Goal: Task Accomplishment & Management: Manage account settings

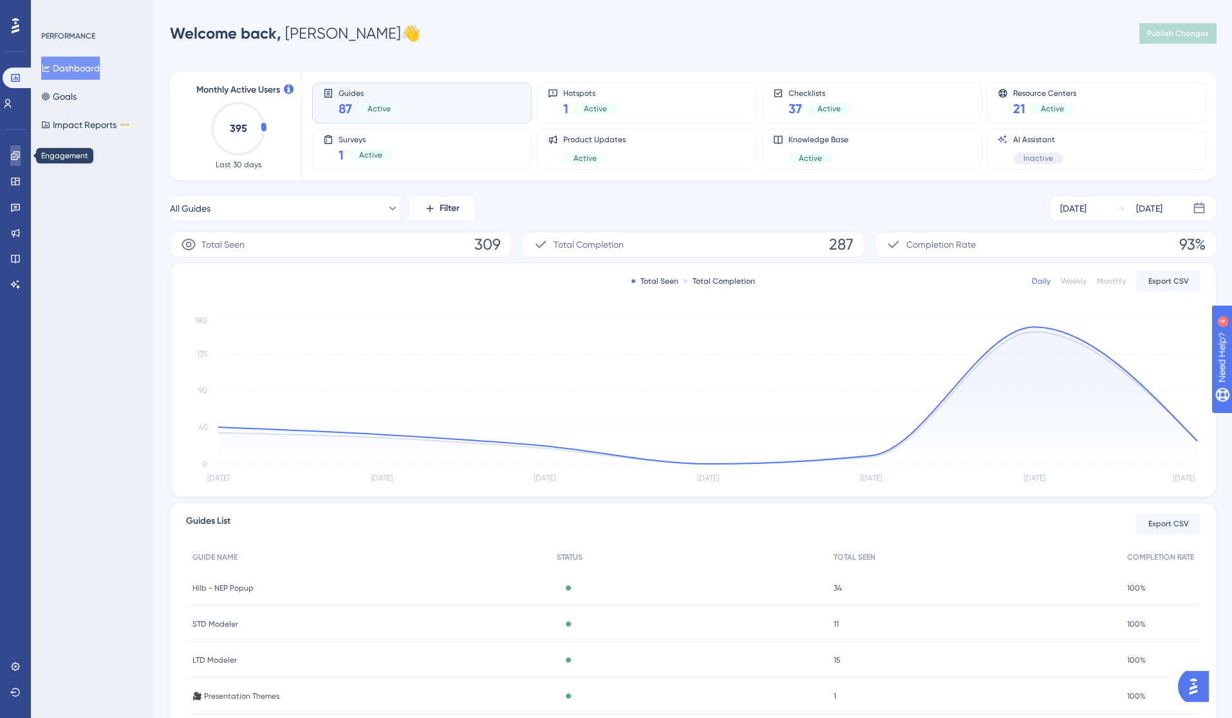
click at [14, 154] on icon at bounding box center [15, 155] width 8 height 8
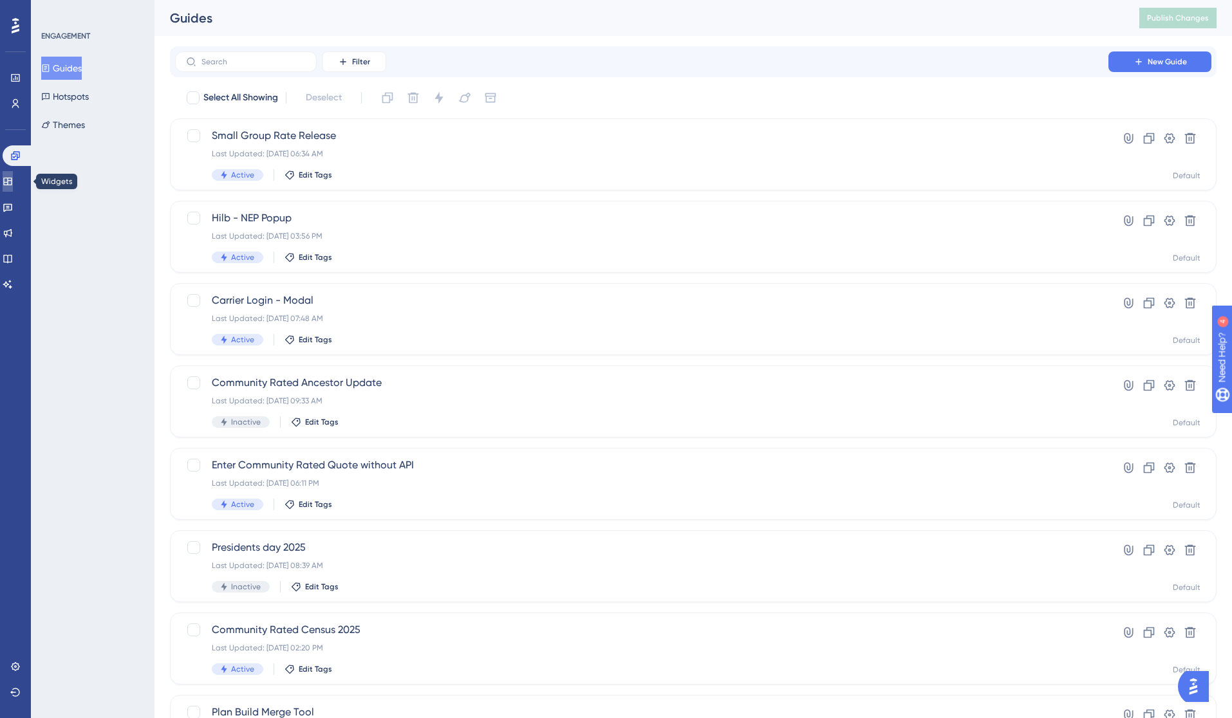
click at [13, 180] on icon at bounding box center [8, 181] width 10 height 10
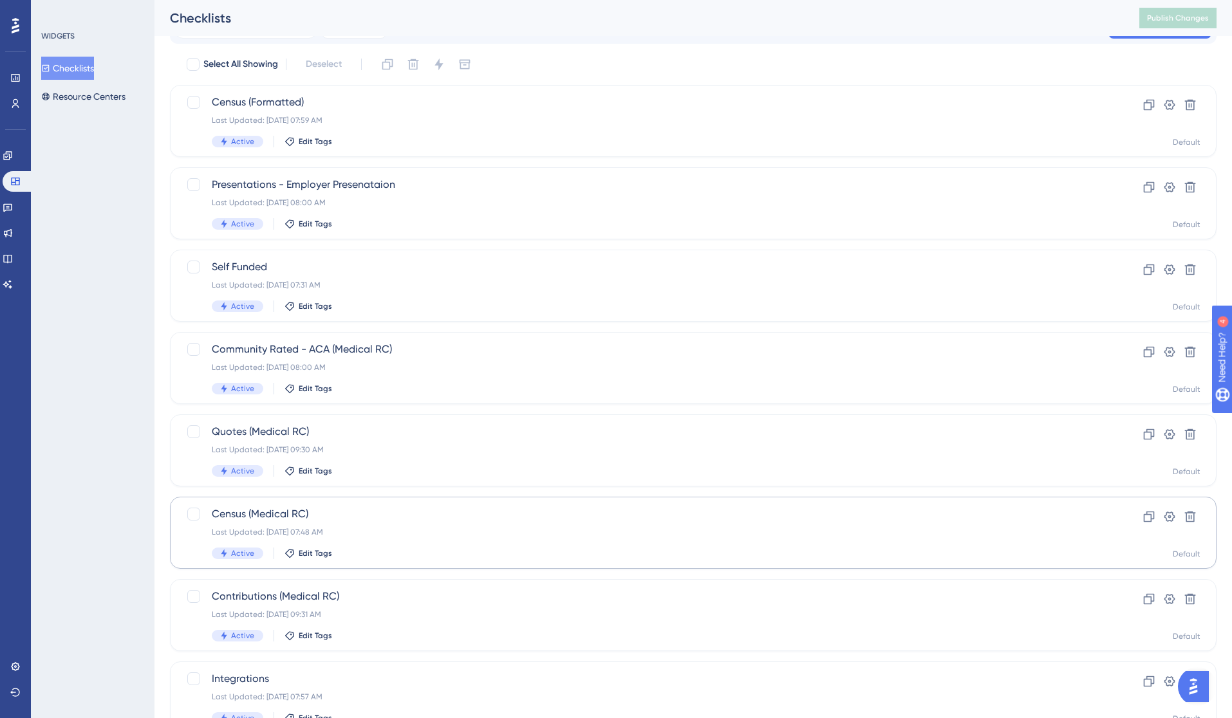
scroll to position [281, 0]
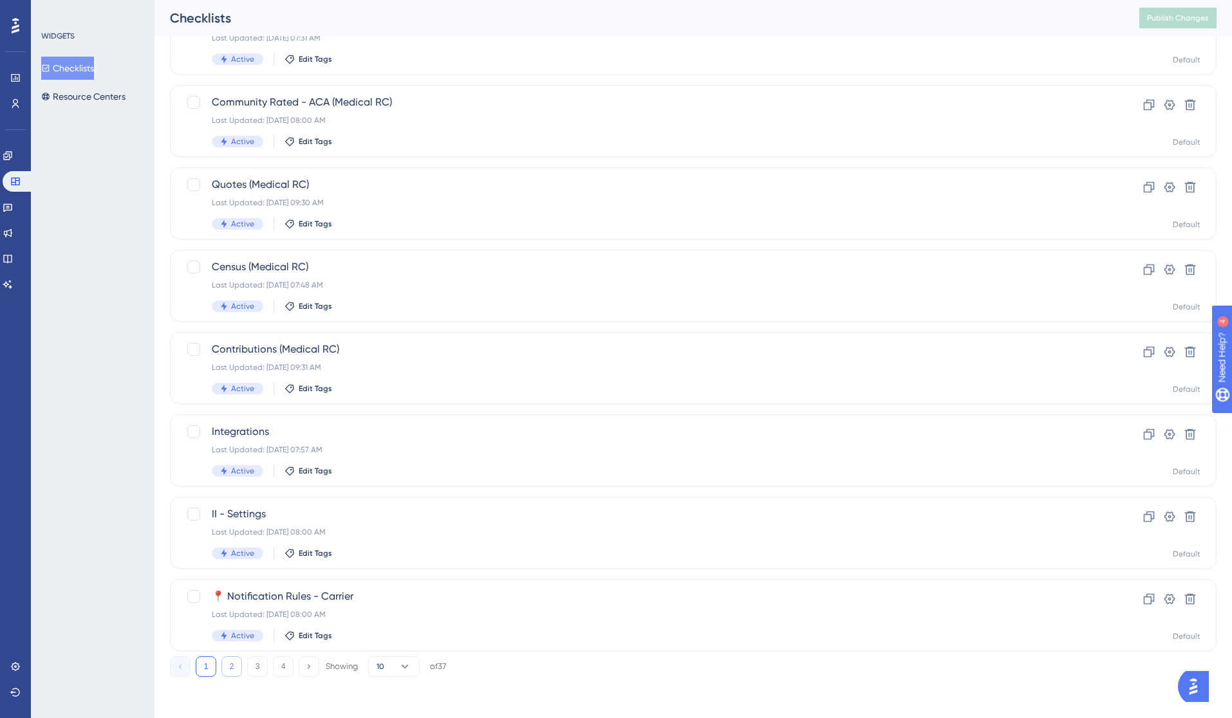
click at [233, 667] on button "2" at bounding box center [231, 667] width 21 height 21
click at [256, 667] on button "3" at bounding box center [257, 667] width 21 height 21
click at [281, 665] on button "4" at bounding box center [283, 667] width 21 height 21
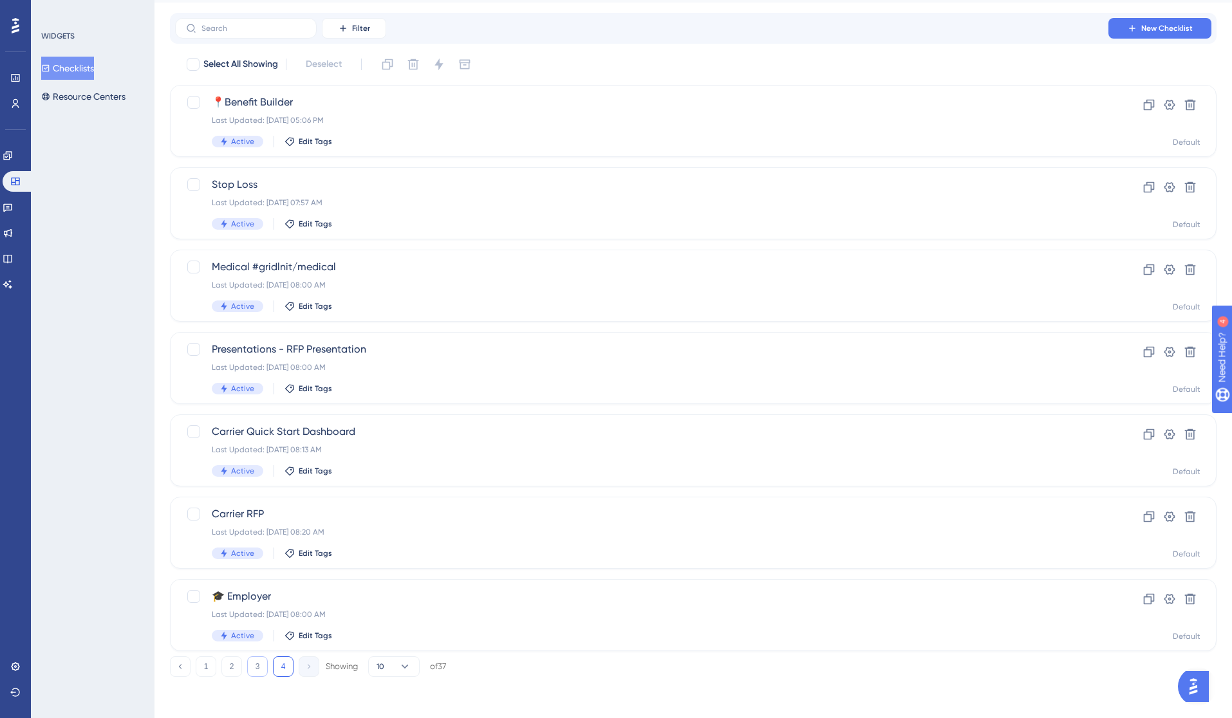
click at [252, 666] on button "3" at bounding box center [257, 667] width 21 height 21
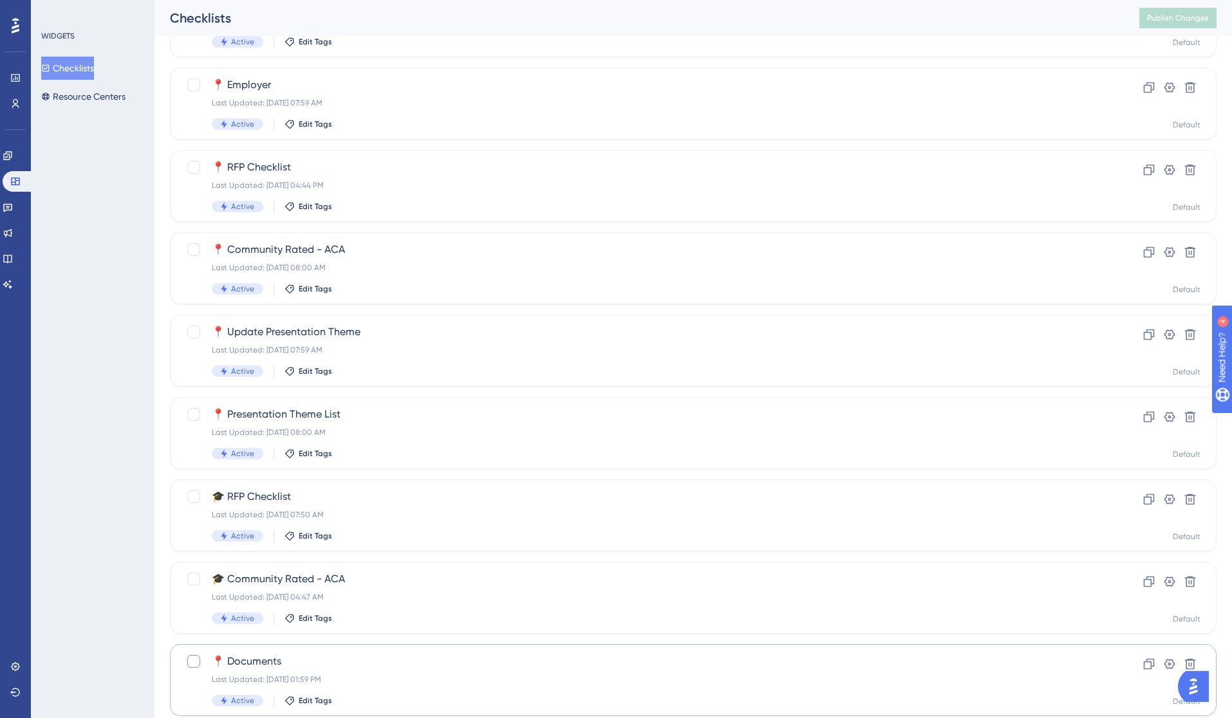
scroll to position [281, 0]
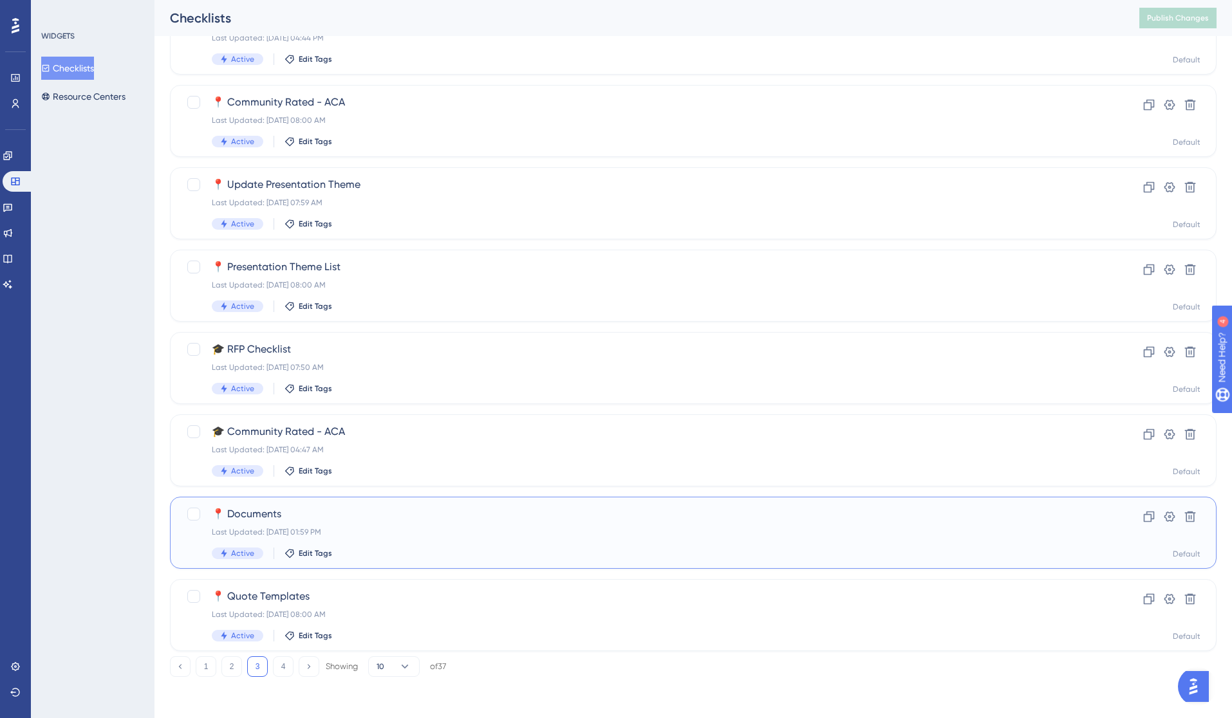
click at [294, 523] on div "📍 Documents Last Updated: May 11 2023, 01:59 PM Active Edit Tags" at bounding box center [642, 533] width 860 height 53
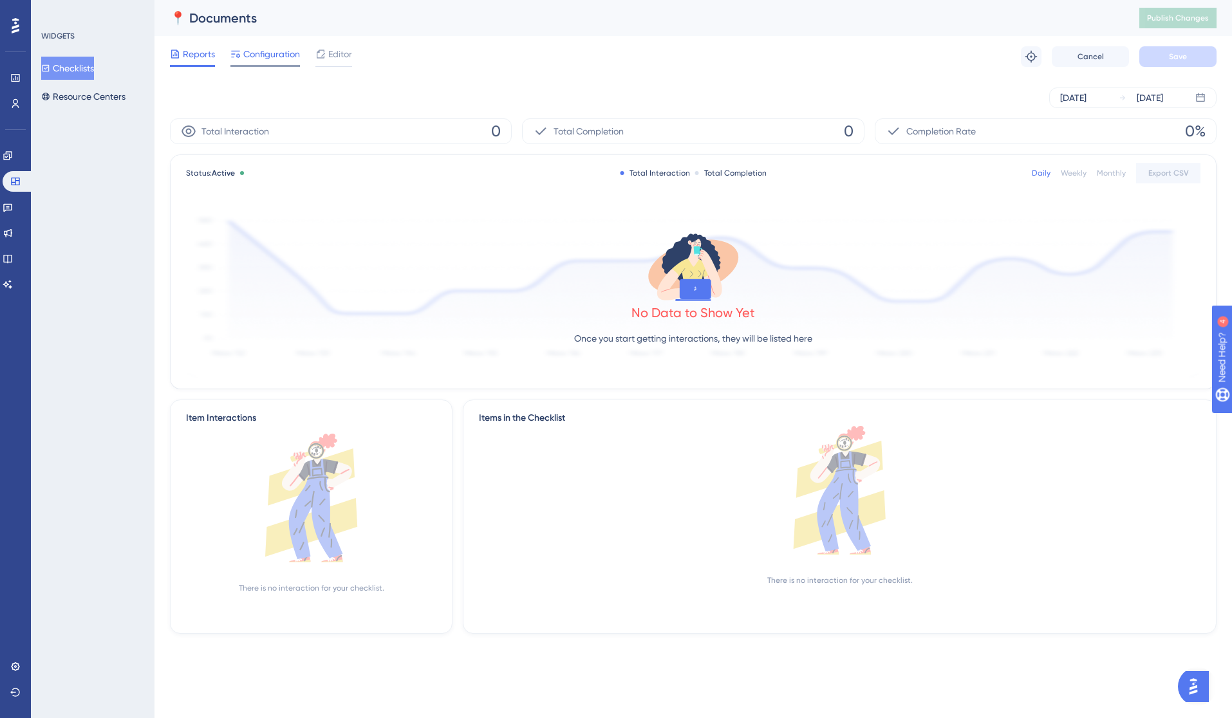
click at [261, 60] on span "Configuration" at bounding box center [271, 53] width 57 height 15
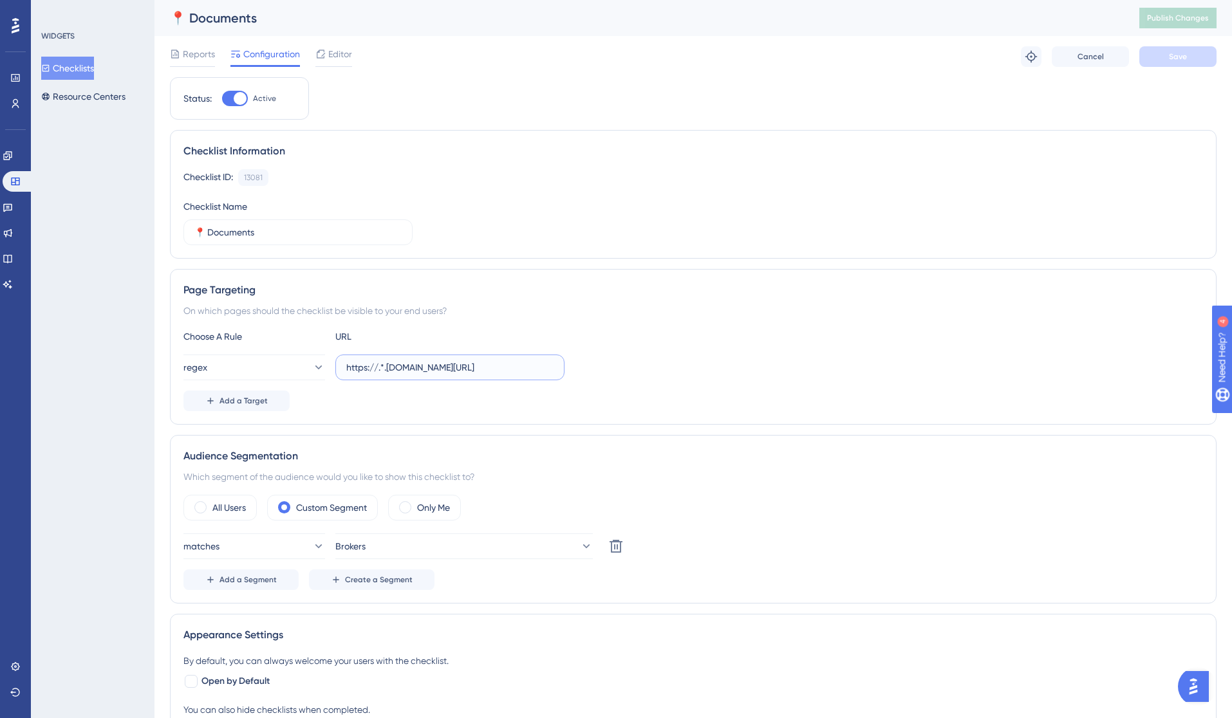
drag, startPoint x: 412, startPoint y: 373, endPoint x: 589, endPoint y: 381, distance: 177.2
click at [589, 381] on div "Choose A Rule URL regex https://.*.plansight.com/app#brokerDocumentList Add a T…" at bounding box center [693, 370] width 1020 height 82
click at [480, 368] on input "https://.*.[DOMAIN_NAME][URL]" at bounding box center [449, 367] width 207 height 14
drag, startPoint x: 451, startPoint y: 368, endPoint x: 642, endPoint y: 377, distance: 192.0
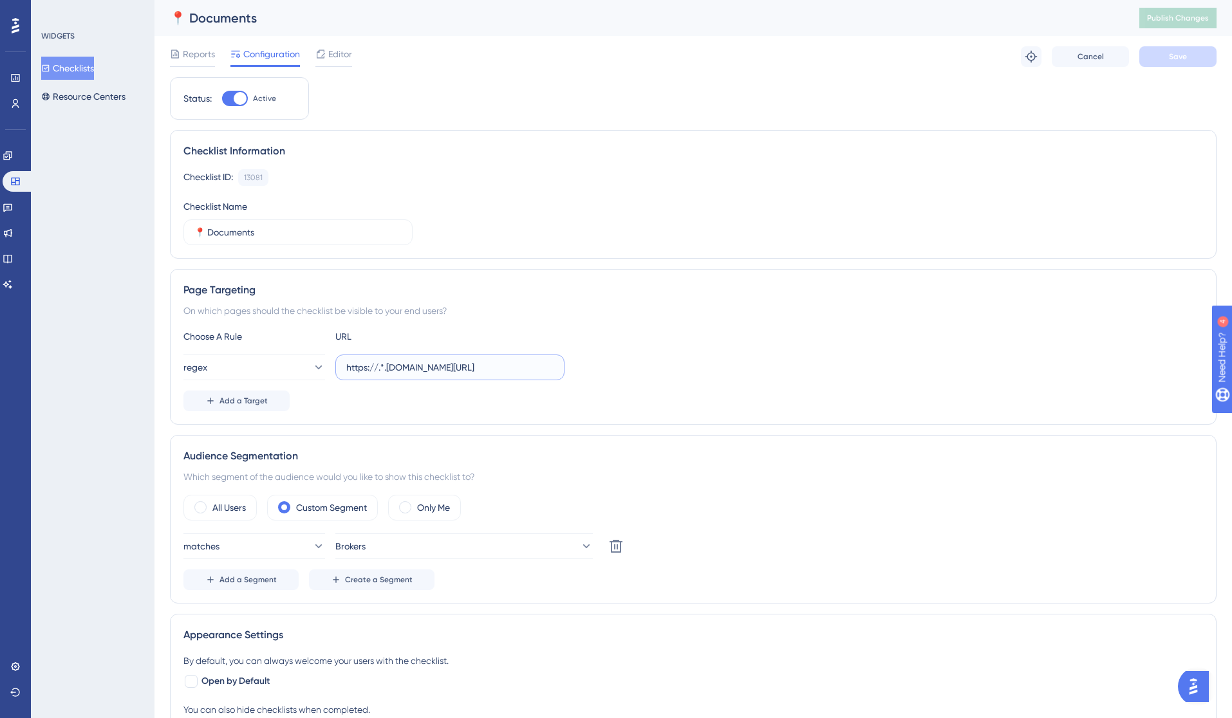
click at [642, 377] on div "regex https://.*.plansight.com/app#brokerDocumentList" at bounding box center [693, 368] width 1020 height 26
click at [238, 99] on div at bounding box center [240, 98] width 13 height 13
click at [222, 99] on input "Active" at bounding box center [221, 98] width 1 height 1
checkbox input "false"
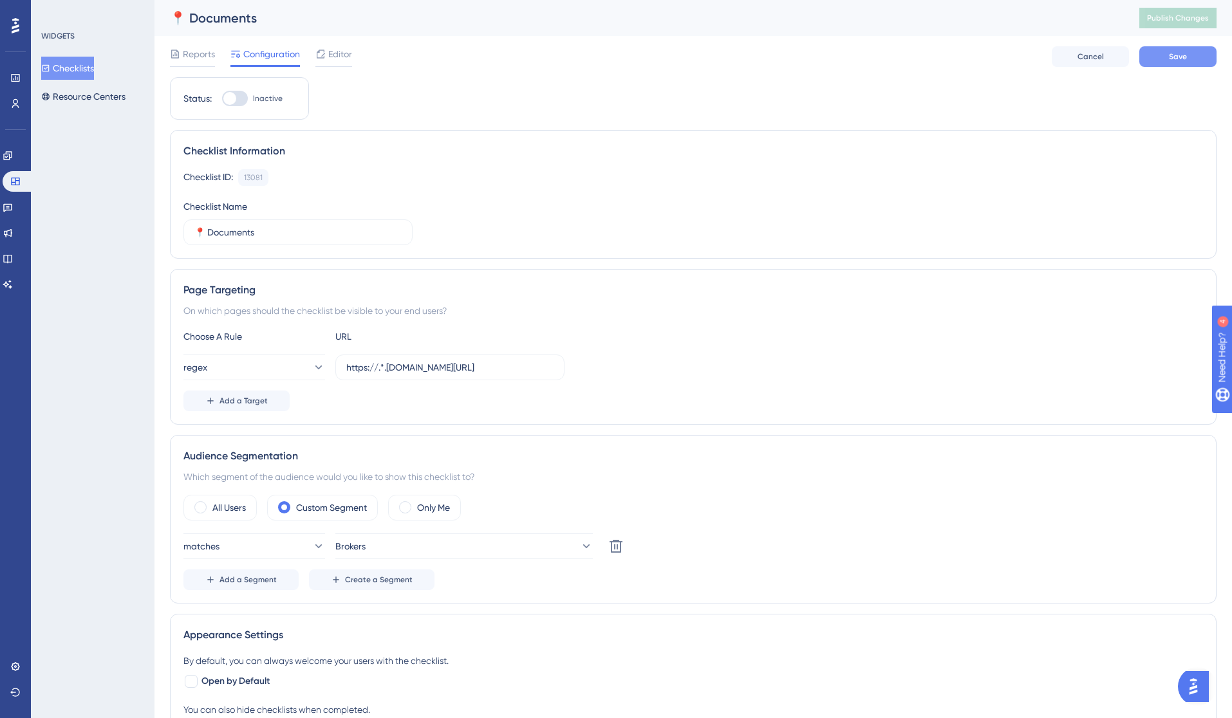
click at [1180, 58] on span "Save" at bounding box center [1178, 56] width 18 height 10
click at [1178, 19] on span "Publish Changes" at bounding box center [1178, 18] width 62 height 10
click at [88, 101] on button "Resource Centers" at bounding box center [83, 96] width 84 height 23
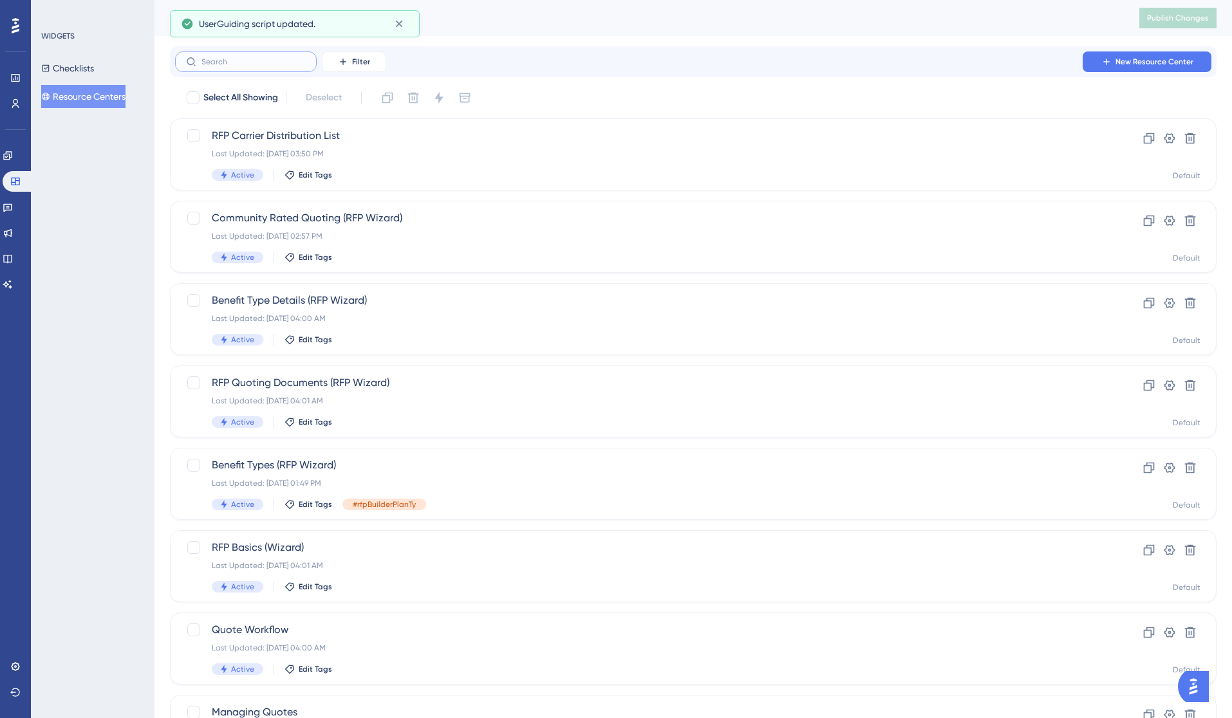
click at [241, 59] on input "text" at bounding box center [253, 61] width 104 height 9
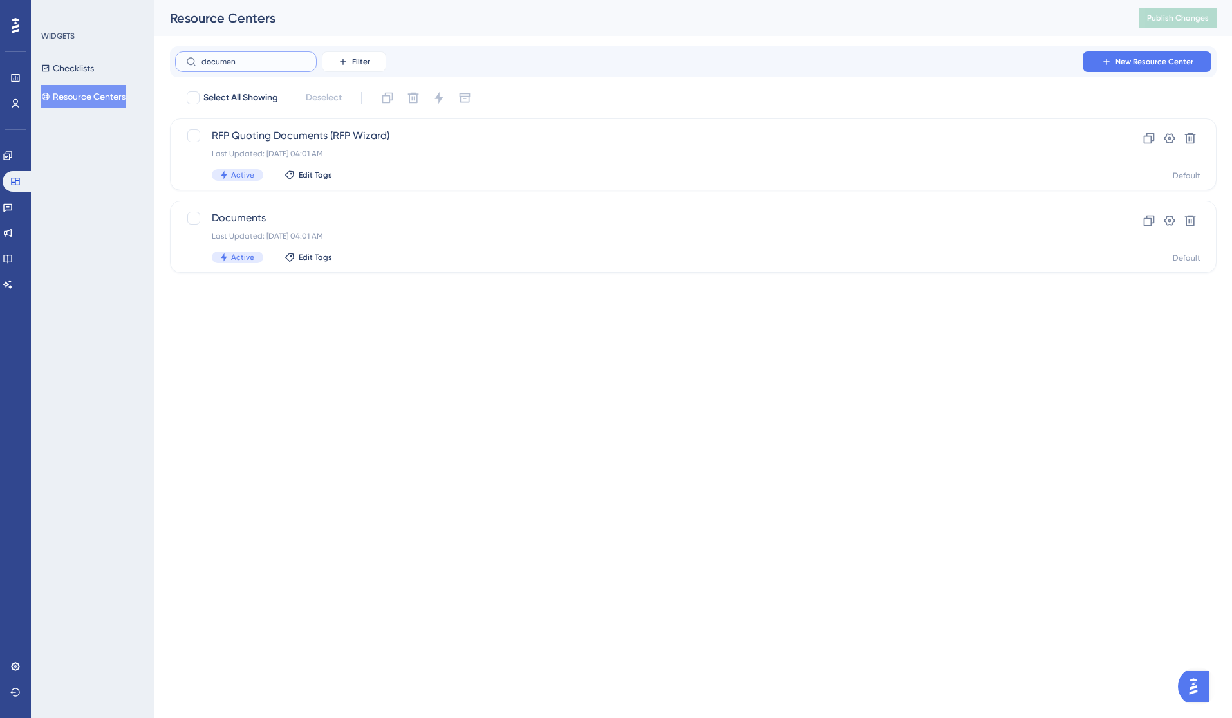
type input "document"
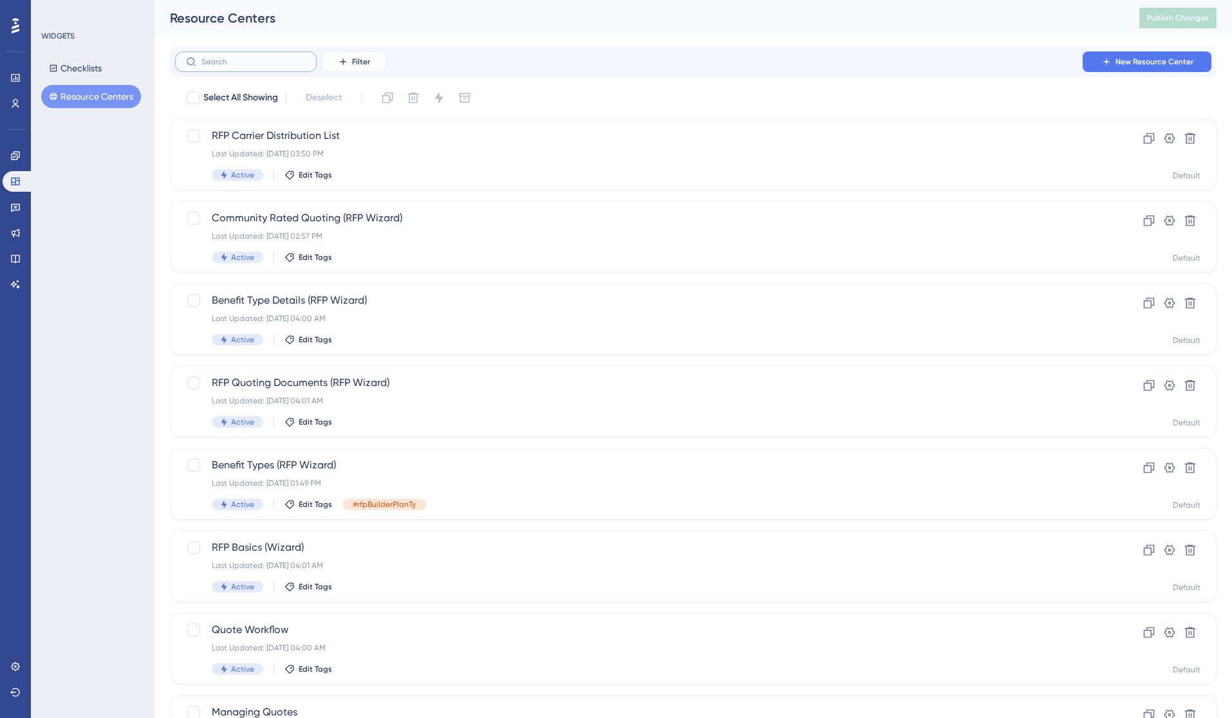
click at [234, 66] on input "text" at bounding box center [253, 61] width 104 height 9
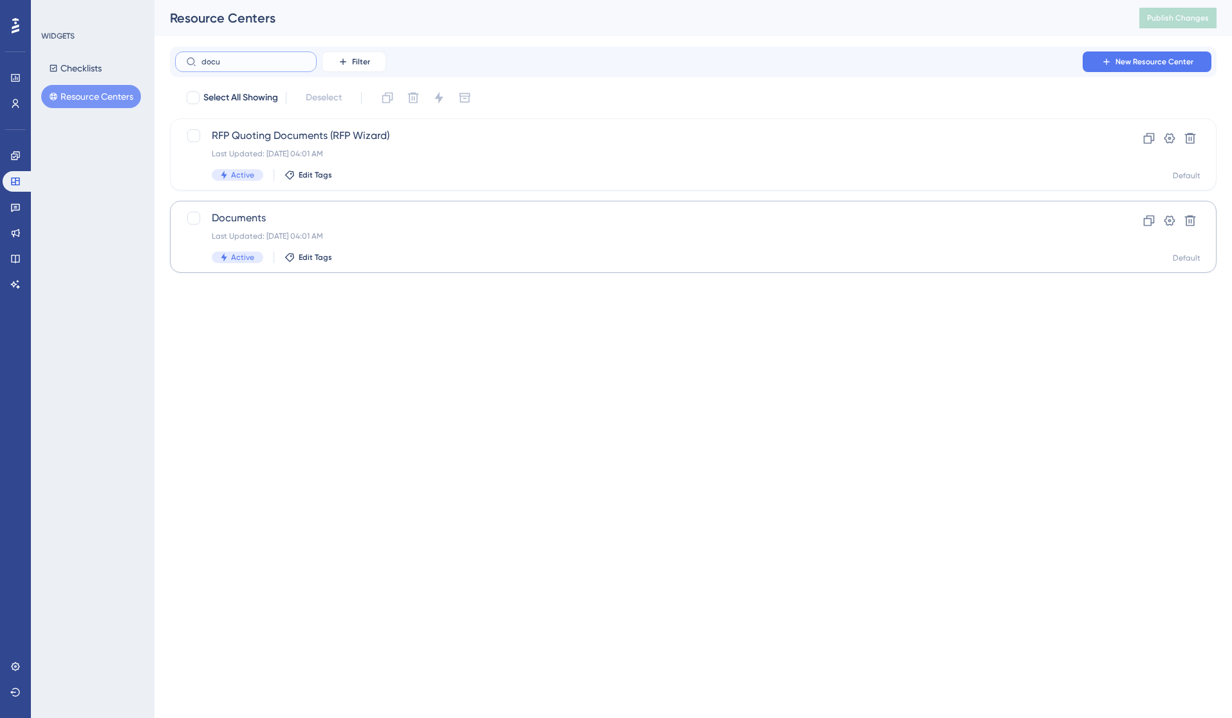
type input "docu"
click at [288, 225] on span "Documents" at bounding box center [642, 217] width 860 height 15
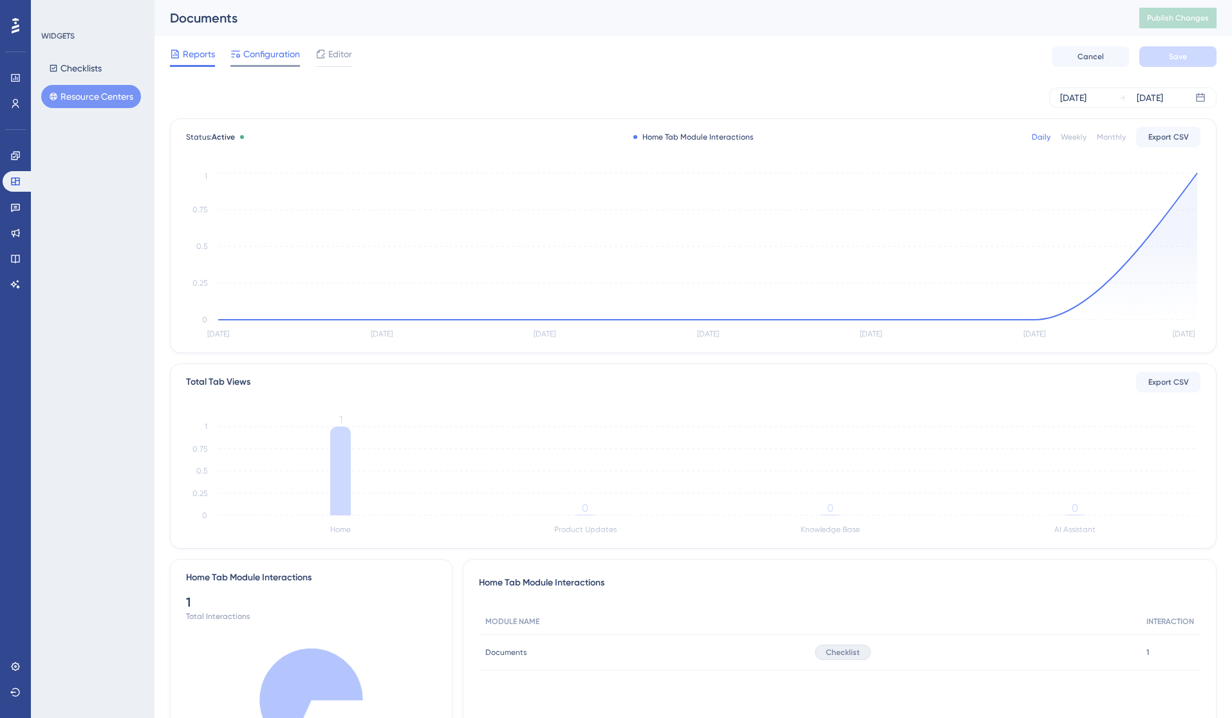
click at [277, 61] on span "Configuration" at bounding box center [271, 53] width 57 height 15
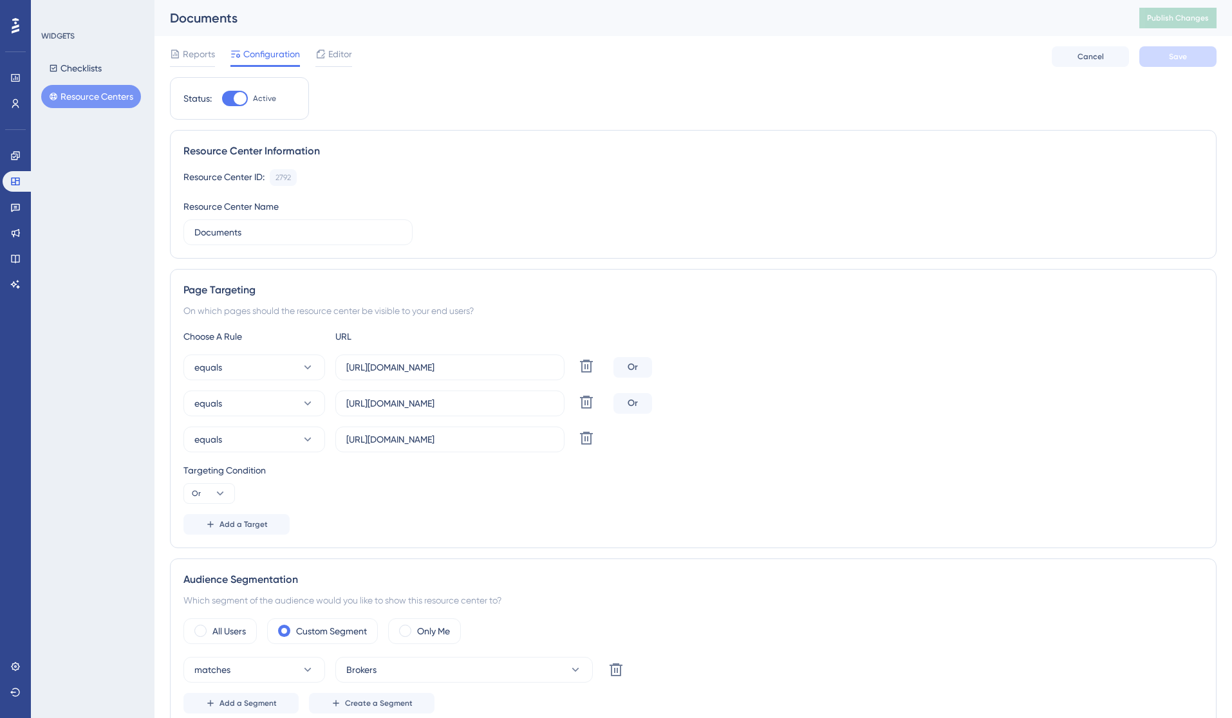
click at [79, 97] on button "Resource Centers" at bounding box center [91, 96] width 100 height 23
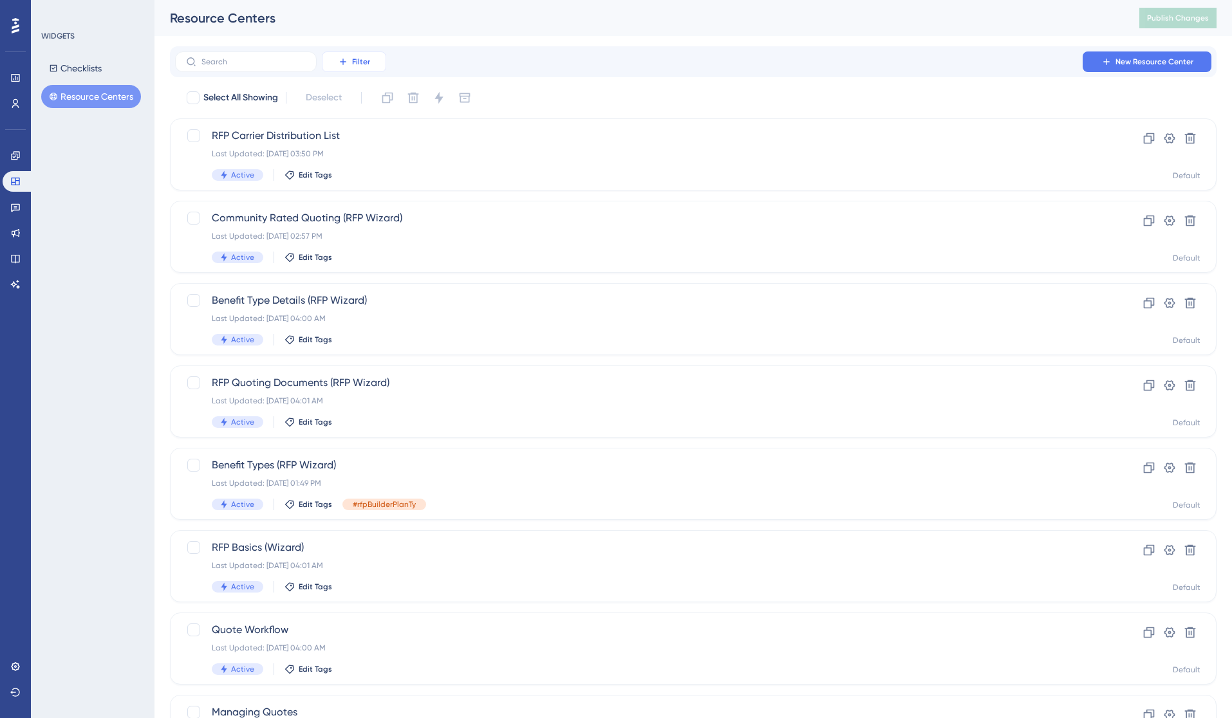
click at [364, 67] on button "Filter" at bounding box center [354, 61] width 64 height 21
click at [368, 166] on div "Status Status" at bounding box center [366, 176] width 53 height 26
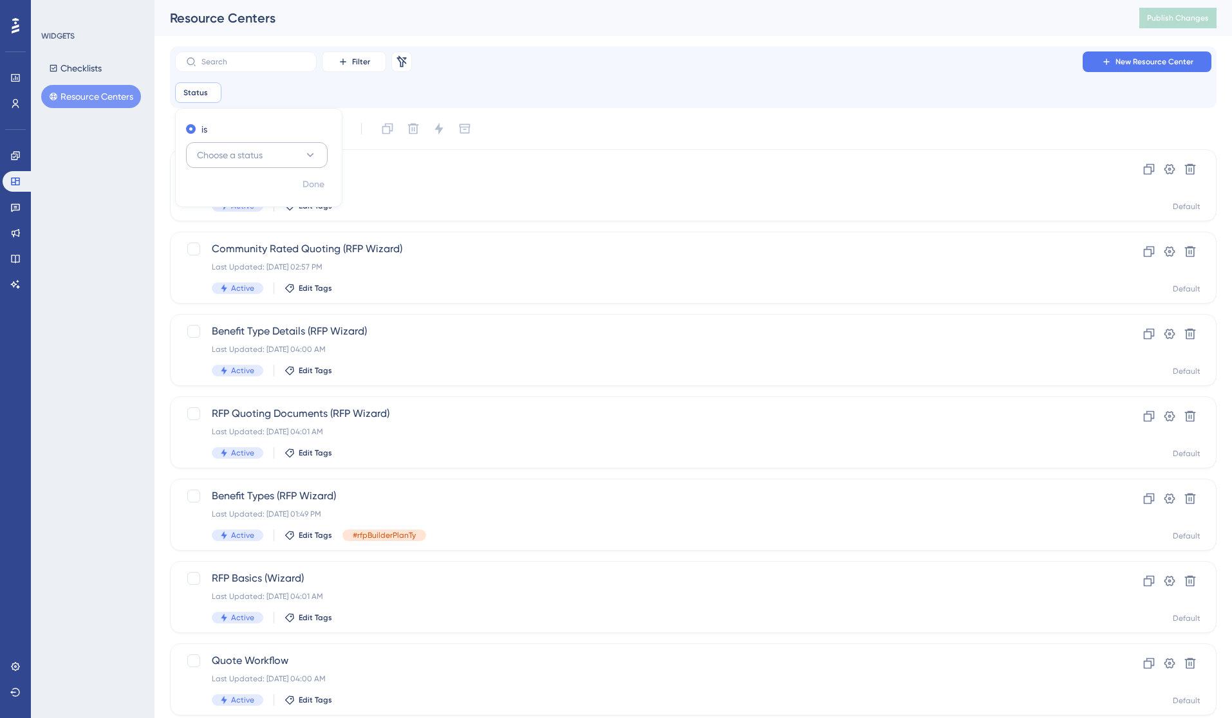
click at [267, 148] on button "Choose a status" at bounding box center [257, 155] width 142 height 26
click at [236, 216] on span "Inactive" at bounding box center [221, 219] width 33 height 15
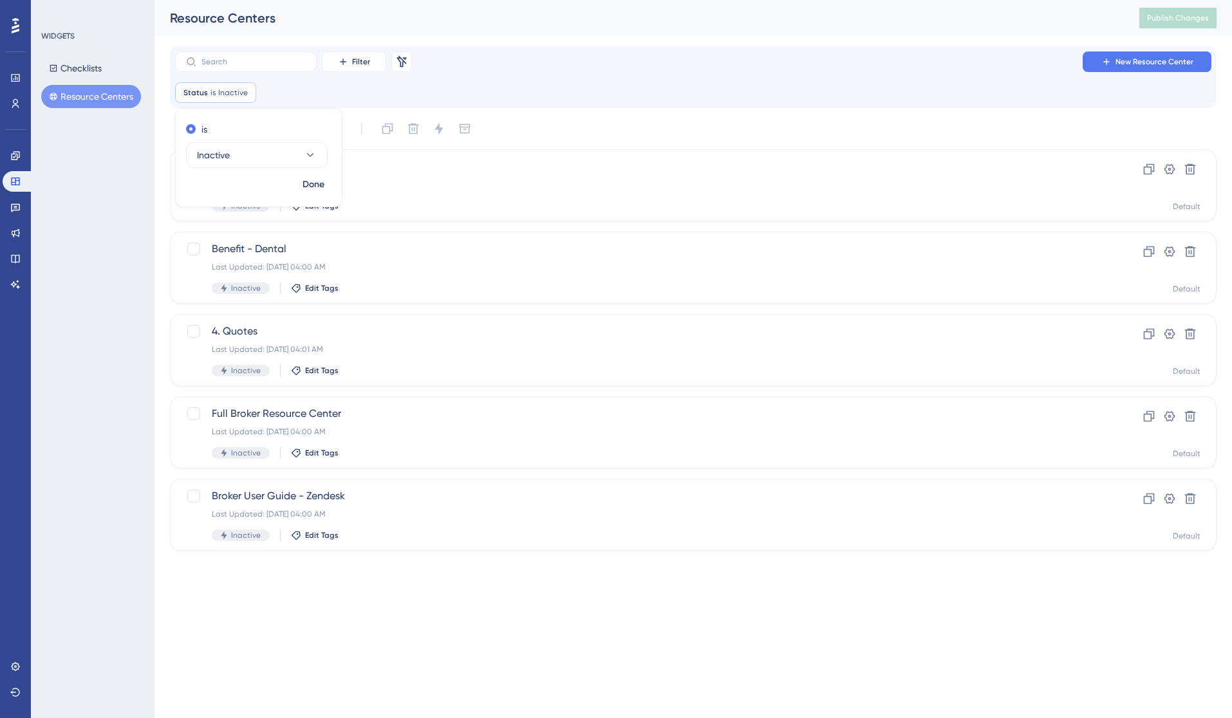
click at [351, 0] on html "Performance Users Engagement Widgets Feedback Product Updates Knowledge Base AI…" at bounding box center [616, 0] width 1232 height 0
click at [485, 170] on span "ACA - Community Rated" at bounding box center [642, 166] width 860 height 15
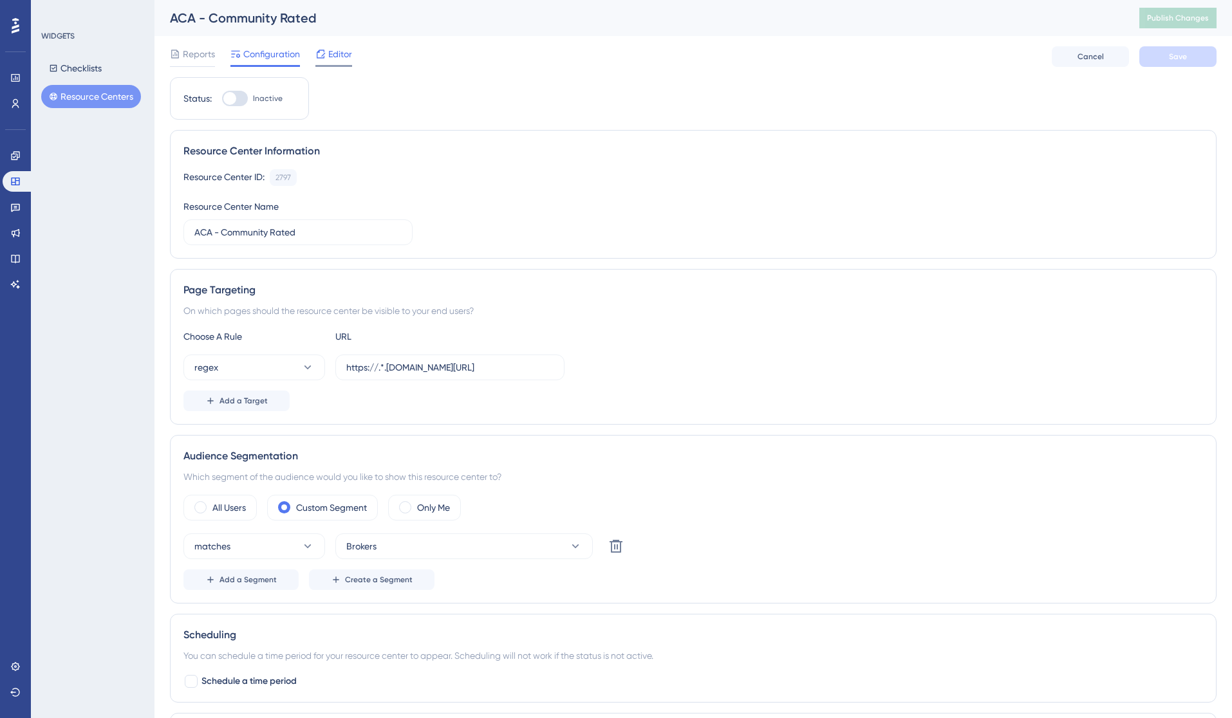
click at [347, 54] on span "Editor" at bounding box center [340, 53] width 24 height 15
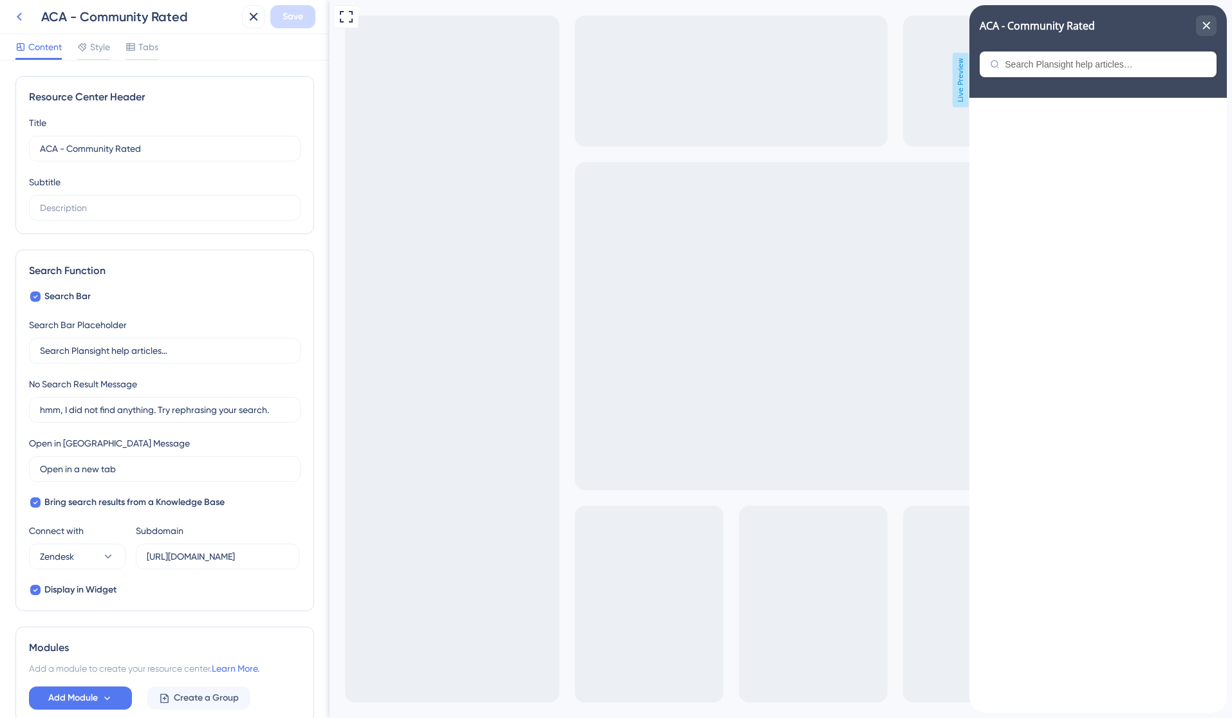
click at [19, 19] on icon at bounding box center [19, 17] width 5 height 8
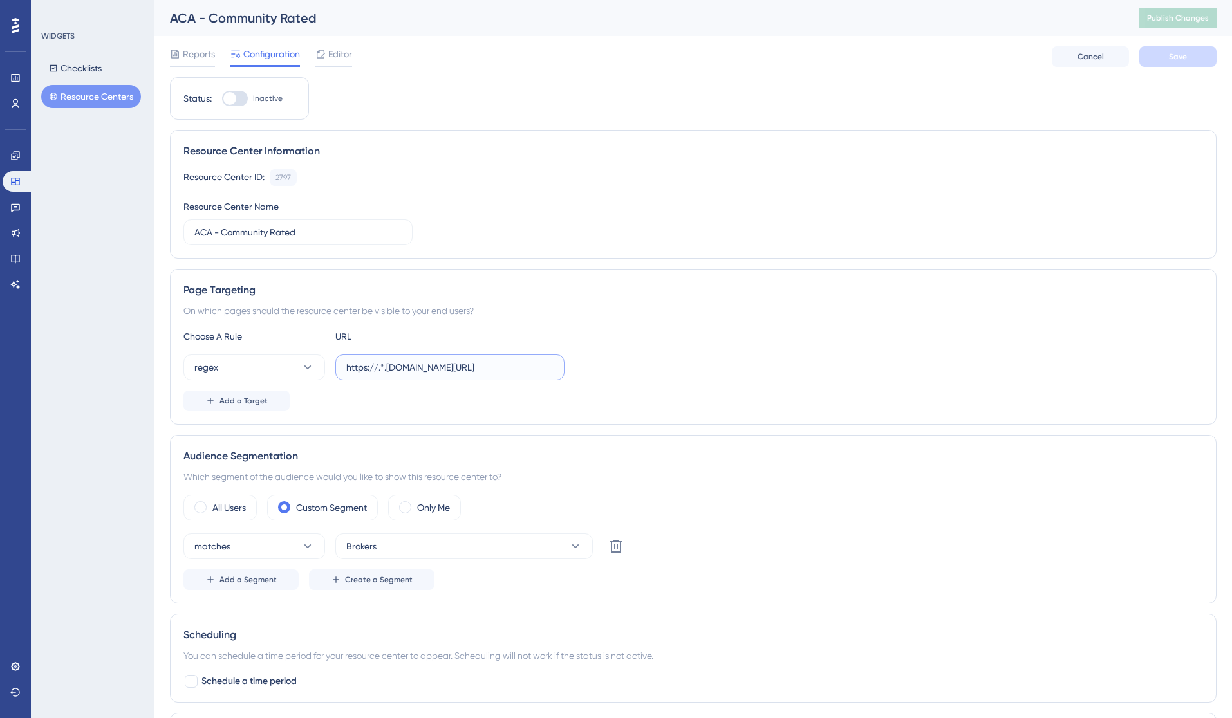
drag, startPoint x: 502, startPoint y: 369, endPoint x: 344, endPoint y: 363, distance: 157.8
click at [344, 363] on label "https://.*.[DOMAIN_NAME][URL]" at bounding box center [449, 368] width 229 height 26
drag, startPoint x: 319, startPoint y: 236, endPoint x: 192, endPoint y: 224, distance: 127.4
click at [192, 224] on label "ACA - Community Rated" at bounding box center [297, 232] width 229 height 26
type input "Experiment"
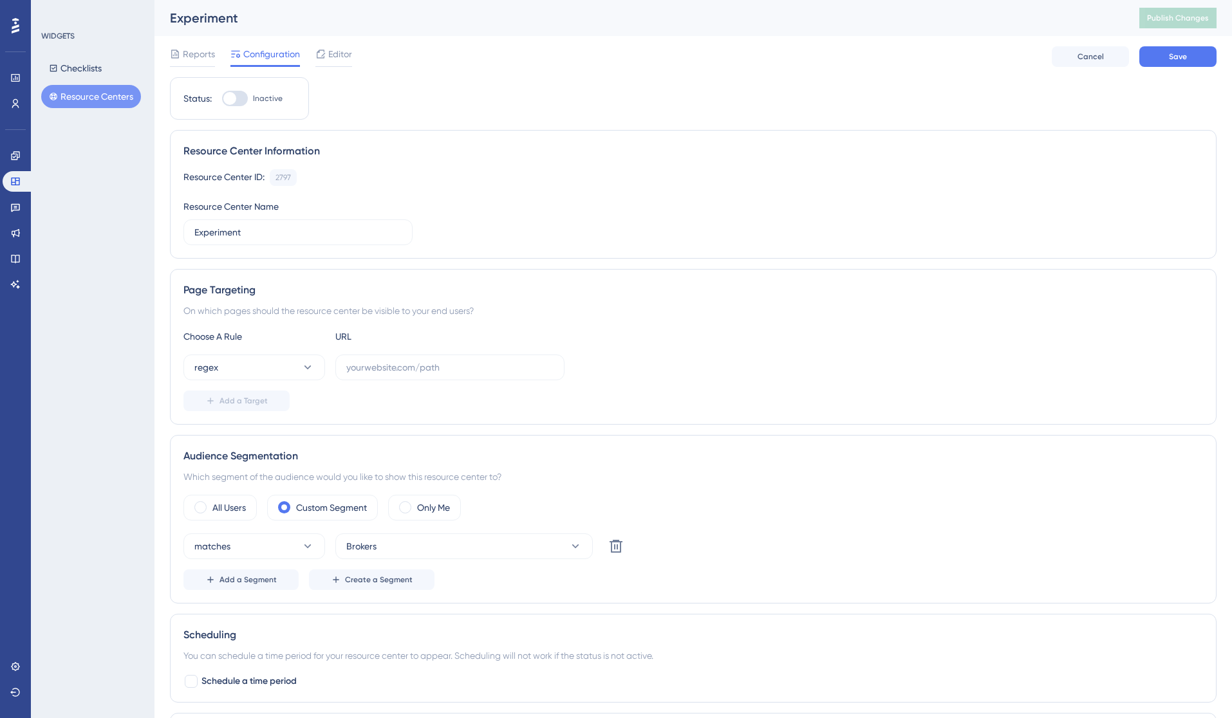
click at [665, 265] on div "Status: Inactive Resource Center Information Resource Center ID: 2797 Copy Reso…" at bounding box center [693, 449] width 1047 height 745
click at [1155, 57] on button "Save" at bounding box center [1177, 56] width 77 height 21
click at [351, 374] on input "text" at bounding box center [449, 367] width 207 height 14
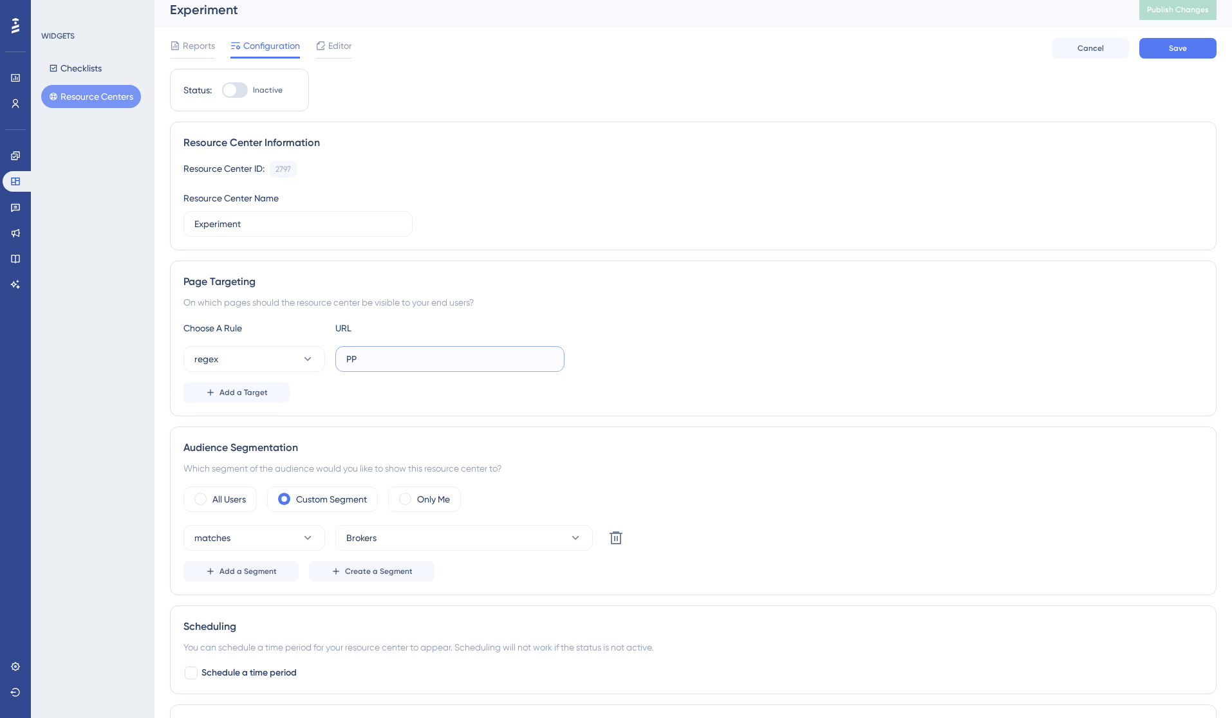
type input "P"
click at [384, 362] on input "text" at bounding box center [449, 359] width 207 height 14
paste input "[URL][DOMAIN_NAME]"
click at [288, 364] on button "regex" at bounding box center [254, 359] width 142 height 26
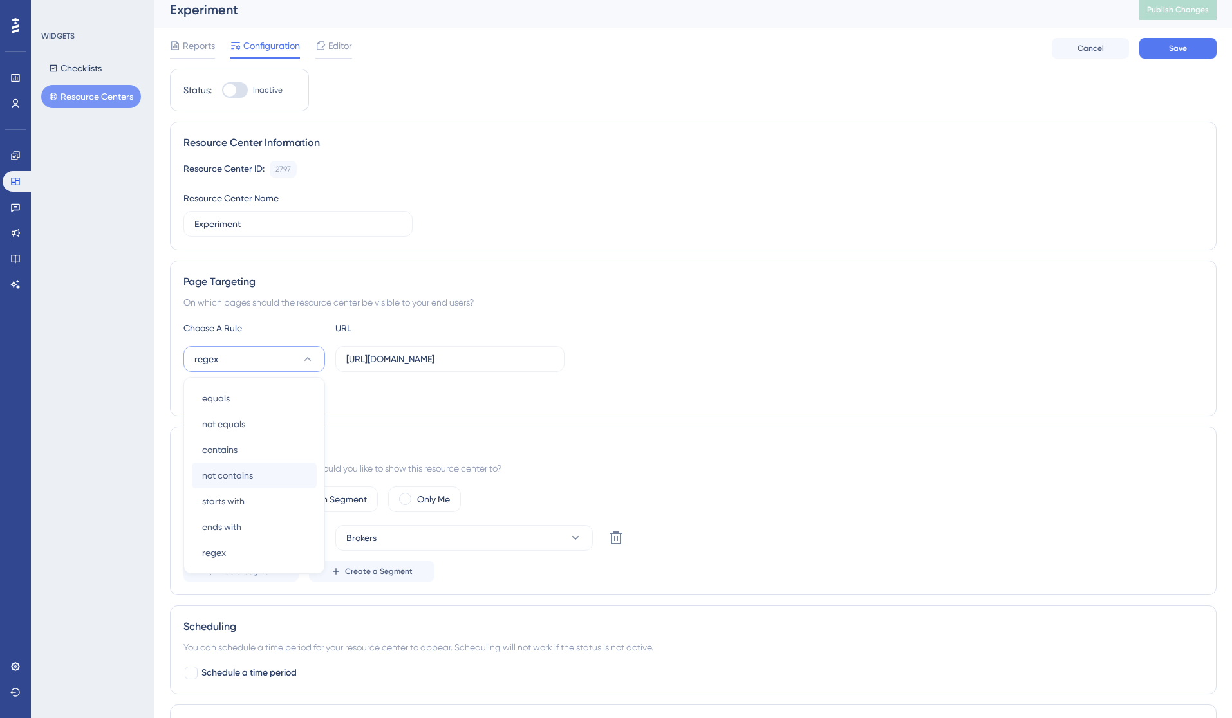
scroll to position [125, 0]
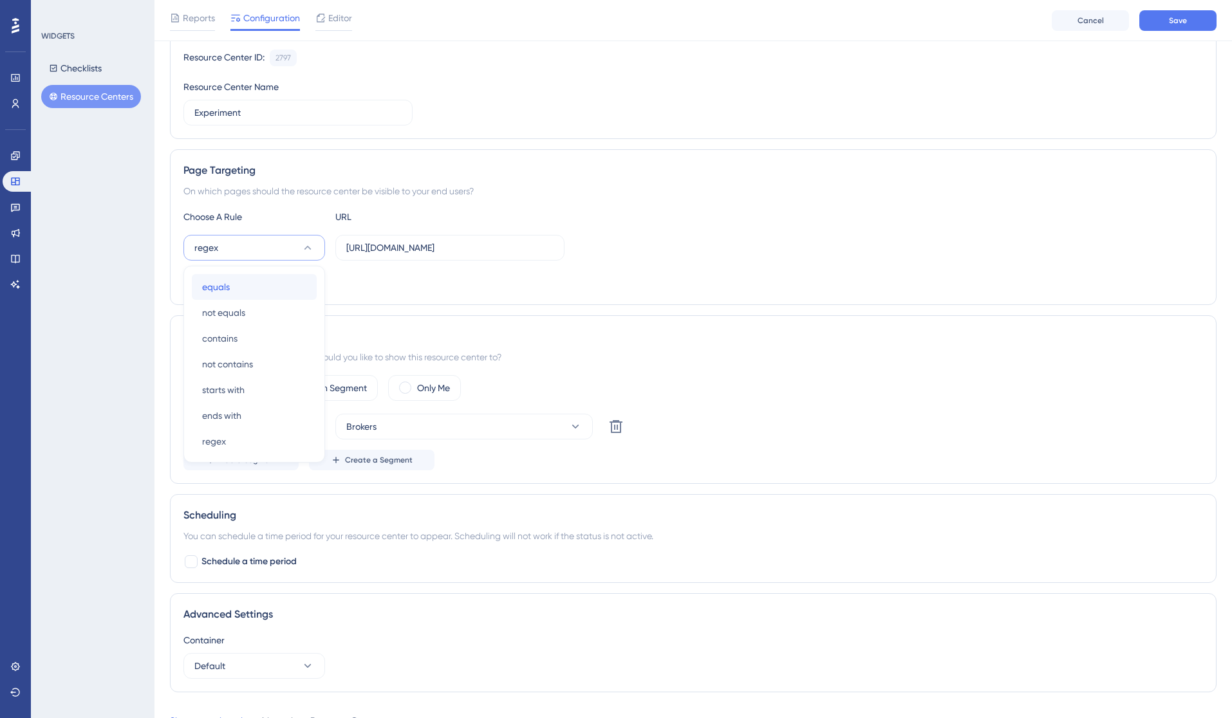
click at [263, 290] on div "equals equals" at bounding box center [254, 287] width 104 height 26
click at [463, 288] on div "Add a Target" at bounding box center [693, 281] width 1020 height 21
drag, startPoint x: 485, startPoint y: 247, endPoint x: 604, endPoint y: 245, distance: 119.1
click at [602, 247] on div "equals [URL][DOMAIN_NAME]" at bounding box center [693, 248] width 1020 height 26
type input "[URL][DOMAIN_NAME]"
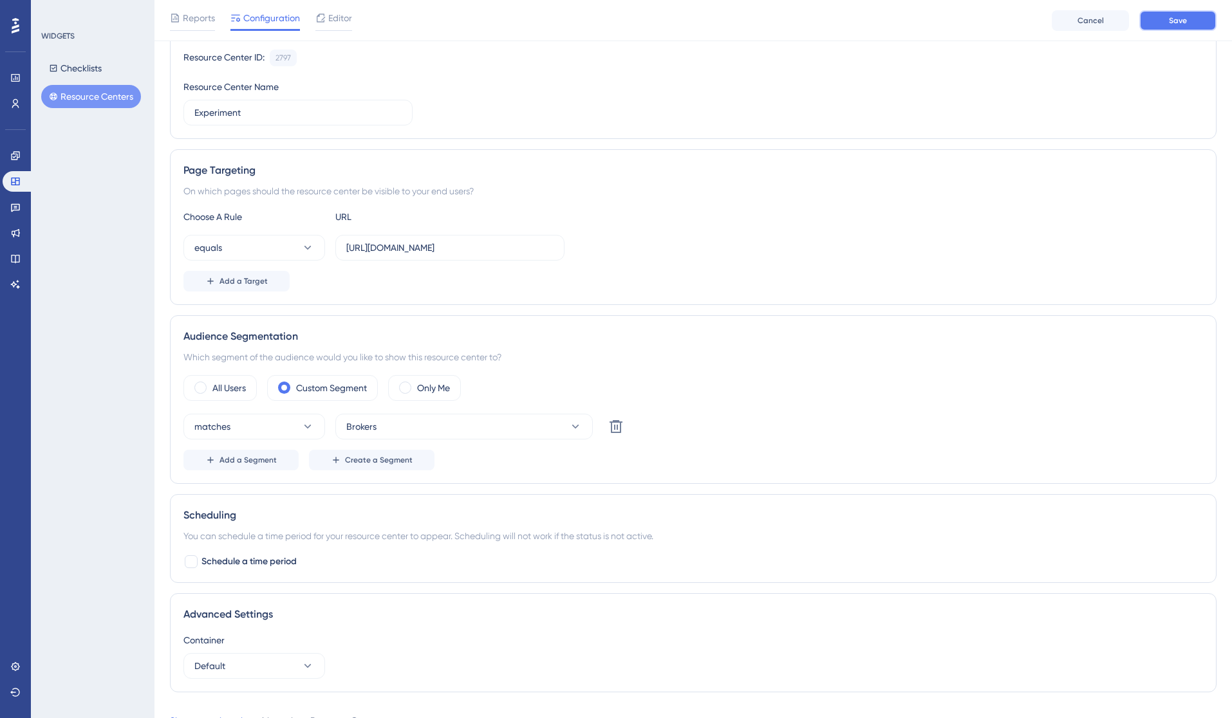
click at [1175, 15] on span "Save" at bounding box center [1178, 20] width 18 height 10
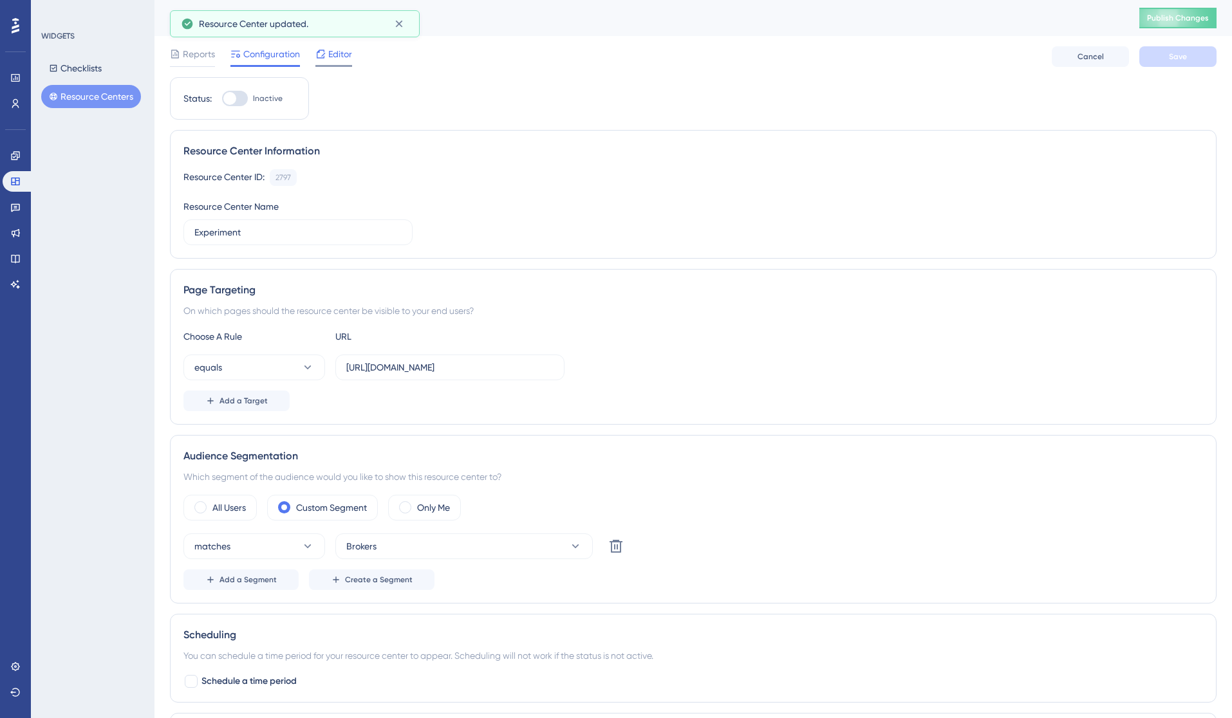
click at [343, 61] on span "Editor" at bounding box center [340, 53] width 24 height 15
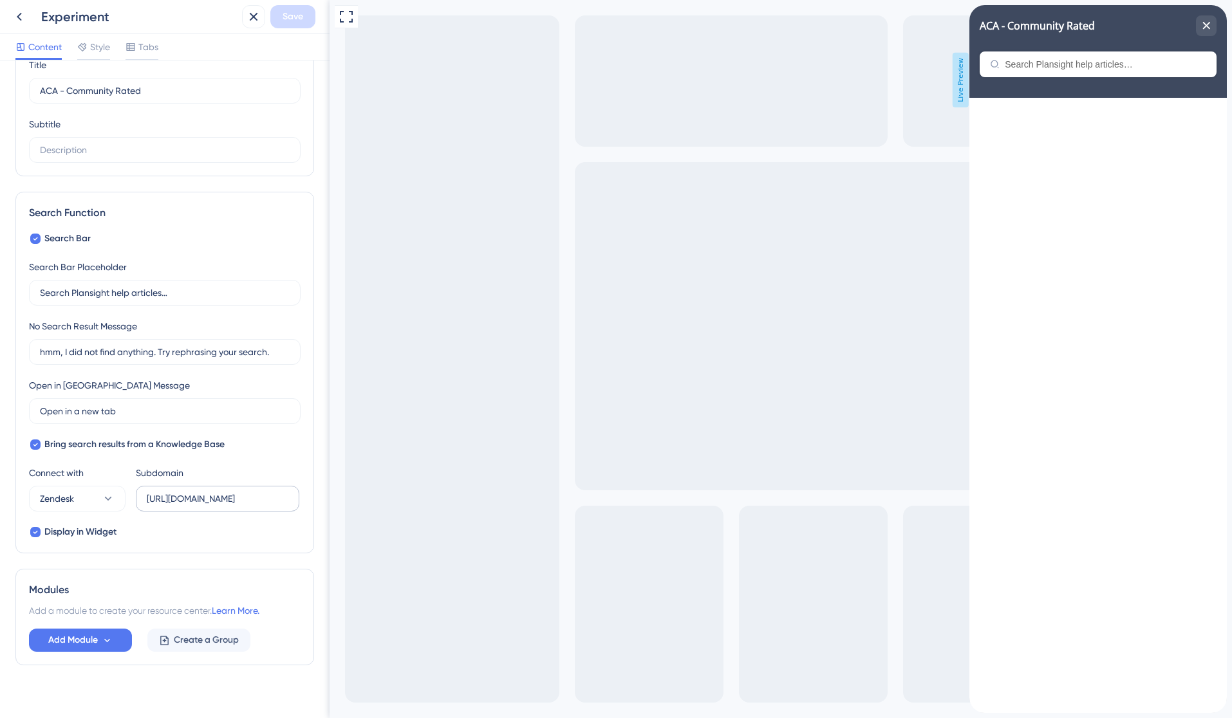
scroll to position [72, 0]
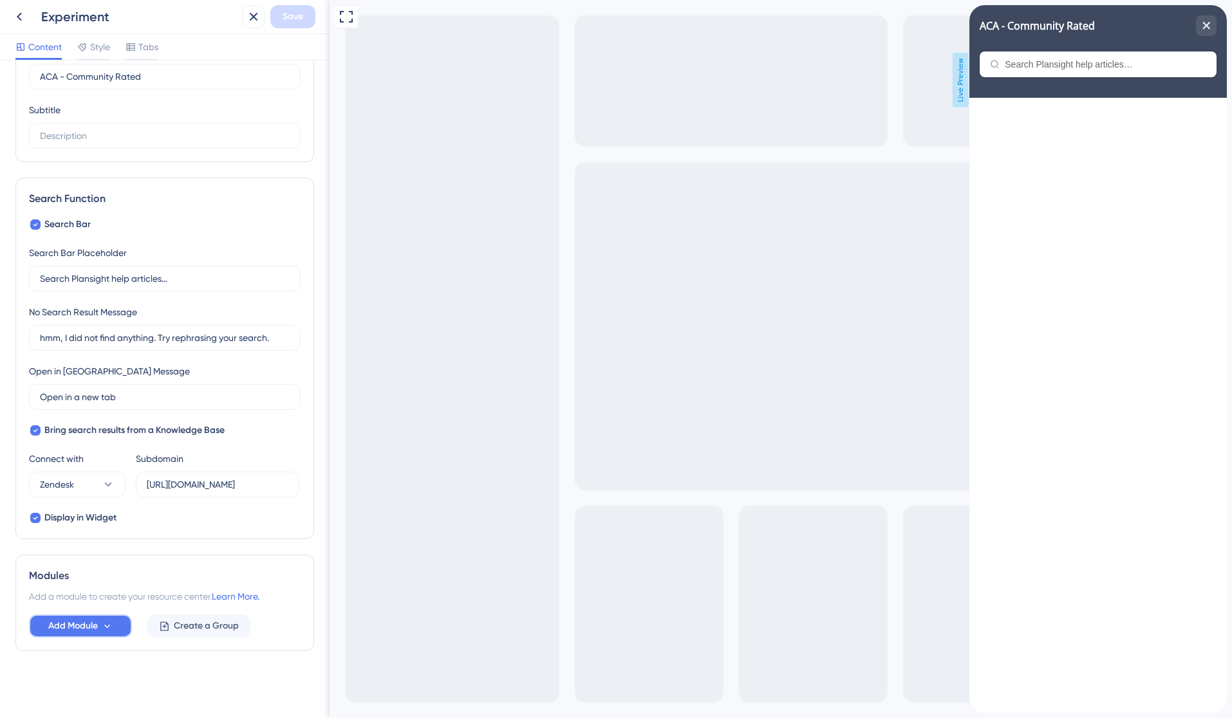
click at [107, 629] on icon at bounding box center [107, 626] width 11 height 11
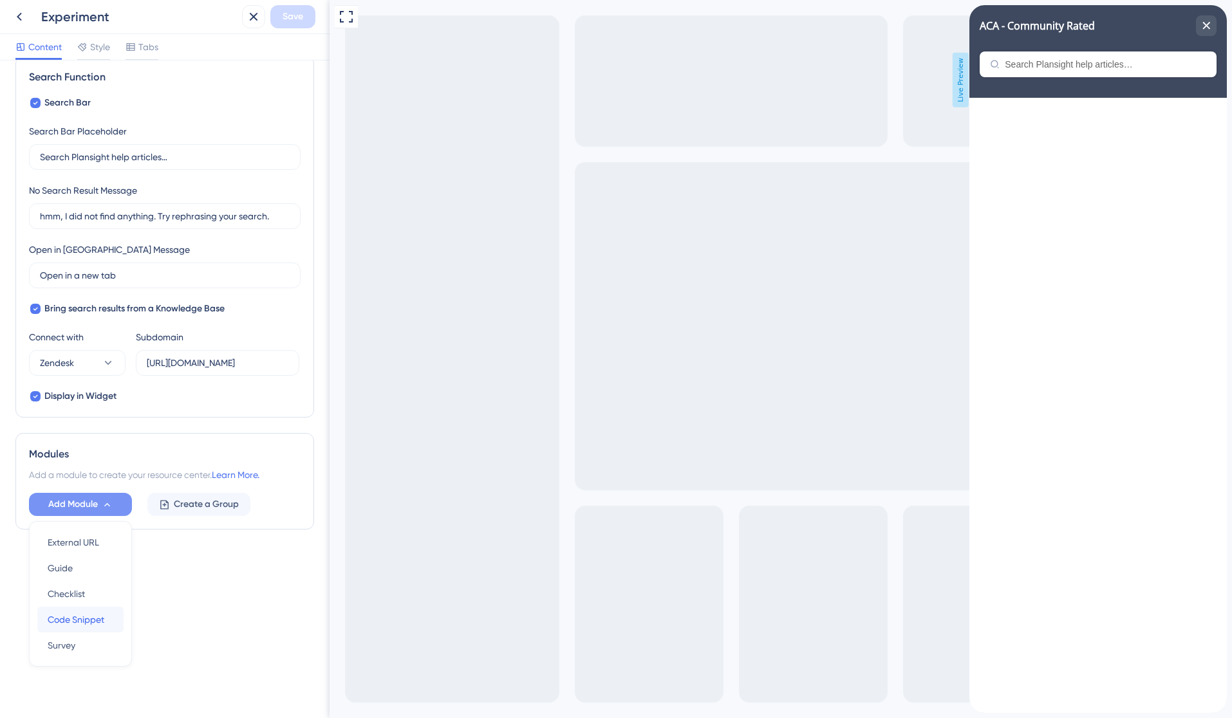
click at [91, 625] on span "Code Snippet" at bounding box center [76, 619] width 57 height 15
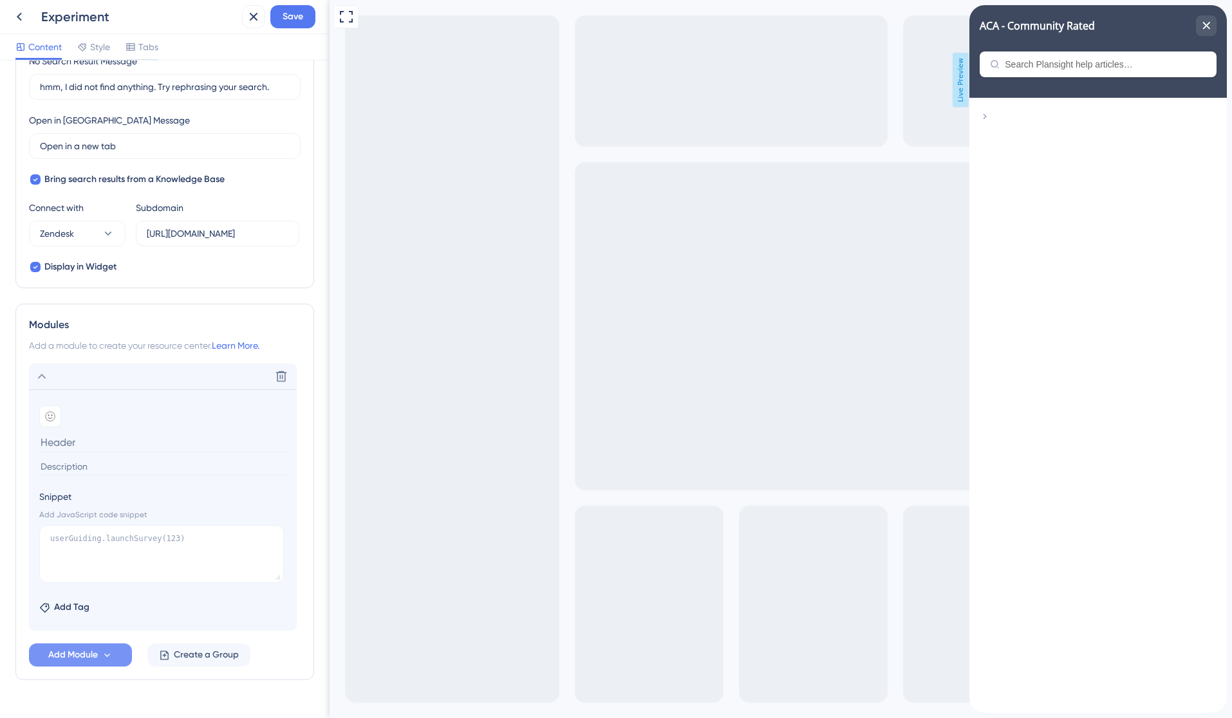
scroll to position [331, 0]
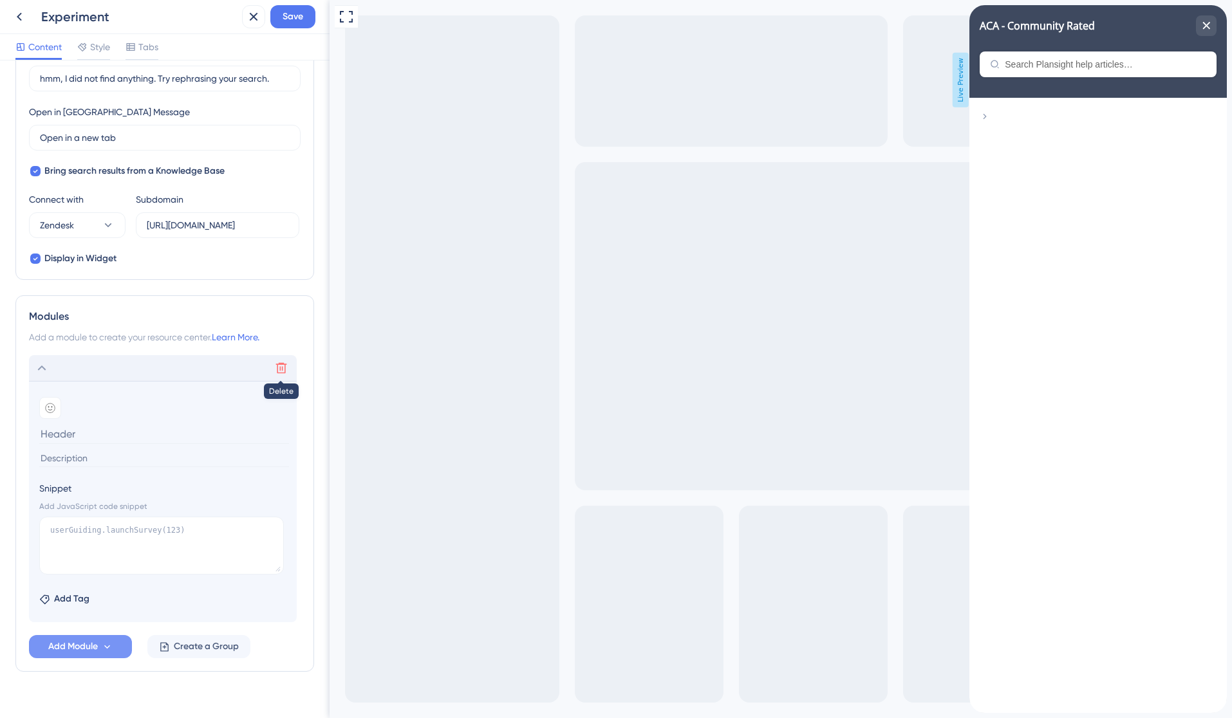
click at [281, 365] on icon at bounding box center [281, 368] width 13 height 13
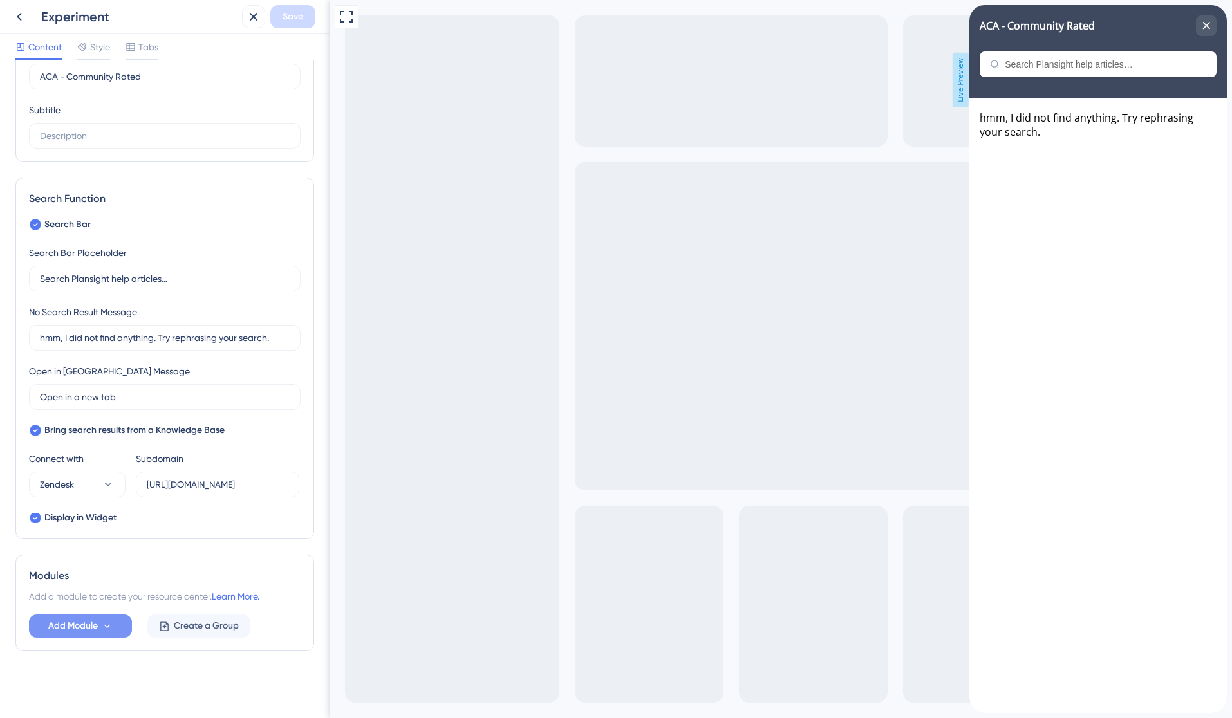
click at [106, 629] on icon at bounding box center [107, 626] width 11 height 11
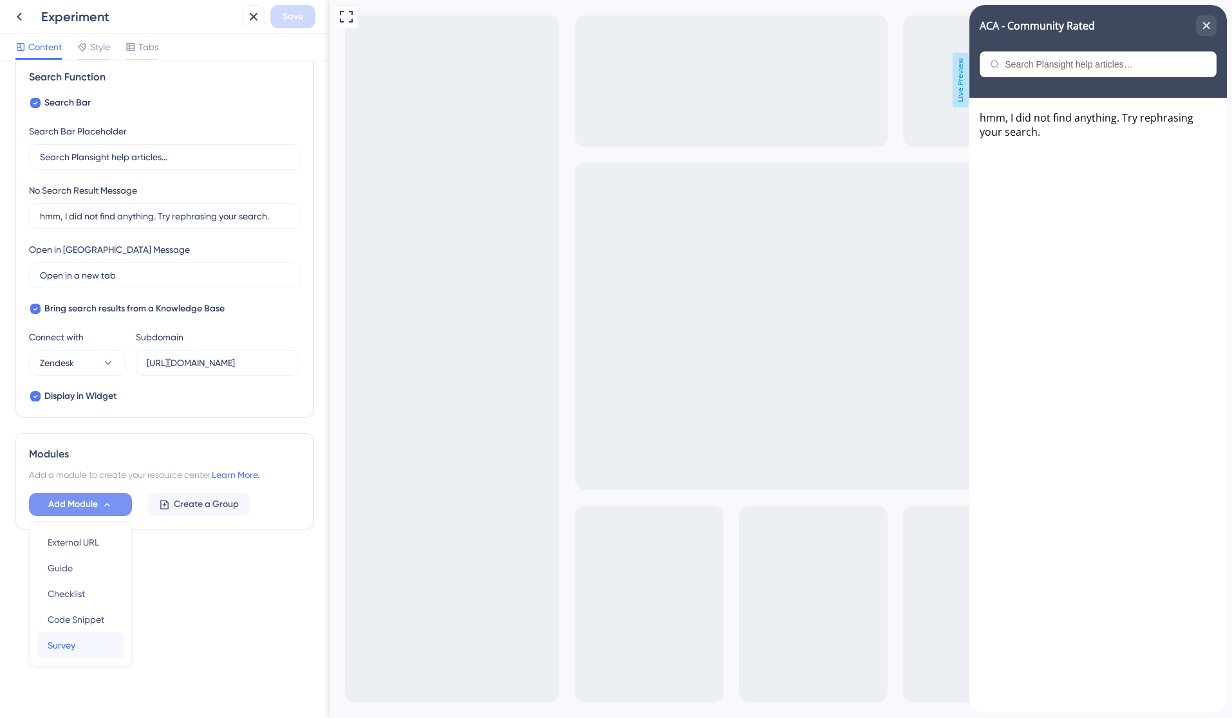
click at [84, 642] on div "Survey Survey" at bounding box center [81, 646] width 66 height 26
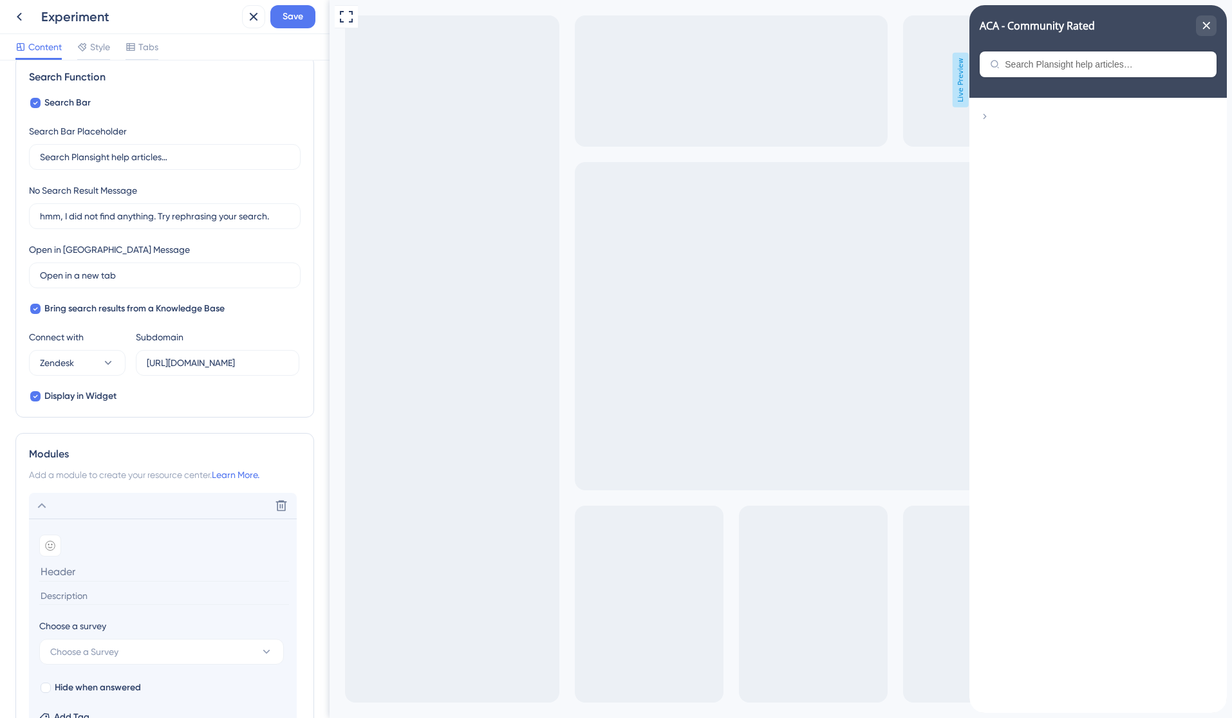
scroll to position [333, 0]
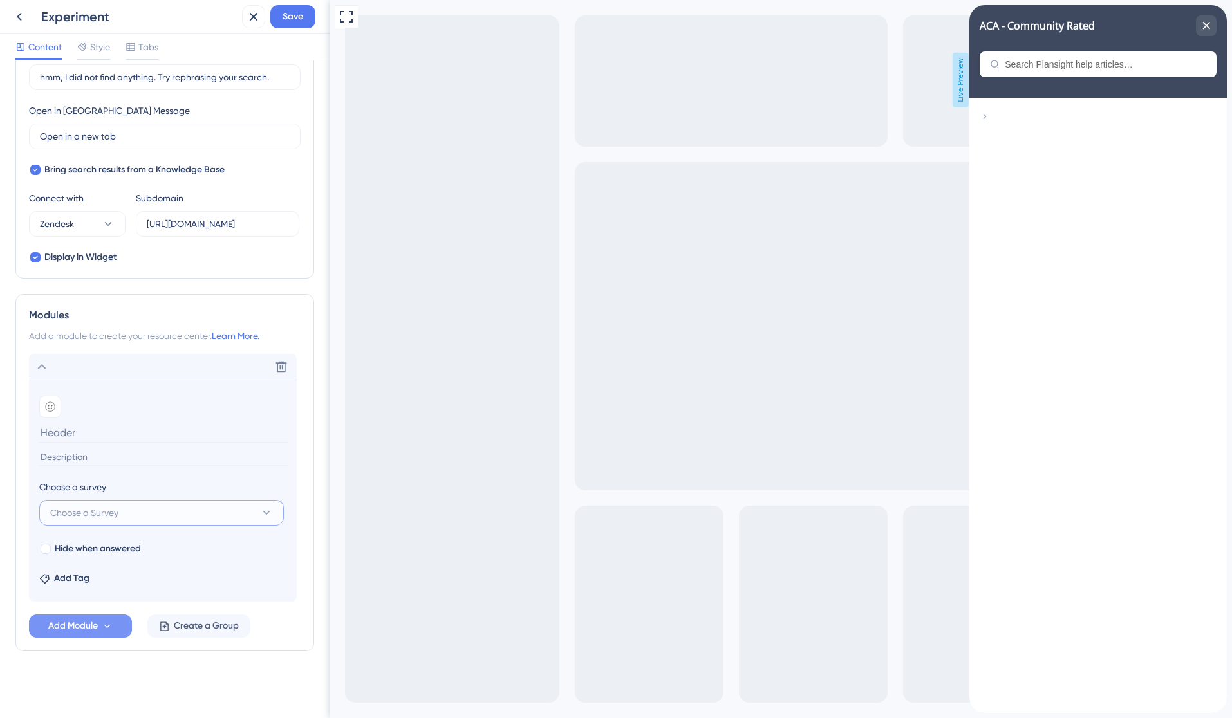
click at [174, 513] on button "Choose a Survey" at bounding box center [161, 513] width 245 height 26
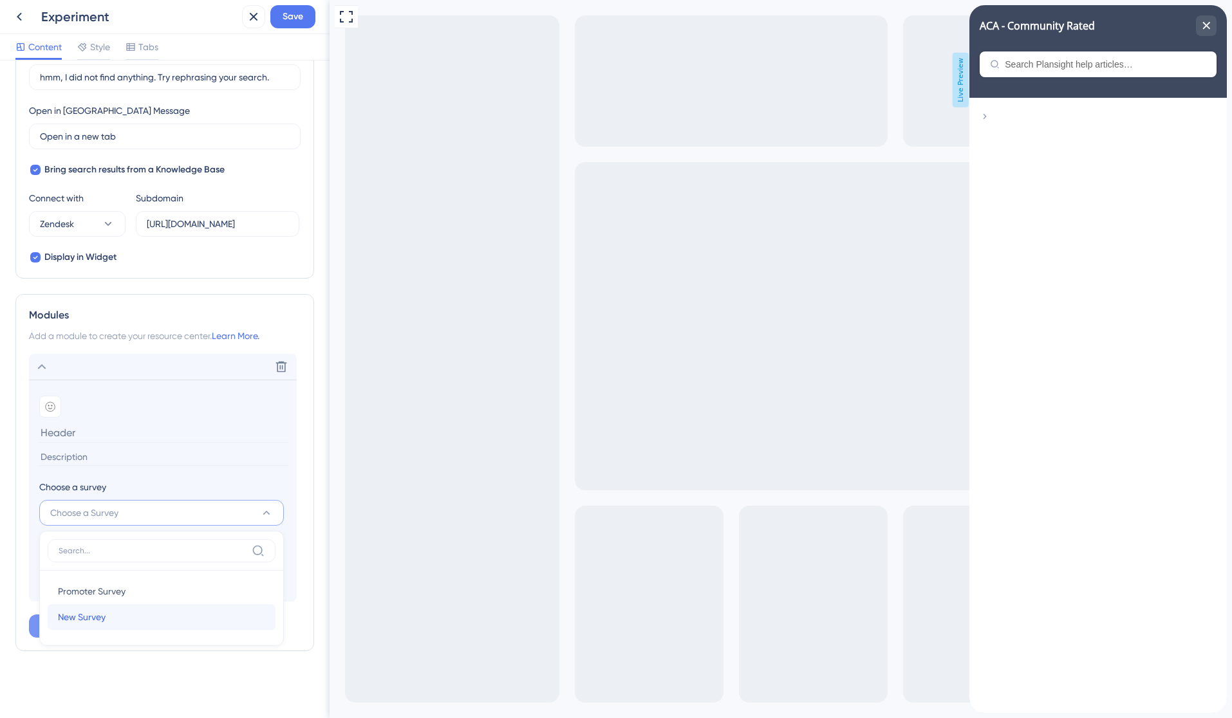
click at [143, 627] on div "New Survey New Survey" at bounding box center [161, 617] width 207 height 26
type input "New Survey"
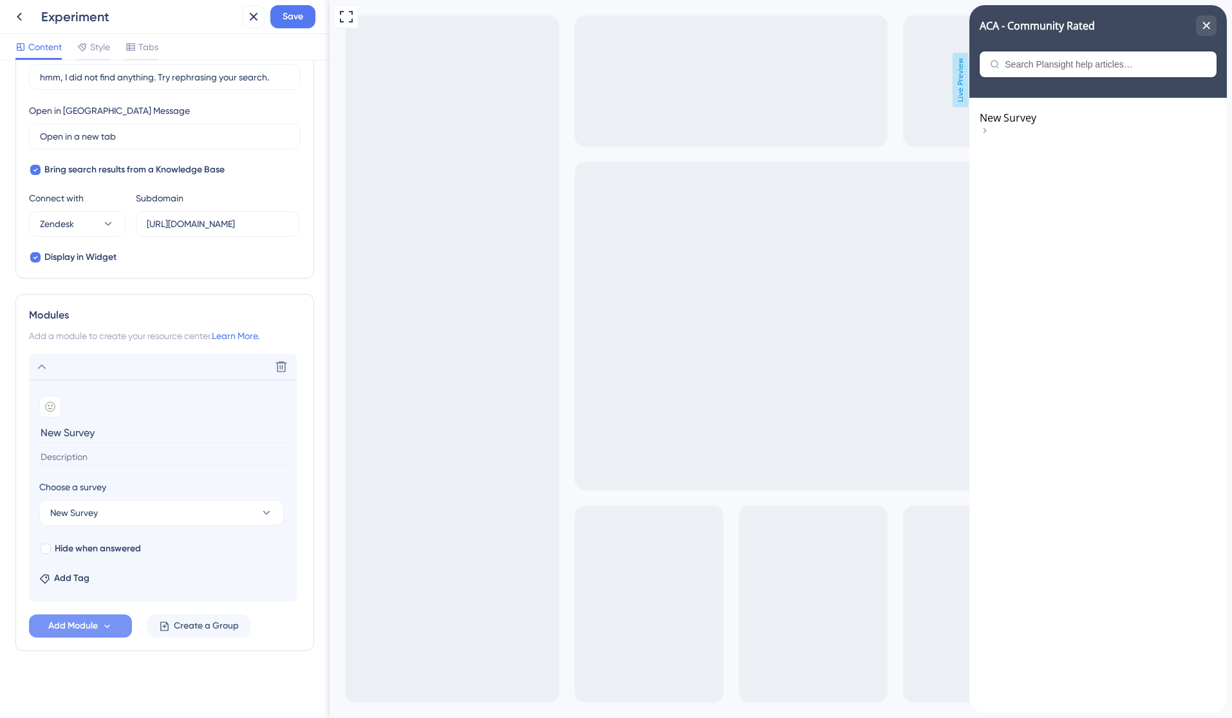
click at [1124, 139] on div "New Survey" at bounding box center [1098, 125] width 237 height 28
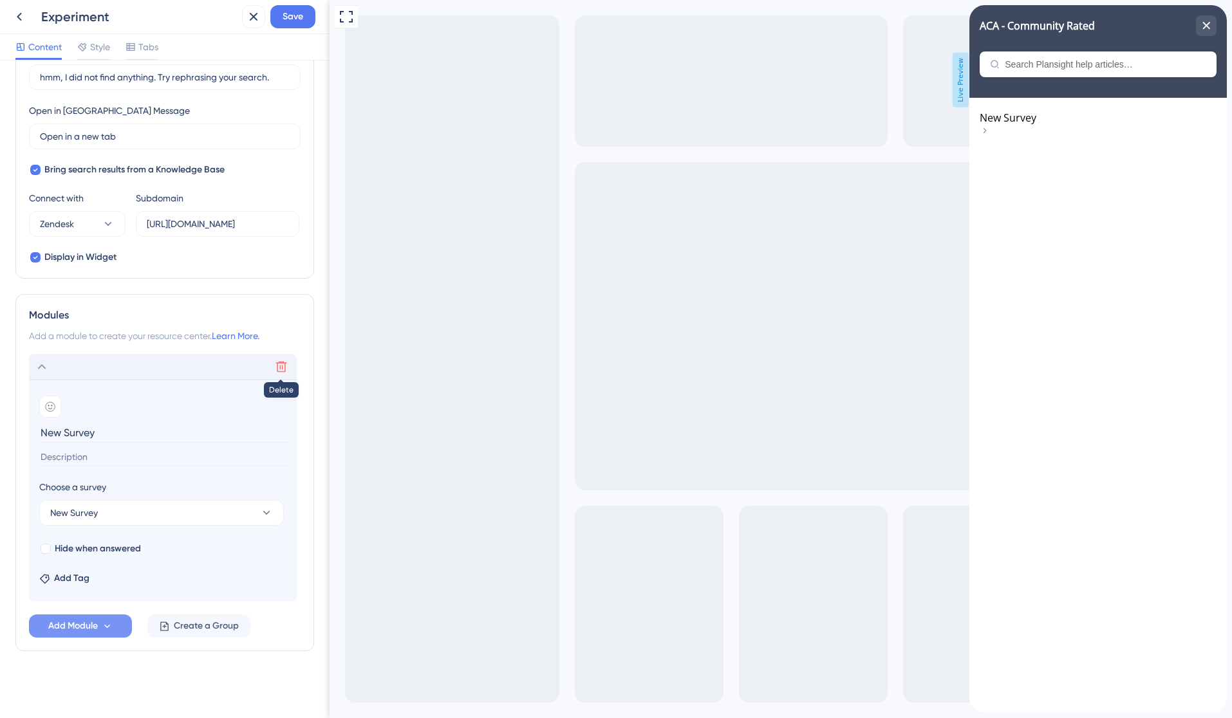
click at [287, 366] on button at bounding box center [281, 367] width 21 height 21
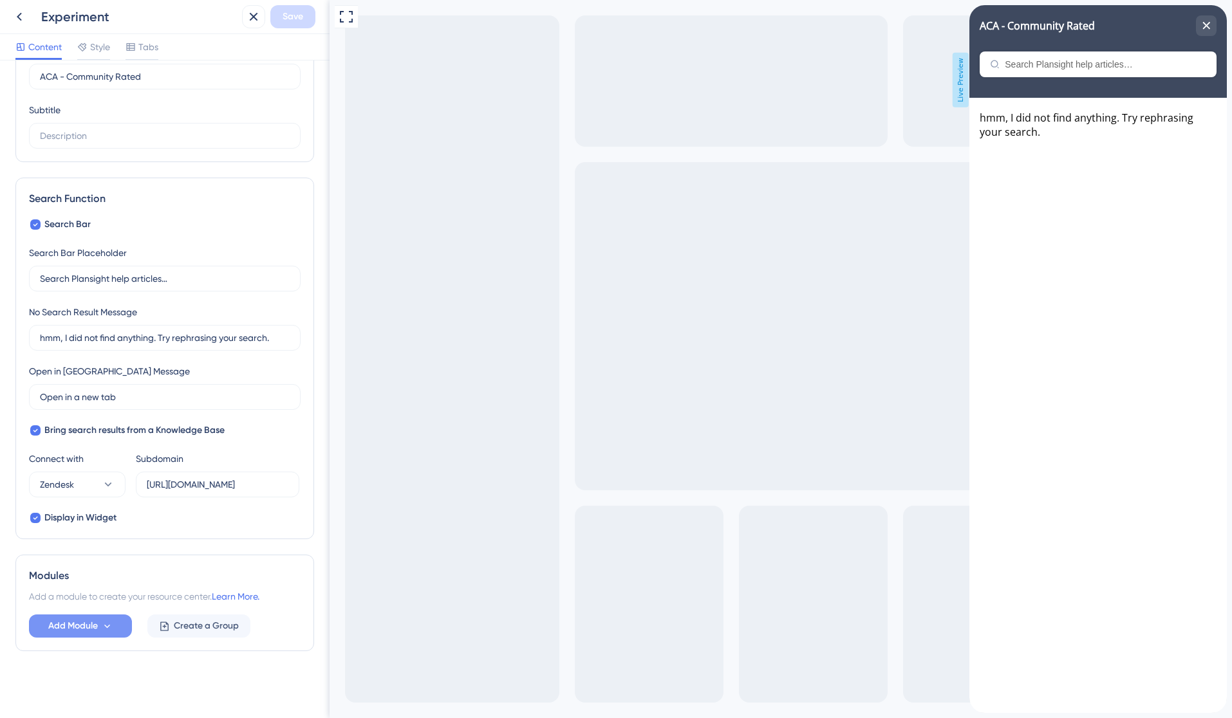
click at [106, 629] on icon at bounding box center [107, 626] width 11 height 11
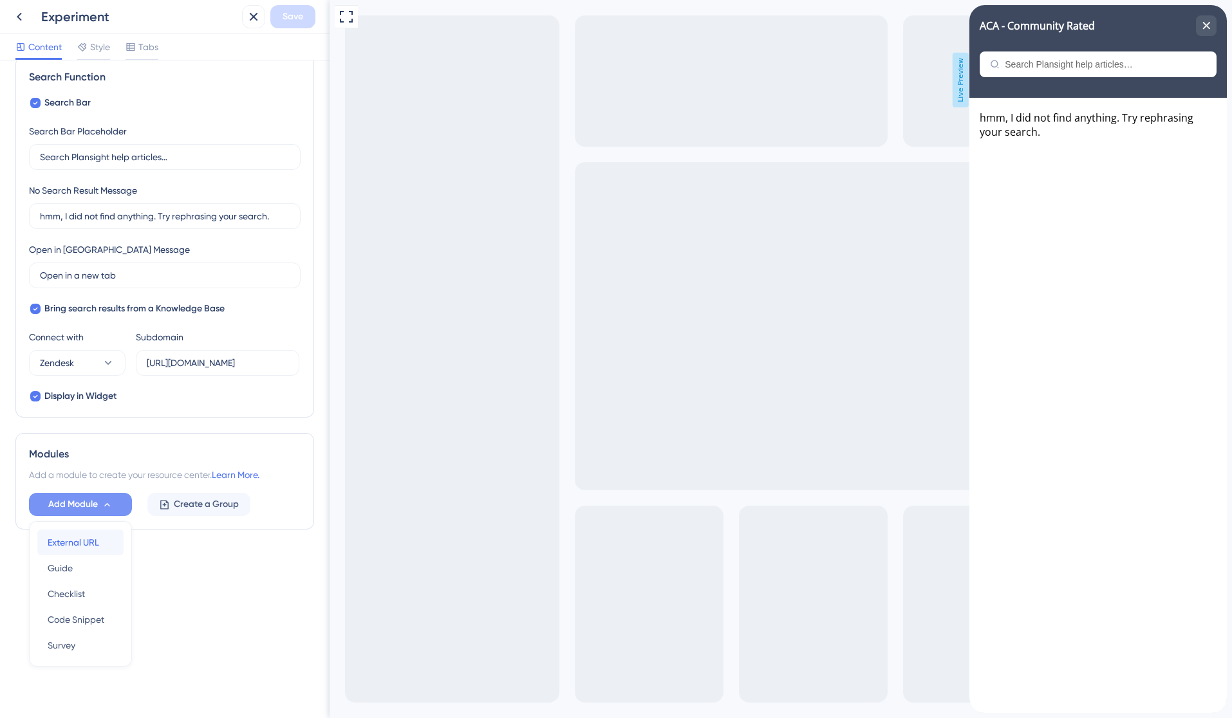
click at [86, 549] on span "External URL" at bounding box center [73, 542] width 51 height 15
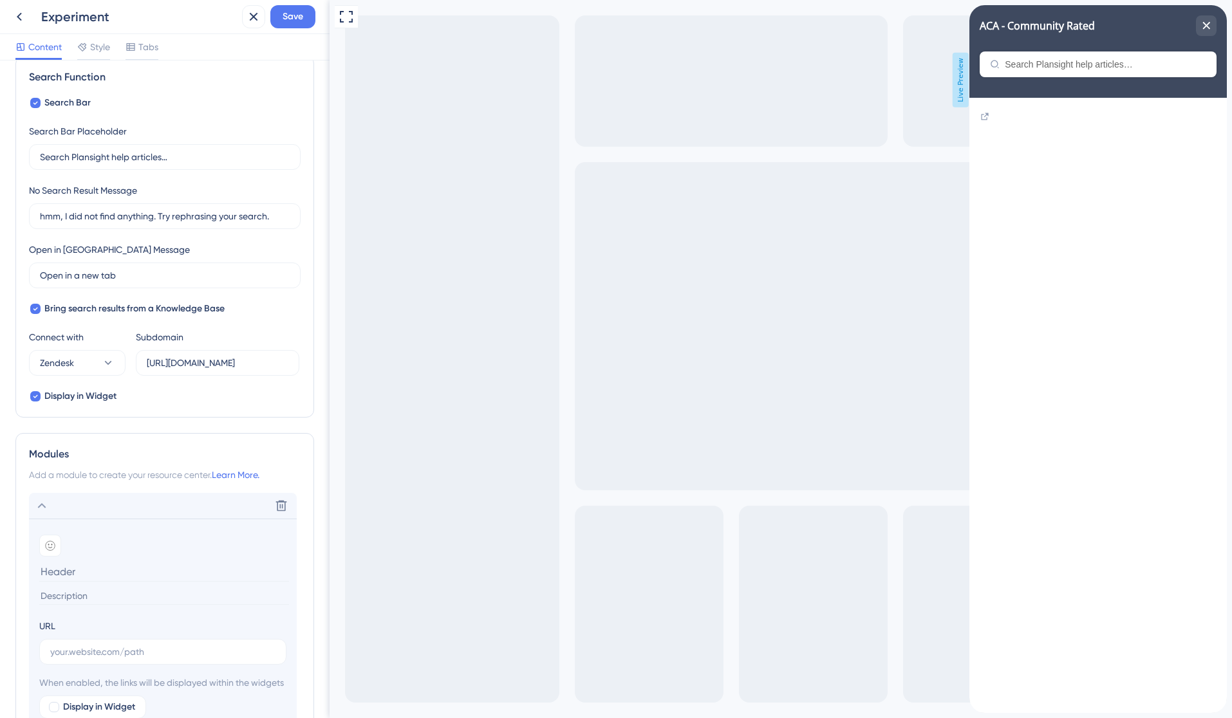
scroll to position [223, 0]
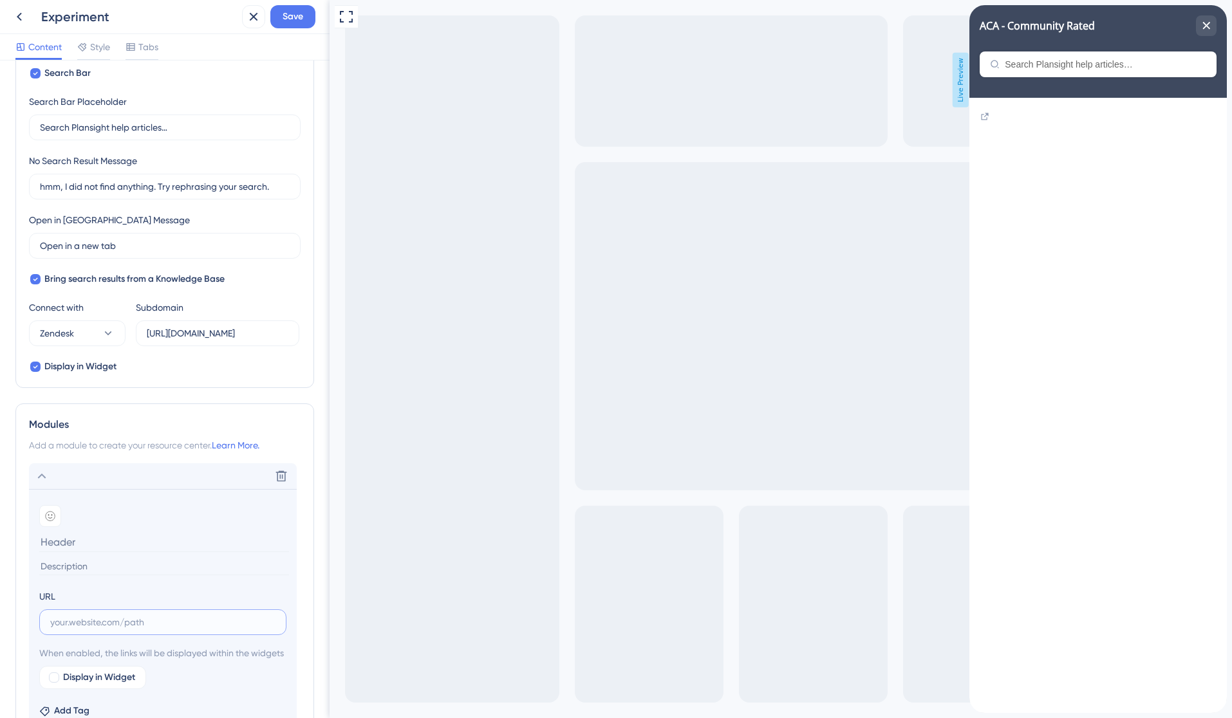
click at [100, 622] on input "text" at bounding box center [162, 622] width 225 height 14
paste input "[URL][DOMAIN_NAME]"
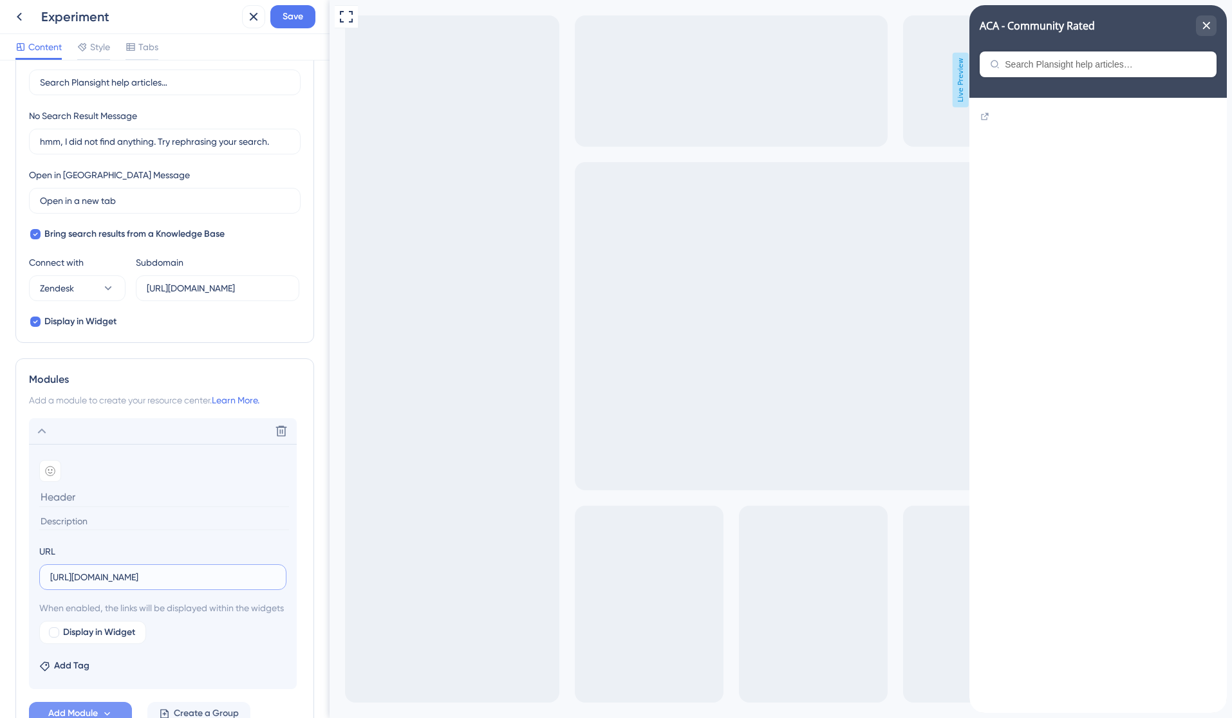
scroll to position [277, 0]
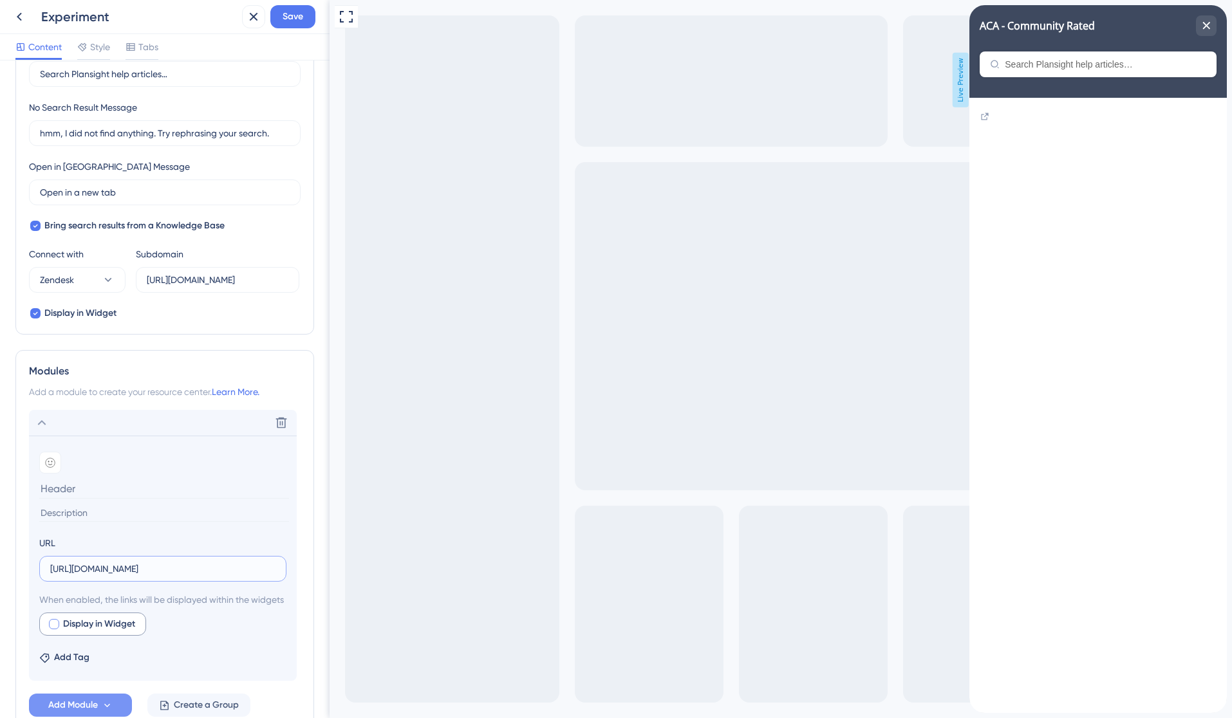
type input "[URL][DOMAIN_NAME]"
click at [54, 629] on div at bounding box center [54, 624] width 10 height 10
checkbox input "true"
click at [85, 492] on input at bounding box center [164, 489] width 250 height 20
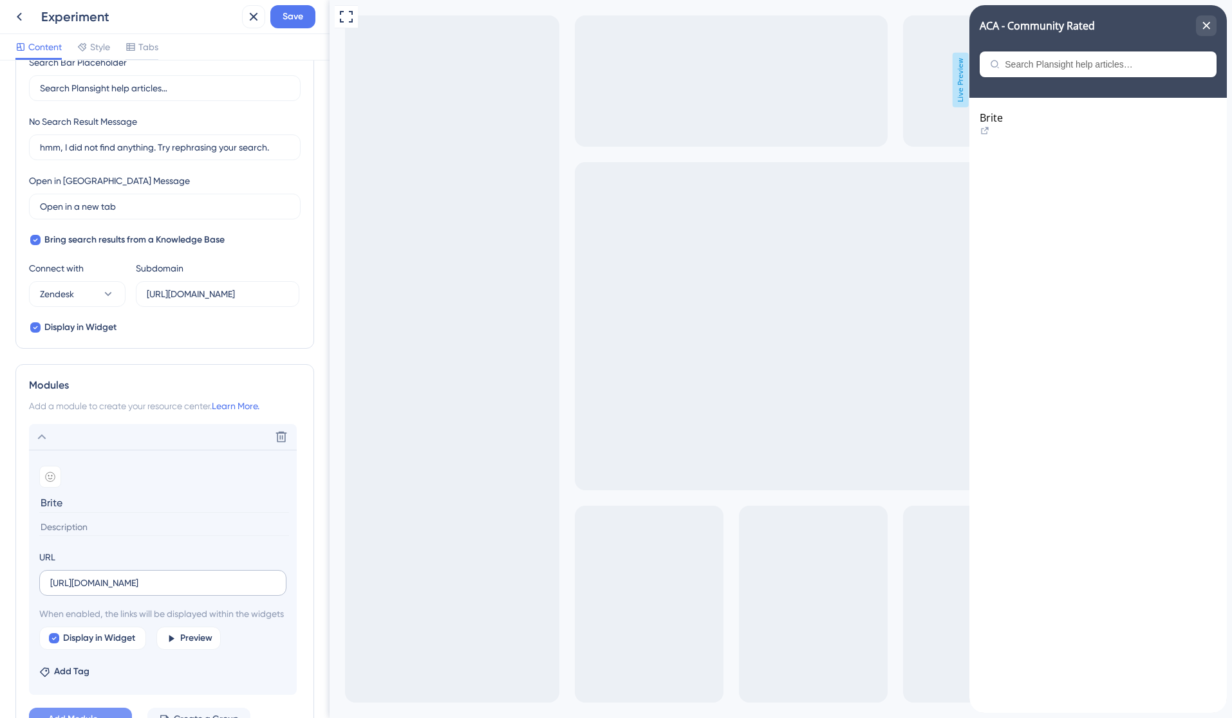
scroll to position [274, 0]
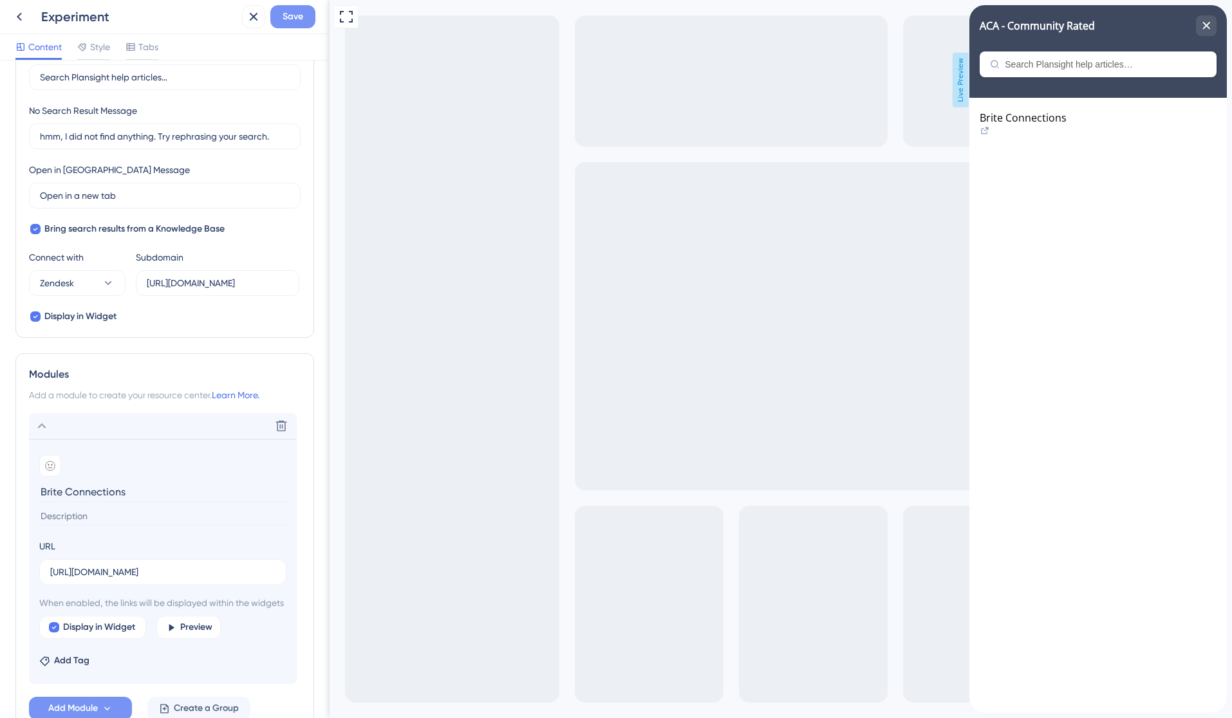
type input "Brite Connections"
click at [302, 24] on button "Save" at bounding box center [292, 16] width 45 height 23
click at [1067, 125] on span "Brite Connections" at bounding box center [1023, 118] width 87 height 14
click at [1180, 126] on div "Brite Connections" at bounding box center [1098, 125] width 237 height 28
click at [1205, 23] on icon "close resource center" at bounding box center [1206, 26] width 8 height 8
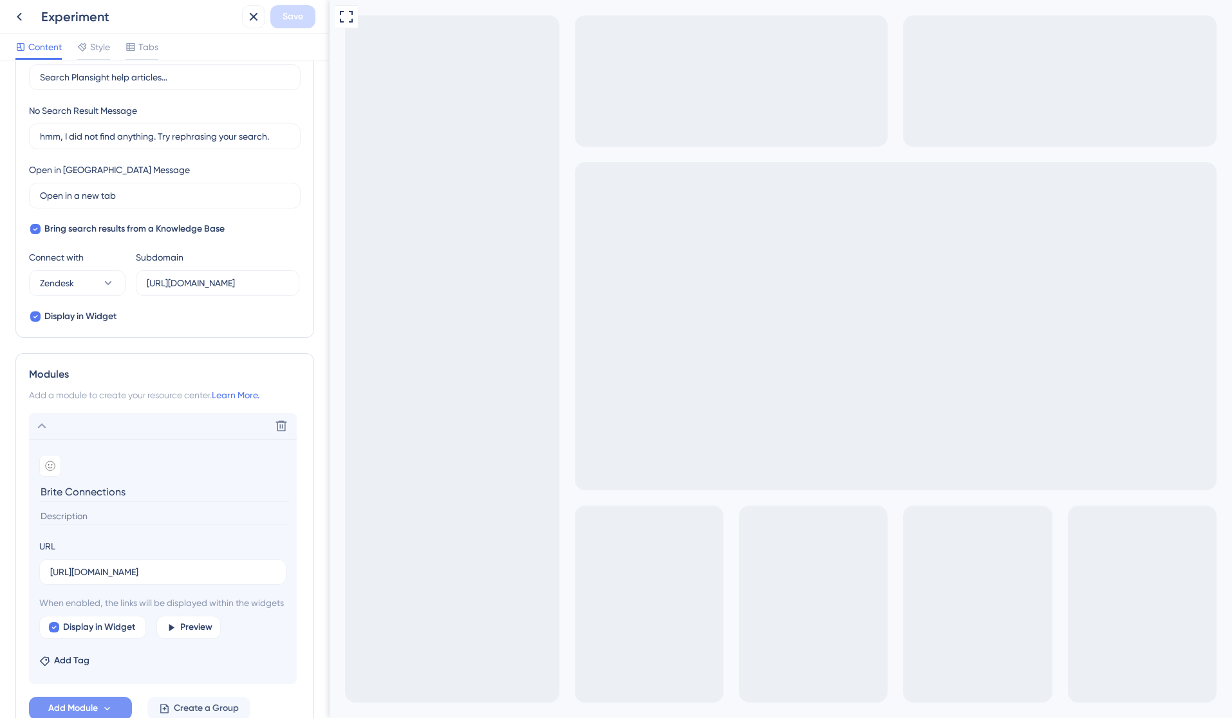
scroll to position [0, 0]
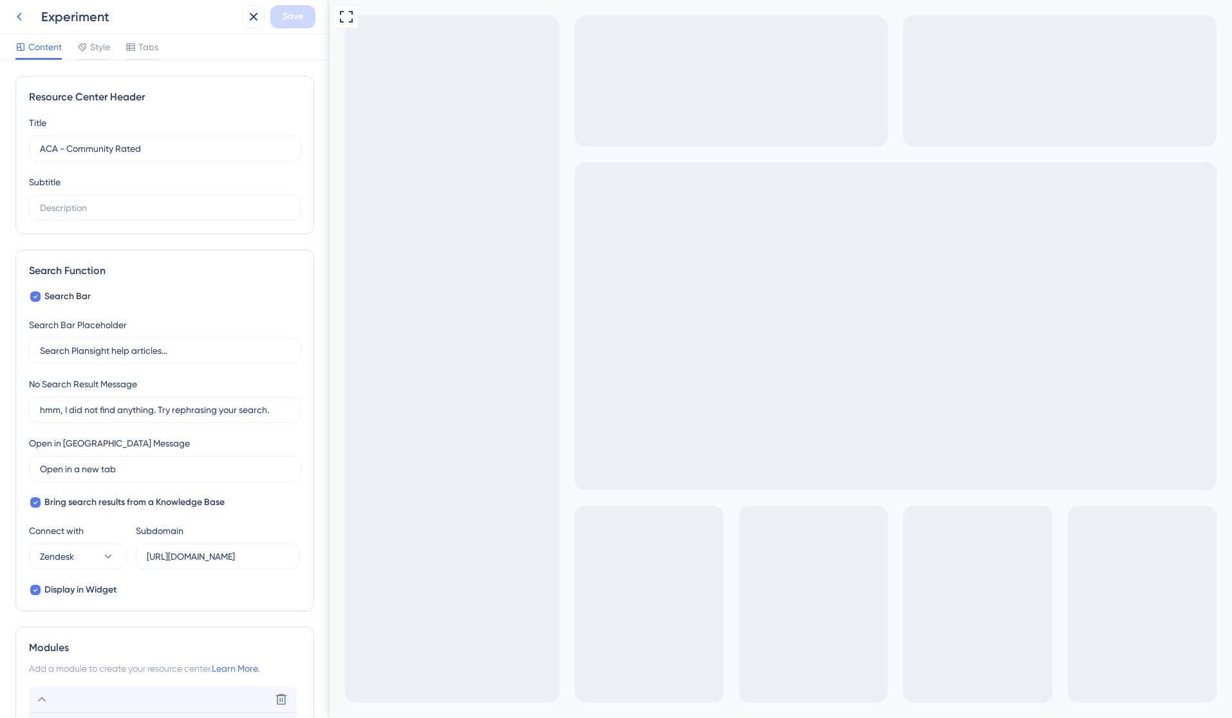
click at [21, 20] on icon at bounding box center [19, 16] width 15 height 15
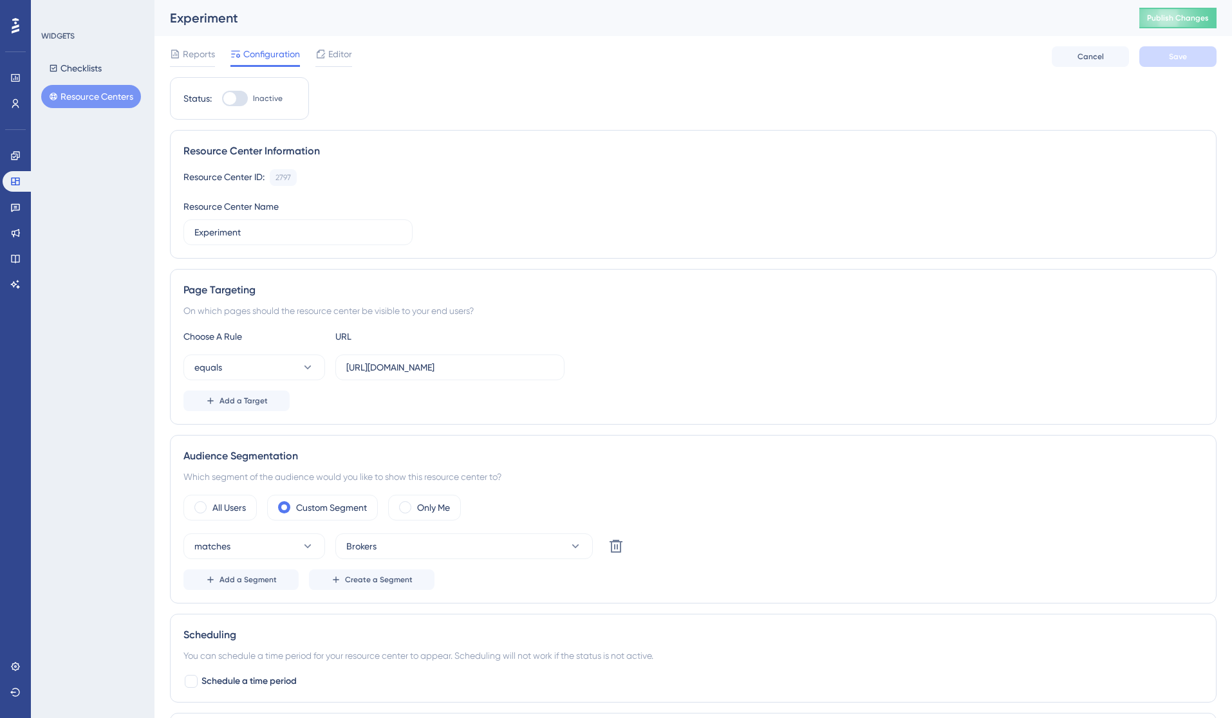
drag, startPoint x: 91, startPoint y: 171, endPoint x: 88, endPoint y: 155, distance: 16.3
click at [91, 171] on div "WIDGETS Checklists Resource Centers" at bounding box center [93, 359] width 124 height 718
click at [88, 95] on button "Resource Centers" at bounding box center [91, 96] width 100 height 23
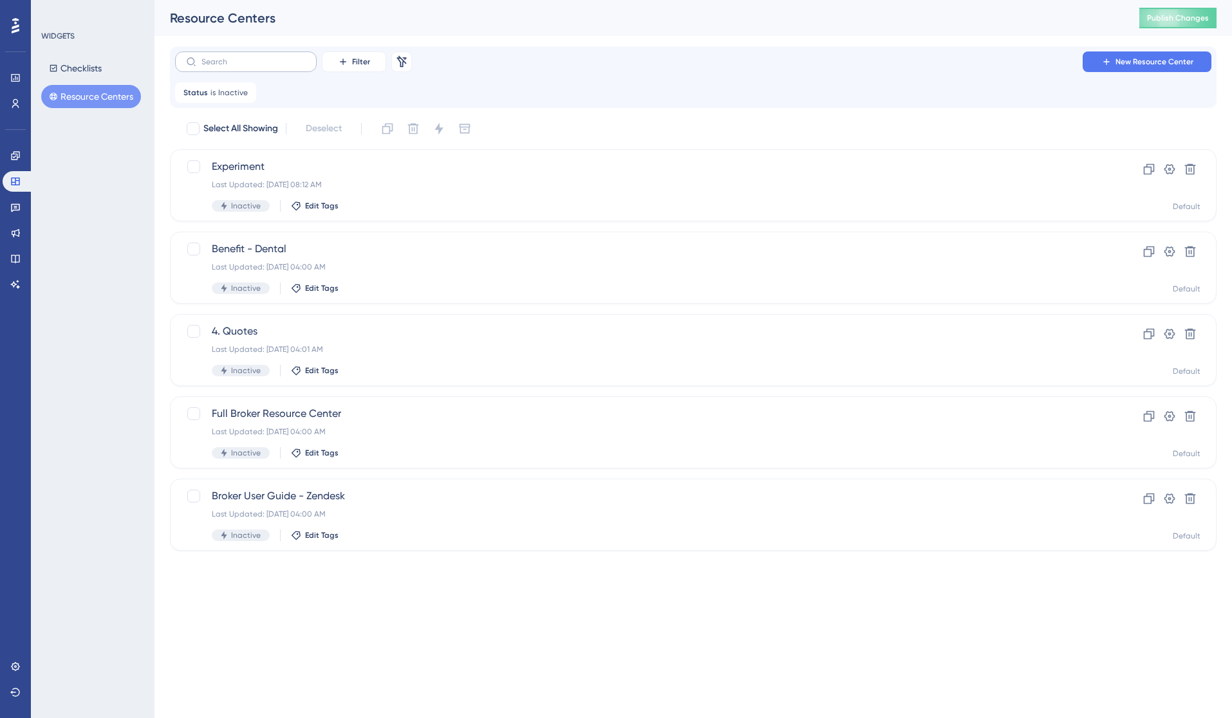
click at [274, 54] on label at bounding box center [246, 61] width 142 height 21
click at [274, 57] on input "text" at bounding box center [253, 61] width 104 height 9
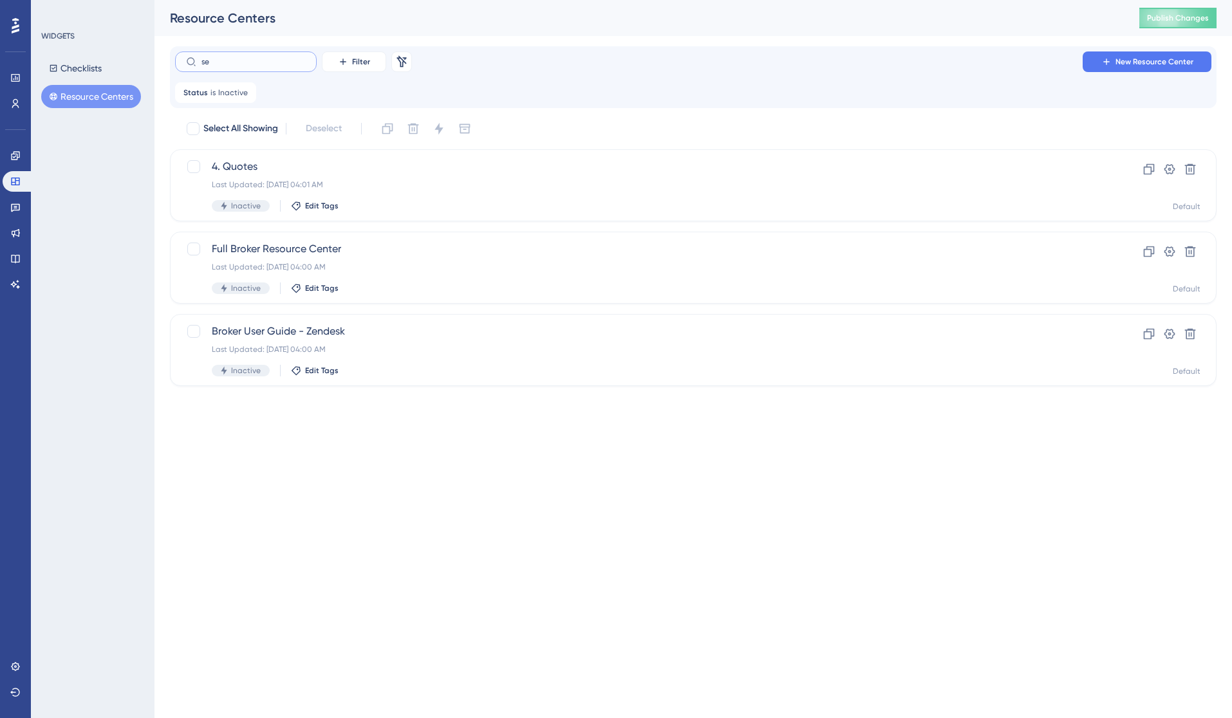
type input "set"
checkbox input "true"
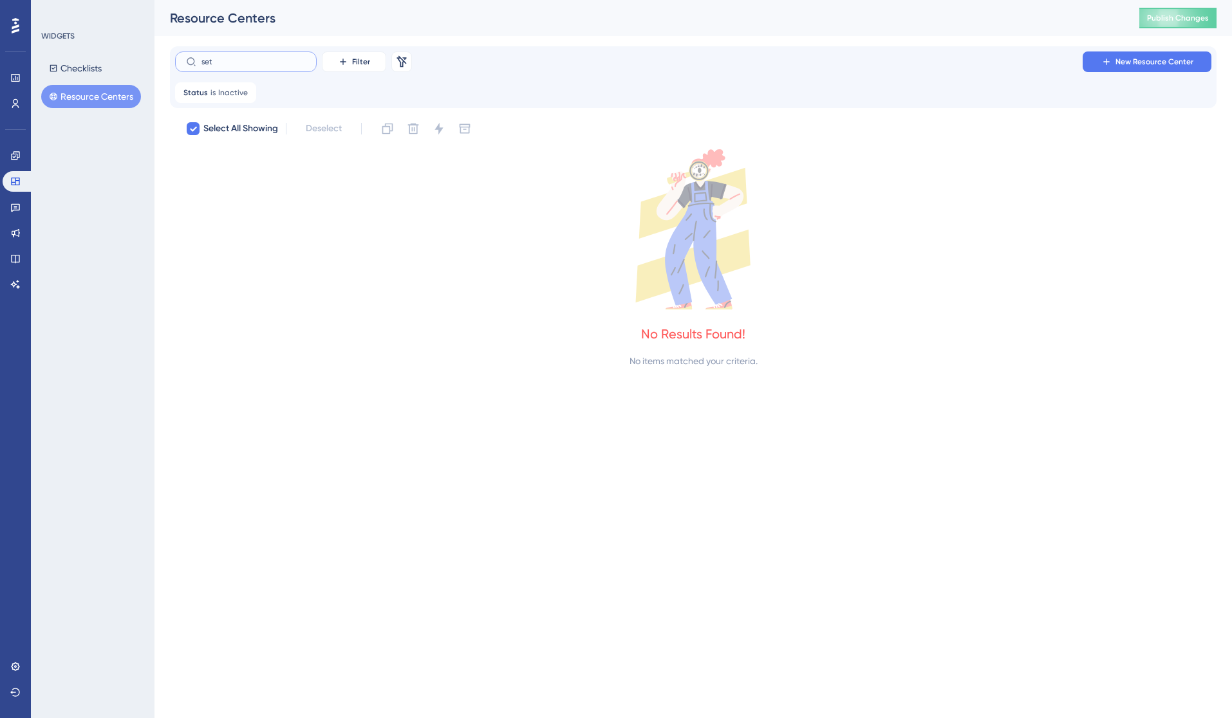
type input "se"
checkbox input "false"
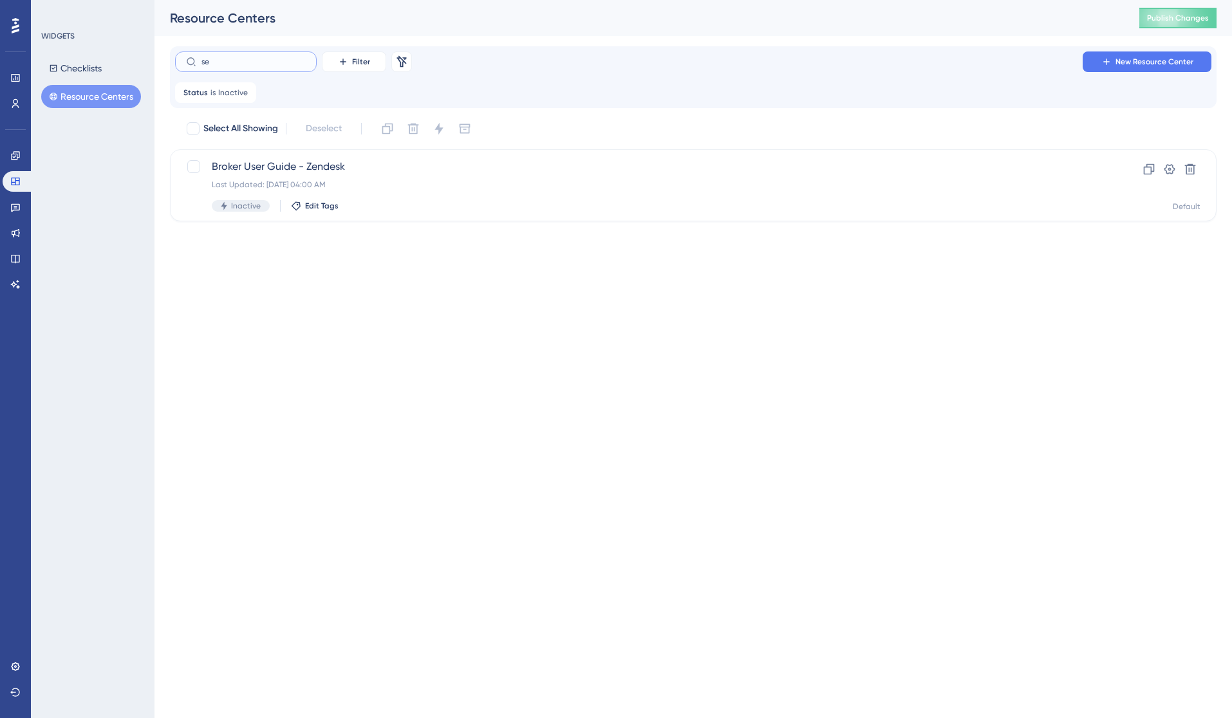
type input "s"
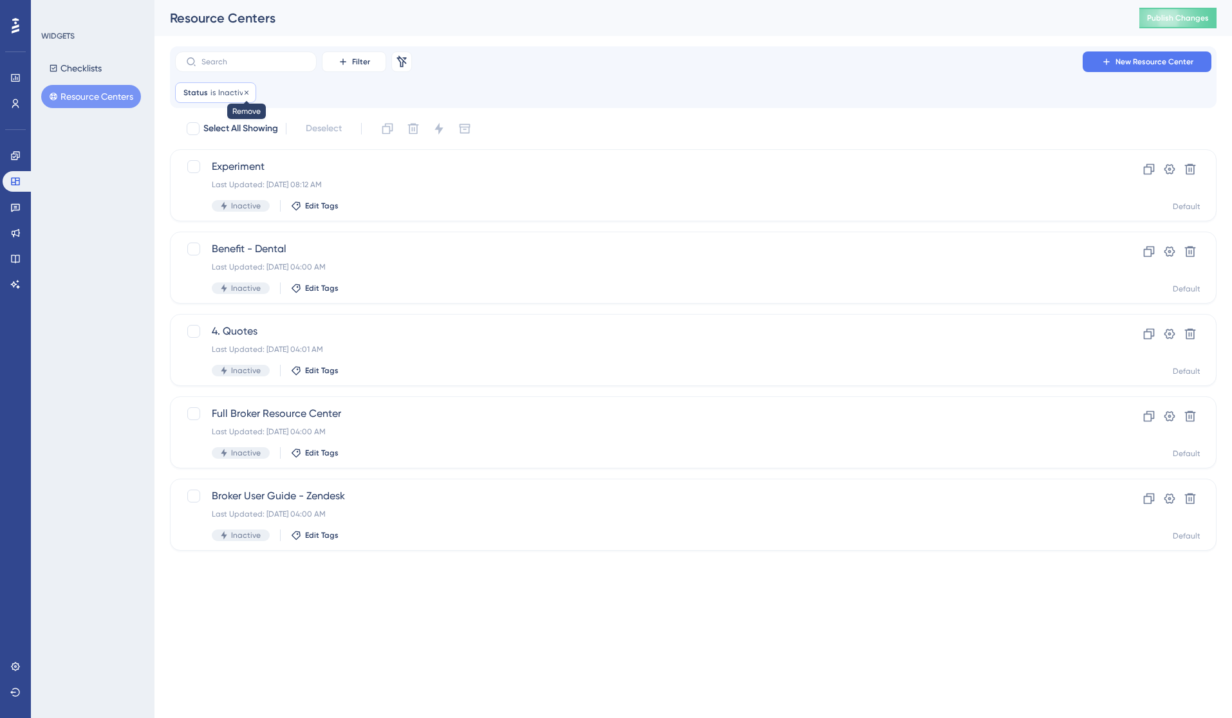
click at [247, 93] on icon at bounding box center [247, 93] width 8 height 8
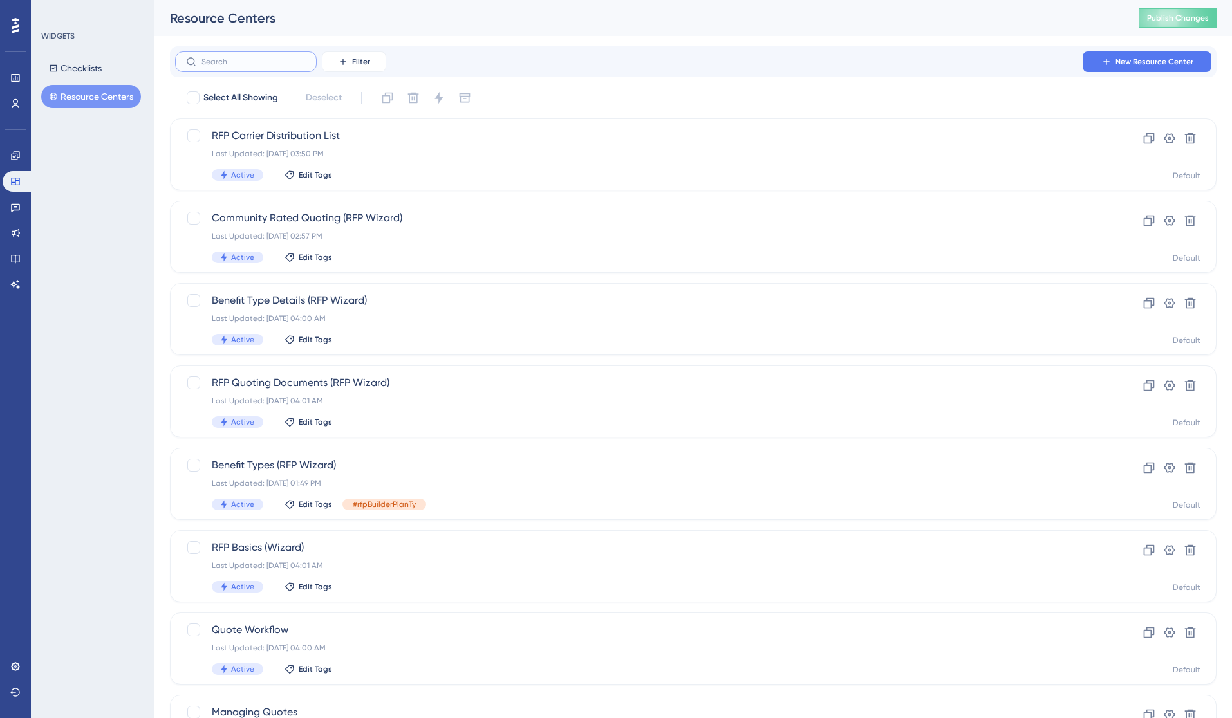
click at [228, 61] on input "text" at bounding box center [253, 61] width 104 height 9
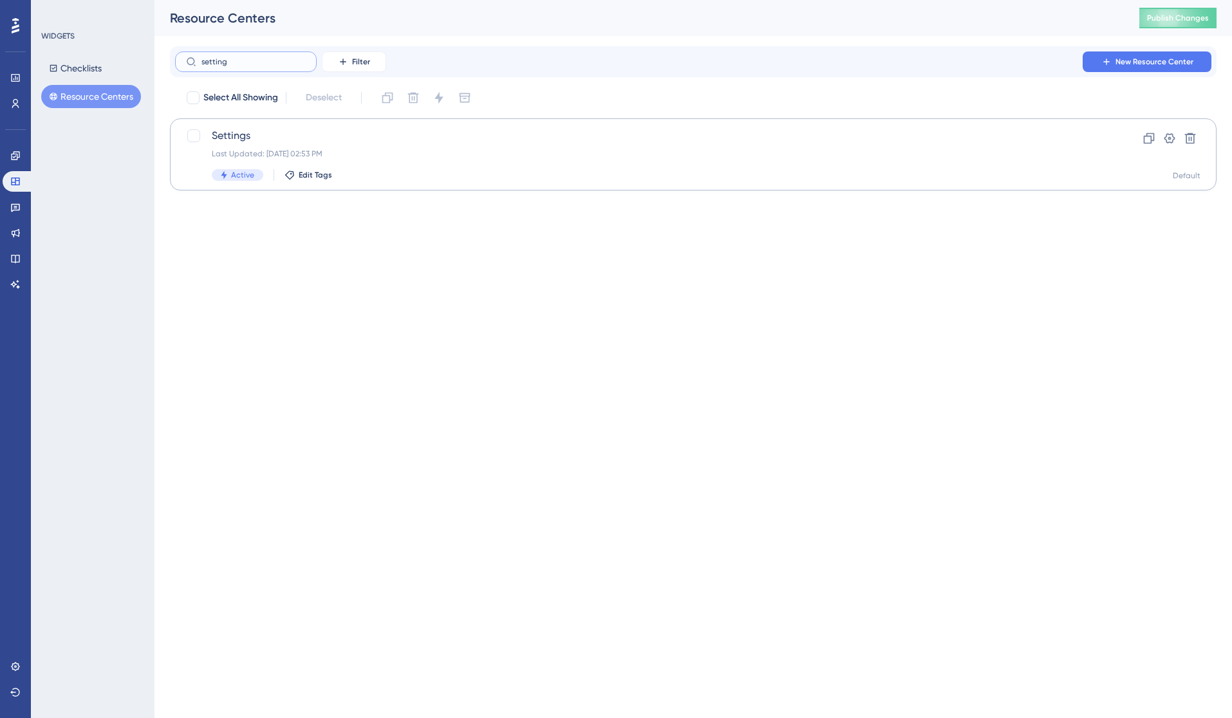
type input "setting"
click at [247, 133] on span "Settings" at bounding box center [642, 135] width 860 height 15
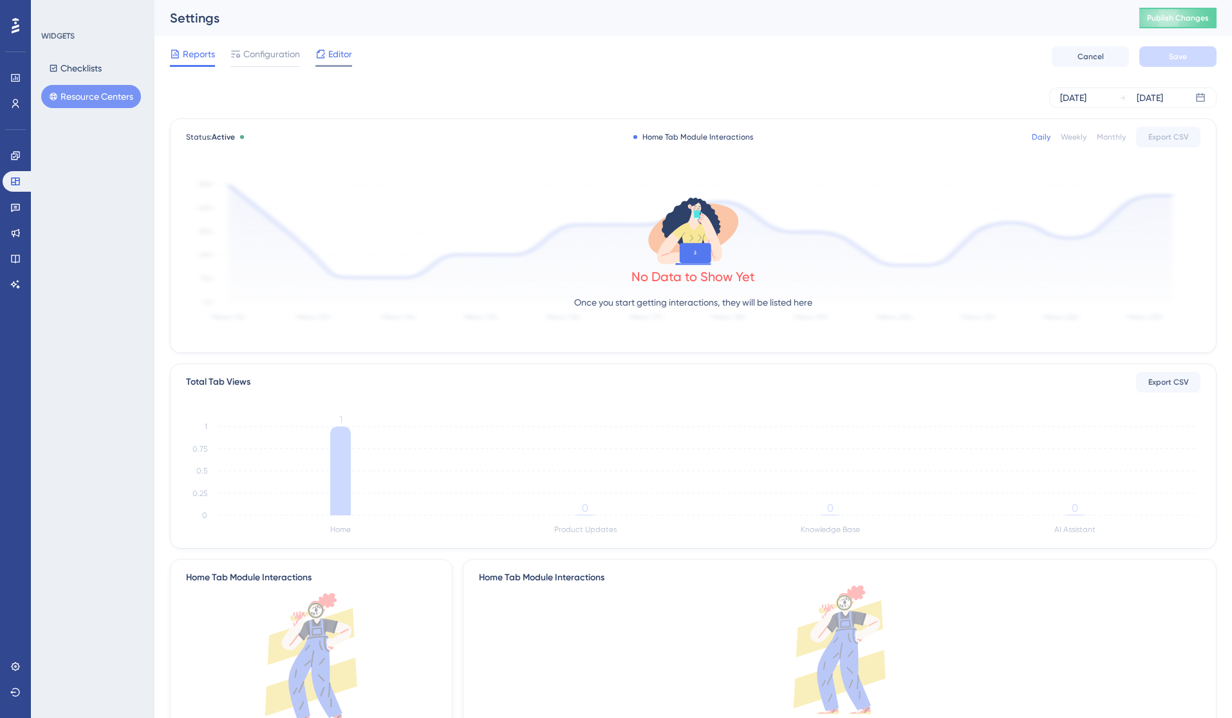
drag, startPoint x: 268, startPoint y: 47, endPoint x: 322, endPoint y: 60, distance: 55.6
click at [268, 47] on span "Configuration" at bounding box center [271, 53] width 57 height 15
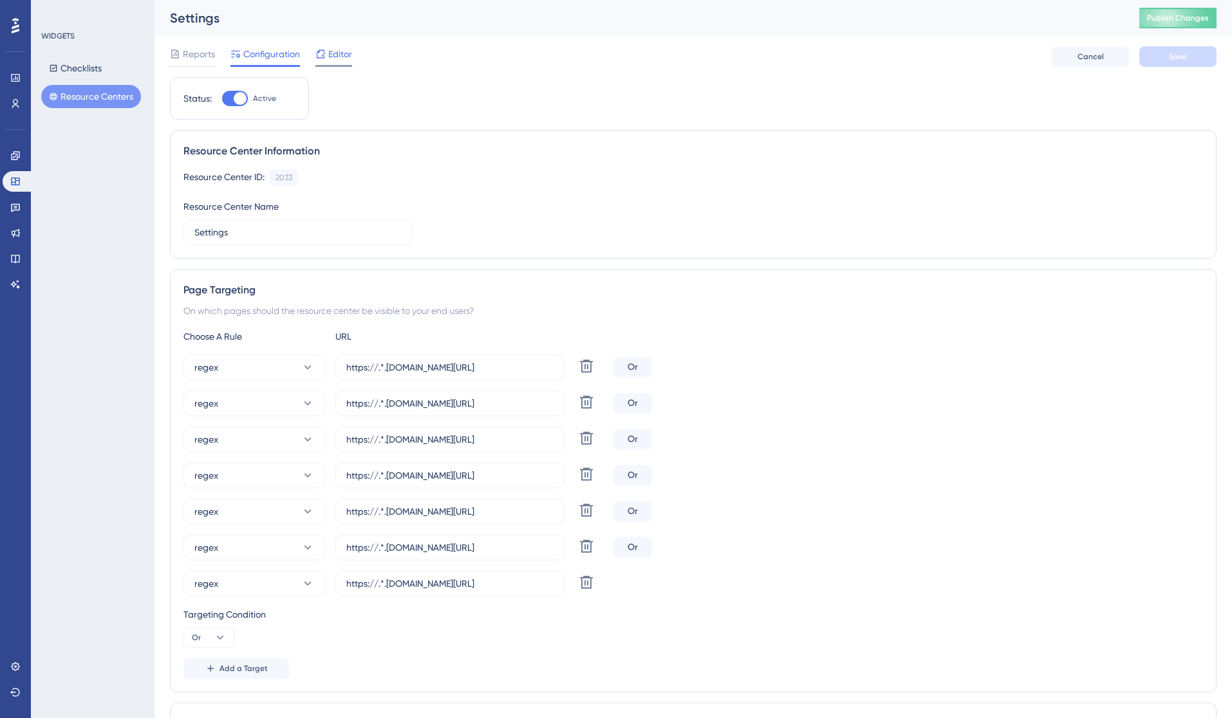
click at [326, 61] on div "Editor" at bounding box center [333, 53] width 37 height 15
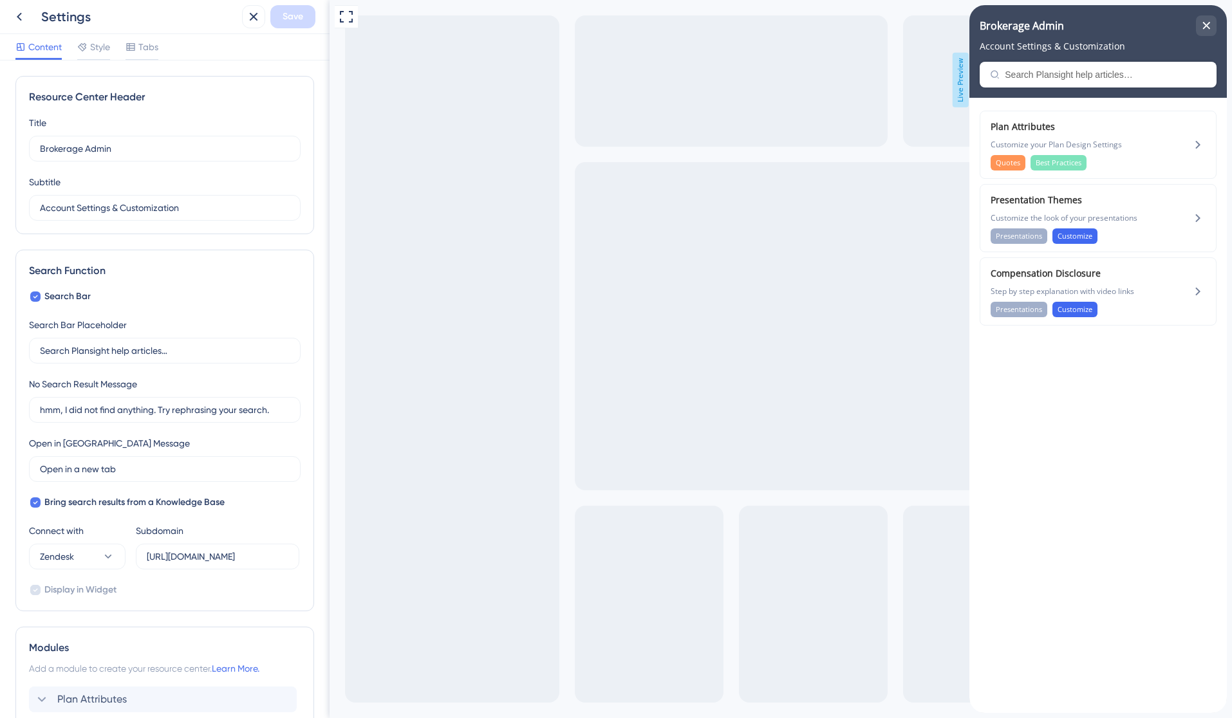
scroll to position [183, 0]
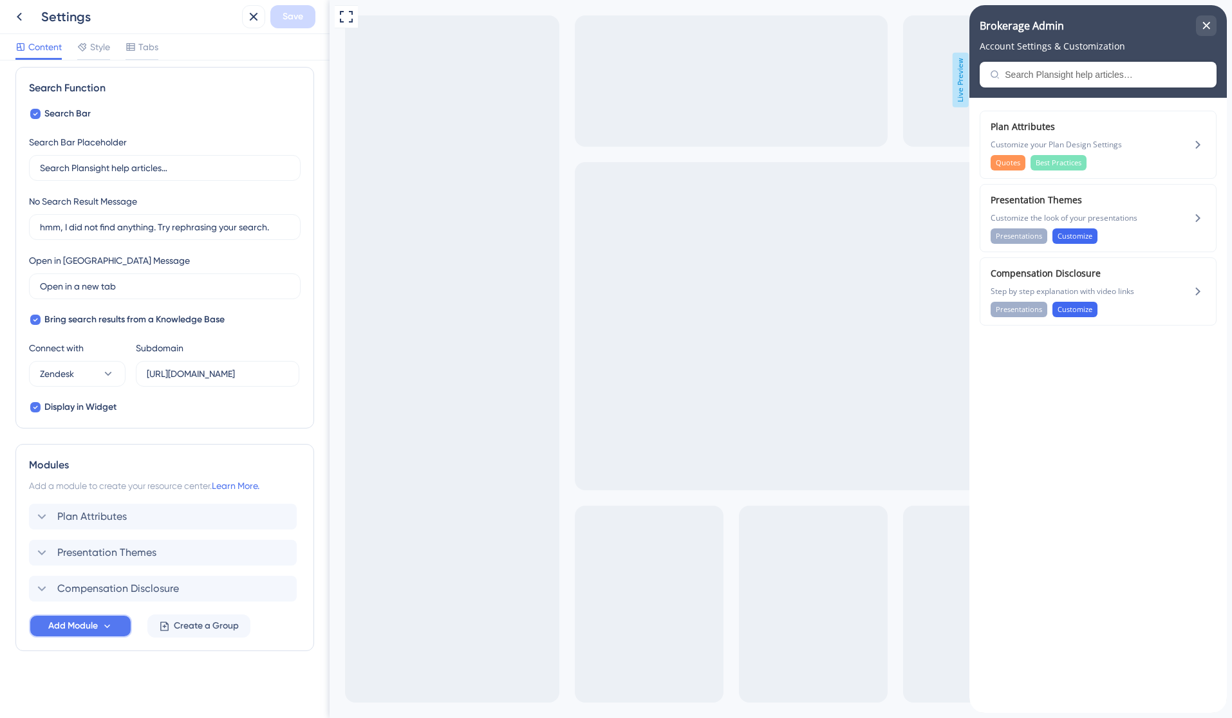
click at [111, 629] on icon at bounding box center [107, 626] width 11 height 11
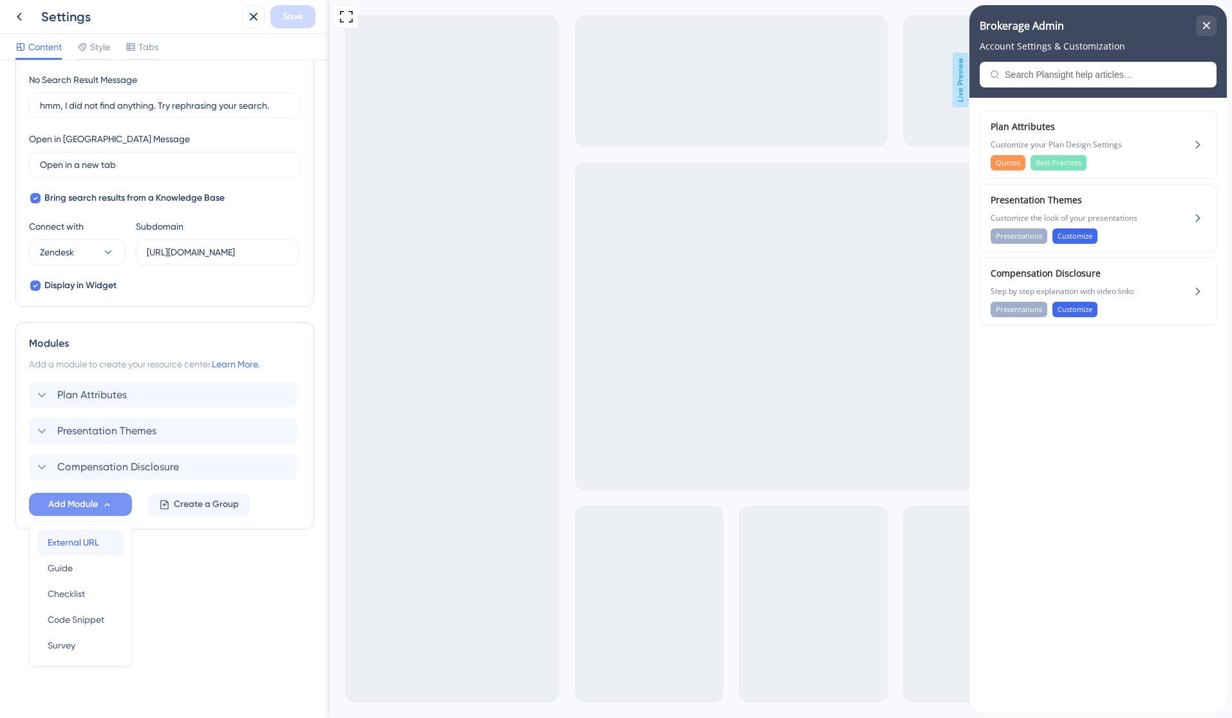
click at [98, 549] on span "External URL" at bounding box center [73, 542] width 51 height 15
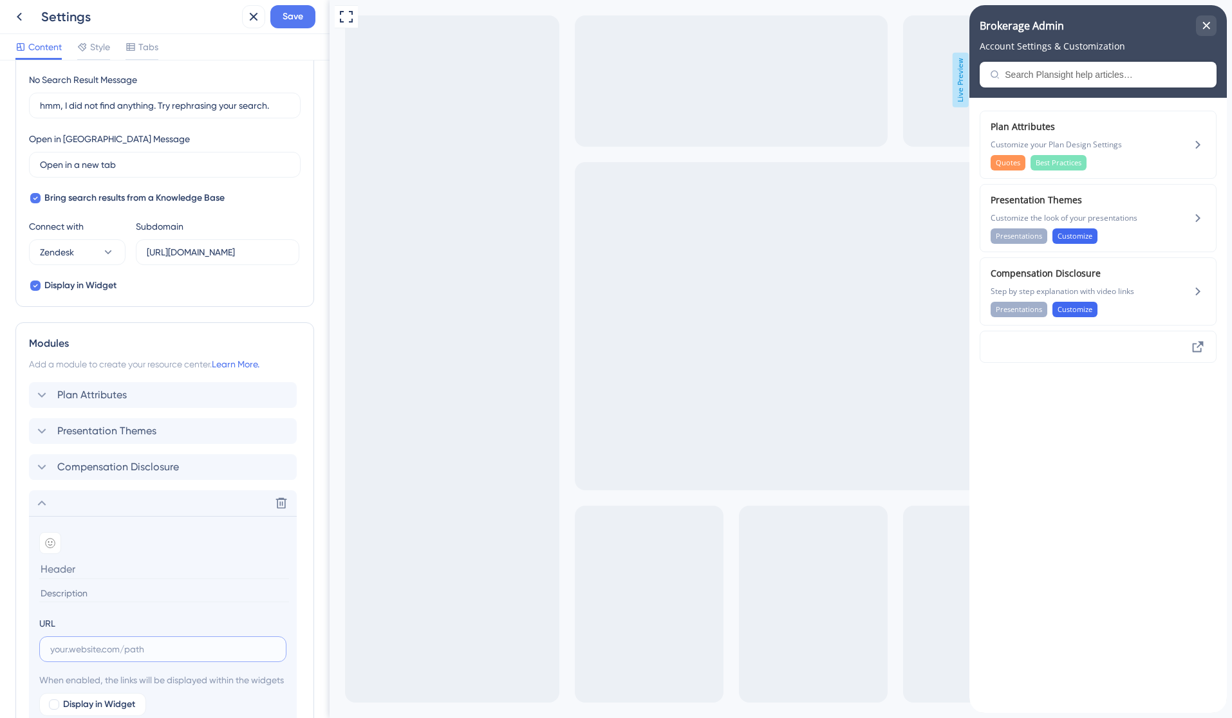
click at [93, 646] on input "text" at bounding box center [162, 649] width 225 height 14
paste input "[URL][DOMAIN_NAME]"
type input "[URL][DOMAIN_NAME]"
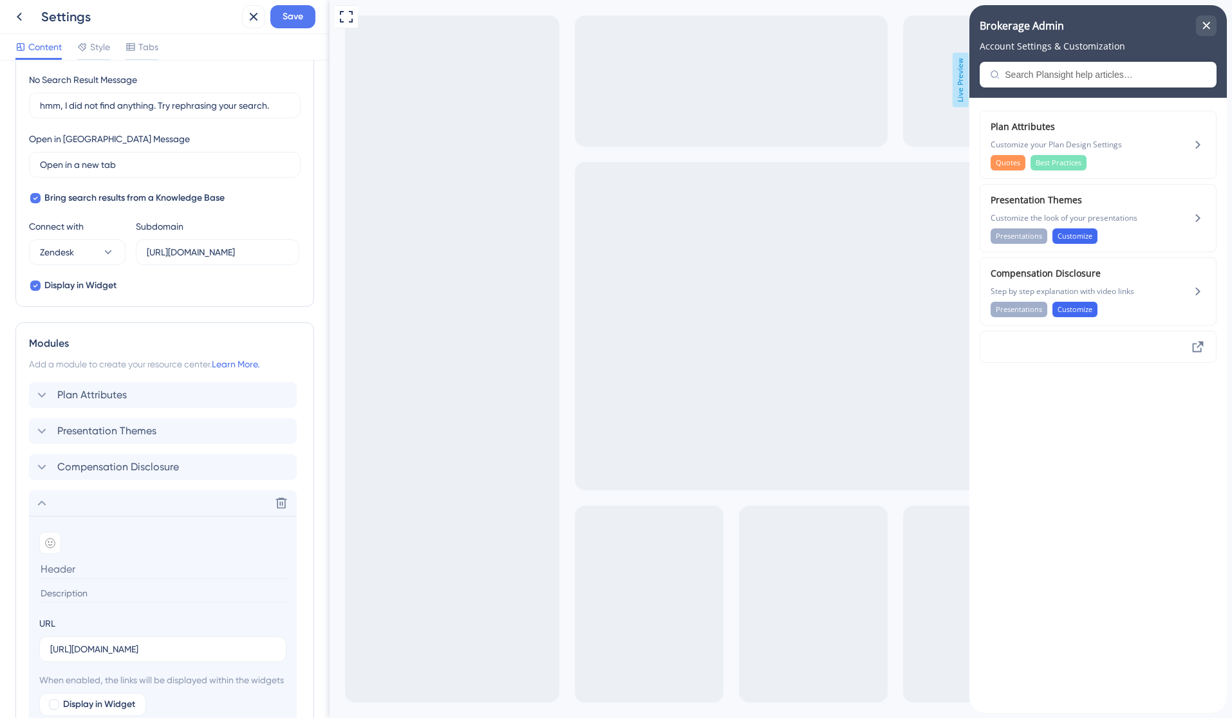
click at [78, 570] on input at bounding box center [164, 569] width 250 height 20
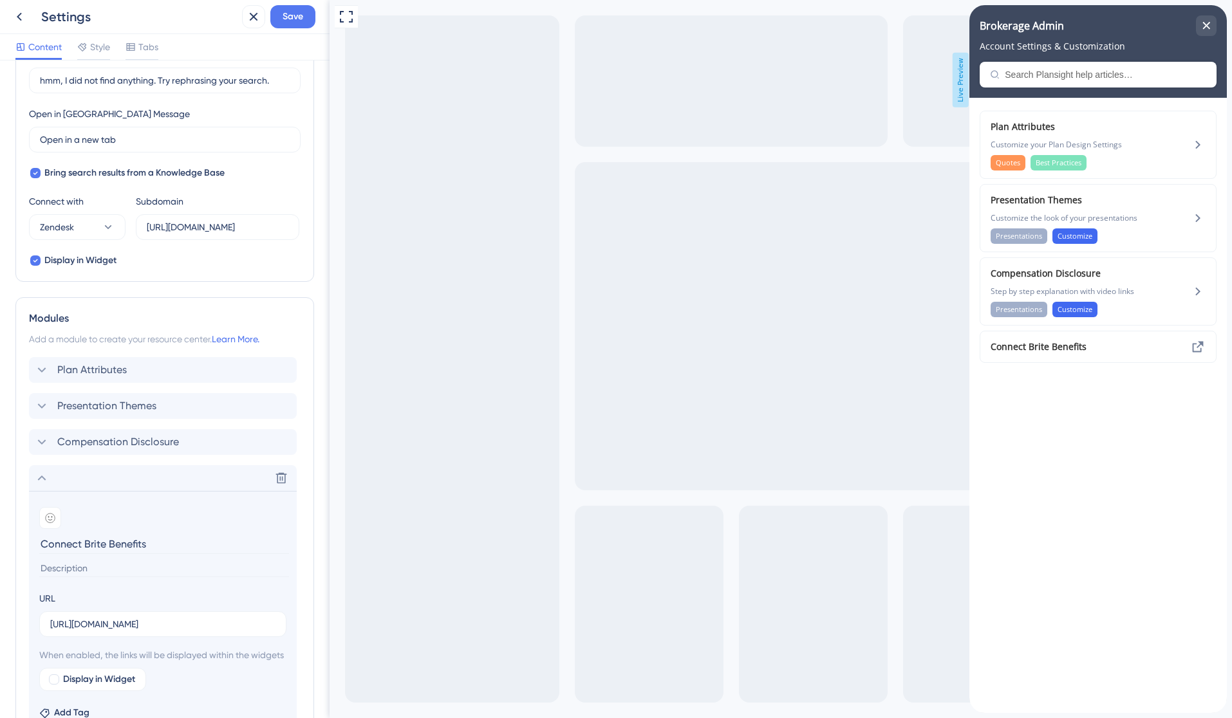
scroll to position [382, 0]
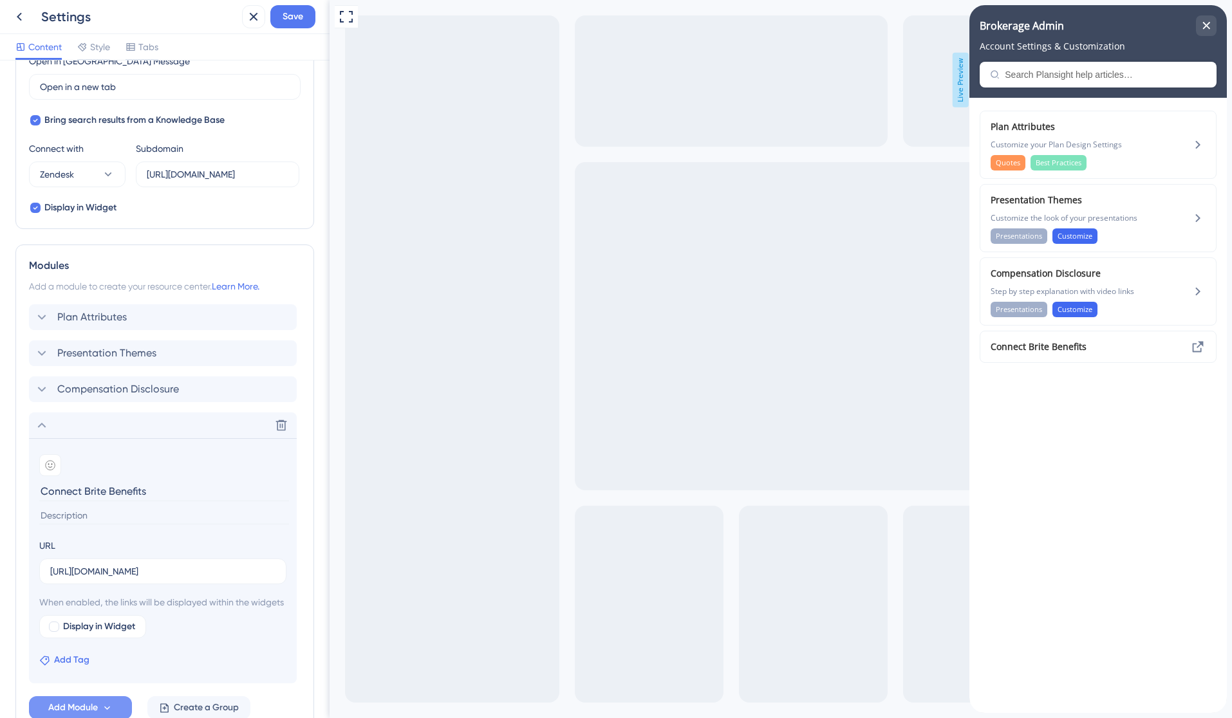
type input "Connect Brite Benefits"
click at [79, 668] on span "Add Tag" at bounding box center [71, 660] width 35 height 15
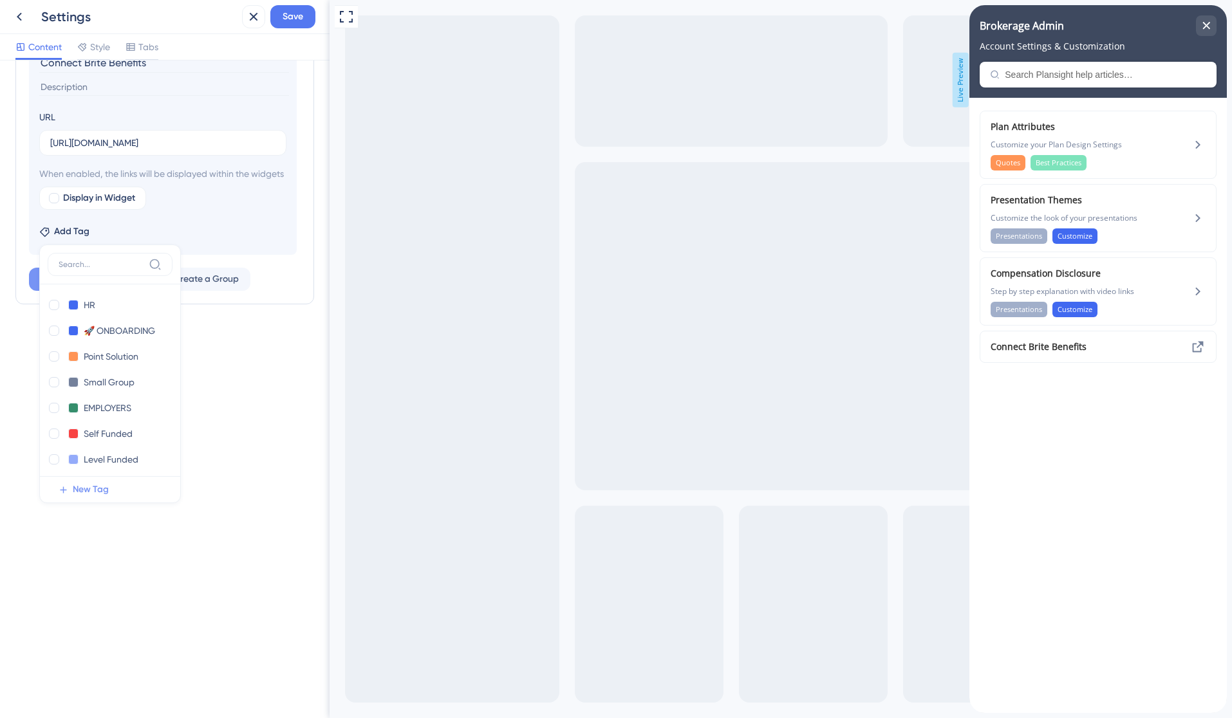
click at [100, 498] on span "New Tag" at bounding box center [91, 489] width 36 height 15
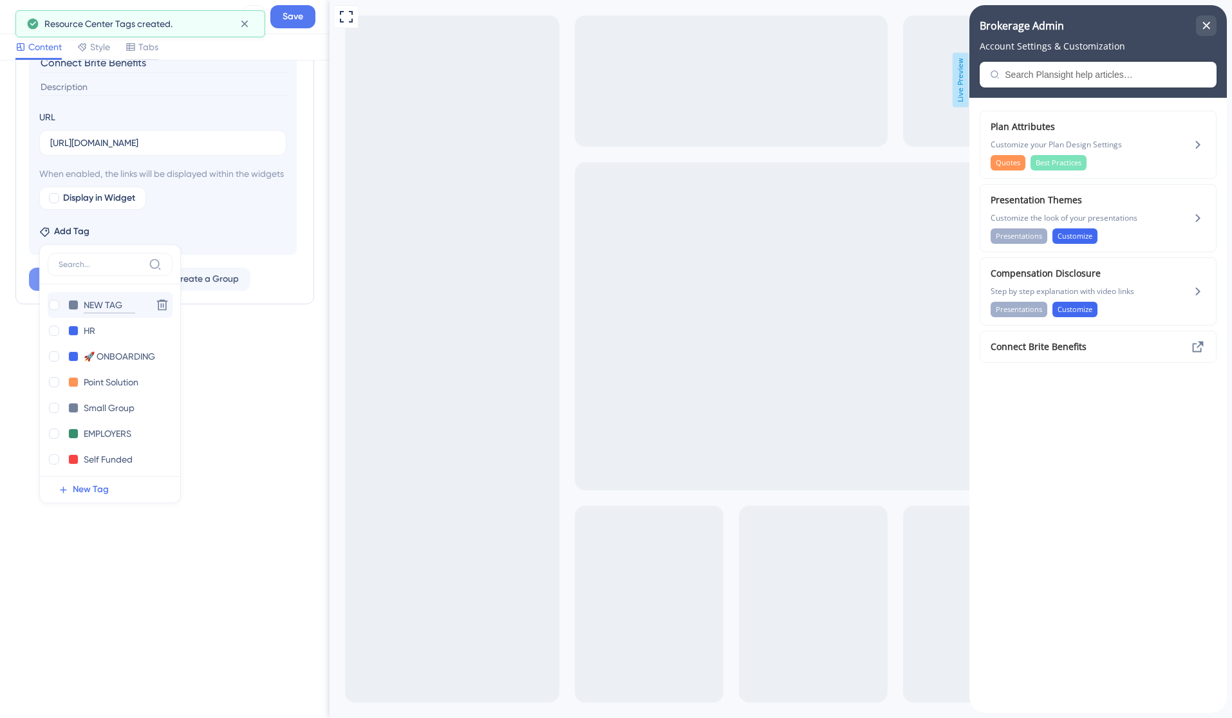
click at [113, 313] on input "NEW TAG" at bounding box center [109, 305] width 51 height 16
drag, startPoint x: 128, startPoint y: 321, endPoint x: 84, endPoint y: 316, distance: 44.6
click at [84, 313] on input "NEW TAG" at bounding box center [109, 305] width 51 height 16
type input "API"
click at [57, 310] on div at bounding box center [54, 305] width 10 height 10
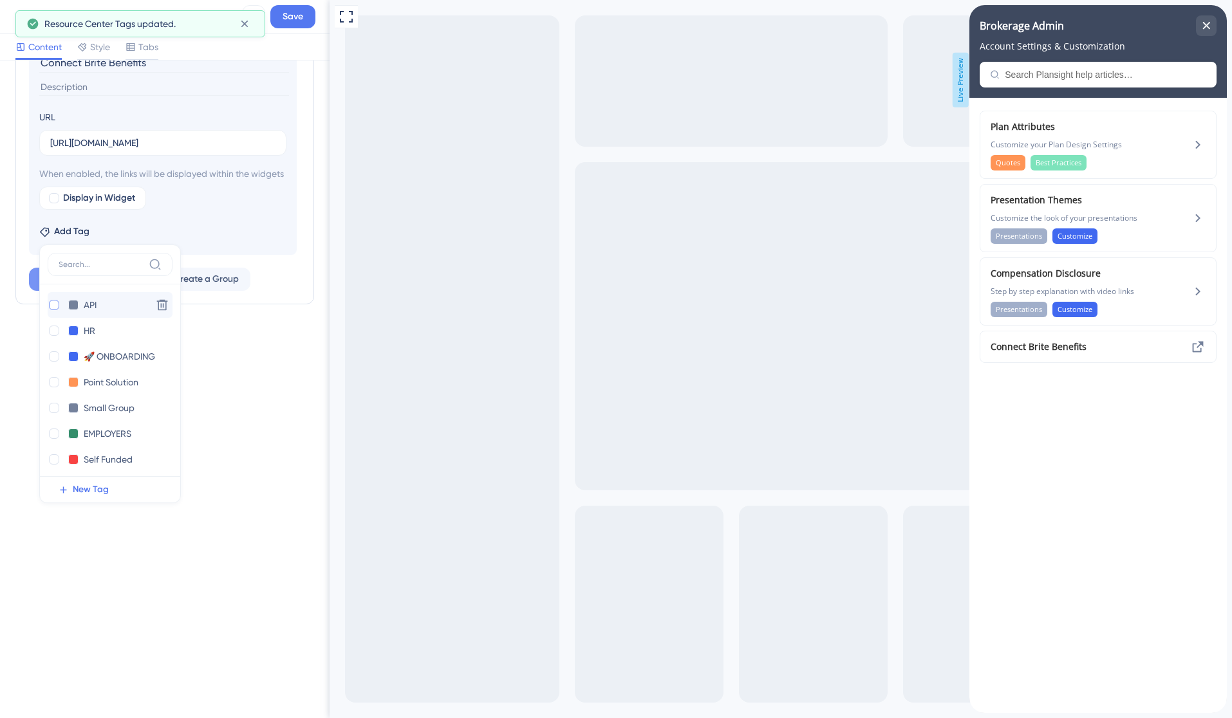
checkbox input "true"
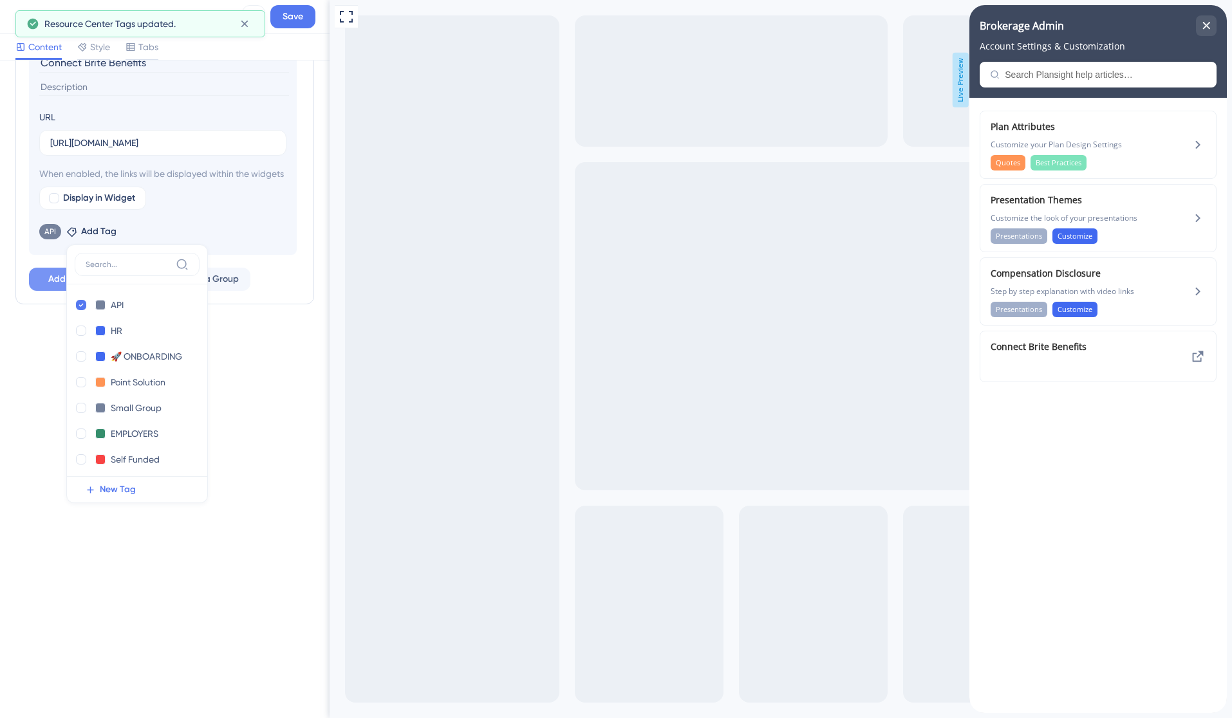
click at [254, 398] on div "Resource Center Header Title Brokerage Admin 13 Brokerage Admin Subtitle Accoun…" at bounding box center [165, 390] width 330 height 658
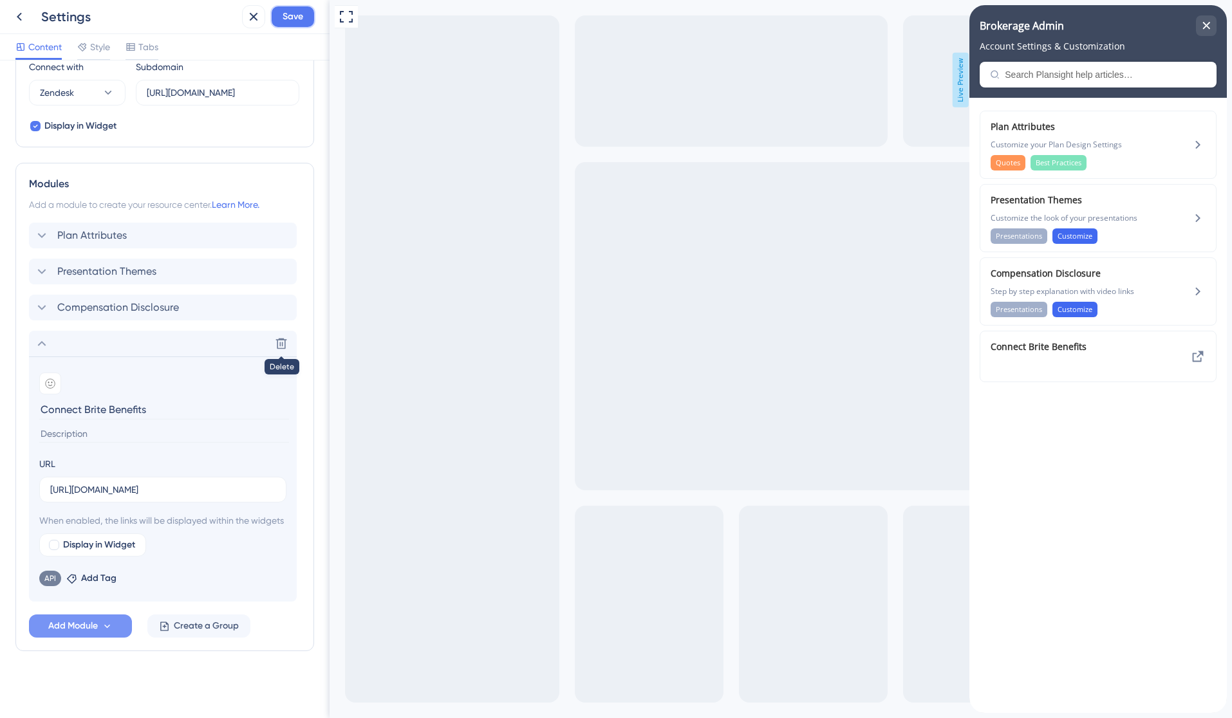
click at [292, 16] on span "Save" at bounding box center [293, 16] width 21 height 15
click at [56, 544] on div at bounding box center [54, 545] width 10 height 10
checkbox input "true"
click at [189, 550] on span "Preview" at bounding box center [196, 544] width 32 height 15
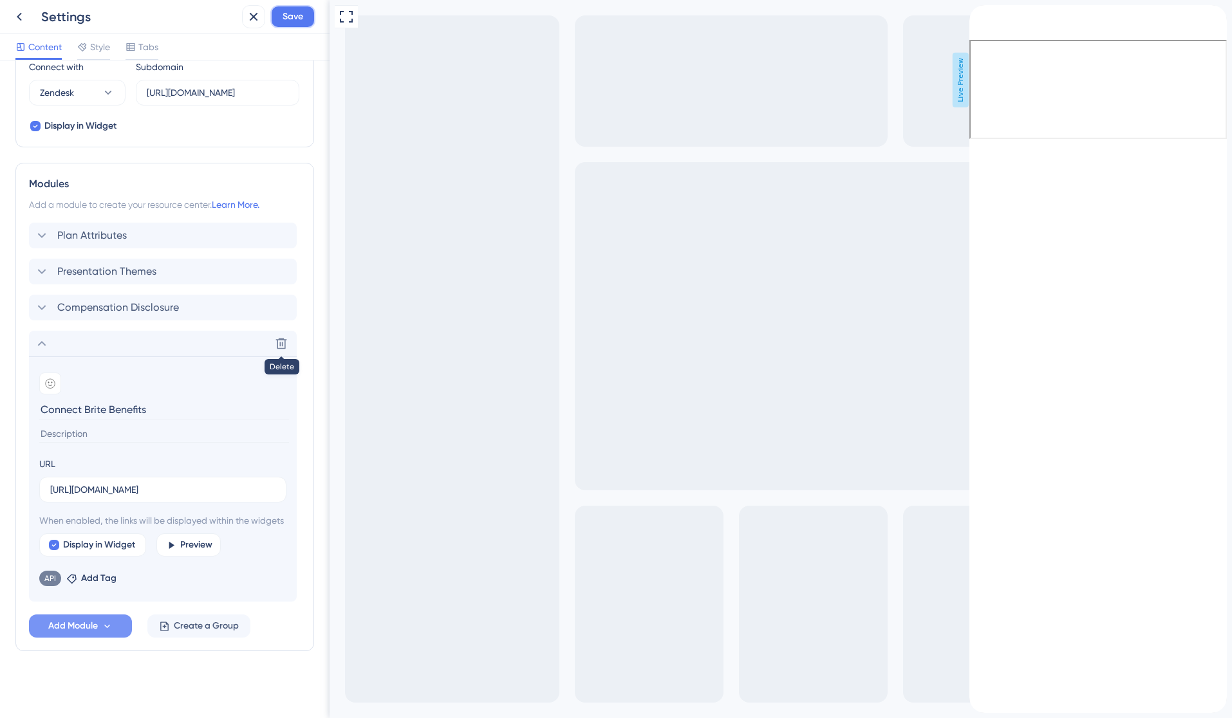
click at [288, 23] on span "Save" at bounding box center [293, 16] width 21 height 15
click at [980, 19] on div "back to header" at bounding box center [974, 12] width 10 height 14
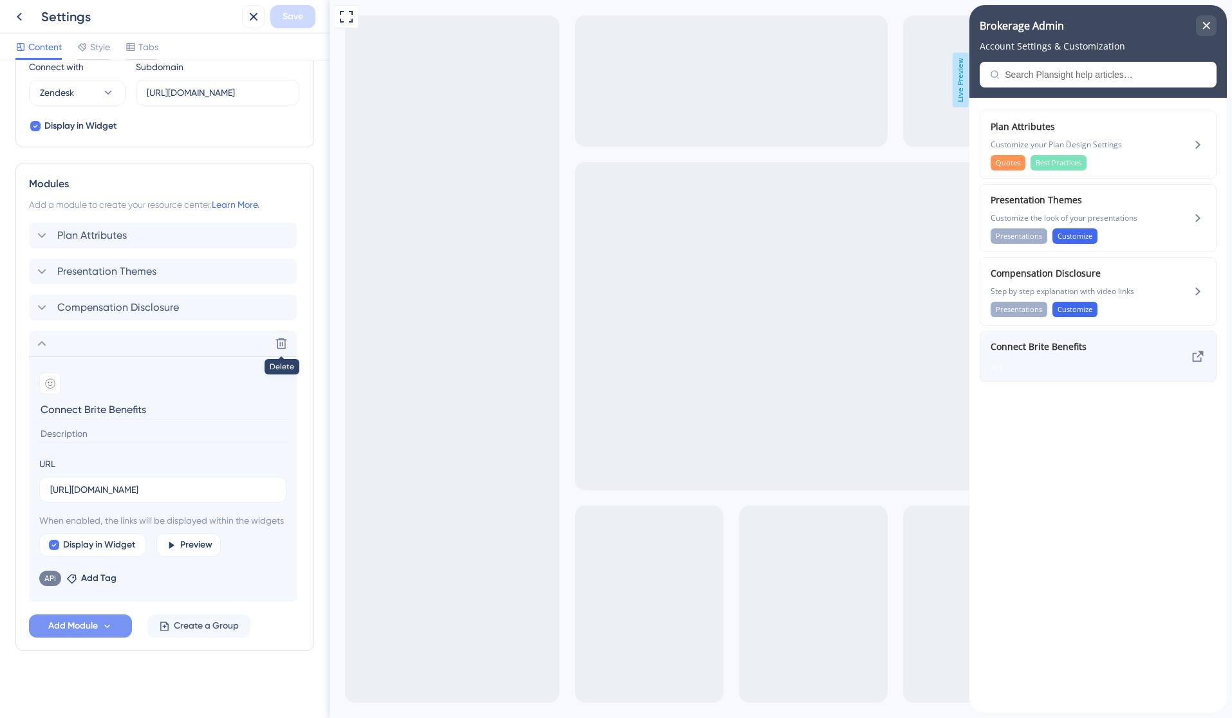
click at [1202, 353] on icon at bounding box center [1198, 356] width 11 height 11
click at [1200, 27] on div "close resource center" at bounding box center [1206, 25] width 21 height 21
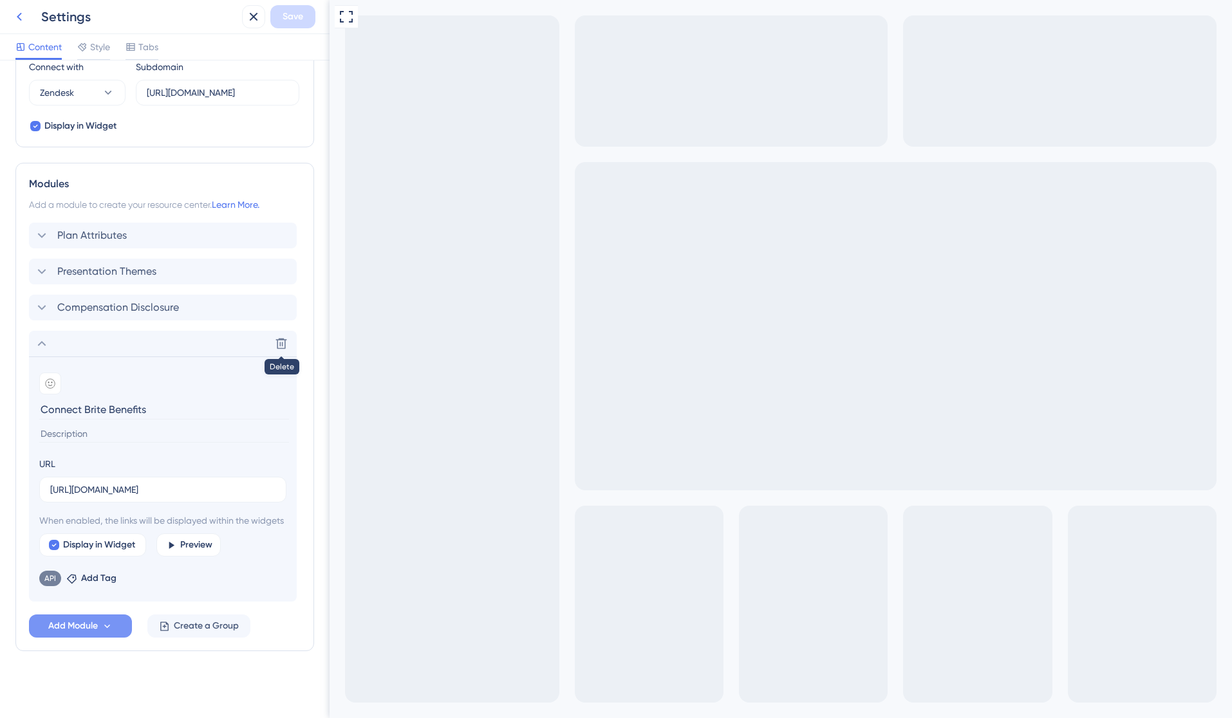
click at [17, 19] on icon at bounding box center [19, 16] width 15 height 15
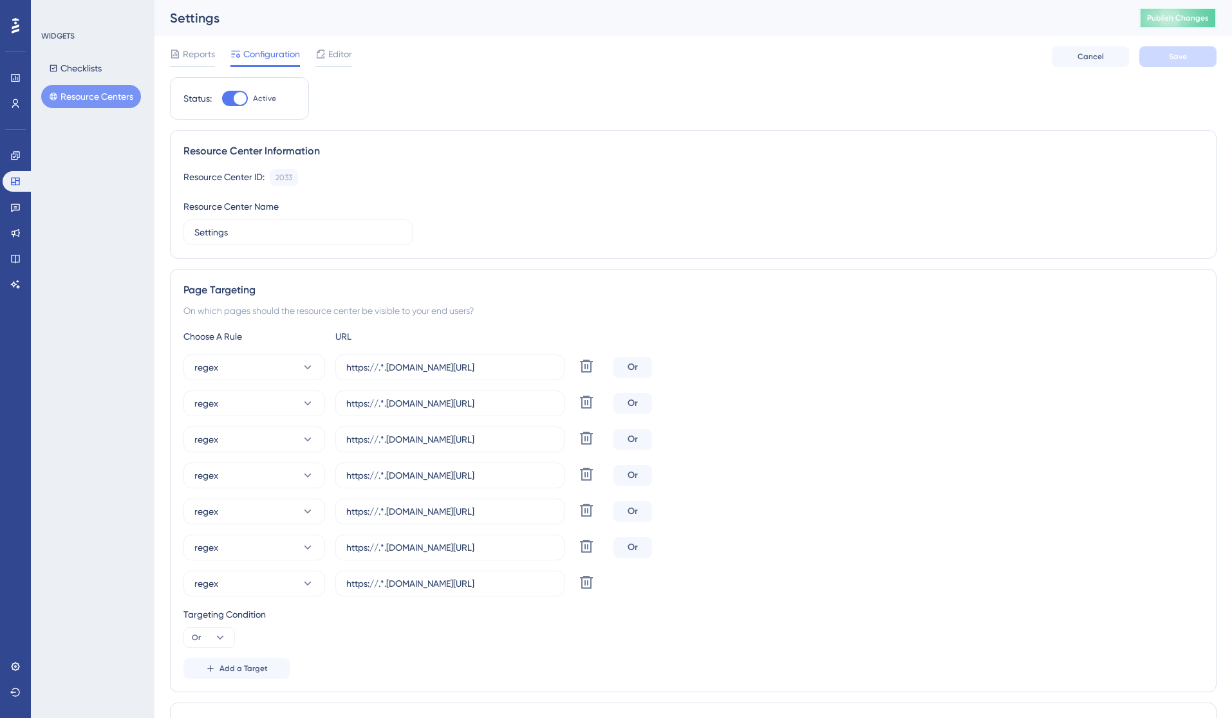
click at [1165, 21] on span "Publish Changes" at bounding box center [1178, 18] width 62 height 10
click at [345, 57] on span "Editor" at bounding box center [340, 53] width 24 height 15
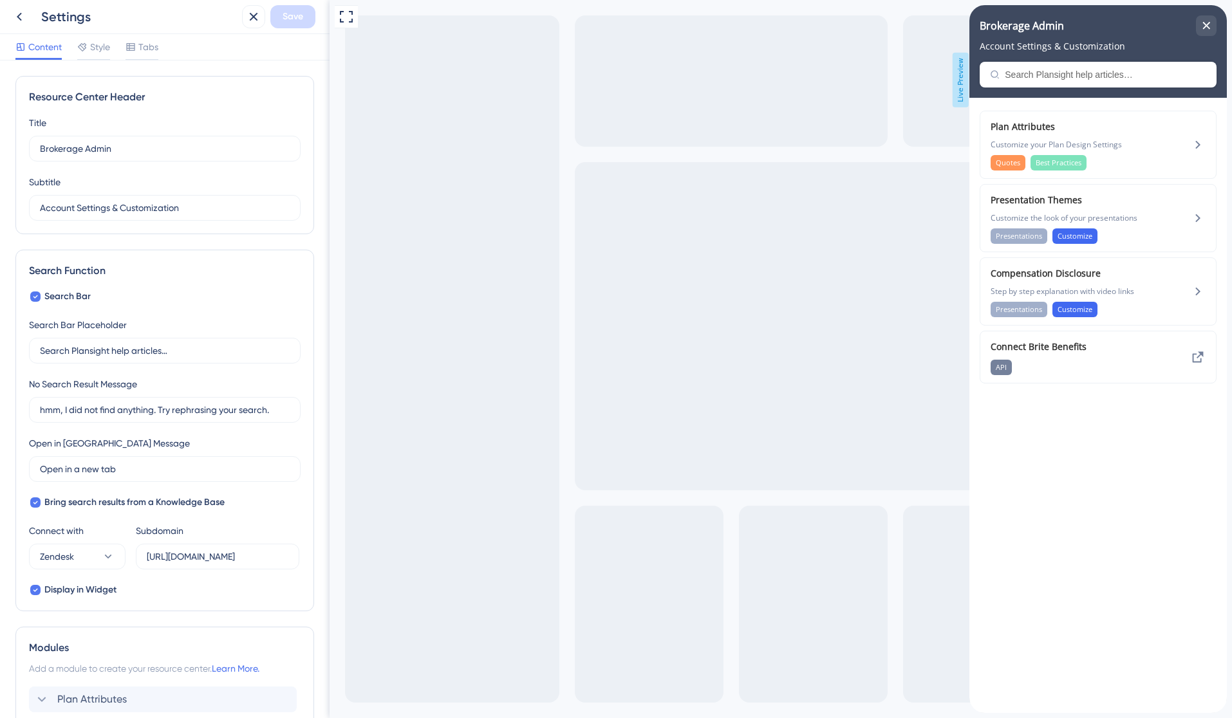
scroll to position [219, 0]
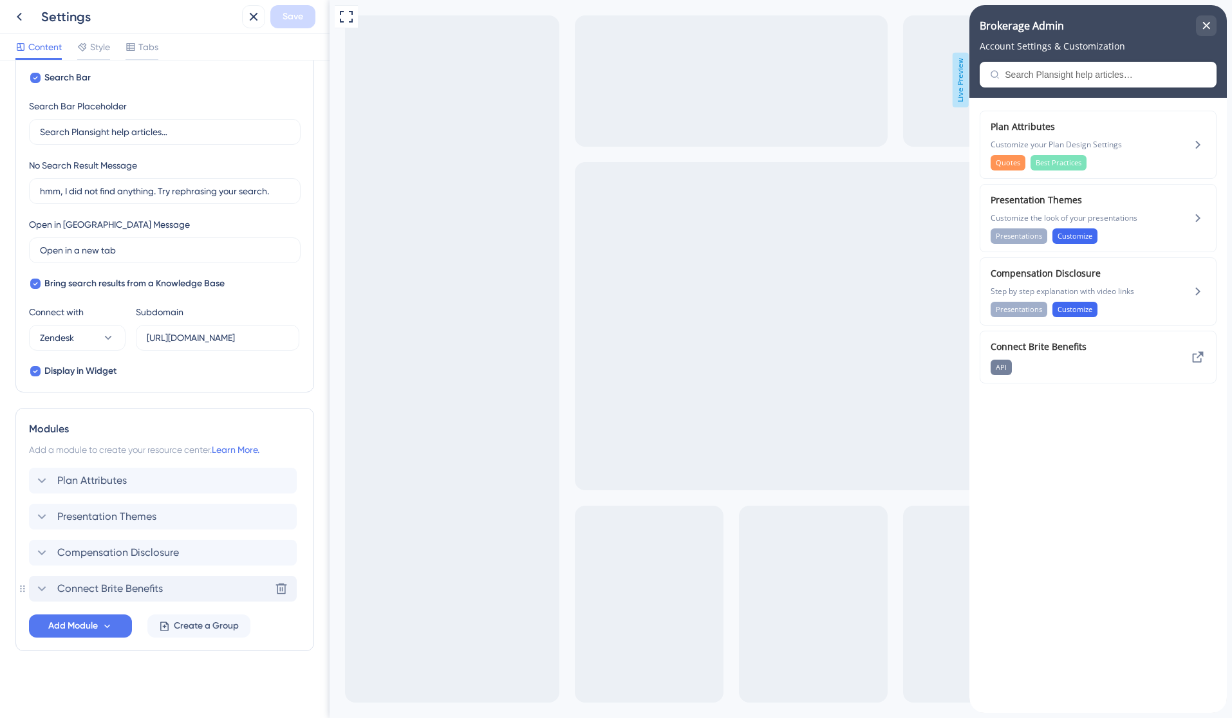
click at [37, 592] on icon at bounding box center [41, 588] width 15 height 15
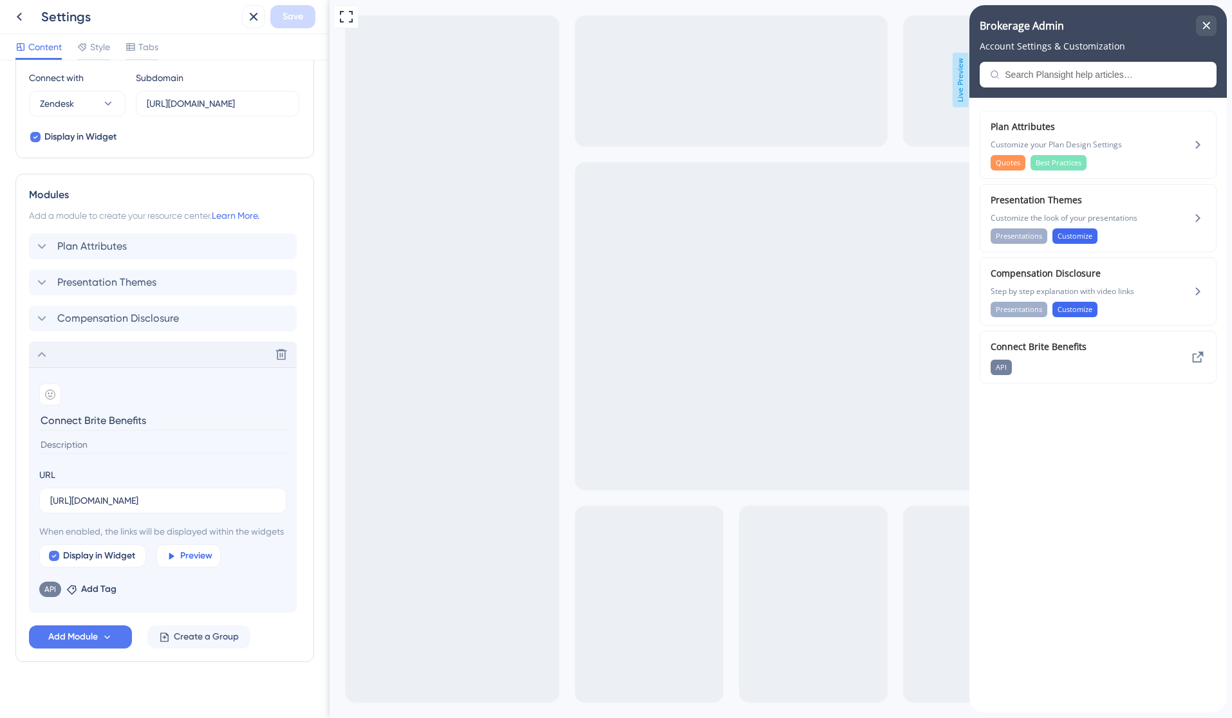
scroll to position [461, 0]
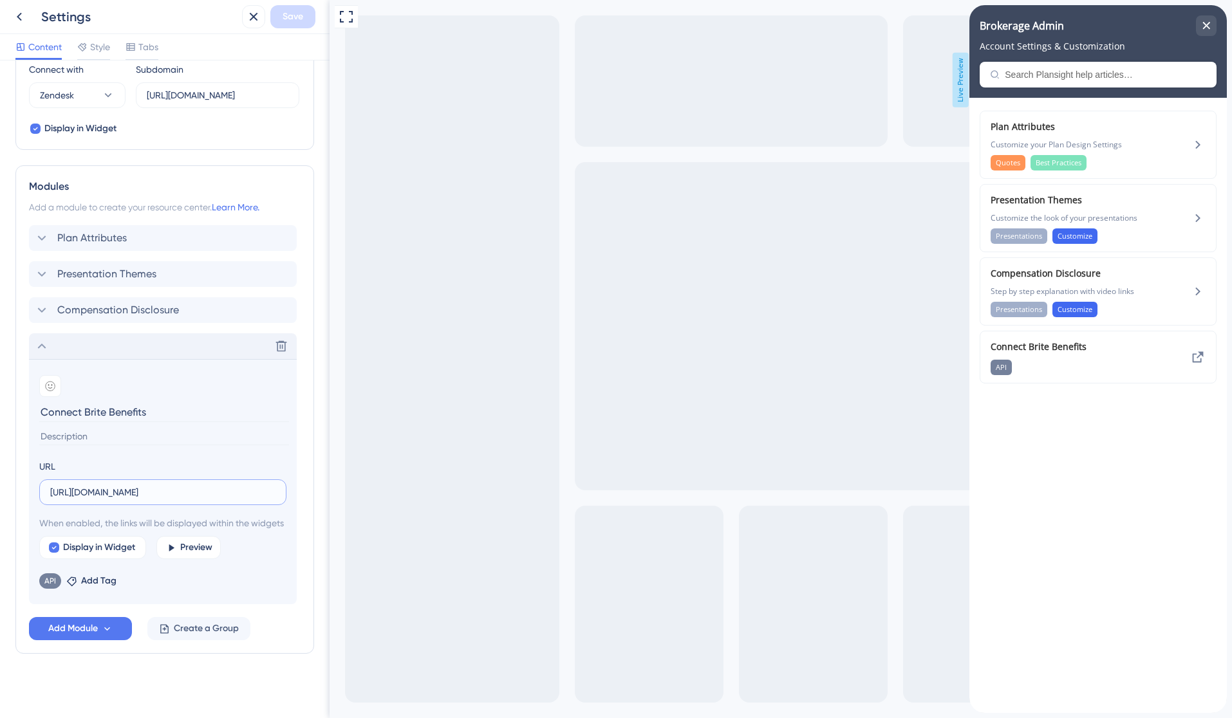
click at [124, 494] on input "[URL][DOMAIN_NAME]" at bounding box center [162, 492] width 225 height 14
drag, startPoint x: 46, startPoint y: 492, endPoint x: 326, endPoint y: 504, distance: 280.2
click at [326, 504] on div "Resource Center Header Title Brokerage Admin 13 Brokerage Admin Subtitle Accoun…" at bounding box center [165, 390] width 330 height 658
click at [159, 494] on input "[URL][DOMAIN_NAME]" at bounding box center [162, 492] width 225 height 14
paste input "[URL][DOMAIN_NAME]"
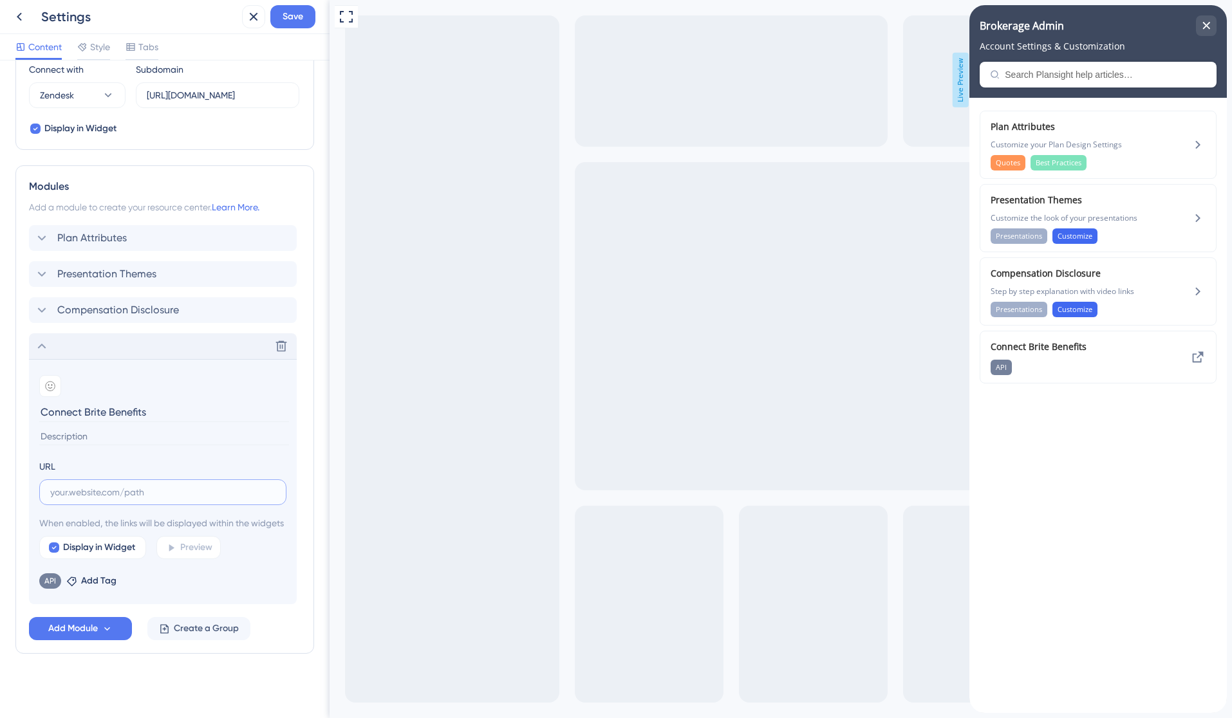
type input "[URL][DOMAIN_NAME]"
click at [1205, 19] on div "close resource center" at bounding box center [1206, 25] width 21 height 21
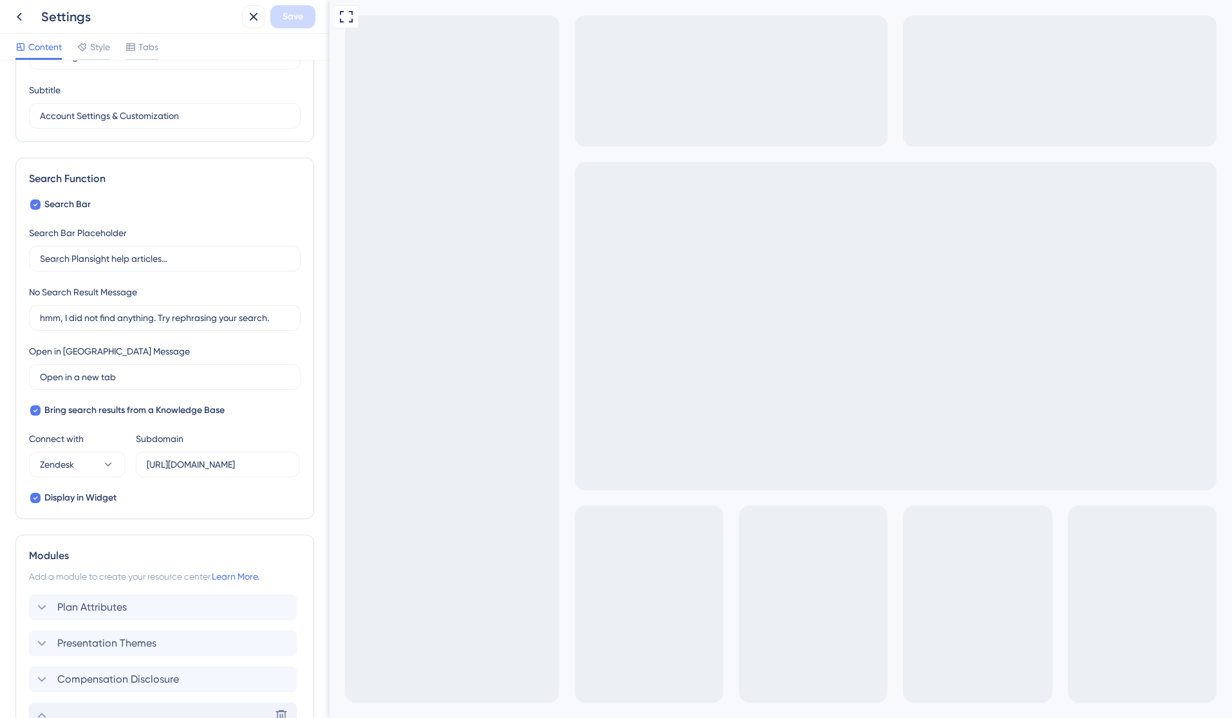
scroll to position [480, 0]
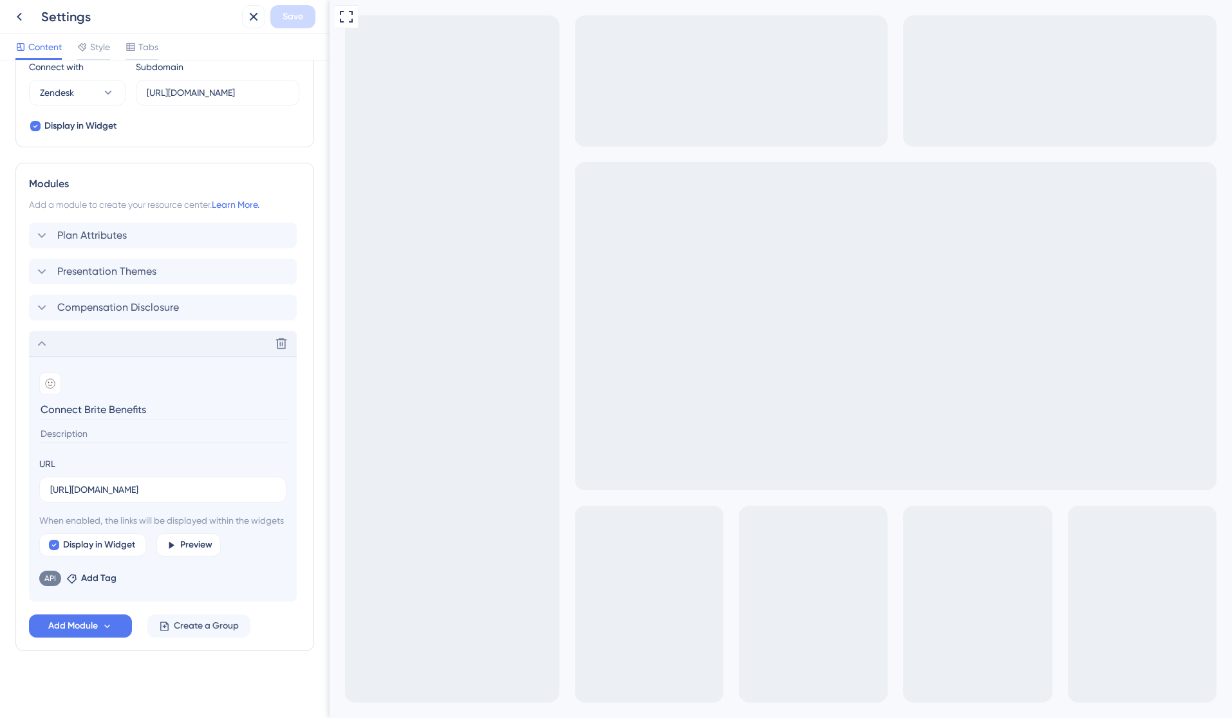
click at [148, 400] on input "Connect Brite Benefits" at bounding box center [164, 410] width 250 height 20
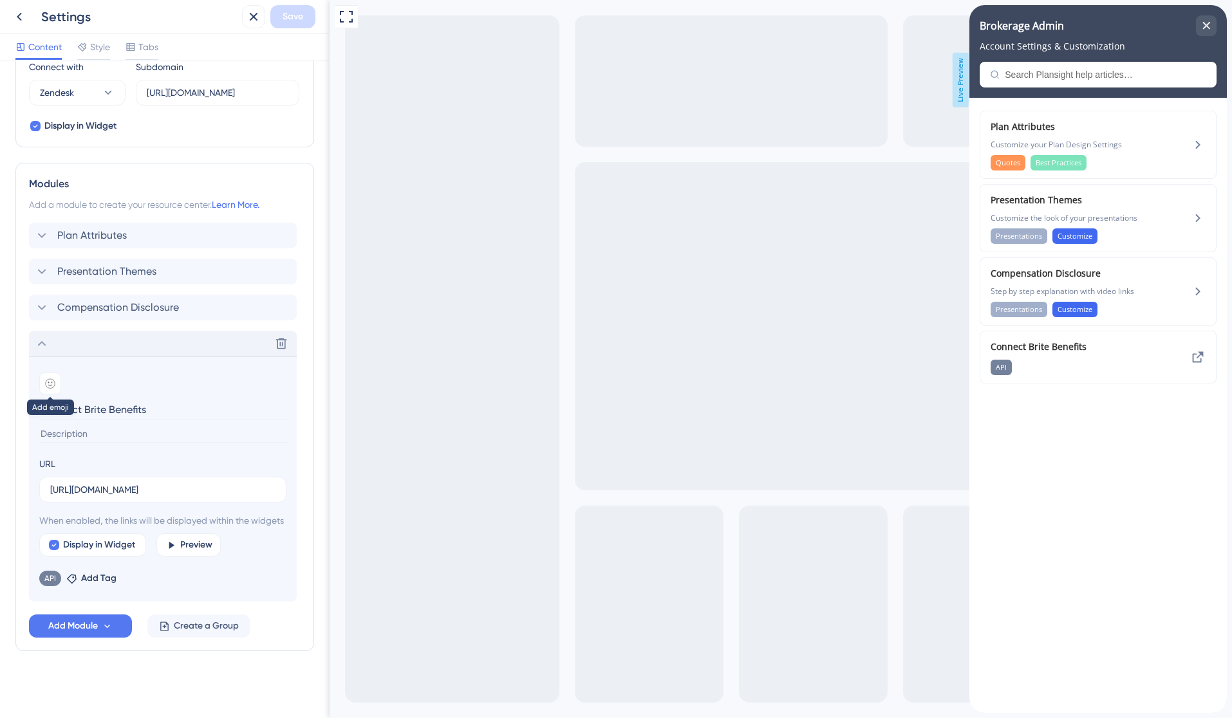
click at [45, 378] on icon at bounding box center [50, 383] width 10 height 10
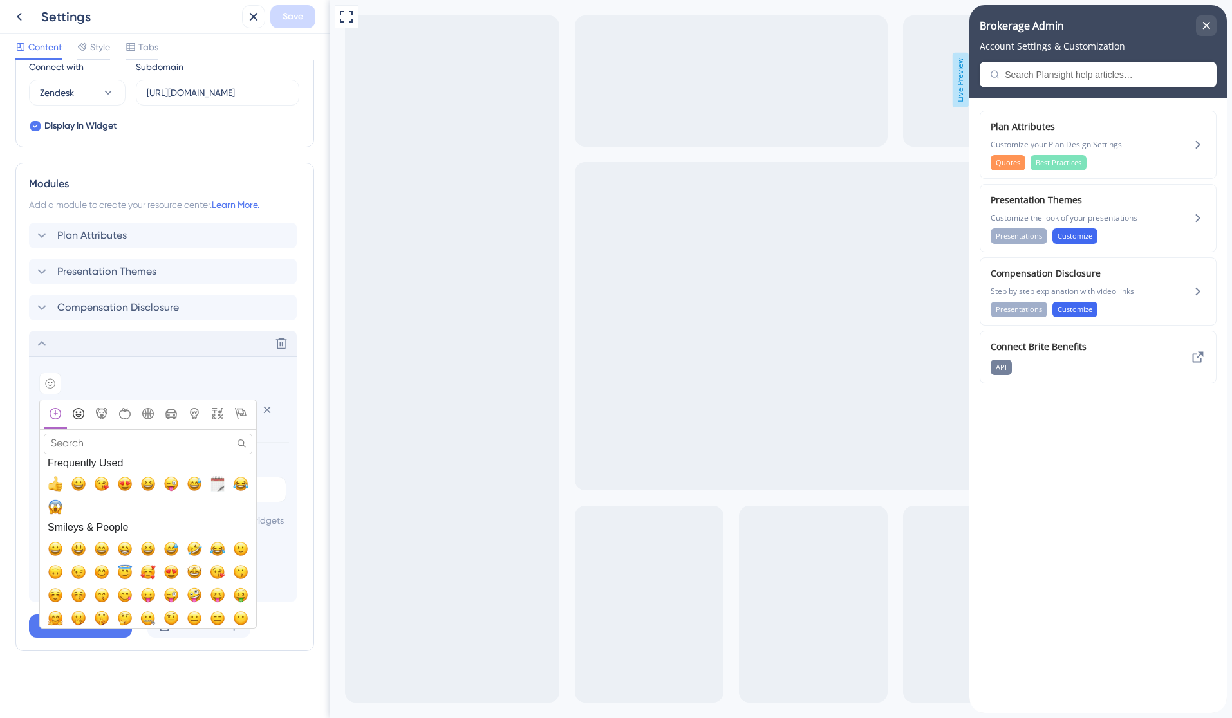
click at [77, 408] on icon "Smileys & People" at bounding box center [79, 414] width 12 height 12
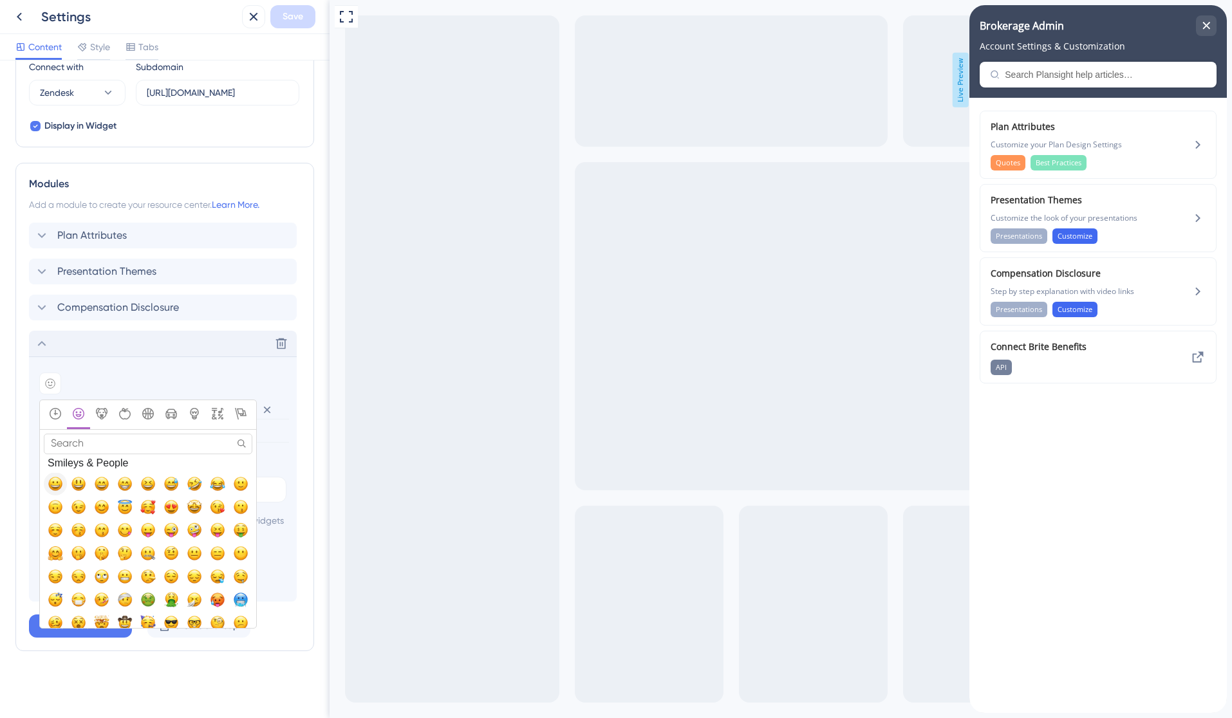
click at [56, 476] on span "😀, grinning" at bounding box center [55, 483] width 15 height 15
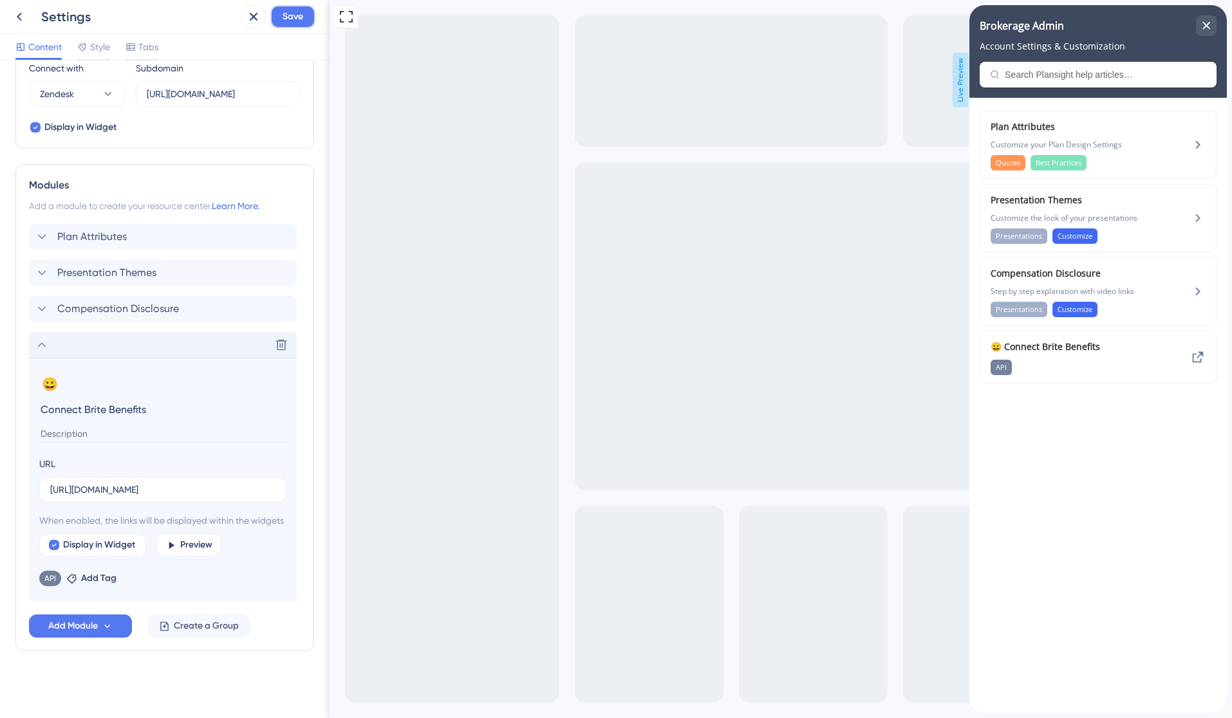
click at [298, 10] on span "Save" at bounding box center [293, 16] width 21 height 15
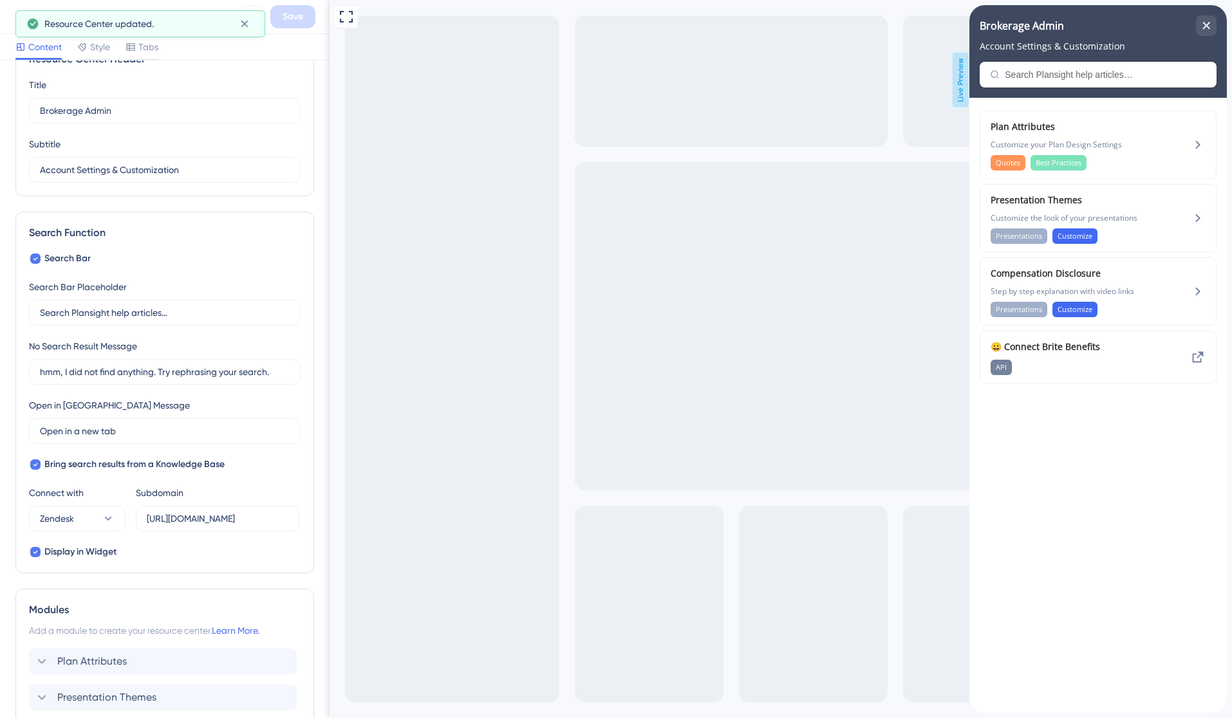
scroll to position [0, 0]
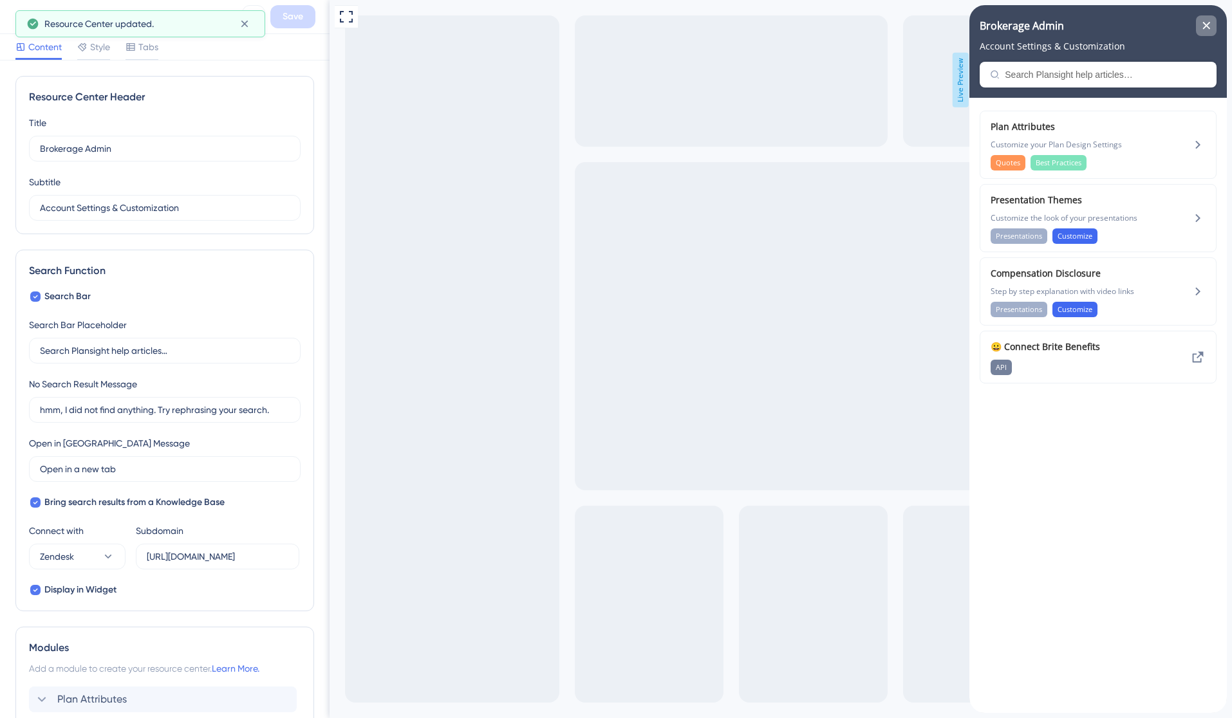
click at [1209, 26] on icon "close resource center" at bounding box center [1206, 26] width 8 height 8
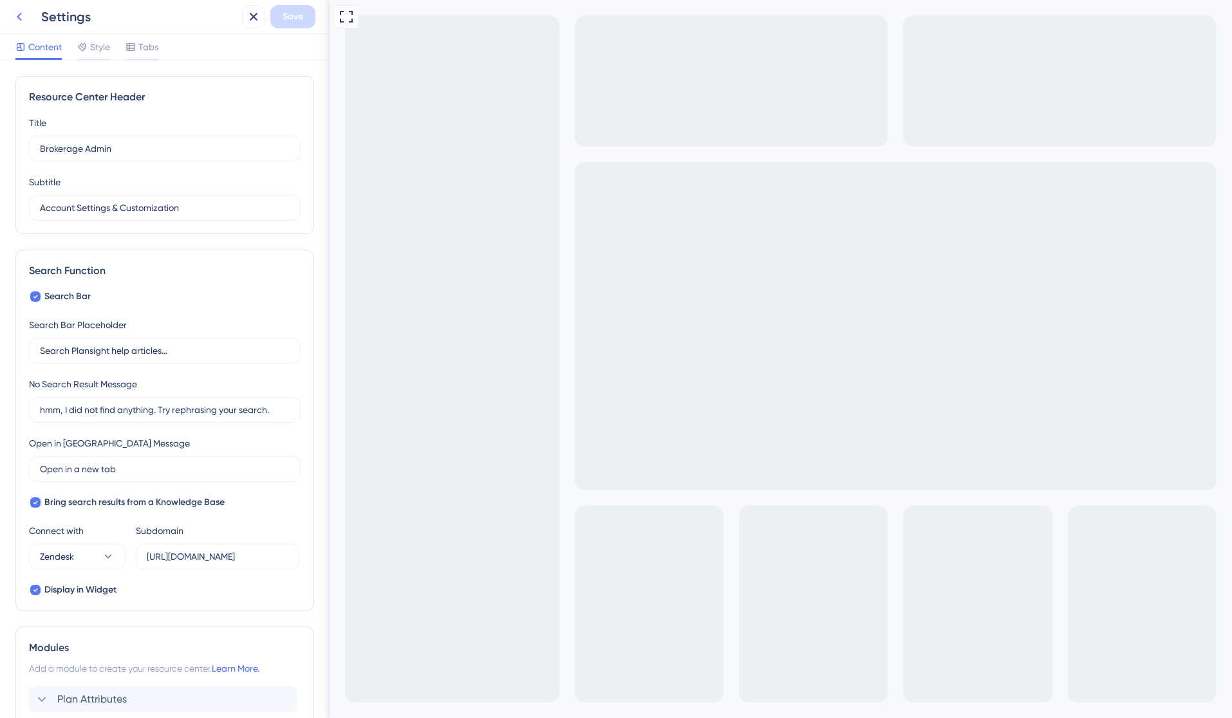
click at [17, 15] on icon at bounding box center [19, 16] width 15 height 15
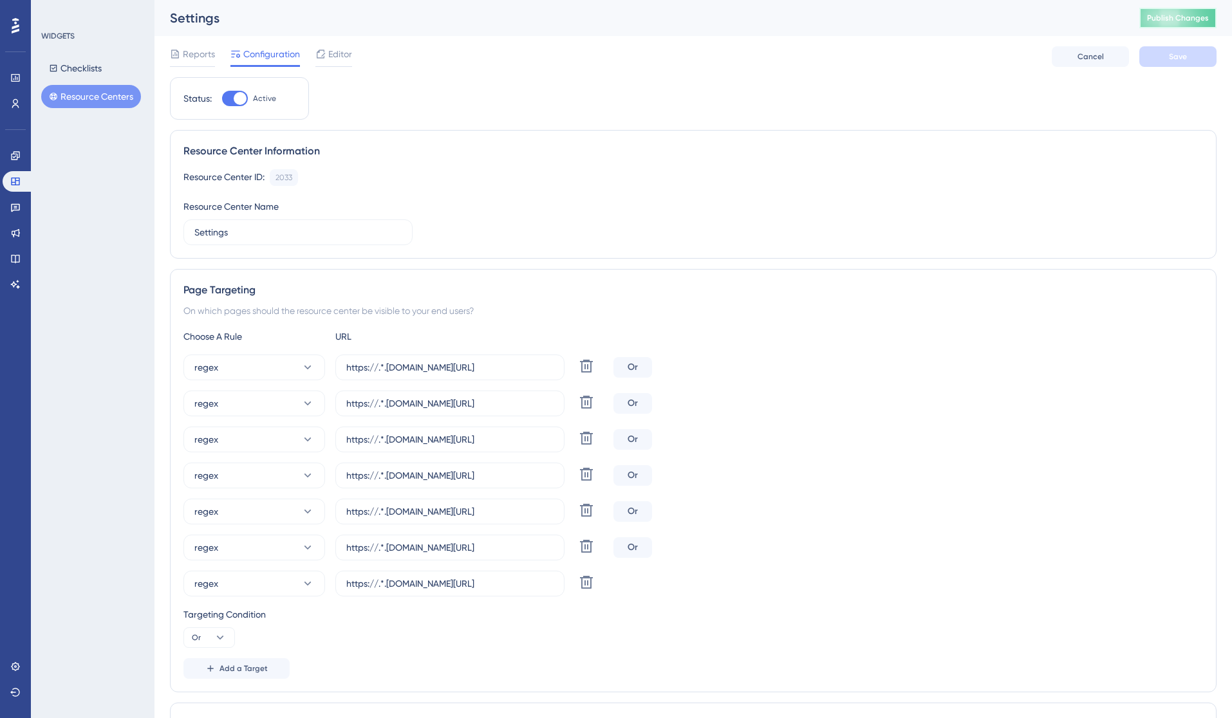
click at [1171, 14] on span "Publish Changes" at bounding box center [1178, 18] width 62 height 10
click at [86, 93] on button "Resource Centers" at bounding box center [91, 96] width 100 height 23
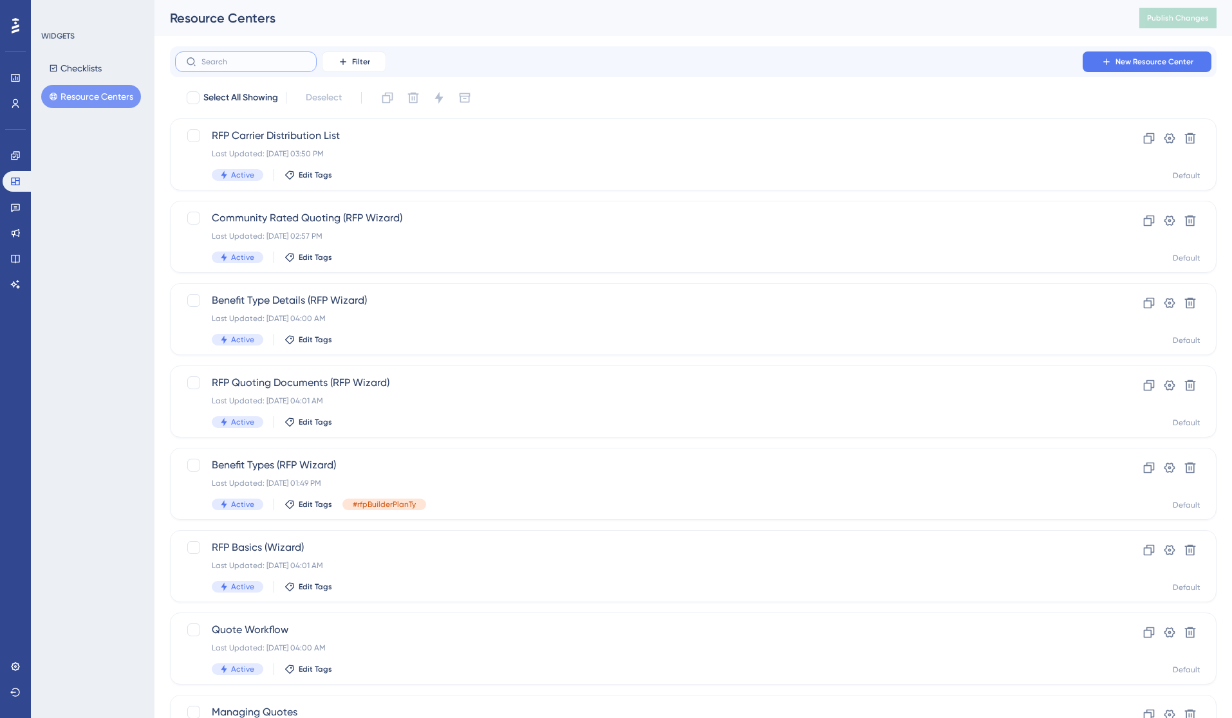
click at [278, 66] on input "text" at bounding box center [253, 61] width 104 height 9
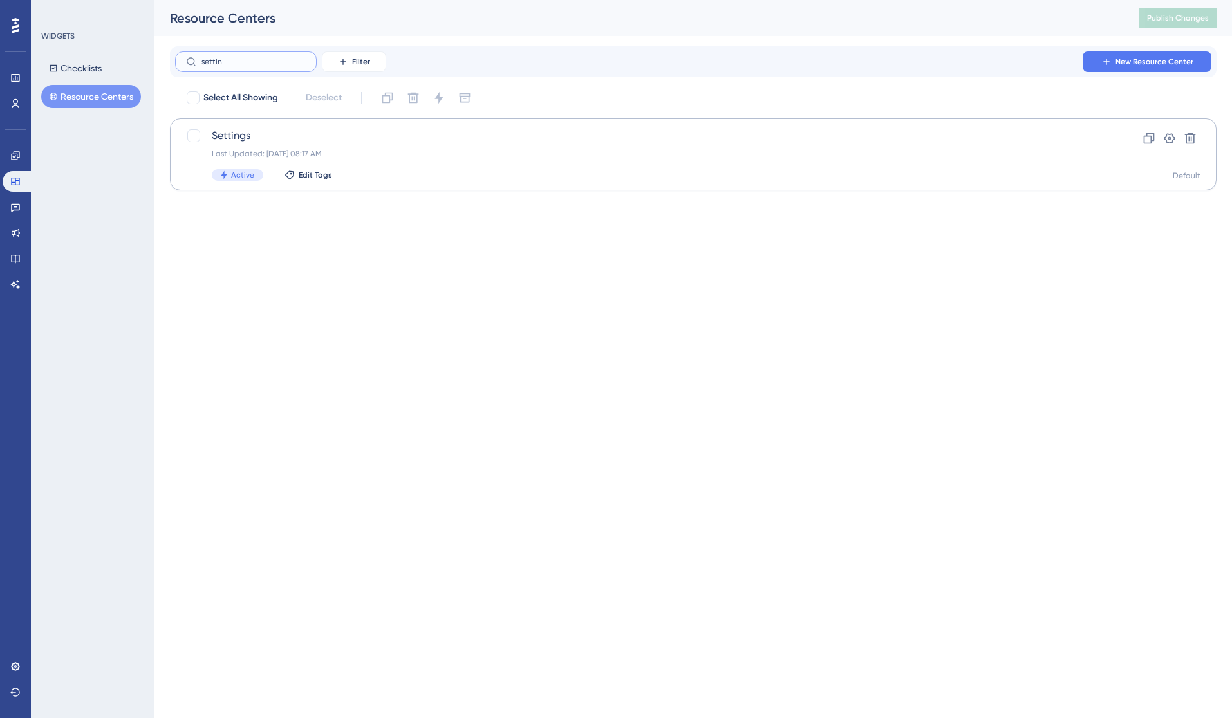
type input "settin"
click at [266, 140] on span "Settings" at bounding box center [642, 135] width 860 height 15
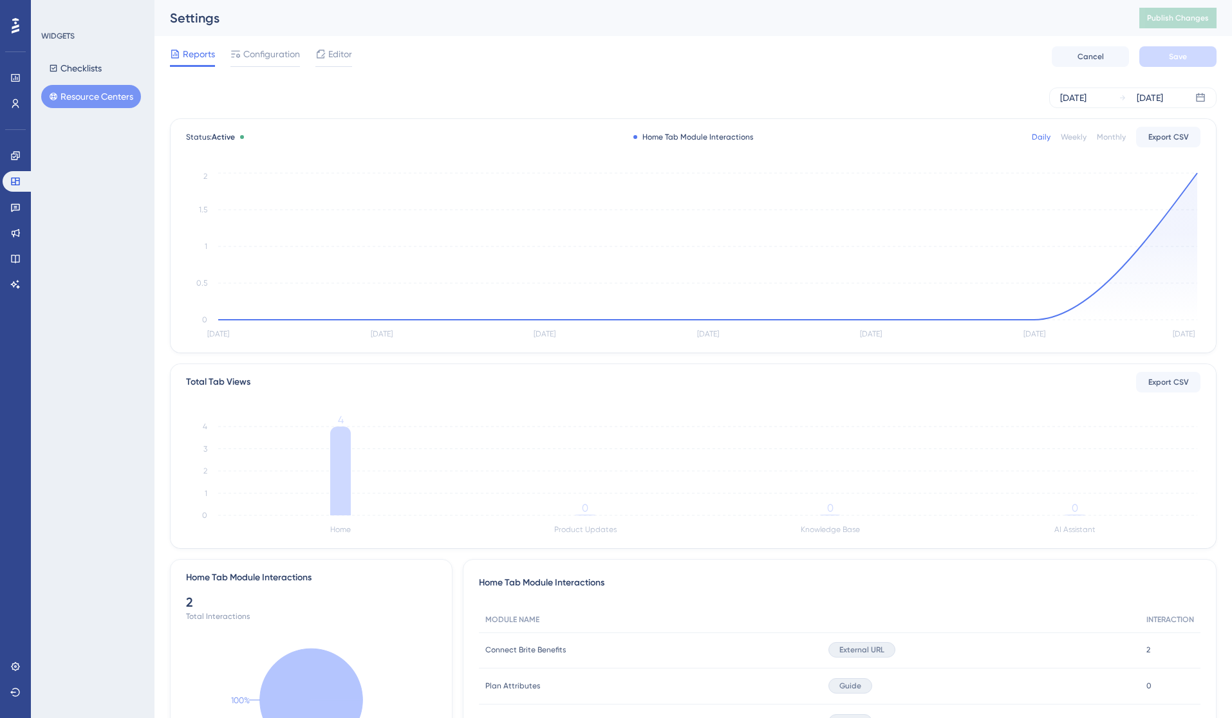
click at [88, 91] on button "Resource Centers" at bounding box center [91, 96] width 100 height 23
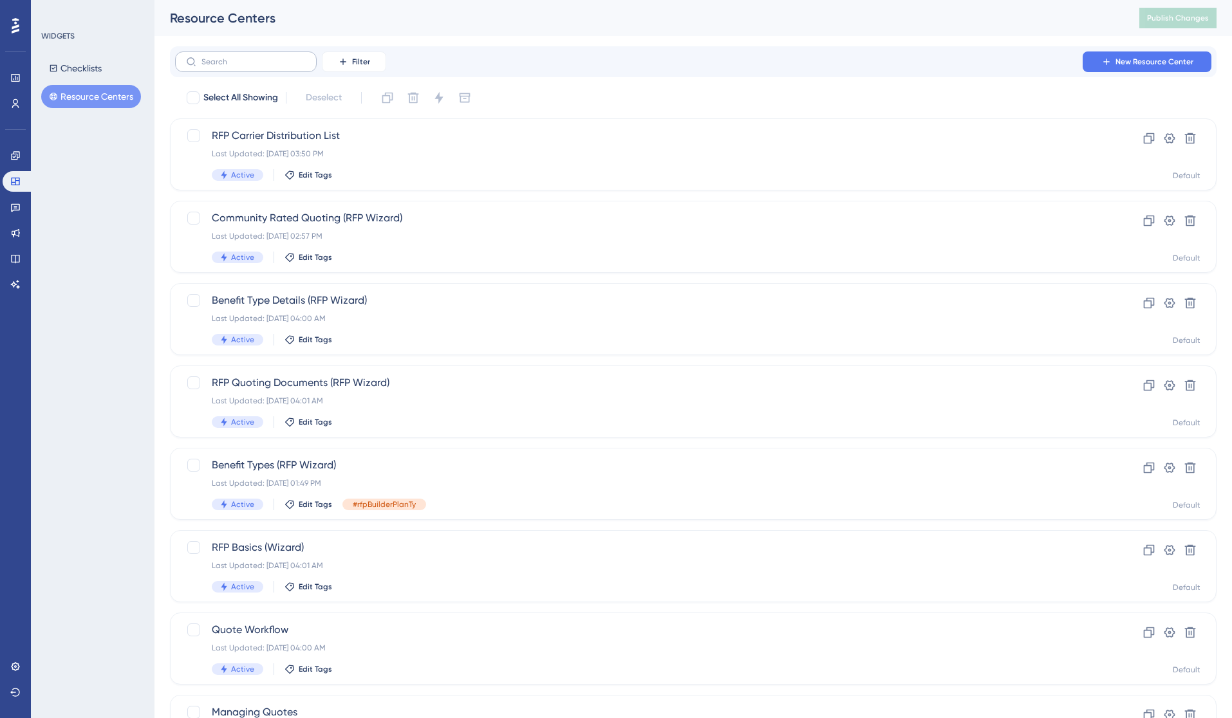
click at [265, 67] on label at bounding box center [246, 61] width 142 height 21
click at [265, 66] on input "text" at bounding box center [253, 61] width 104 height 9
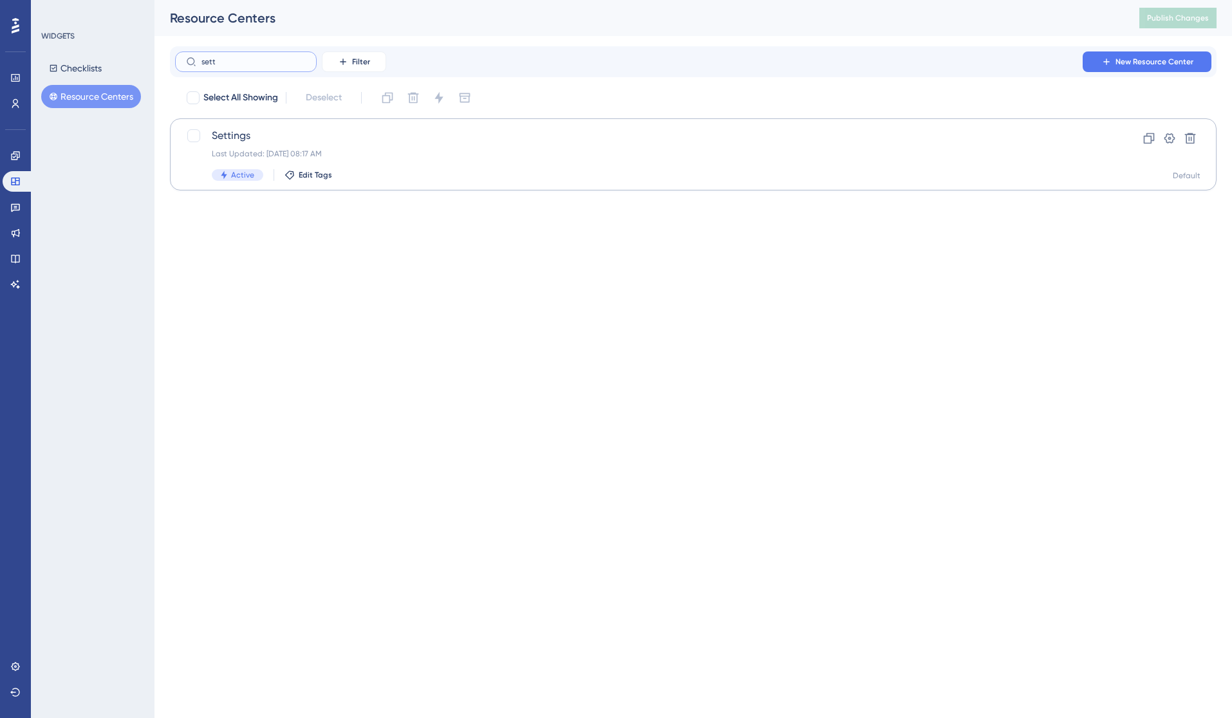
type input "sett"
click at [266, 149] on div "Last Updated: [DATE] 08:17 AM" at bounding box center [642, 154] width 860 height 10
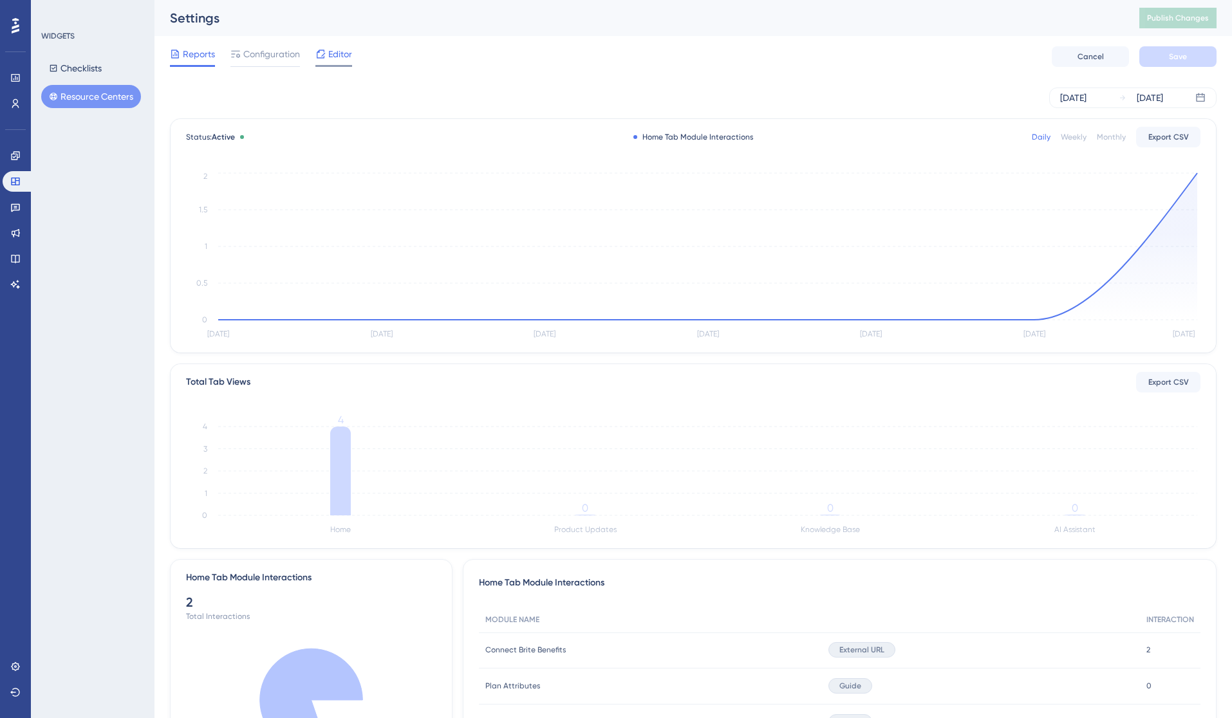
click at [328, 57] on div "Editor" at bounding box center [333, 53] width 37 height 15
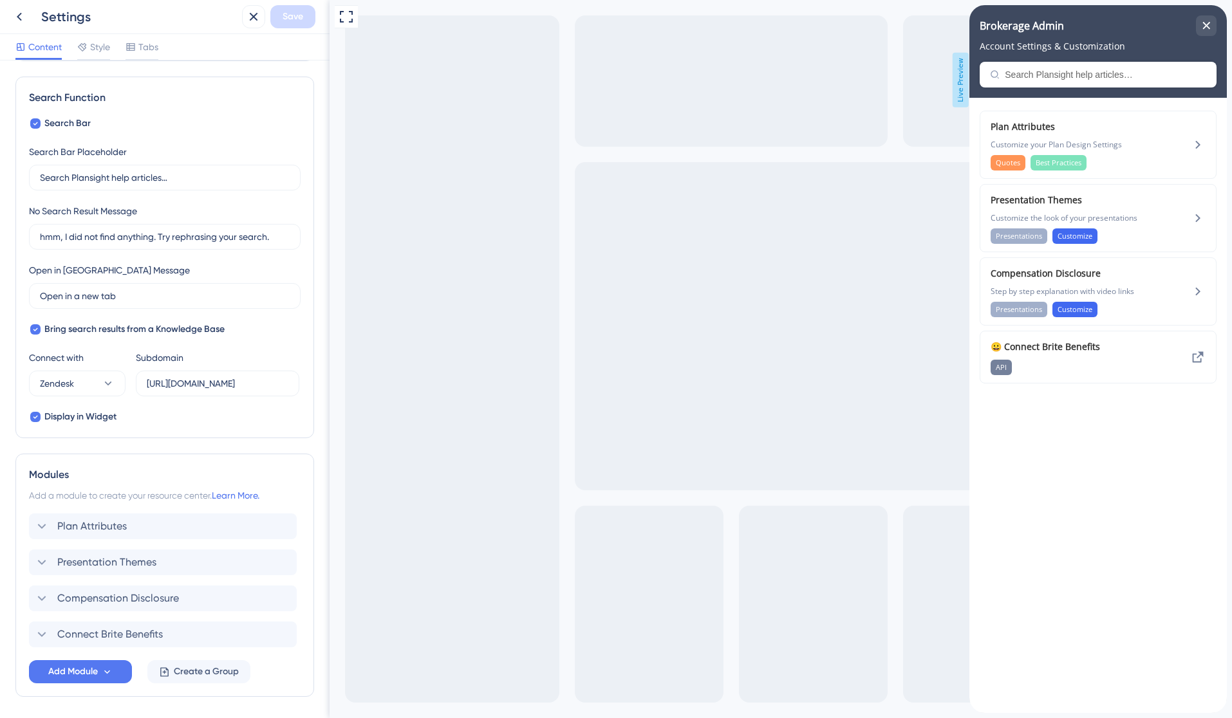
scroll to position [219, 0]
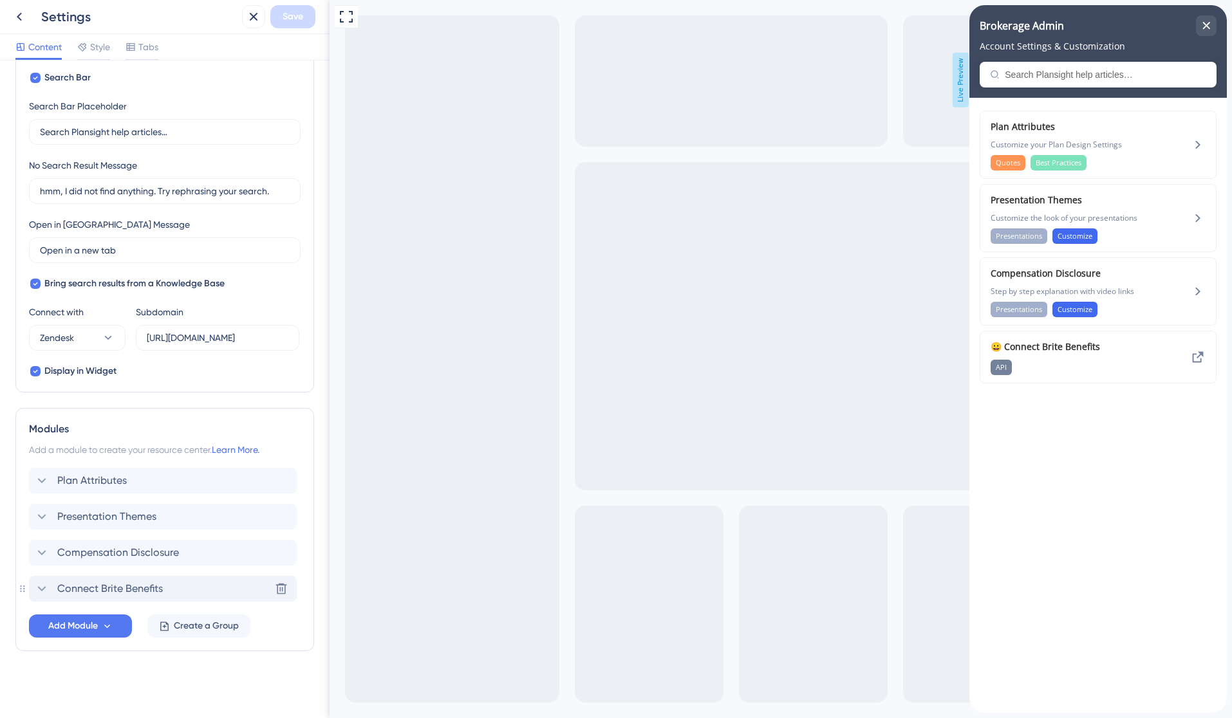
click at [37, 592] on icon at bounding box center [41, 588] width 15 height 15
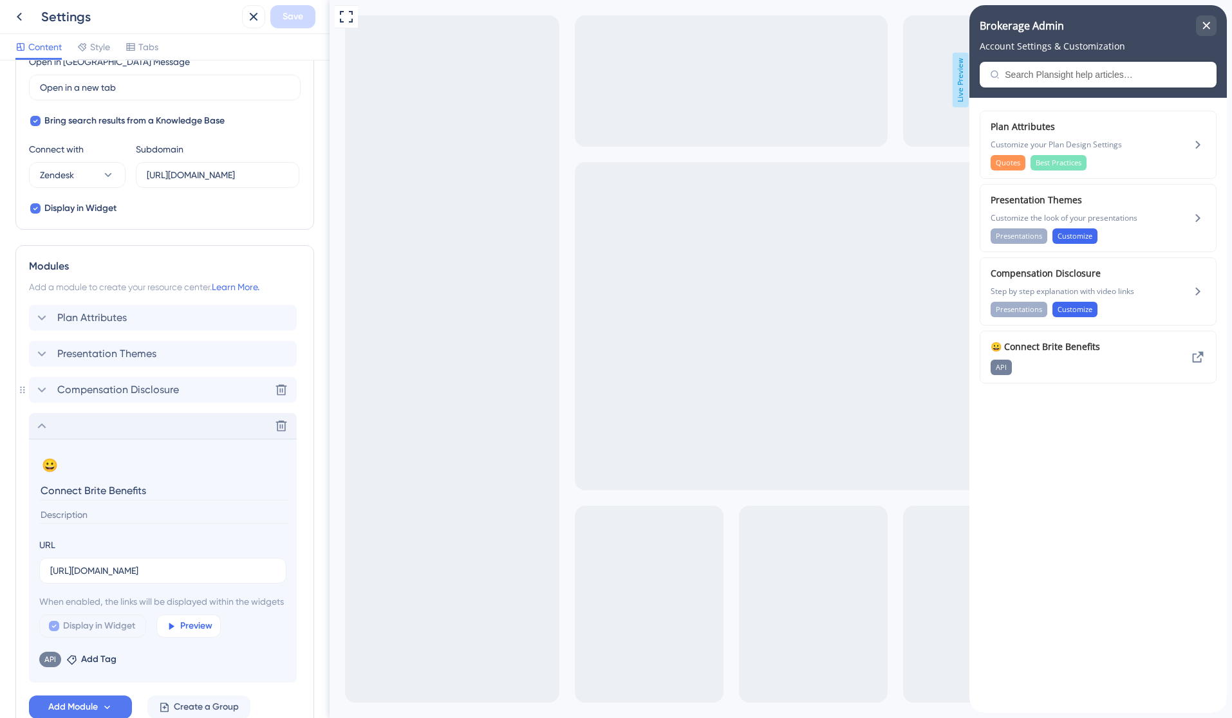
scroll to position [478, 0]
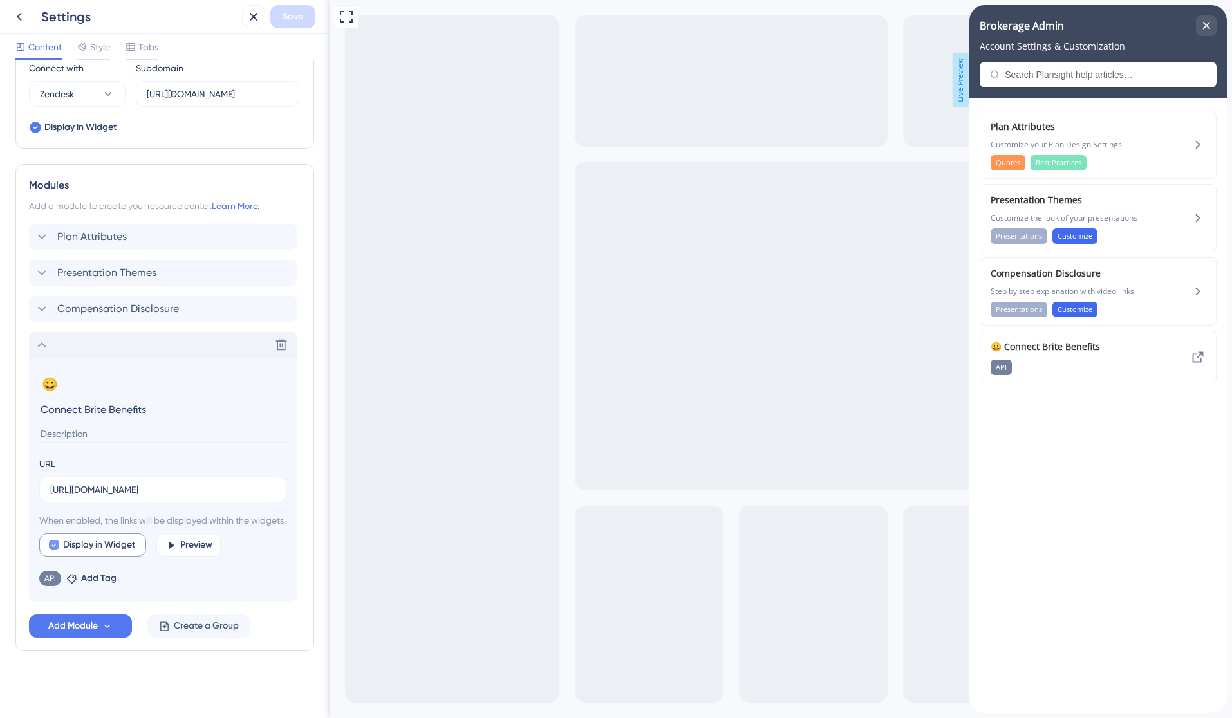
click at [53, 542] on icon at bounding box center [53, 545] width 5 height 10
checkbox input "false"
click at [285, 16] on span "Save" at bounding box center [293, 16] width 21 height 15
click at [1211, 26] on div "close resource center" at bounding box center [1206, 25] width 21 height 21
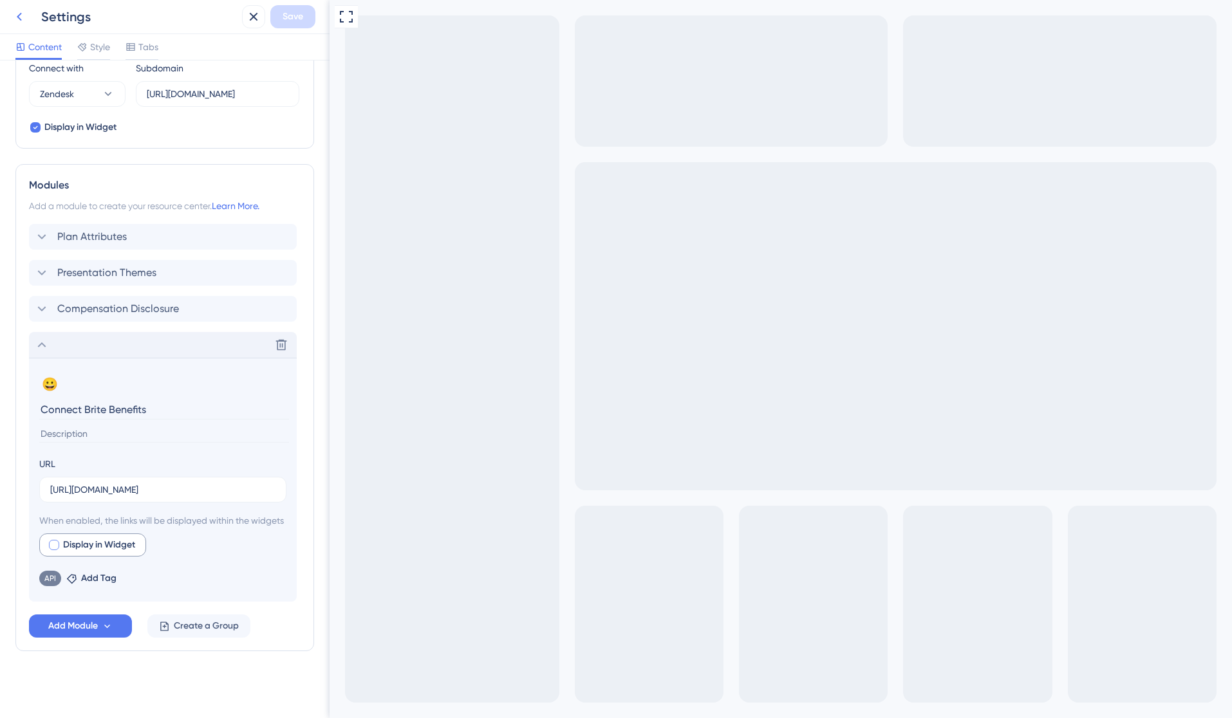
click at [22, 14] on icon at bounding box center [19, 16] width 15 height 15
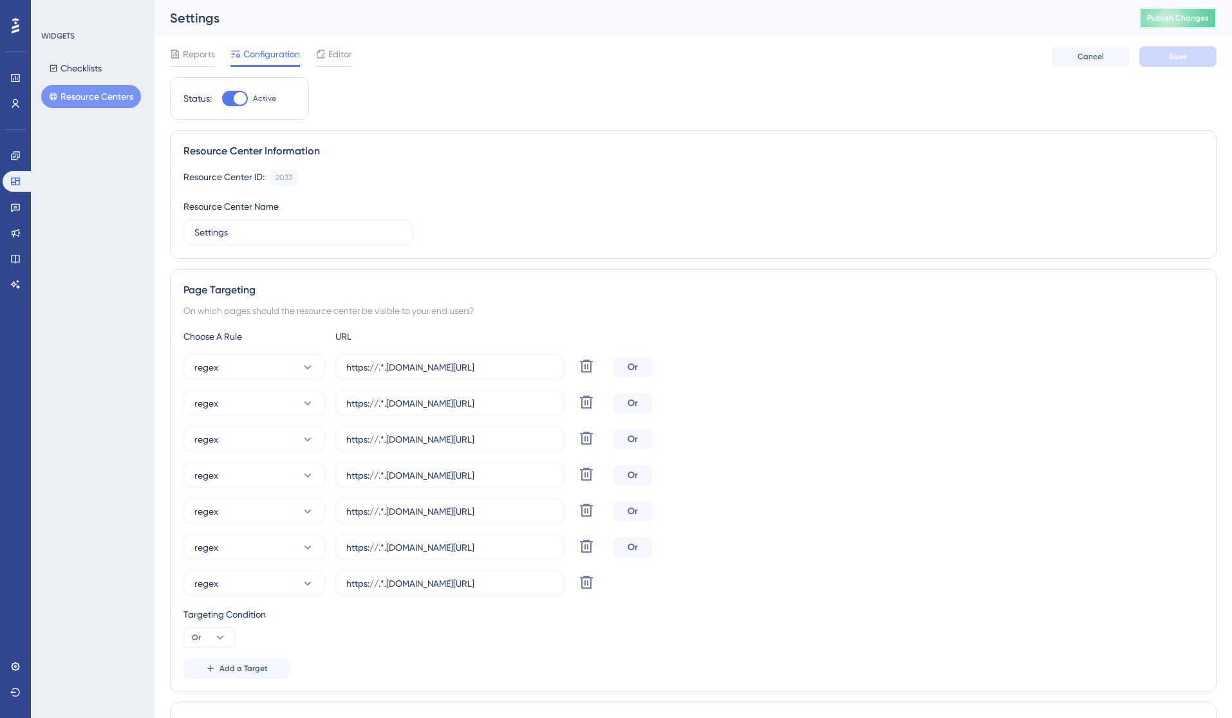
click at [1170, 18] on span "Publish Changes" at bounding box center [1178, 18] width 62 height 10
click at [436, 179] on div "Resource Center ID: 2033 Copy" at bounding box center [693, 177] width 1020 height 17
click at [355, 57] on div "Reports Configuration Editor Cancel Save" at bounding box center [693, 56] width 1047 height 41
click at [344, 57] on span "Editor" at bounding box center [340, 53] width 24 height 15
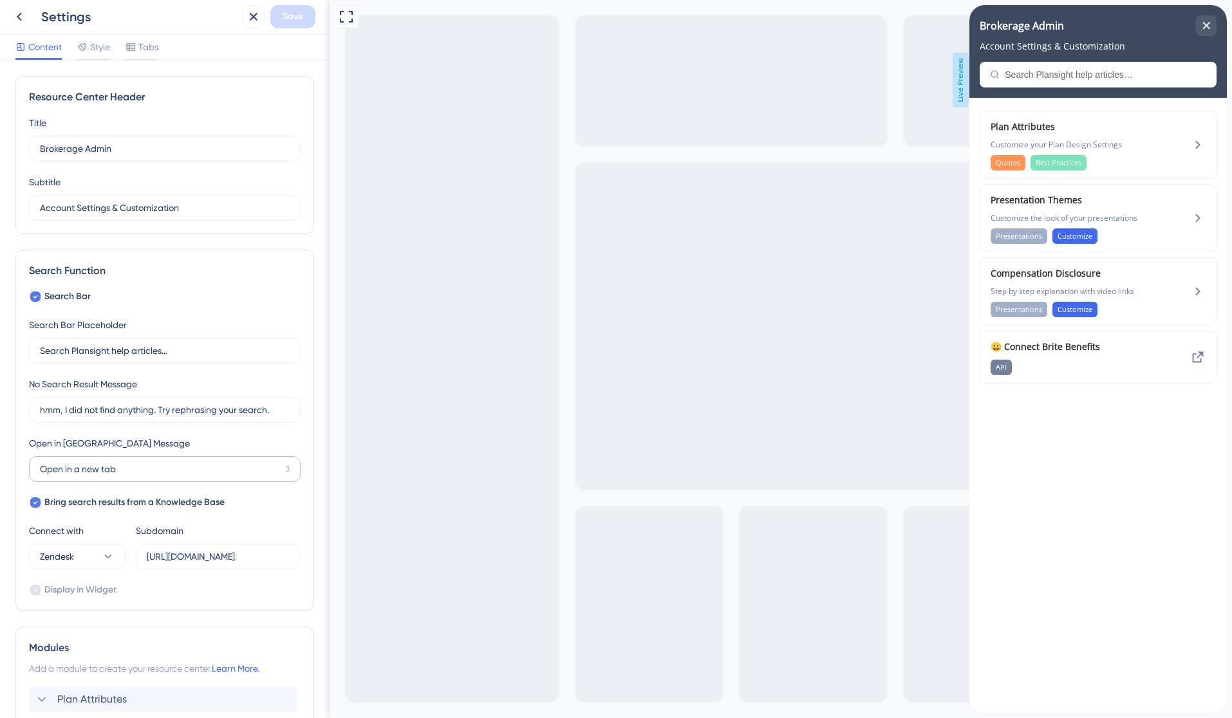
scroll to position [219, 0]
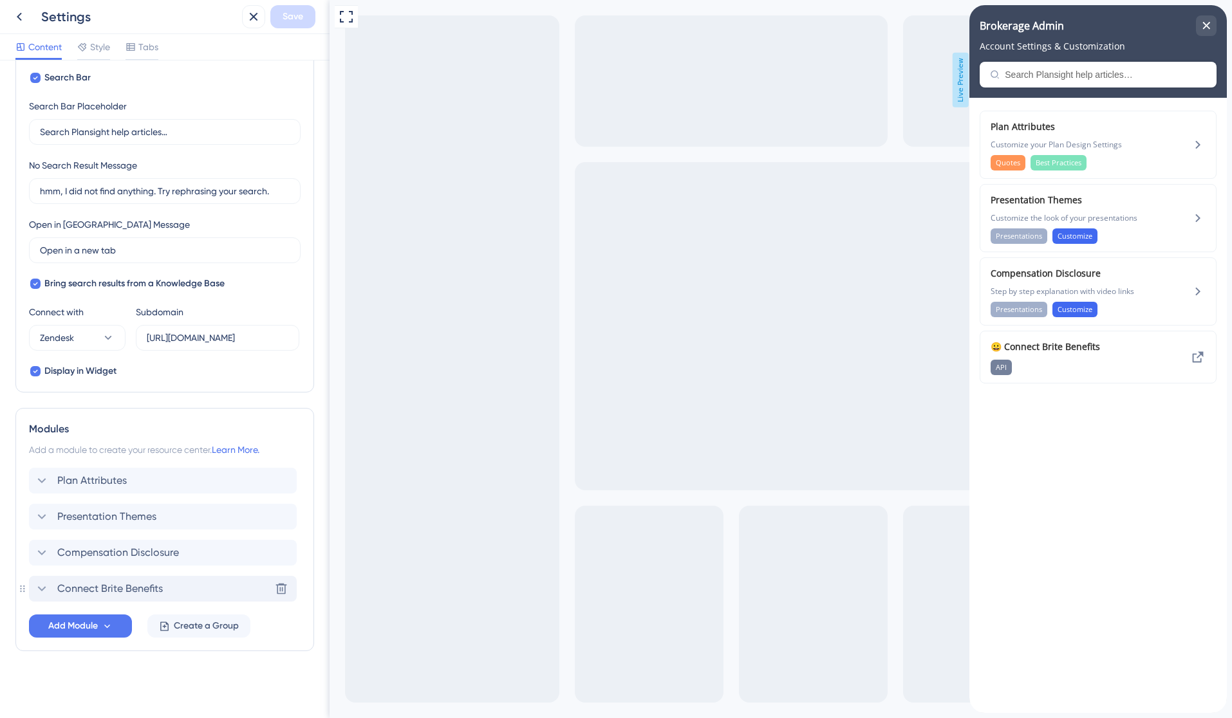
click at [42, 592] on icon at bounding box center [41, 588] width 15 height 15
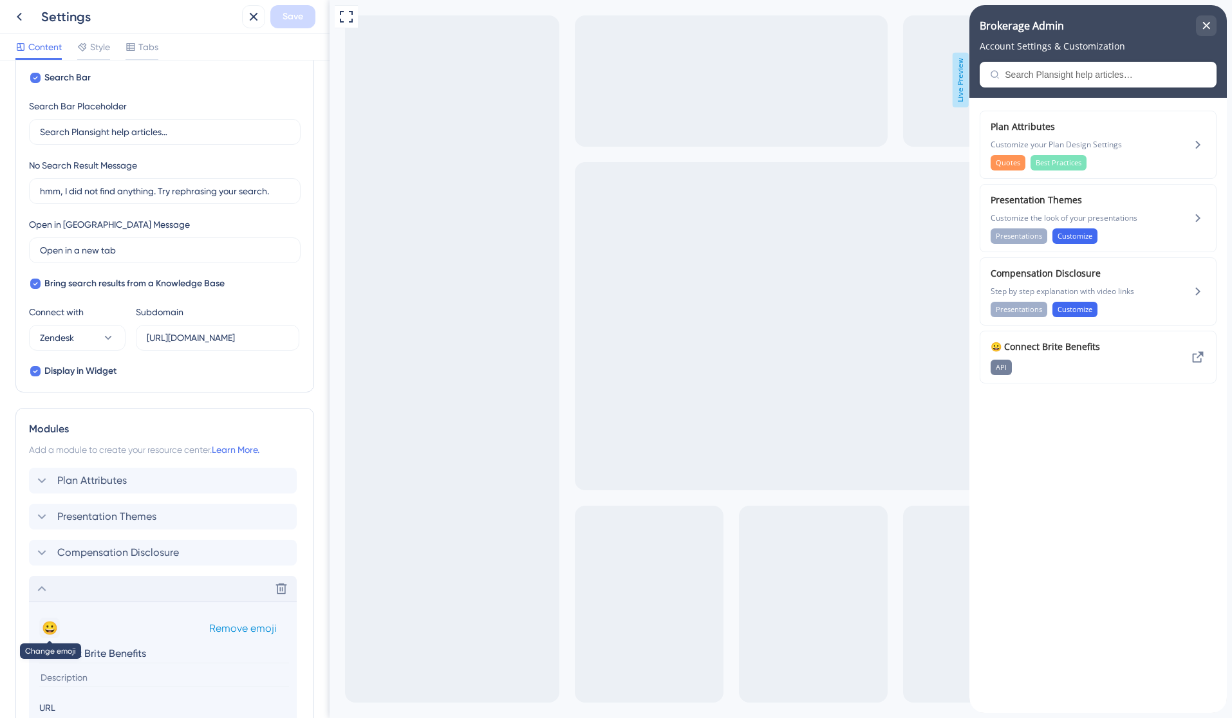
click at [57, 633] on button "😀" at bounding box center [49, 628] width 21 height 21
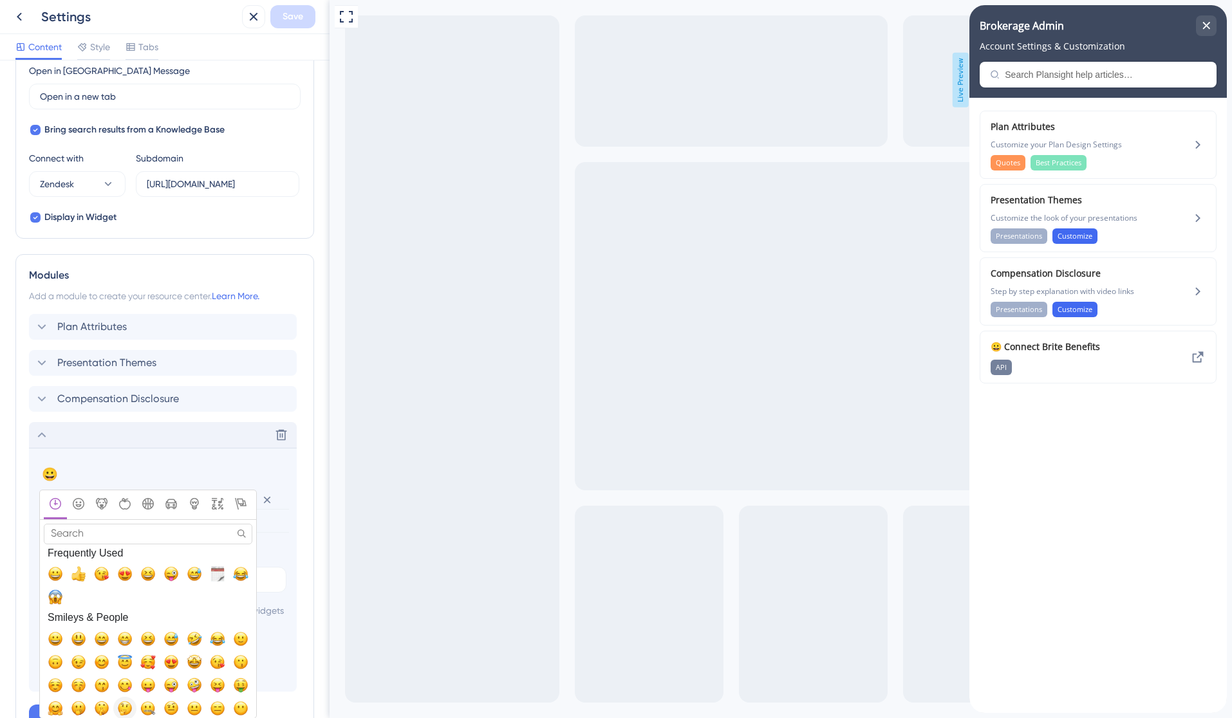
scroll to position [478, 0]
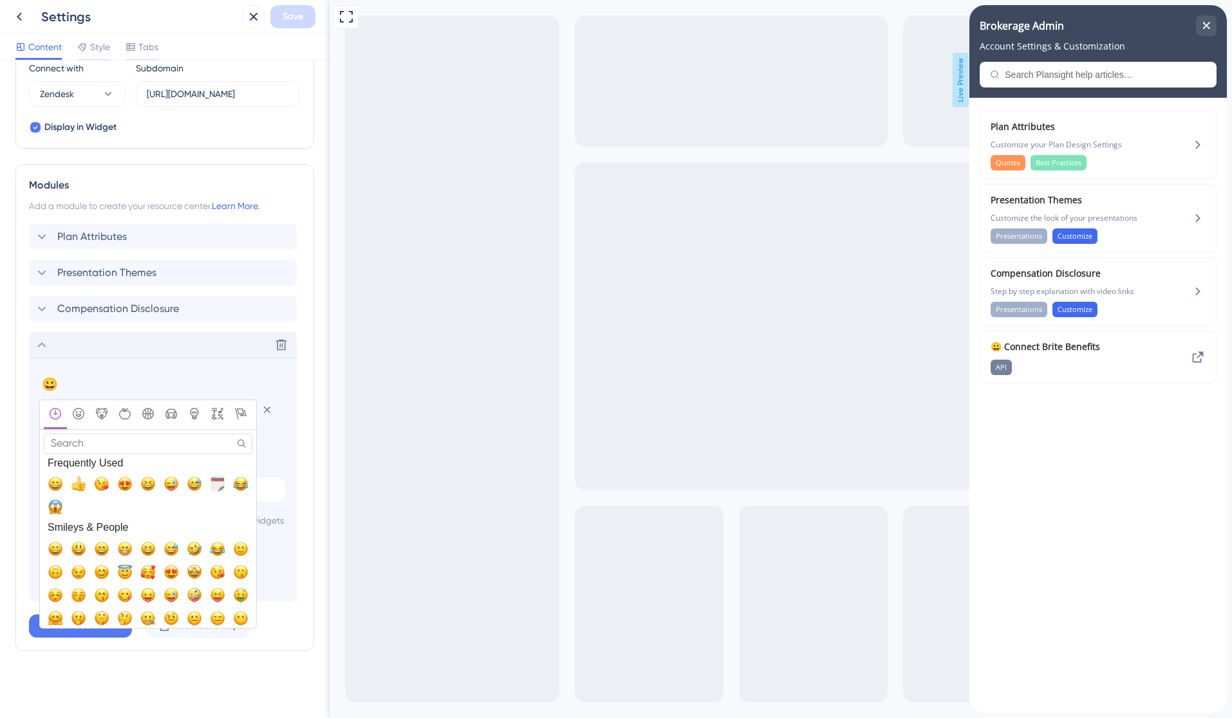
click at [93, 434] on input "Search" at bounding box center [148, 444] width 209 height 20
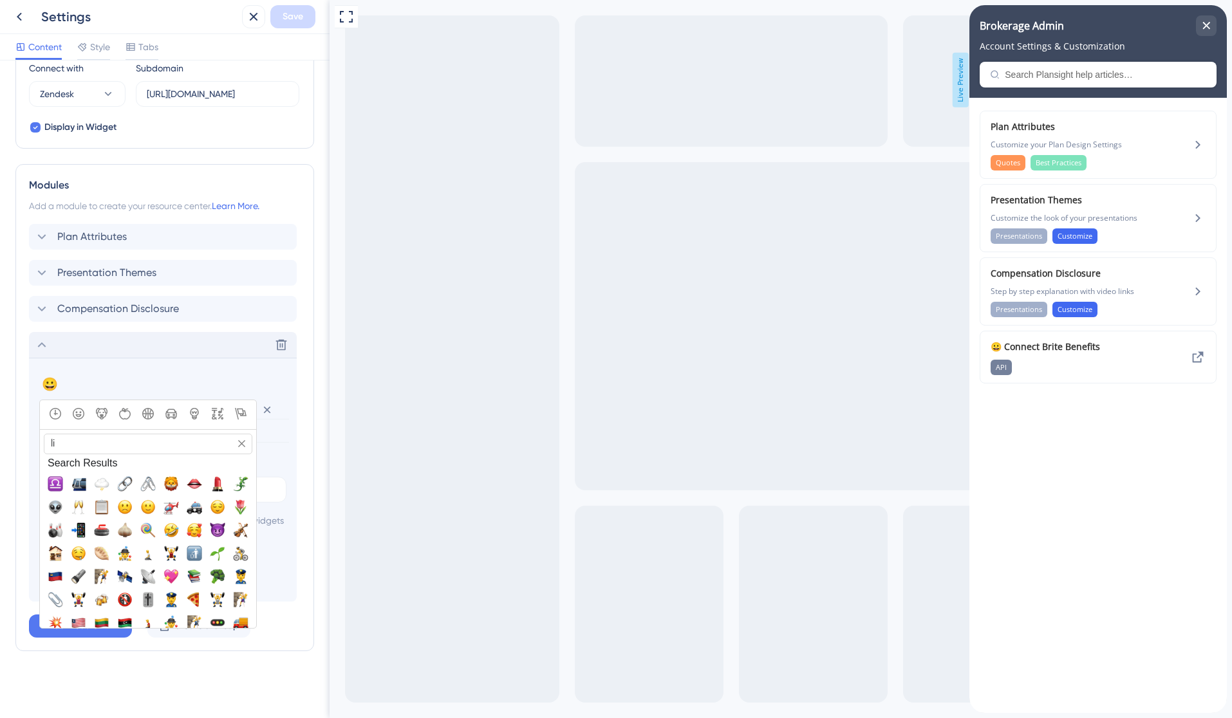
type input "l"
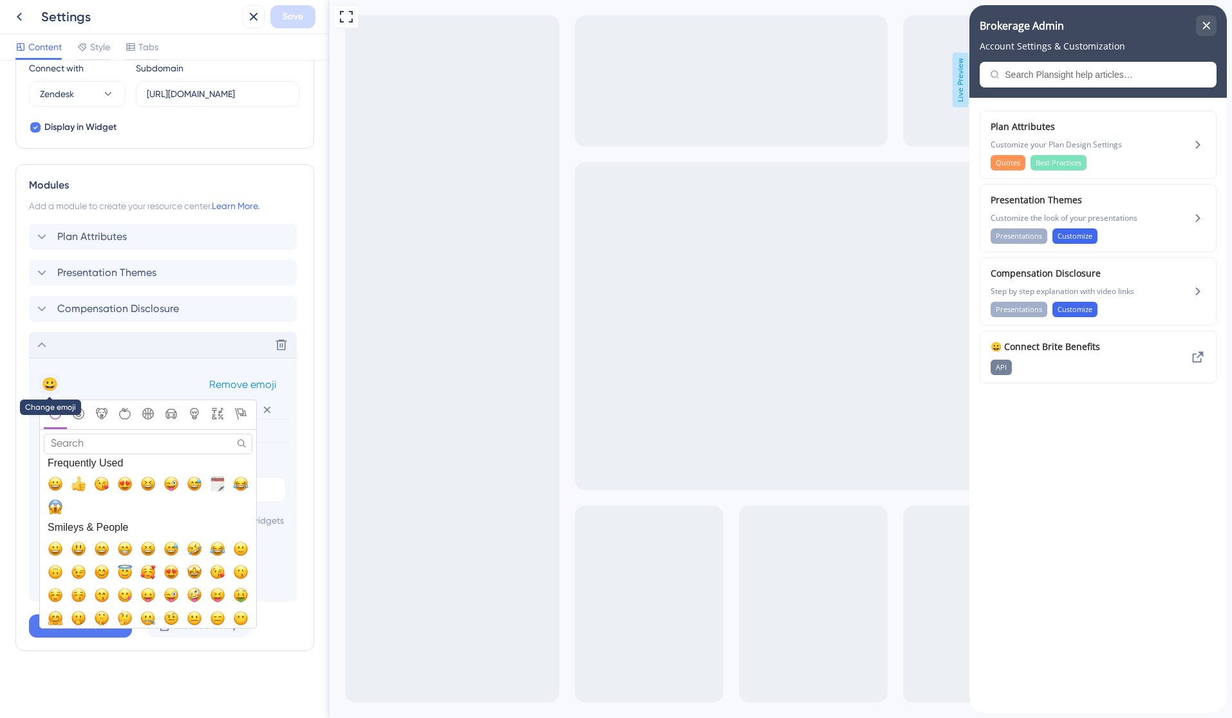
click at [52, 378] on button "😀" at bounding box center [49, 384] width 21 height 21
click at [215, 378] on span "Remove emoji" at bounding box center [242, 384] width 67 height 12
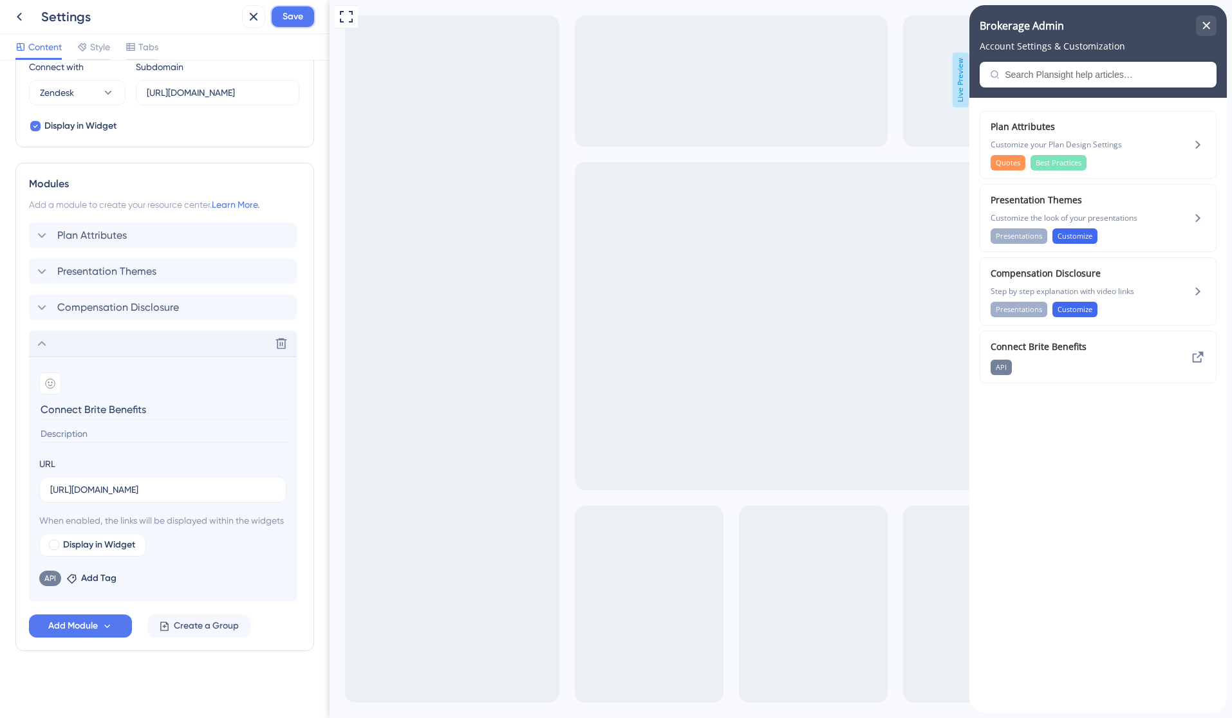
click at [288, 21] on span "Save" at bounding box center [293, 16] width 21 height 15
click at [1210, 28] on div "close resource center" at bounding box center [1206, 25] width 21 height 21
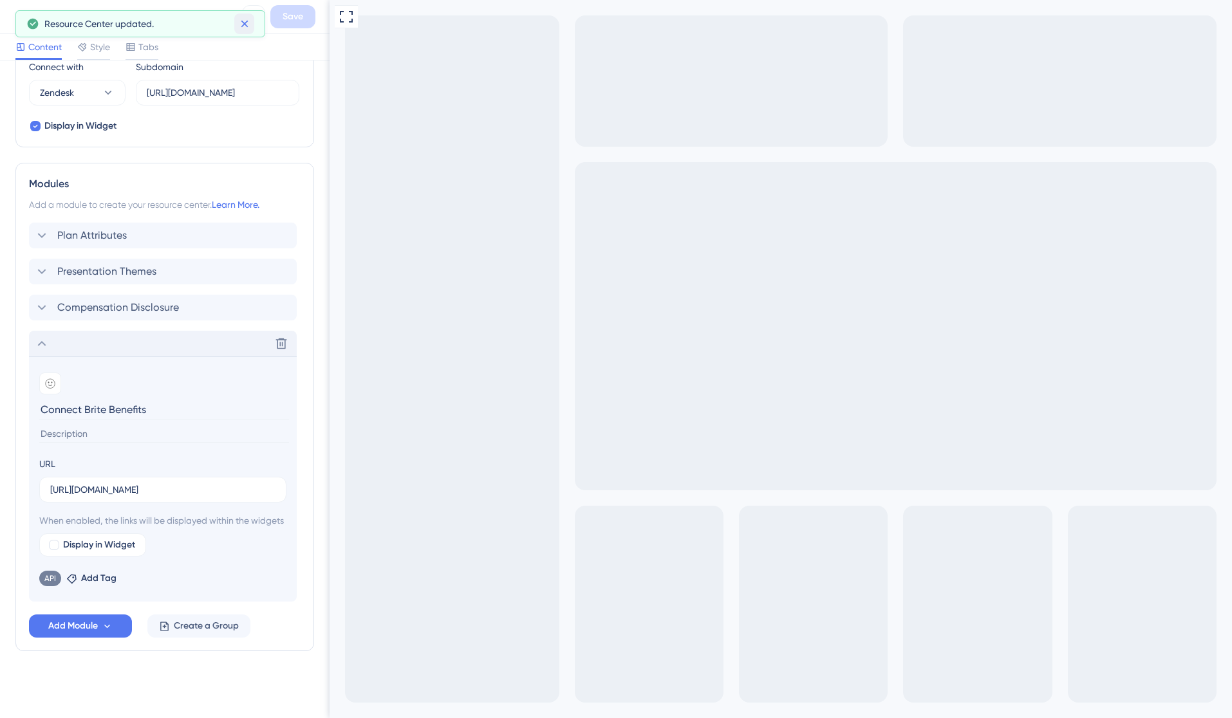
click at [244, 25] on icon at bounding box center [244, 23] width 13 height 13
click at [21, 20] on icon at bounding box center [19, 17] width 5 height 8
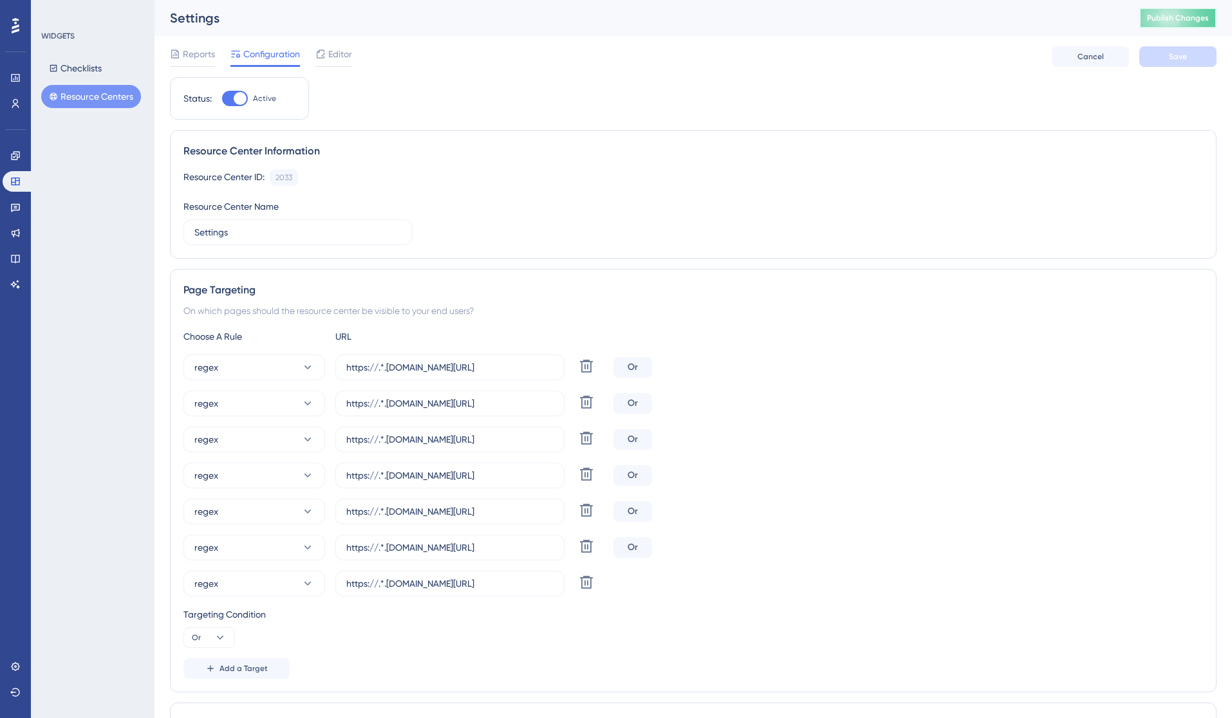
click at [1199, 15] on span "Publish Changes" at bounding box center [1178, 18] width 62 height 10
click at [330, 53] on span "Editor" at bounding box center [340, 53] width 24 height 15
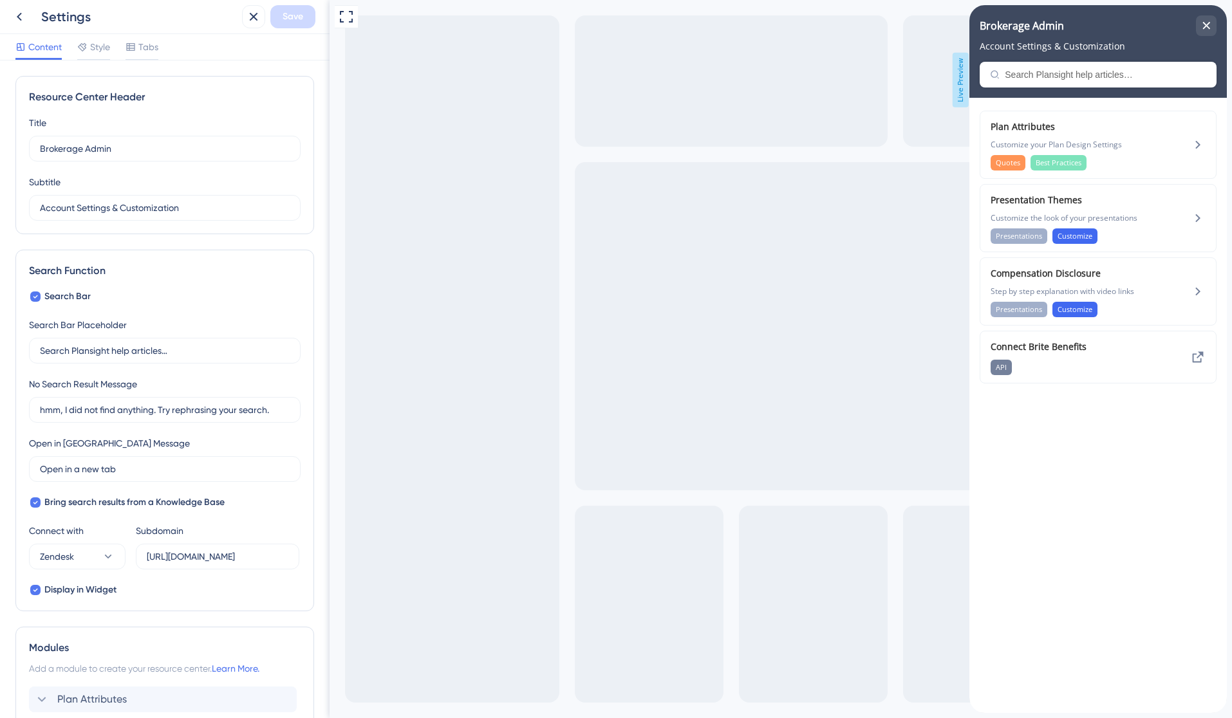
scroll to position [219, 0]
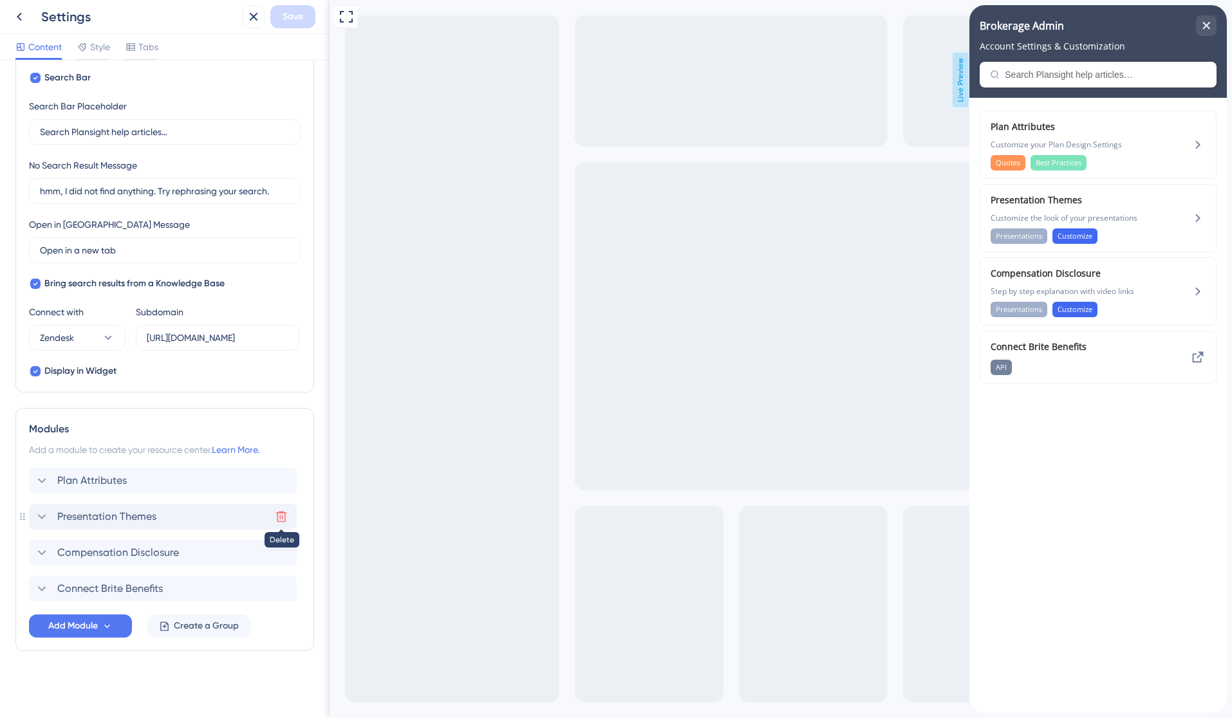
click at [284, 519] on icon at bounding box center [281, 516] width 13 height 13
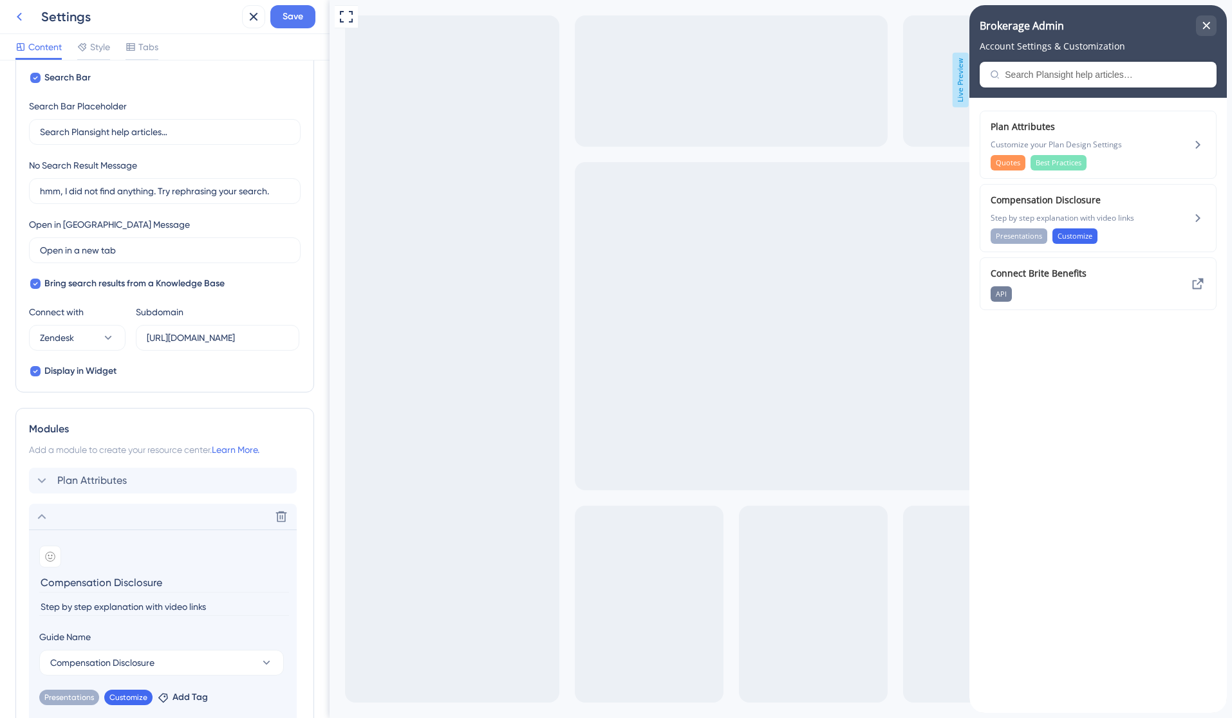
click at [24, 17] on icon at bounding box center [19, 16] width 15 height 15
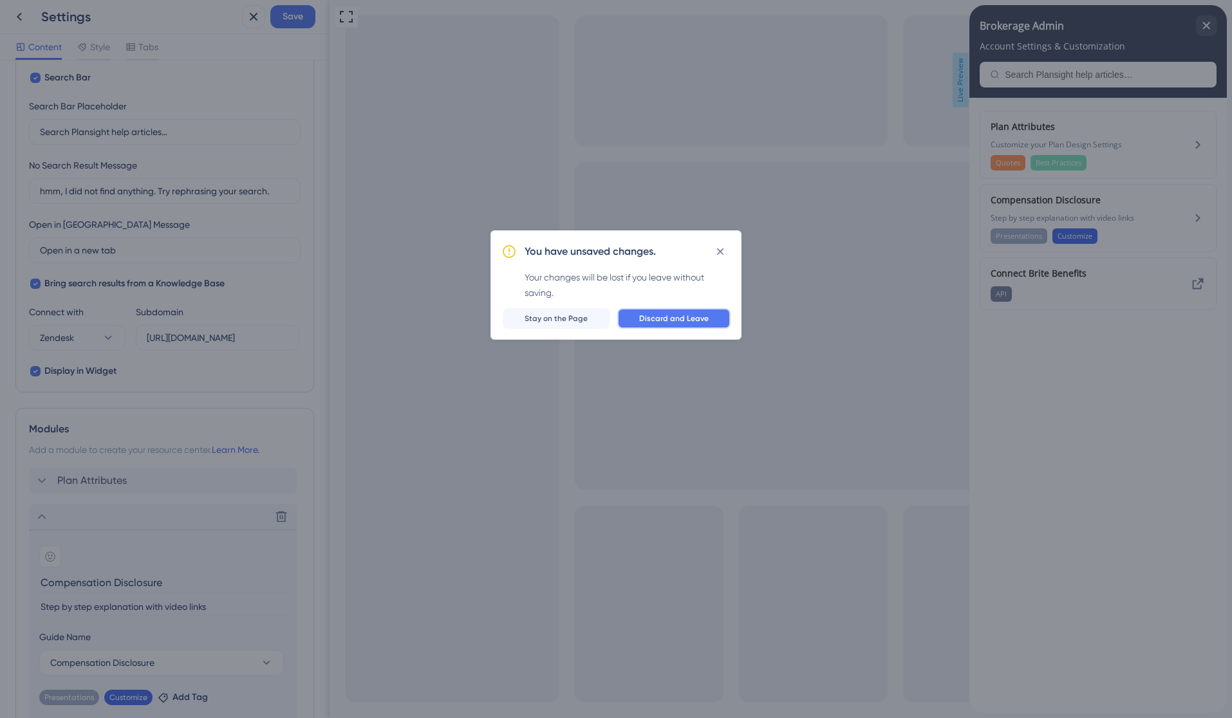
click at [680, 322] on span "Discard and Leave" at bounding box center [674, 318] width 70 height 10
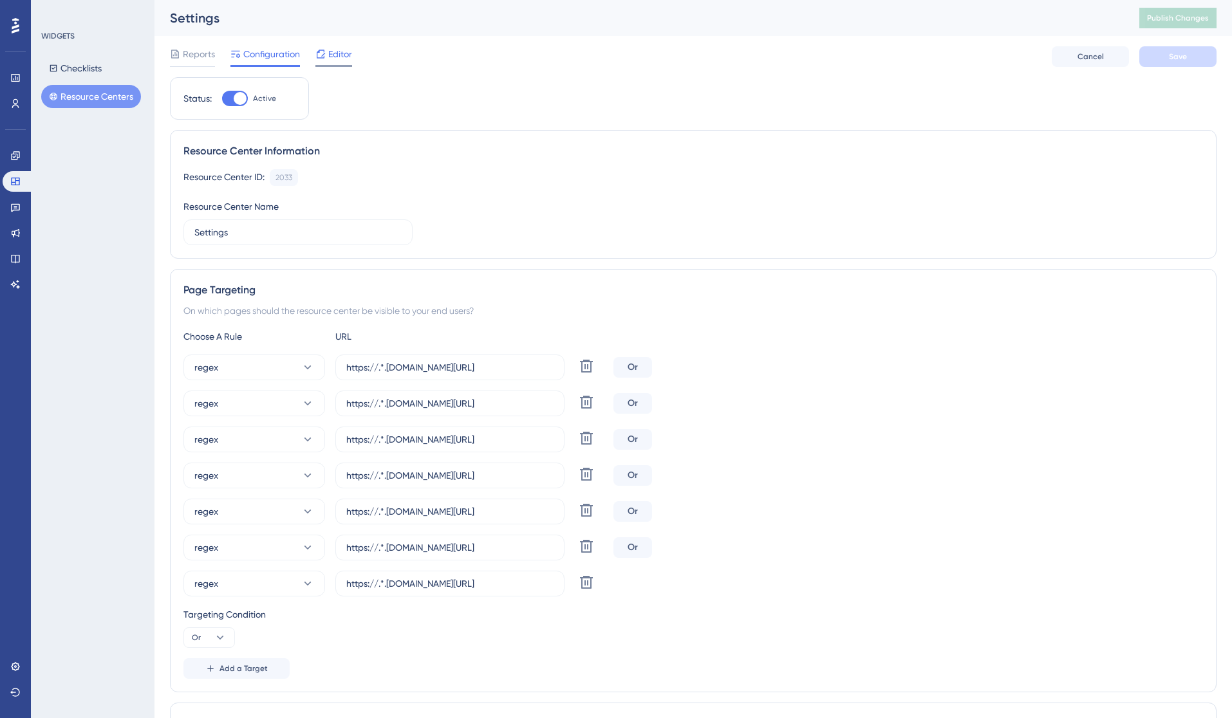
click at [333, 59] on span "Editor" at bounding box center [340, 53] width 24 height 15
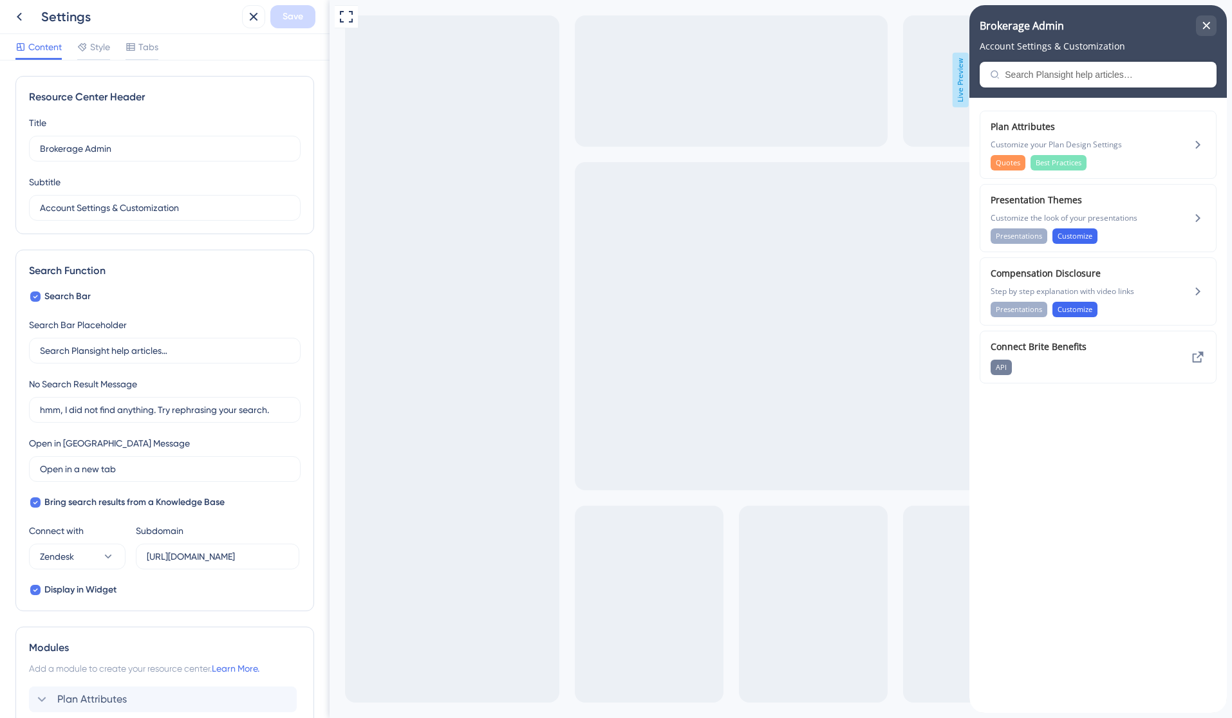
scroll to position [219, 0]
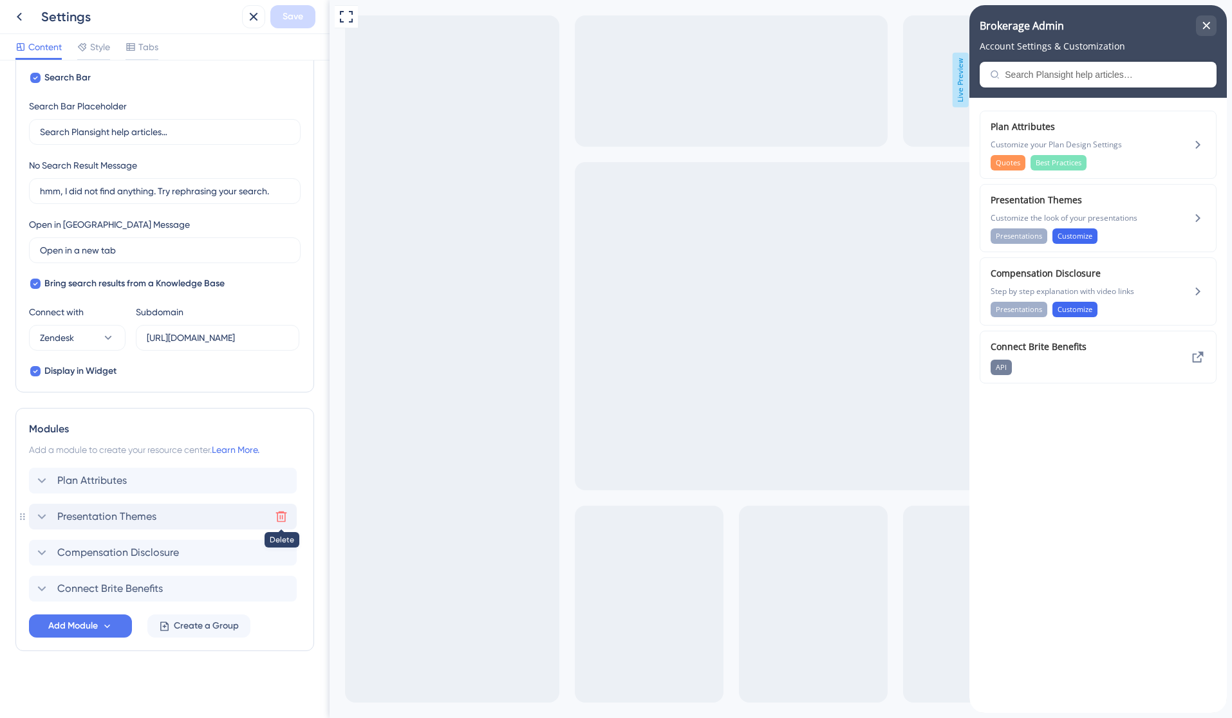
click at [281, 515] on icon at bounding box center [281, 516] width 13 height 13
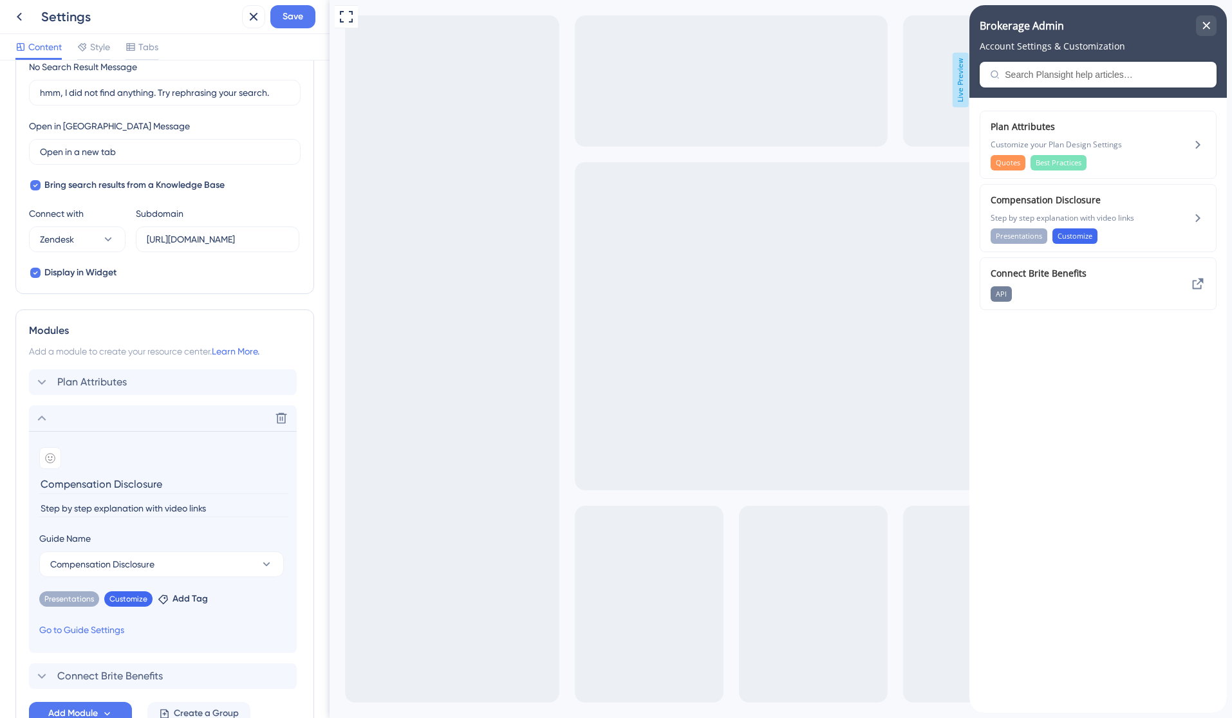
scroll to position [405, 0]
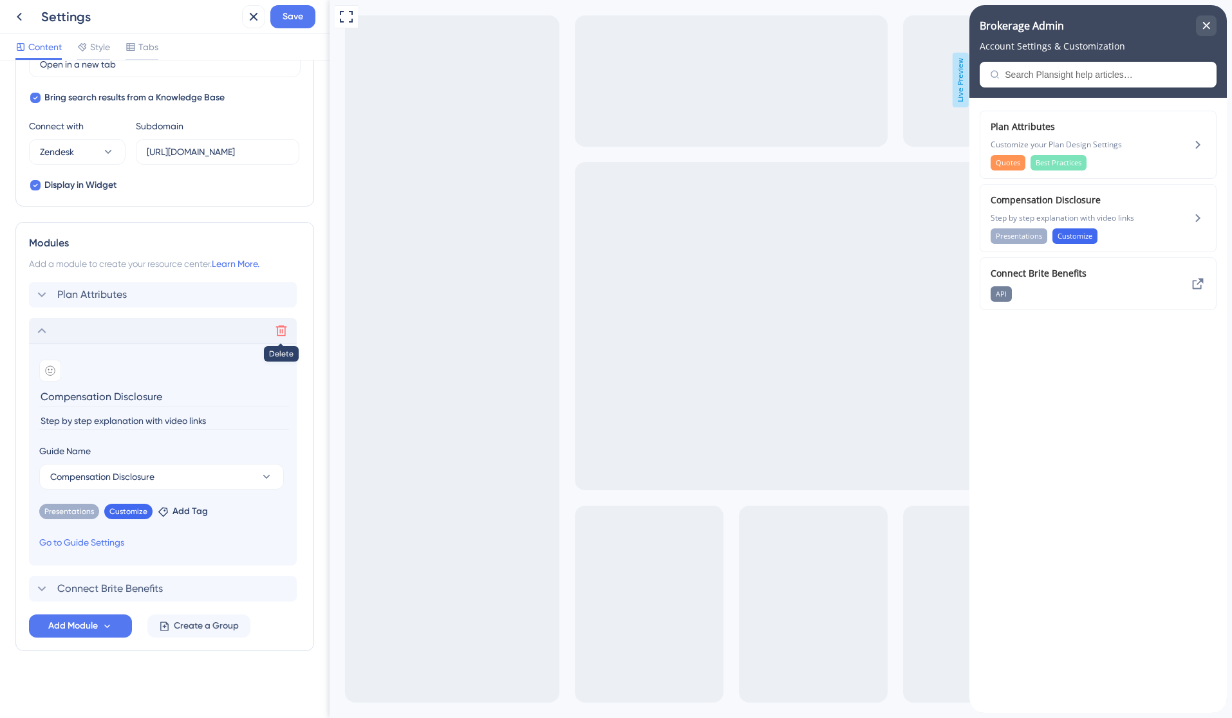
click at [281, 332] on icon at bounding box center [281, 330] width 13 height 13
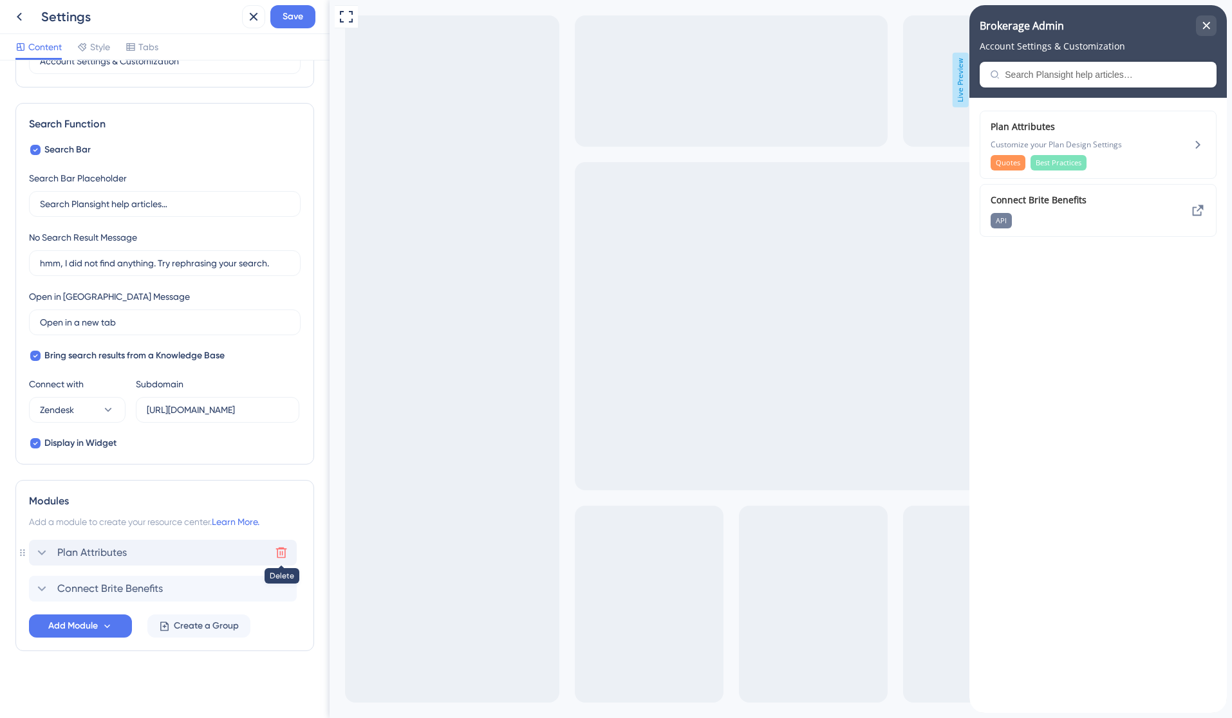
click at [280, 551] on icon at bounding box center [281, 552] width 13 height 13
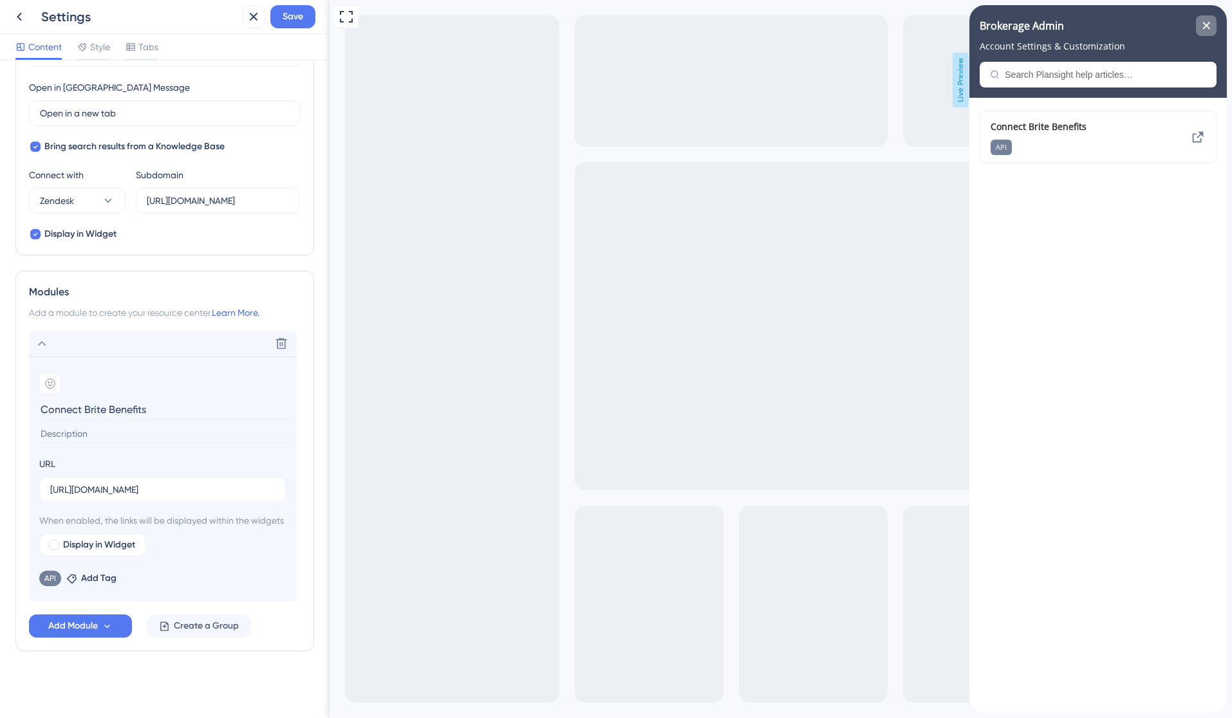
click at [1211, 24] on div "close resource center" at bounding box center [1206, 25] width 21 height 21
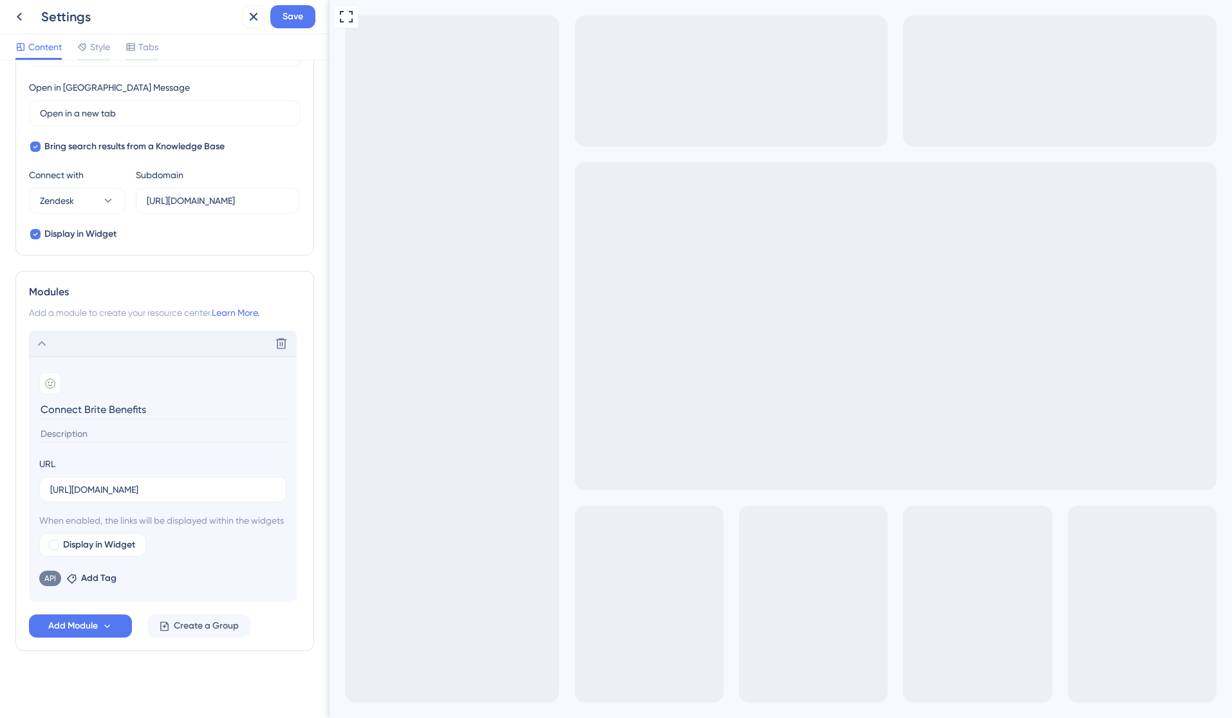
click at [41, 336] on icon at bounding box center [41, 343] width 15 height 15
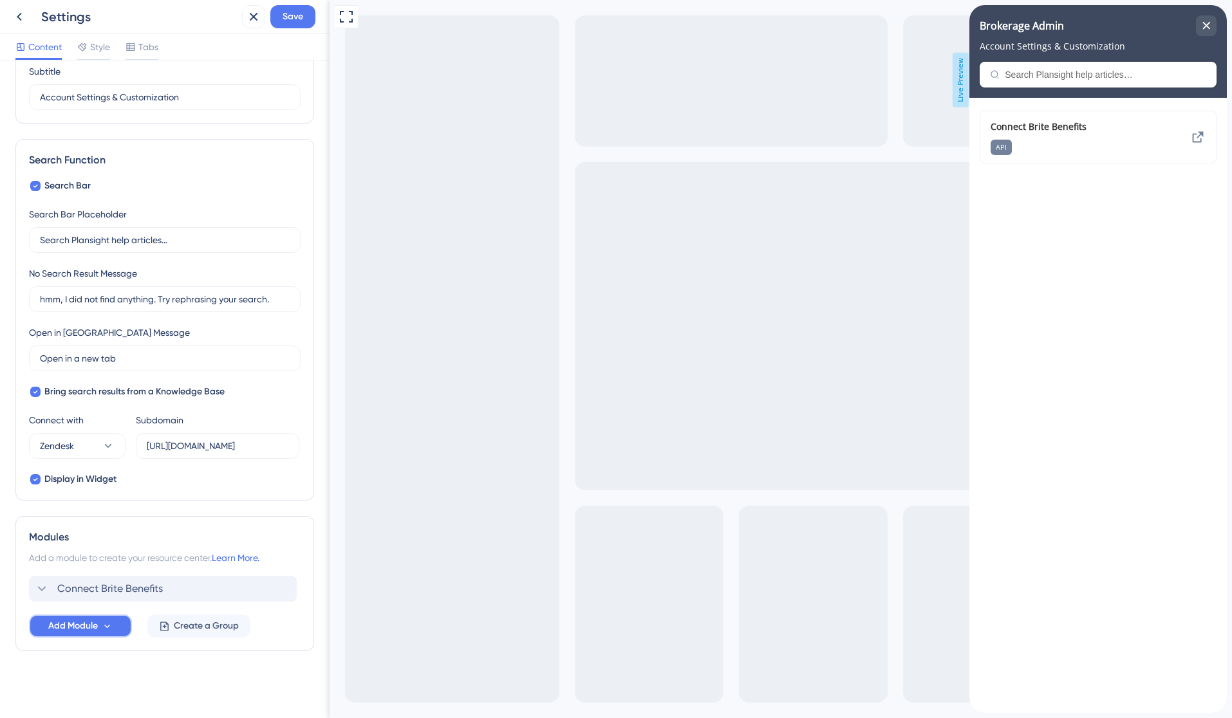
click at [108, 628] on icon at bounding box center [107, 626] width 11 height 11
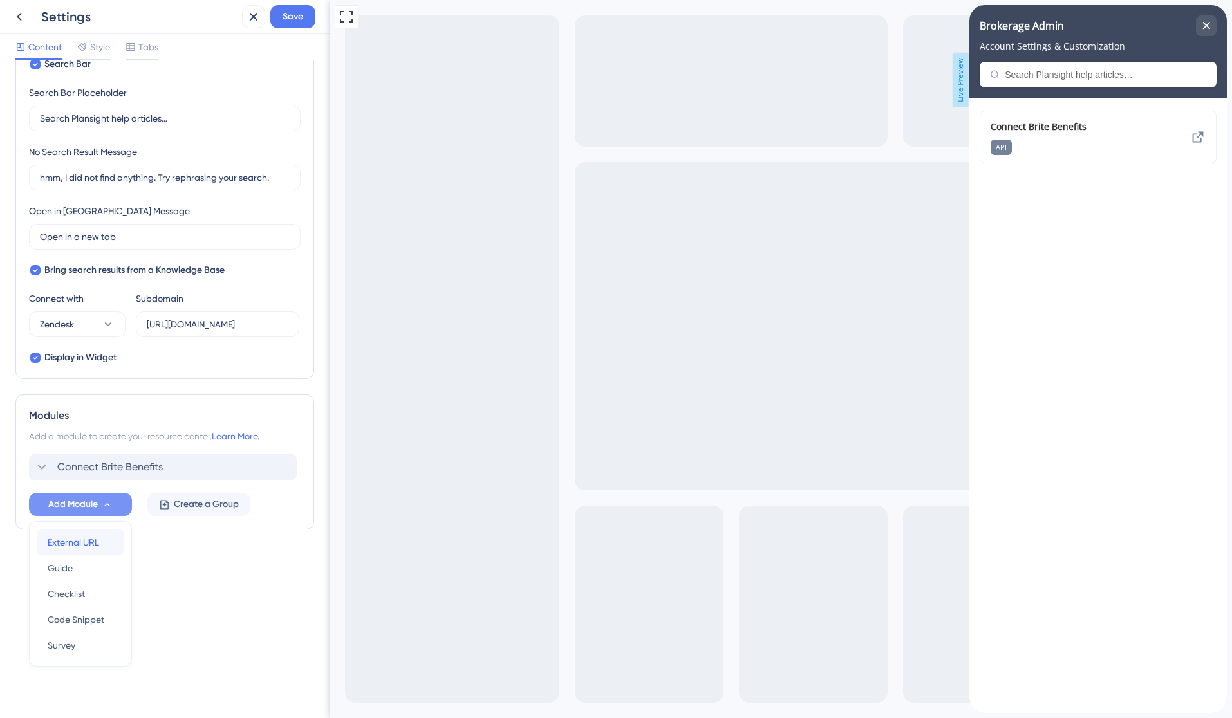
click at [85, 541] on span "External URL" at bounding box center [73, 542] width 51 height 15
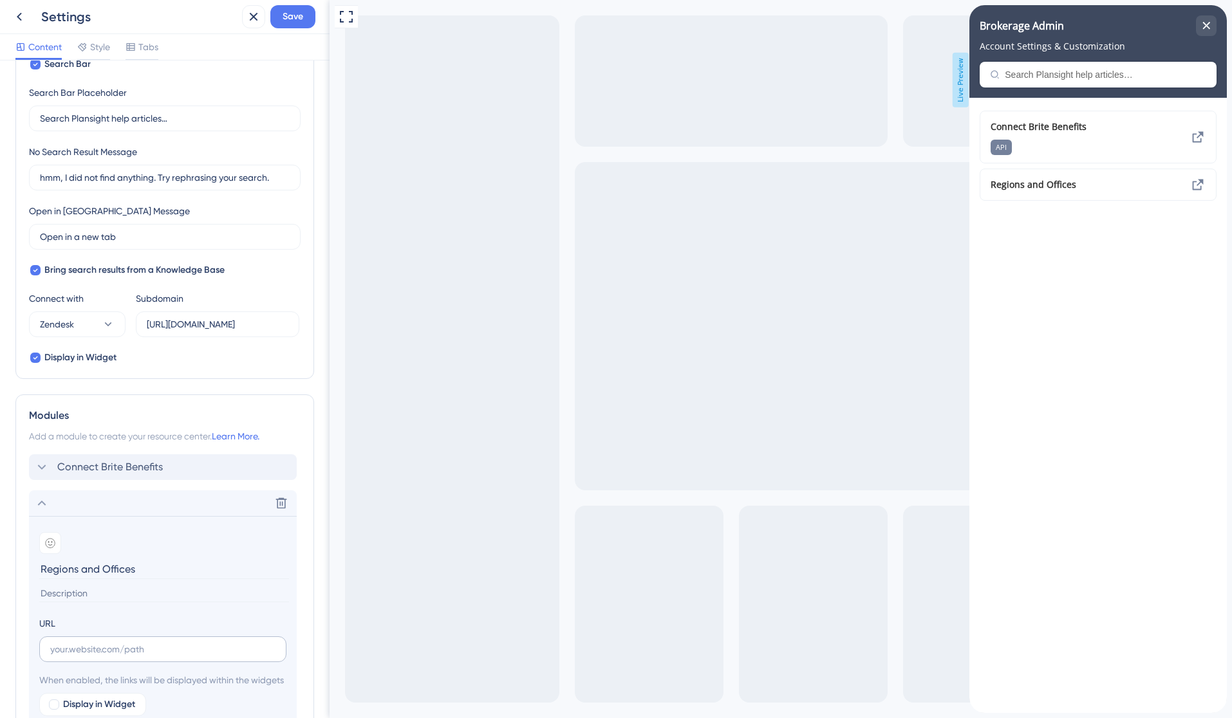
type input "Regions and Offices"
click at [151, 649] on input "text" at bounding box center [162, 649] width 225 height 14
paste input "[URL][DOMAIN_NAME]"
type input "[URL][DOMAIN_NAME]"
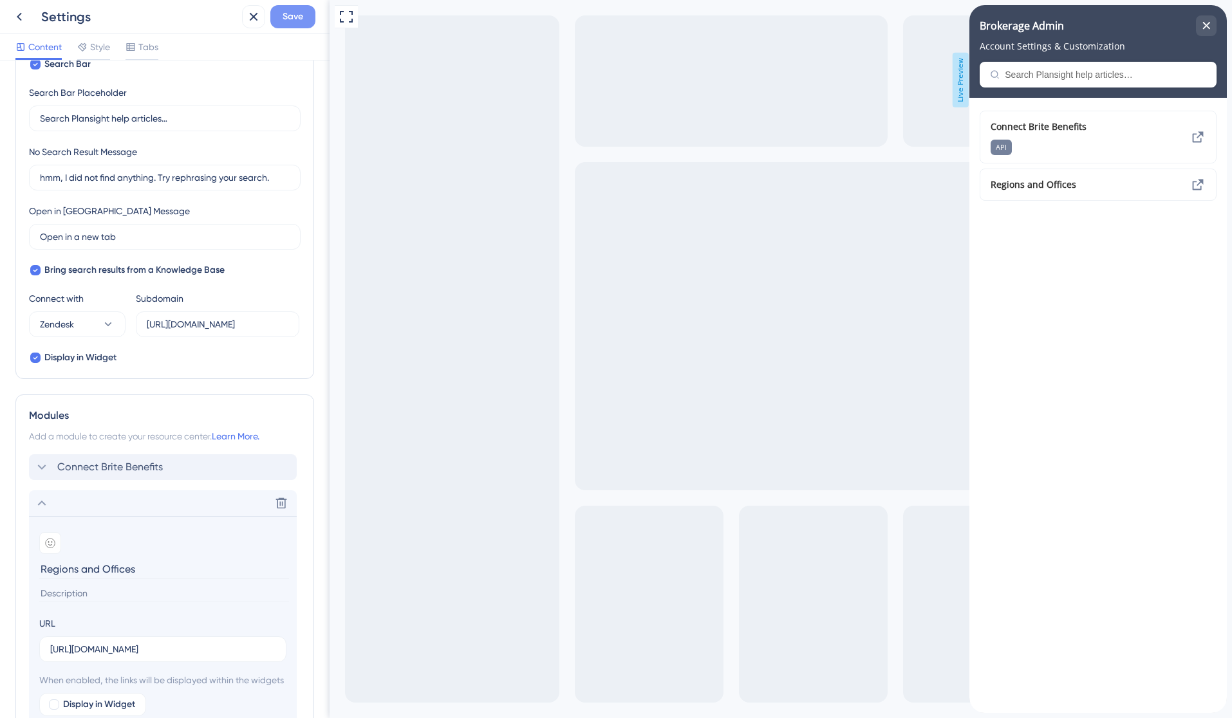
click at [301, 17] on span "Save" at bounding box center [293, 16] width 21 height 15
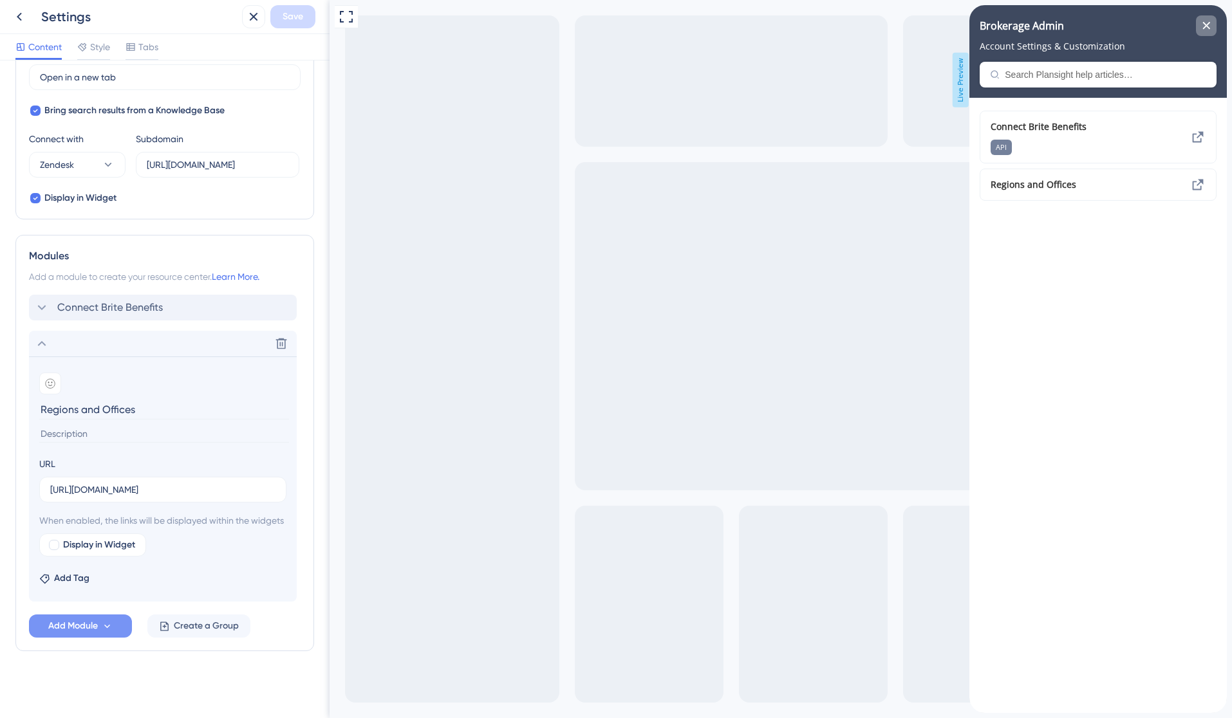
click at [1204, 20] on div "close resource center" at bounding box center [1206, 25] width 21 height 21
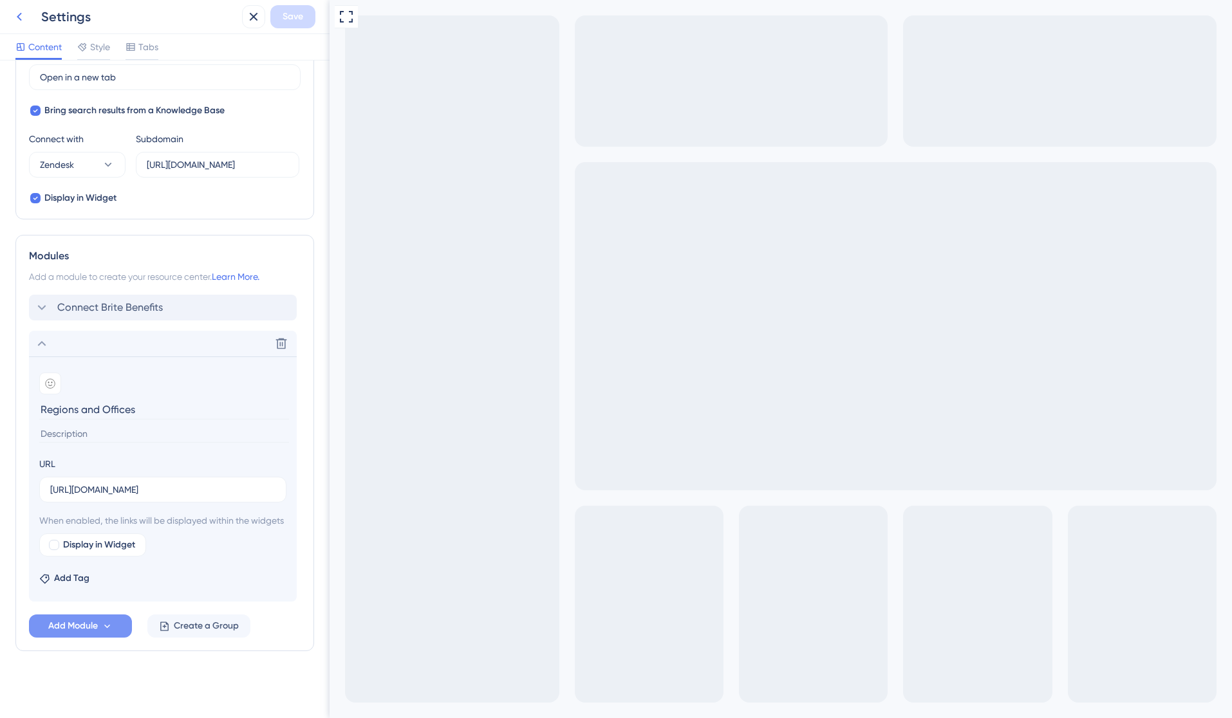
click at [16, 17] on icon at bounding box center [19, 16] width 15 height 15
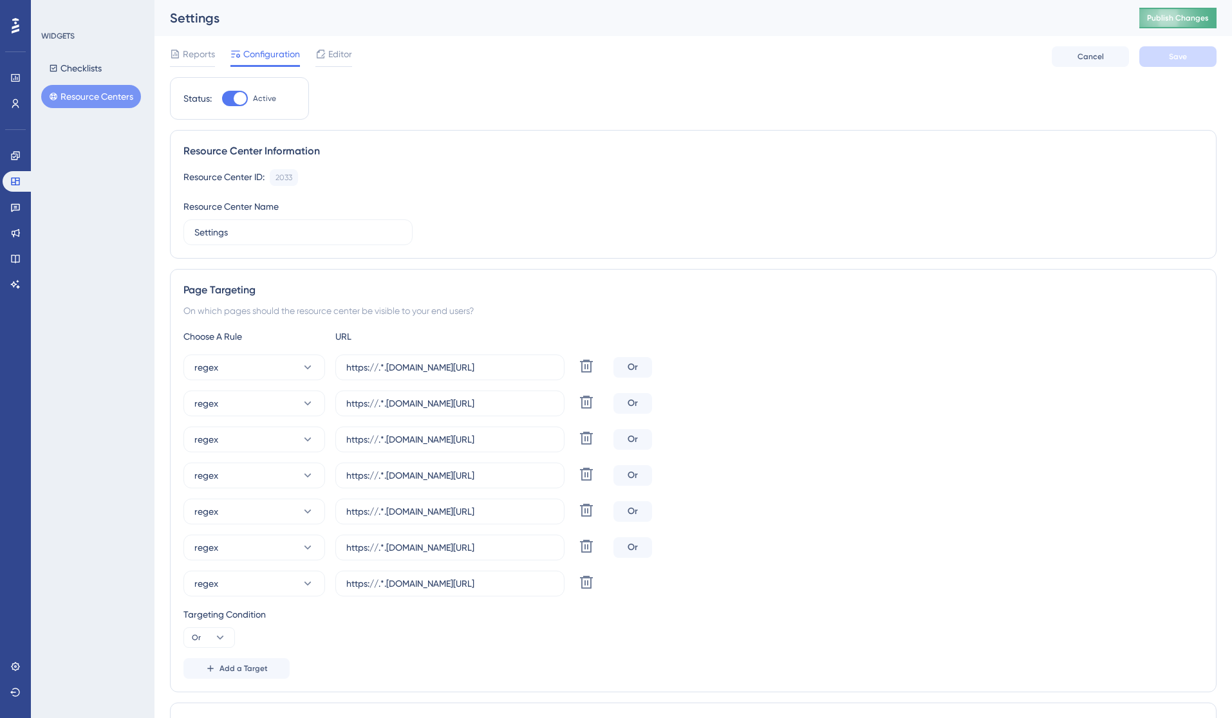
click at [1198, 21] on span "Publish Changes" at bounding box center [1178, 18] width 62 height 10
click at [588, 404] on icon at bounding box center [586, 402] width 15 height 15
type input "https://.*.[DOMAIN_NAME][URL]"
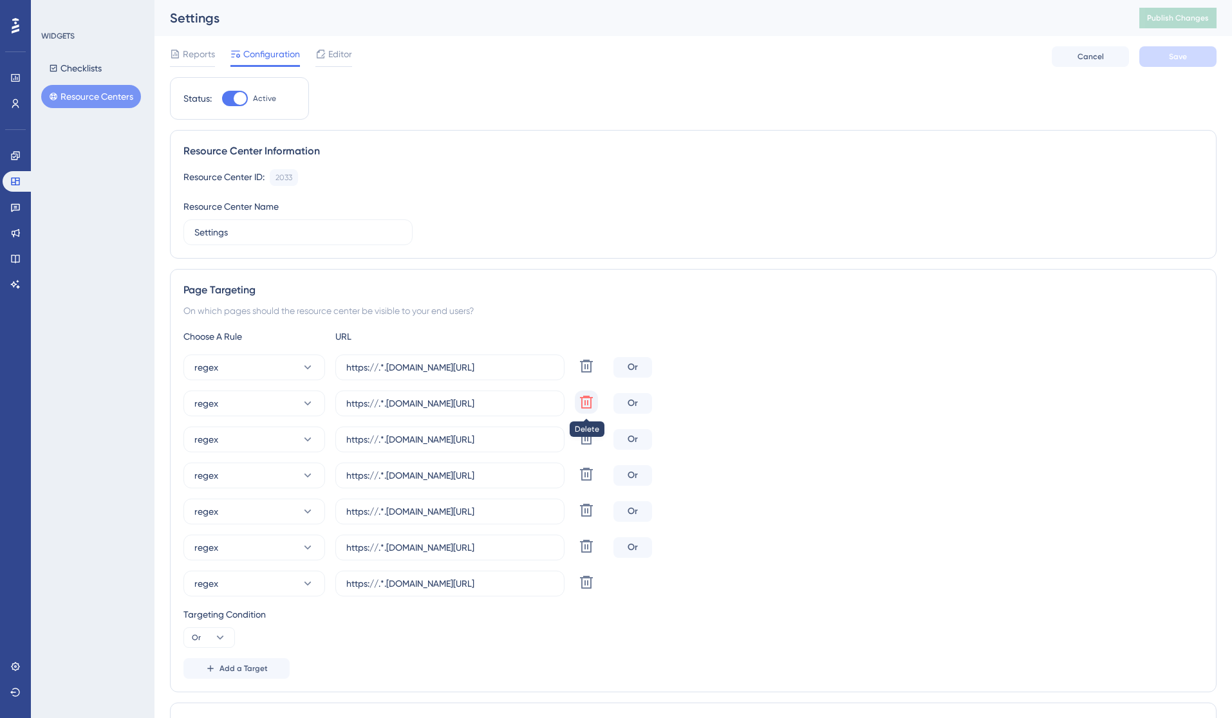
type input "https://.*.[DOMAIN_NAME][URL]"
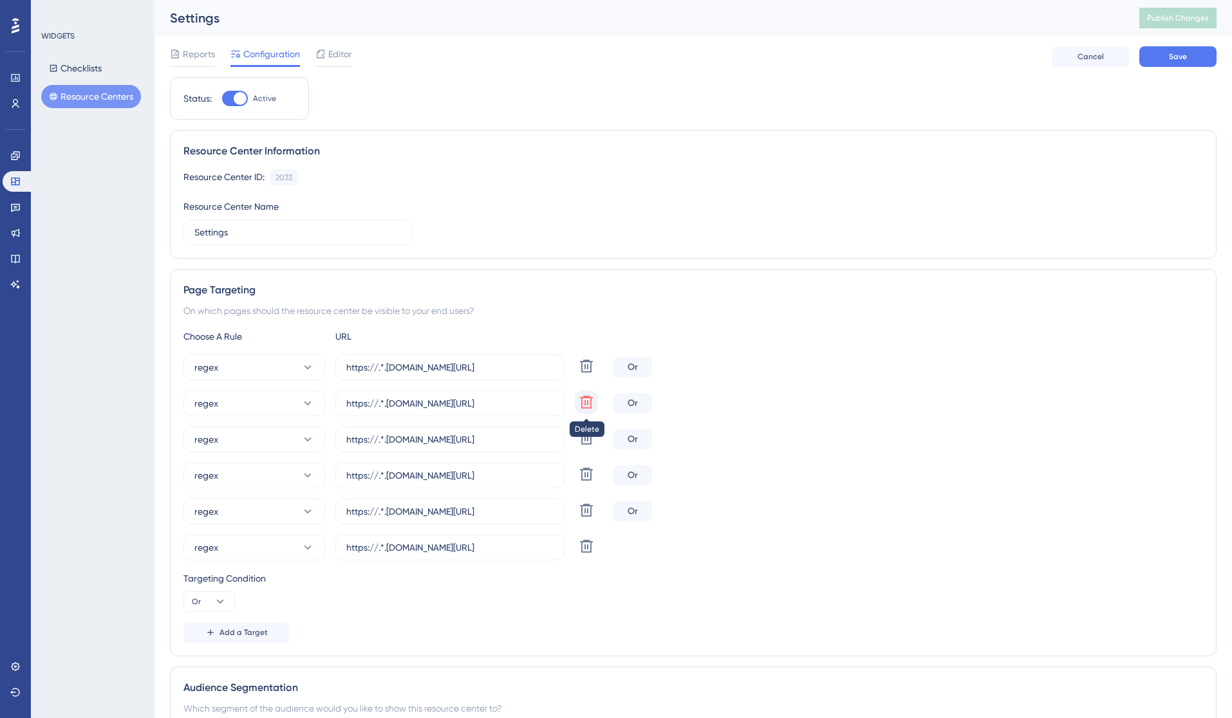
click at [590, 399] on icon at bounding box center [586, 402] width 15 height 15
type input "https://.*.[DOMAIN_NAME][URL]"
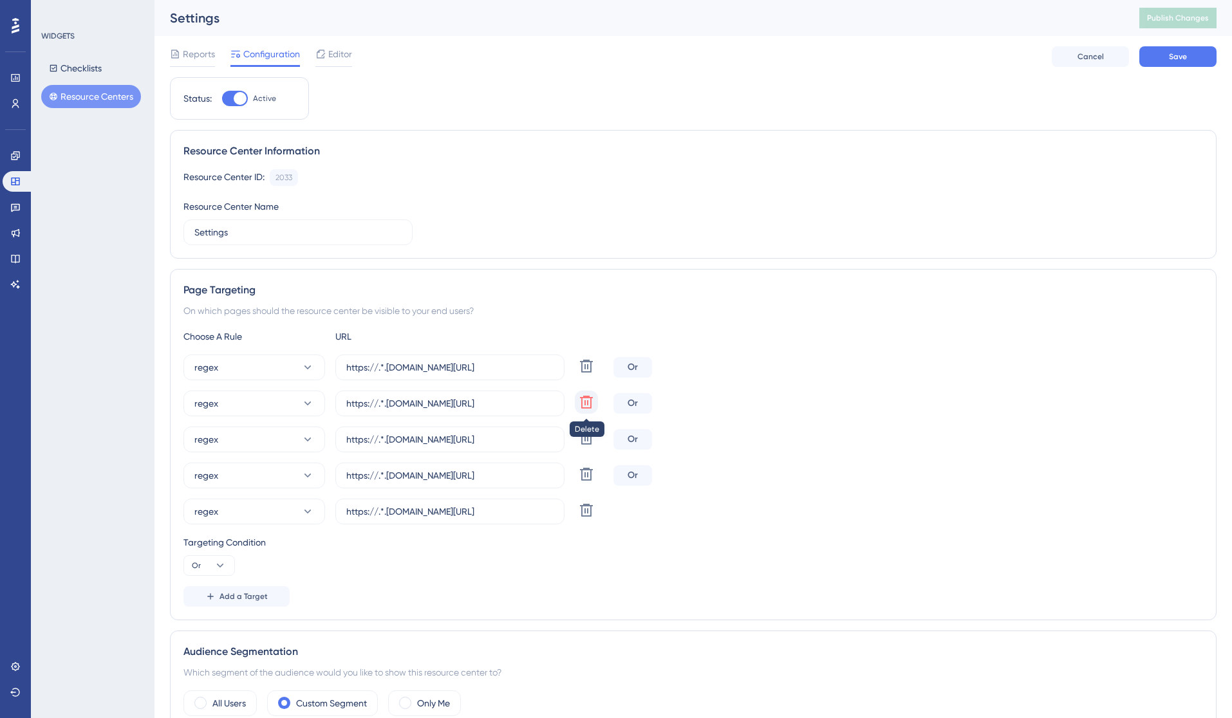
click at [590, 404] on icon at bounding box center [586, 402] width 13 height 13
type input "https://.*.[DOMAIN_NAME][URL]"
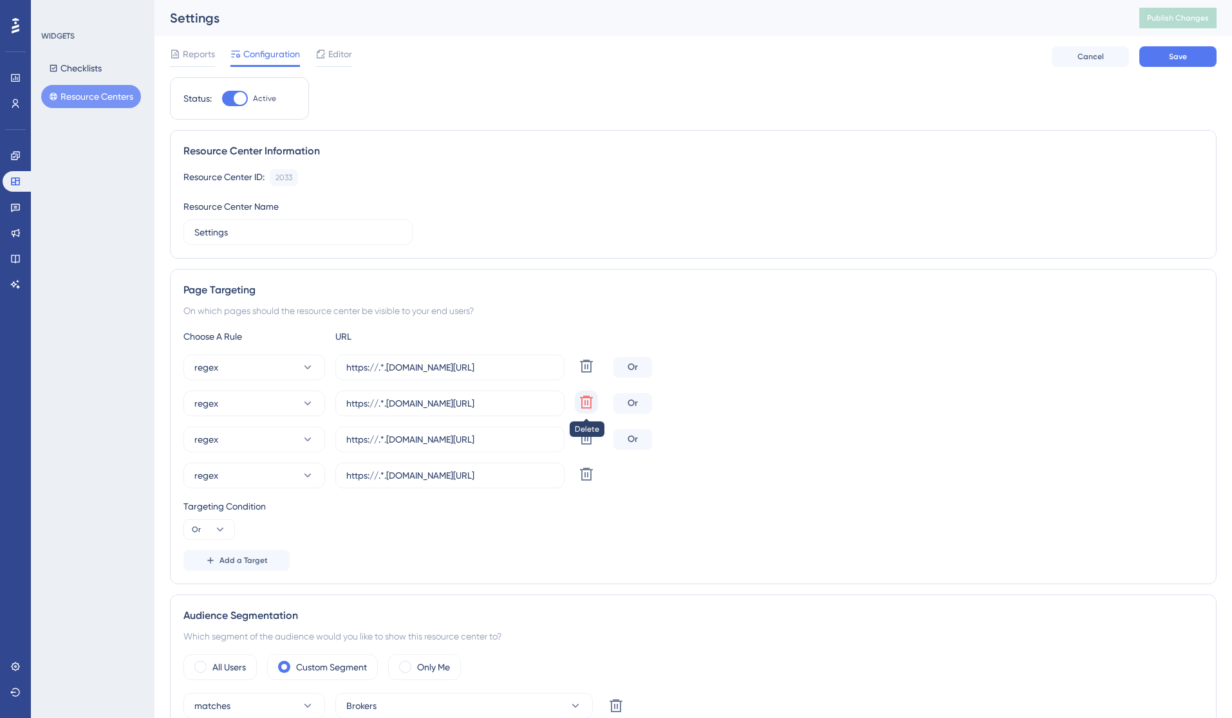
click at [589, 404] on icon at bounding box center [586, 402] width 15 height 15
type input "https://.*.[DOMAIN_NAME][URL]"
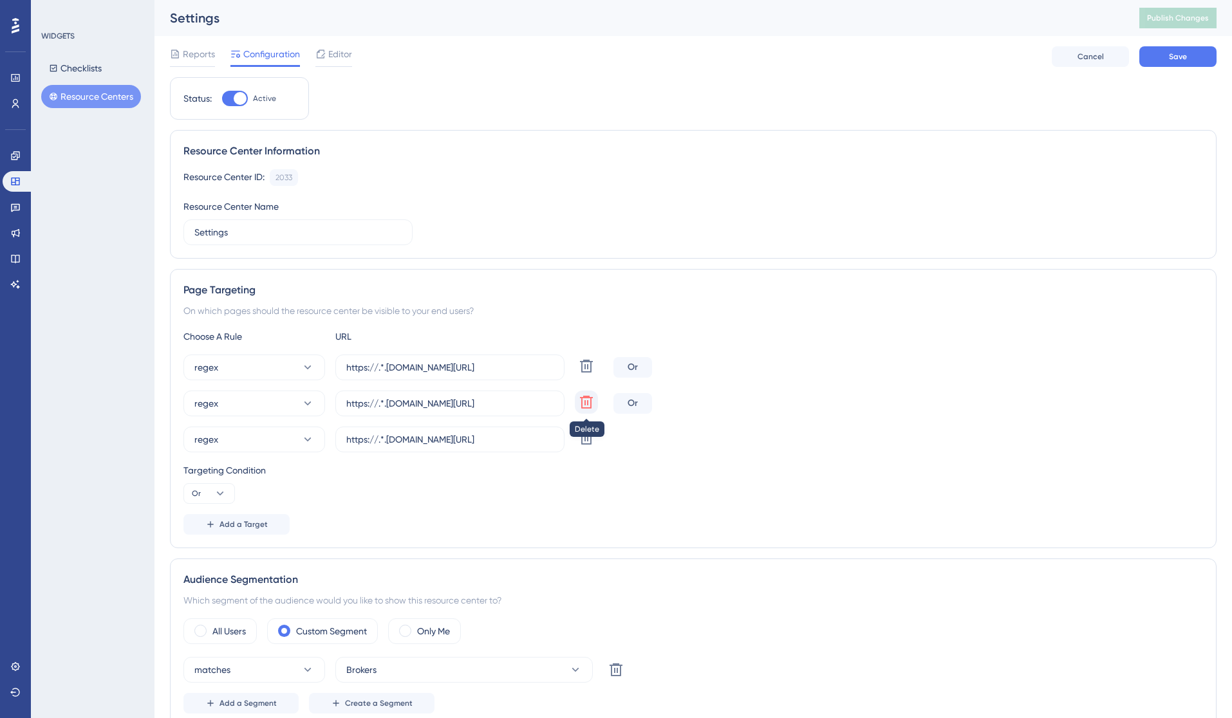
click at [581, 403] on icon at bounding box center [586, 402] width 13 height 13
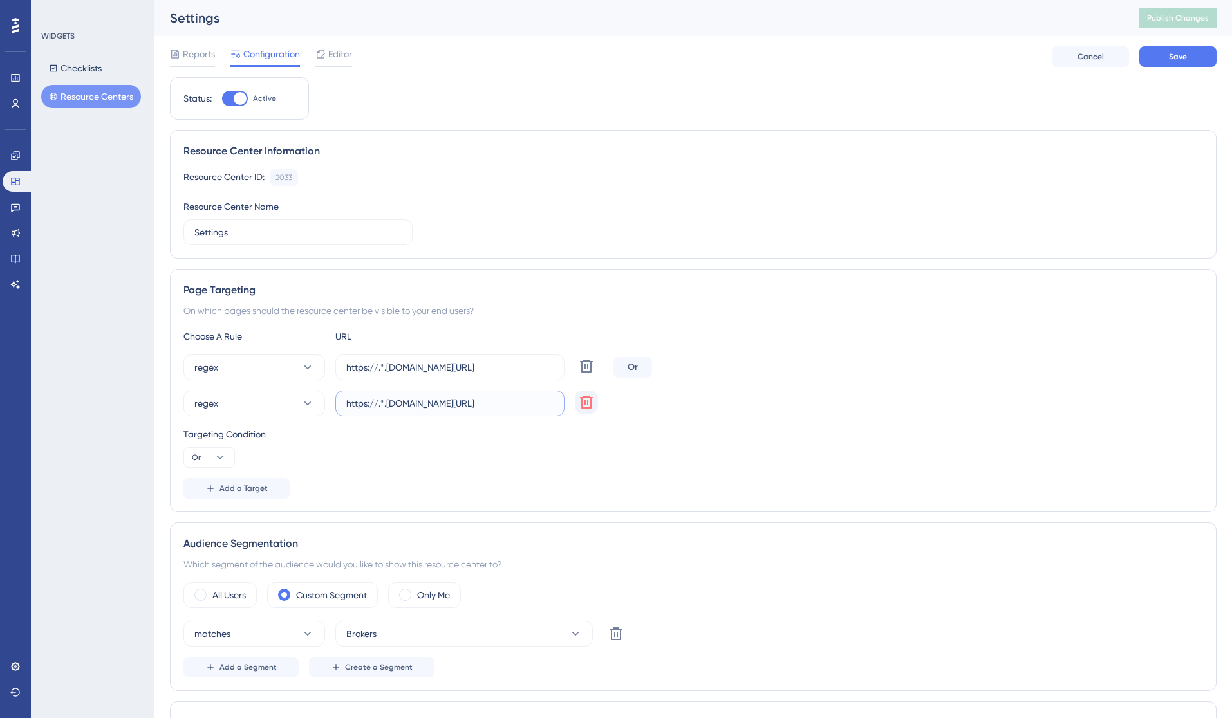
drag, startPoint x: 503, startPoint y: 406, endPoint x: 530, endPoint y: 406, distance: 27.0
click at [530, 406] on input "https://.*.[DOMAIN_NAME][URL]" at bounding box center [449, 403] width 207 height 14
paste input "brokerageRegionList"
type input "https://.*.[DOMAIN_NAME][URL]"
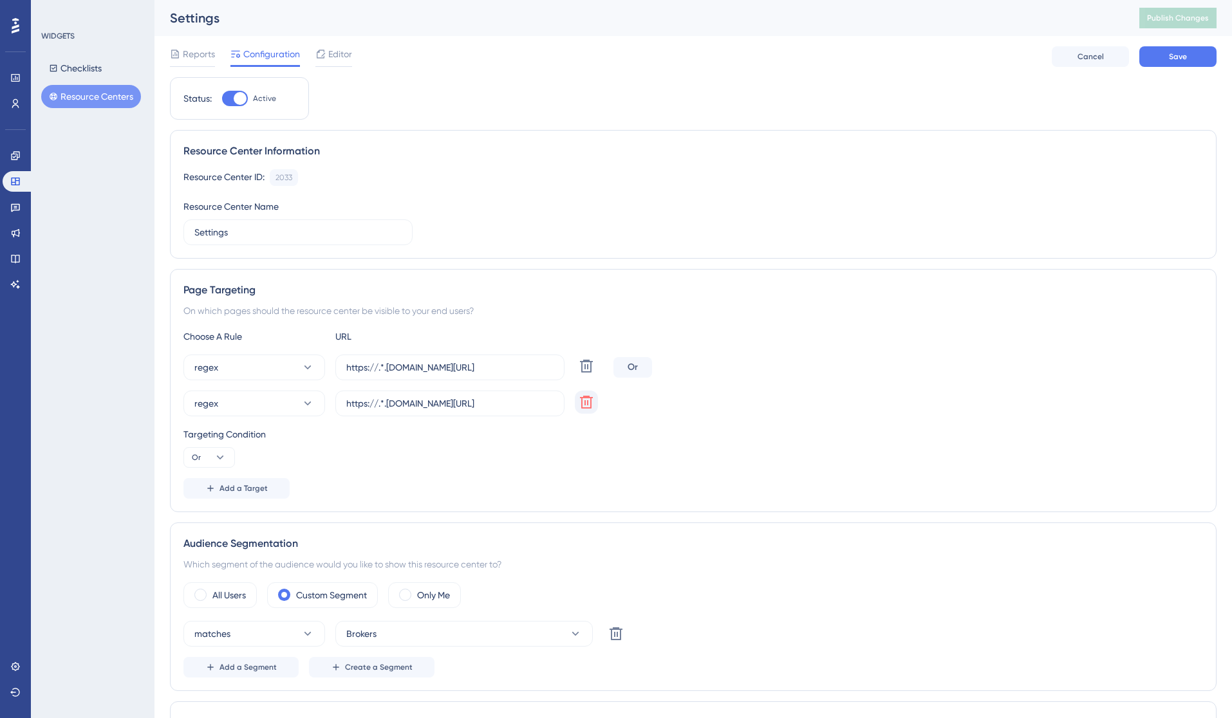
scroll to position [0, 0]
click at [536, 457] on div "Targeting Condition Or" at bounding box center [693, 447] width 1020 height 41
click at [241, 488] on span "Add a Target" at bounding box center [243, 488] width 48 height 10
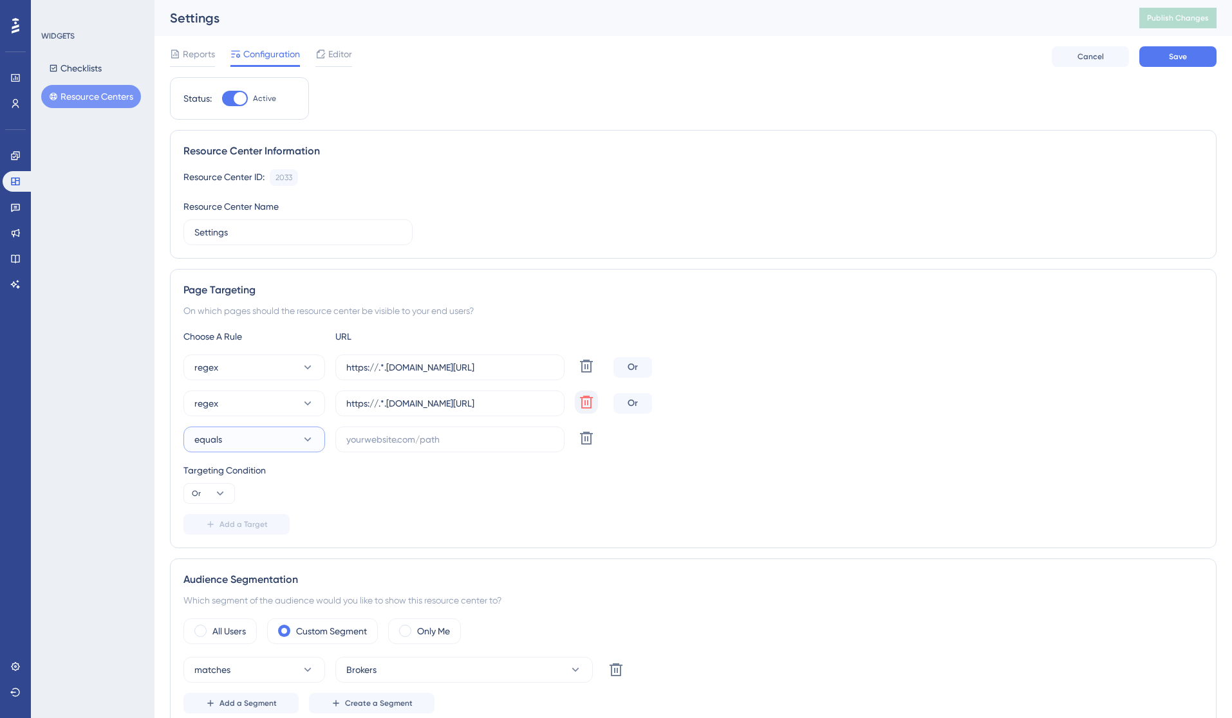
click at [296, 439] on button "equals" at bounding box center [254, 440] width 142 height 26
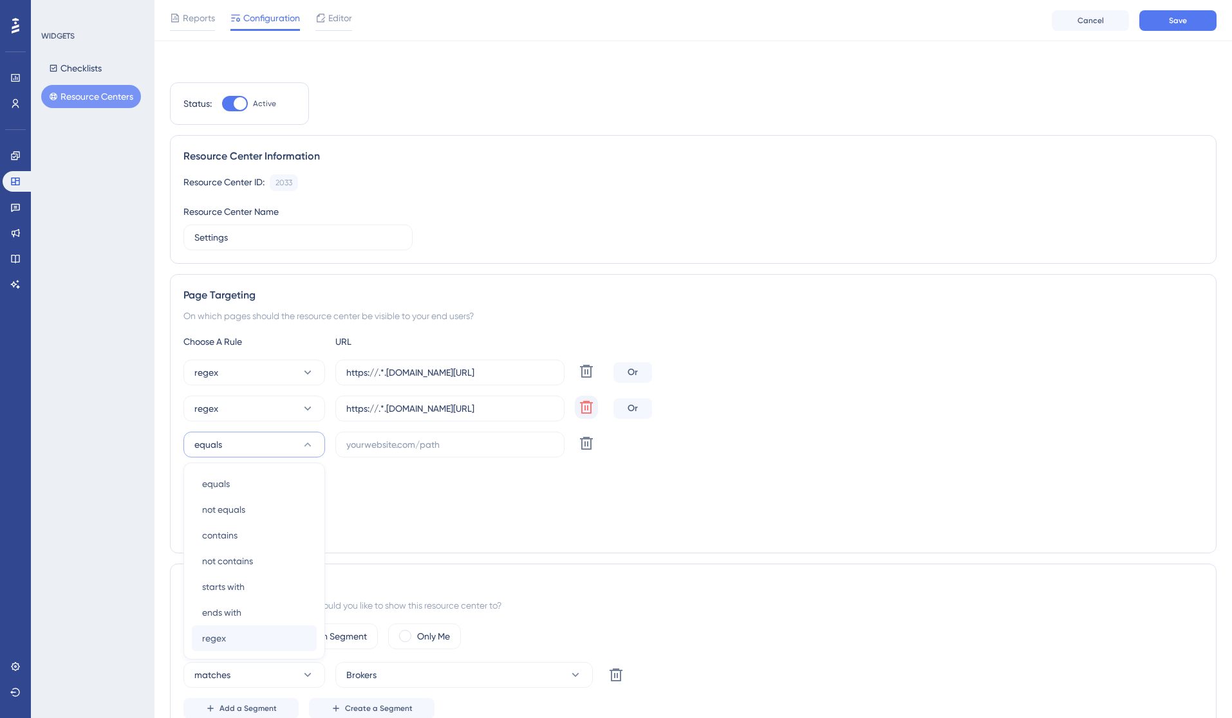
scroll to position [195, 0]
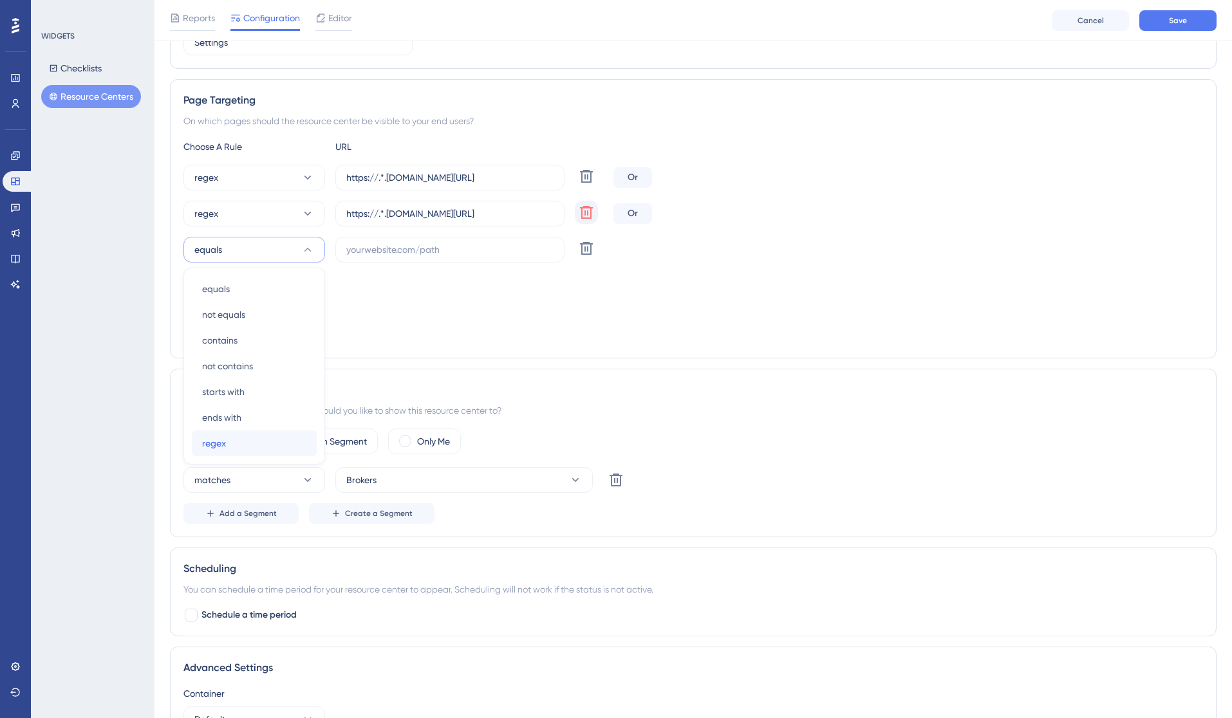
click at [254, 439] on div "regex regex" at bounding box center [254, 444] width 104 height 26
click at [367, 250] on input "text" at bounding box center [449, 250] width 207 height 14
paste input "#brokerageUsers"
click at [461, 214] on input "https://.*.[DOMAIN_NAME][URL]" at bounding box center [449, 214] width 207 height 14
click at [483, 216] on input "https://.*.[DOMAIN_NAME][URL]" at bounding box center [449, 214] width 207 height 14
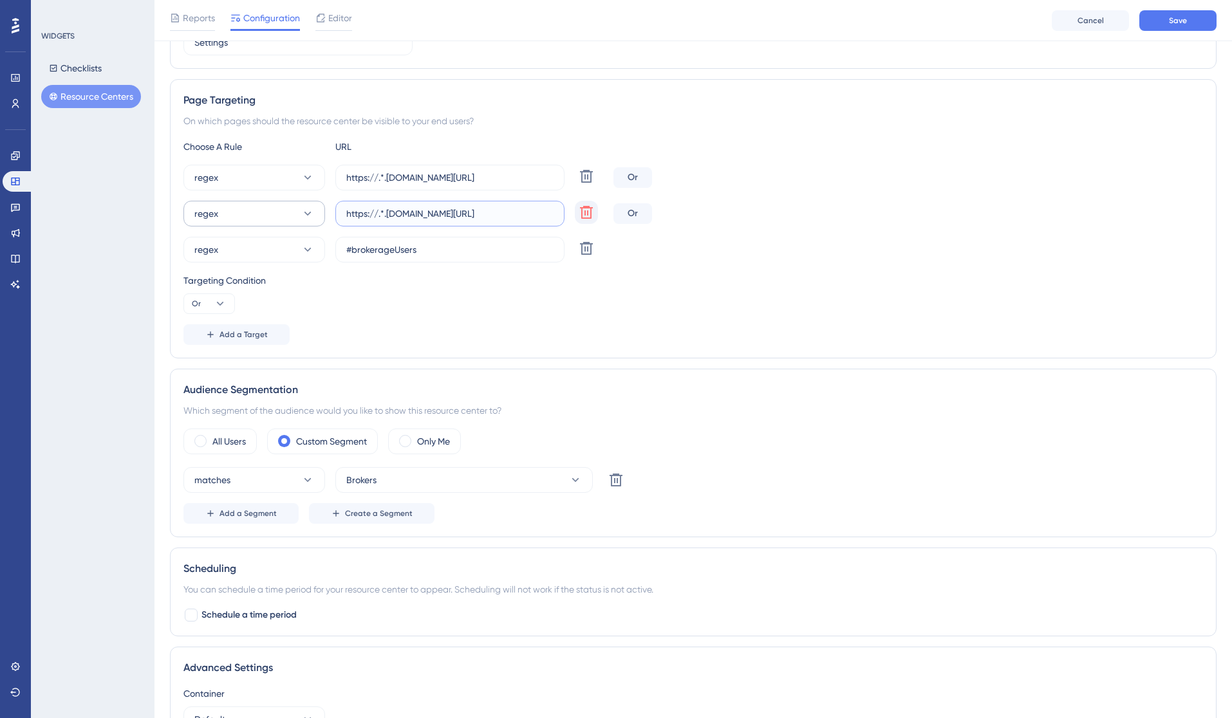
drag, startPoint x: 467, startPoint y: 214, endPoint x: 313, endPoint y: 210, distance: 153.9
click at [313, 210] on div "regex https://.*.[DOMAIN_NAME][URL] Delete" at bounding box center [395, 214] width 425 height 26
drag, startPoint x: 344, startPoint y: 248, endPoint x: 354, endPoint y: 247, distance: 9.7
click at [345, 248] on label "#brokerageUsers" at bounding box center [449, 250] width 229 height 26
click at [346, 248] on input "#brokerageUsers" at bounding box center [449, 250] width 207 height 14
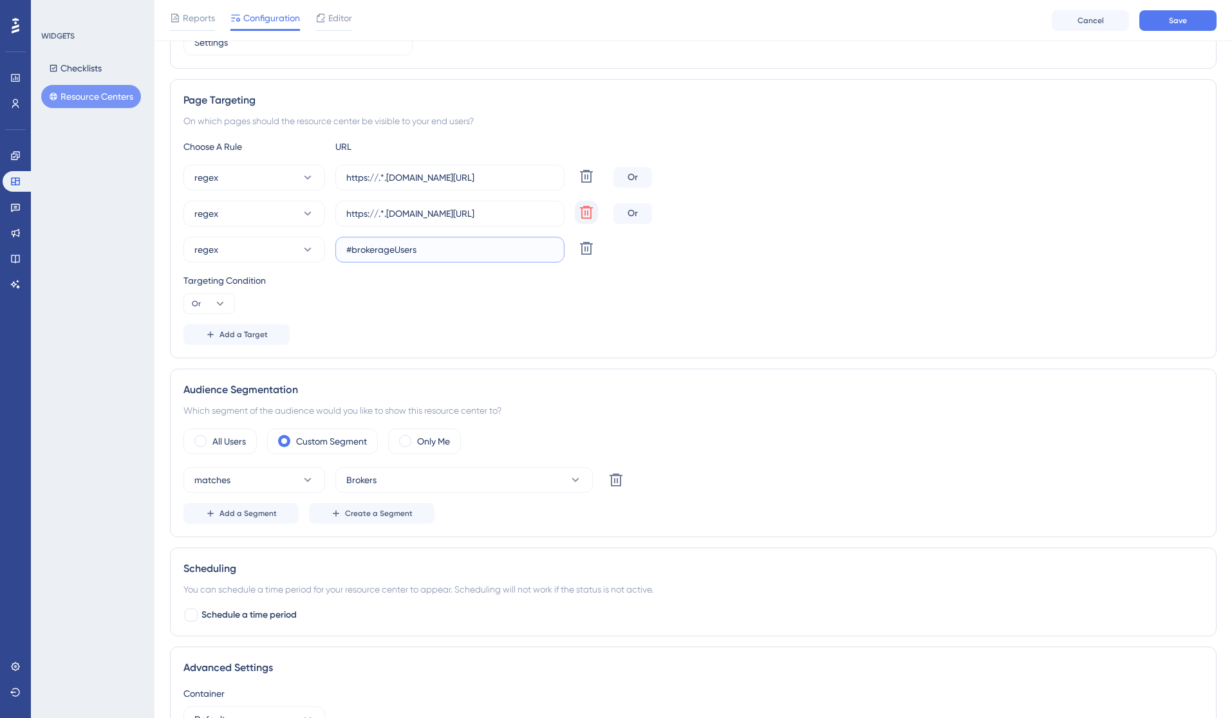
click at [348, 250] on input "#brokerageUsers" at bounding box center [449, 250] width 207 height 14
paste input "https://.*.[DOMAIN_NAME][URL]"
type input "https://.*.[DOMAIN_NAME][URL]"
click at [449, 278] on div "Targeting Condition" at bounding box center [693, 280] width 1020 height 15
click at [241, 330] on span "Add a Target" at bounding box center [243, 335] width 48 height 10
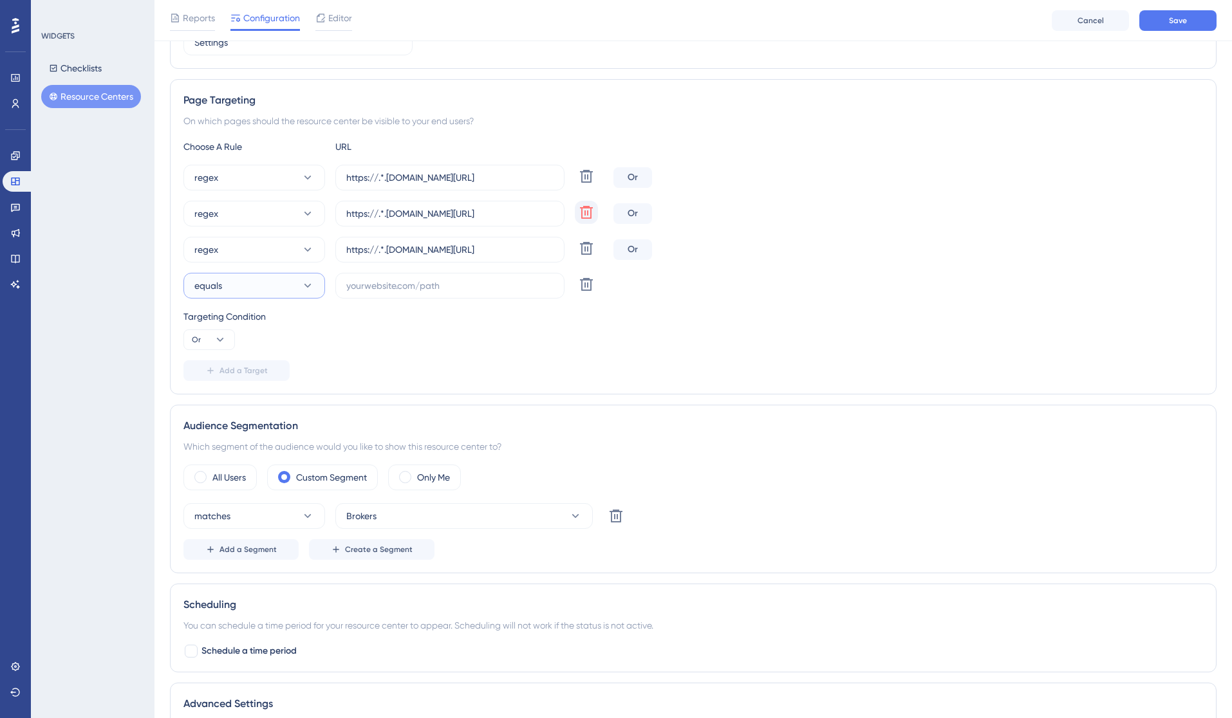
click at [303, 286] on icon at bounding box center [307, 285] width 13 height 13
click at [234, 472] on div "regex regex" at bounding box center [254, 480] width 104 height 26
drag, startPoint x: 420, startPoint y: 348, endPoint x: 257, endPoint y: 314, distance: 165.6
click at [420, 348] on div "Targeting Condition Or" at bounding box center [693, 329] width 1020 height 41
click at [400, 253] on input "https://.*.[DOMAIN_NAME][URL]" at bounding box center [449, 250] width 207 height 14
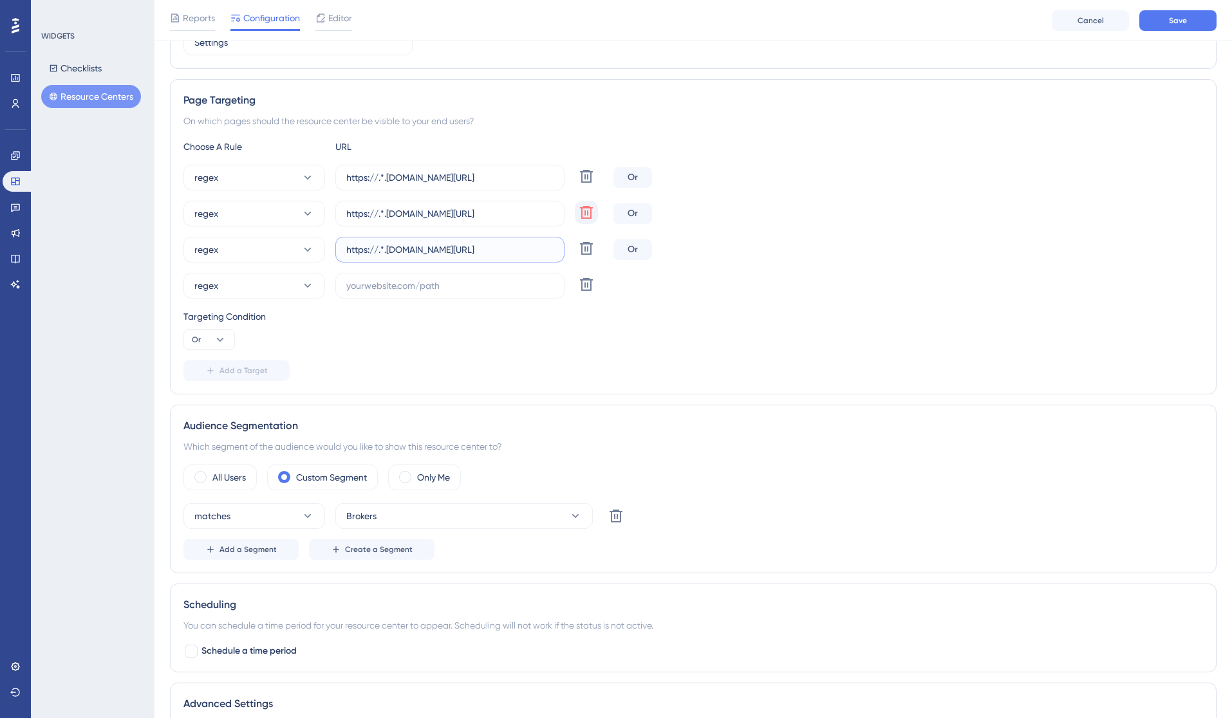
drag, startPoint x: 347, startPoint y: 248, endPoint x: 561, endPoint y: 249, distance: 213.7
click at [560, 249] on label "https://.*.[DOMAIN_NAME][URL]" at bounding box center [449, 250] width 229 height 26
click at [395, 291] on input "text" at bounding box center [449, 286] width 207 height 14
paste input "https://.*.[DOMAIN_NAME][URL]"
click at [433, 327] on div "Targeting Condition Or" at bounding box center [693, 329] width 1020 height 41
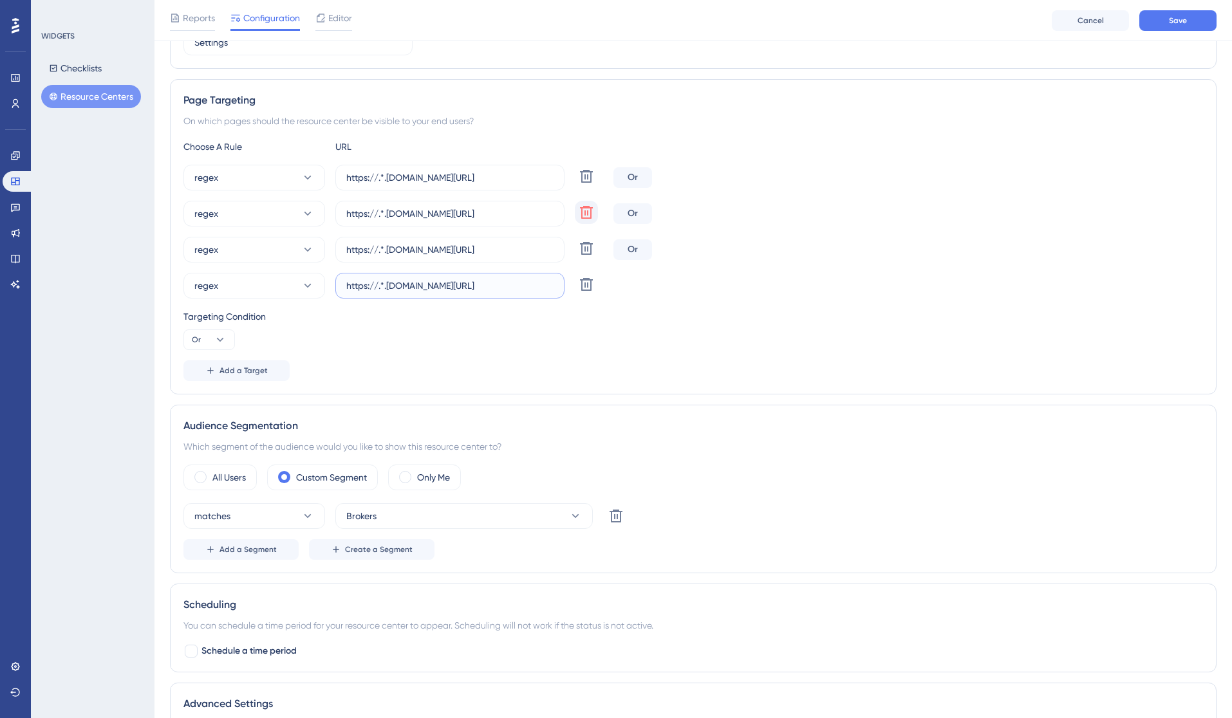
drag, startPoint x: 469, startPoint y: 284, endPoint x: 551, endPoint y: 288, distance: 81.8
click at [551, 288] on input "https://.*.[DOMAIN_NAME][URL]" at bounding box center [449, 286] width 207 height 14
paste input "DocumentList"
type input "https://.*.[DOMAIN_NAME][URL]"
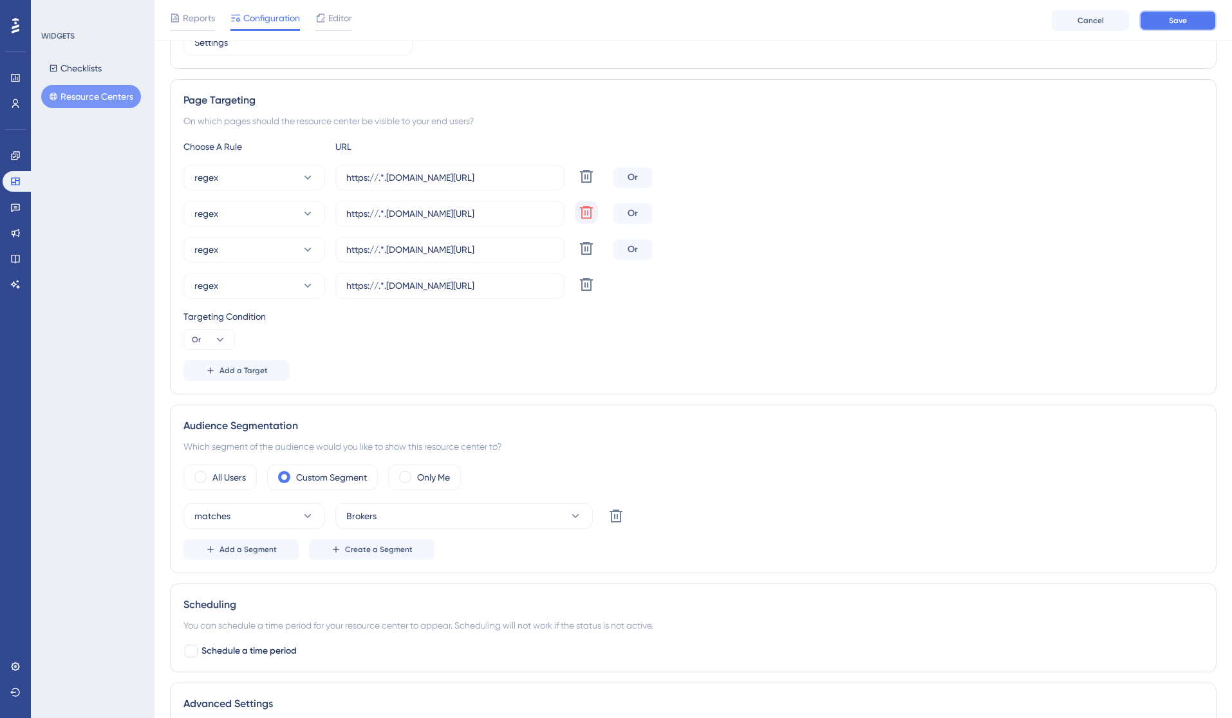
scroll to position [0, 0]
click at [1169, 16] on span "Save" at bounding box center [1178, 20] width 18 height 10
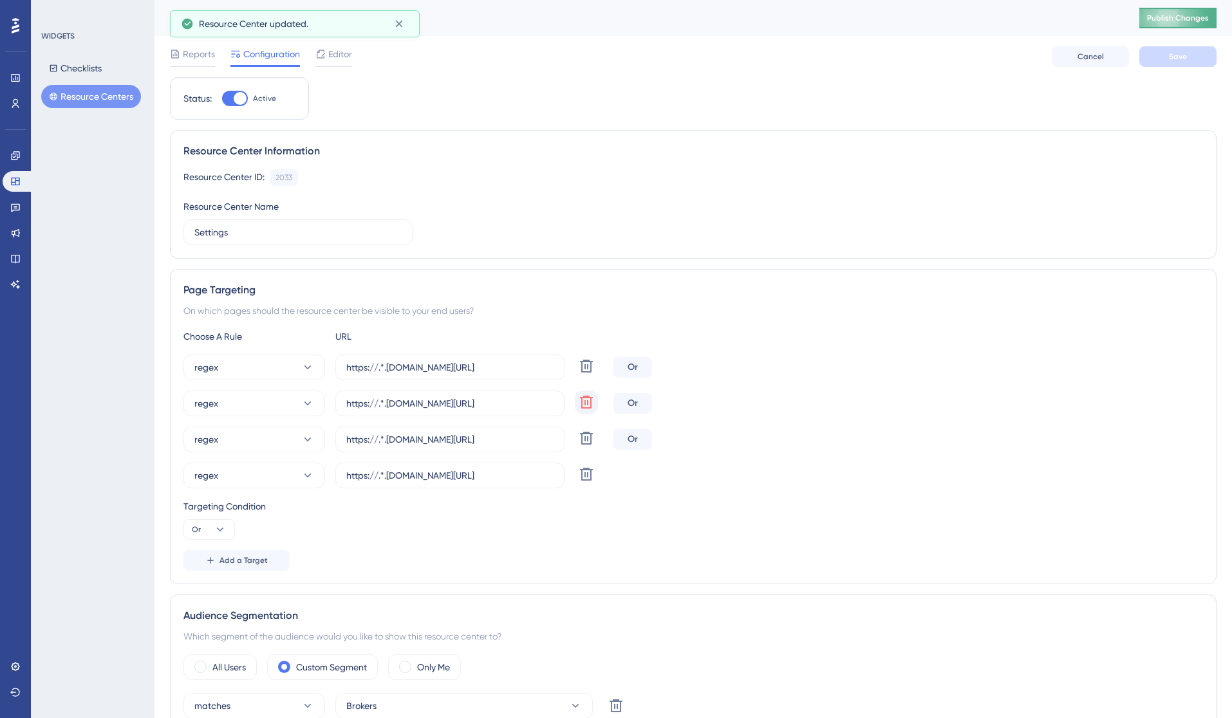
click at [1151, 21] on span "Publish Changes" at bounding box center [1178, 18] width 62 height 10
click at [105, 100] on button "Resource Centers" at bounding box center [91, 96] width 100 height 23
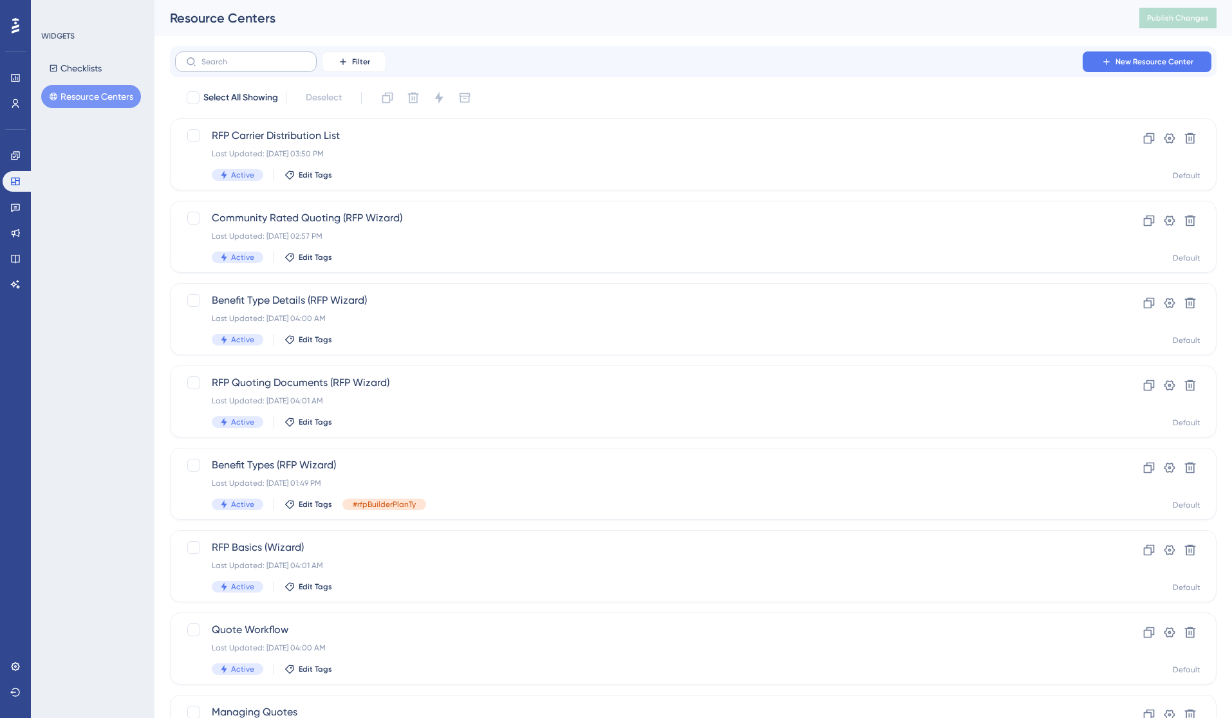
click at [256, 71] on label at bounding box center [246, 61] width 142 height 21
click at [256, 66] on input "text" at bounding box center [253, 61] width 104 height 9
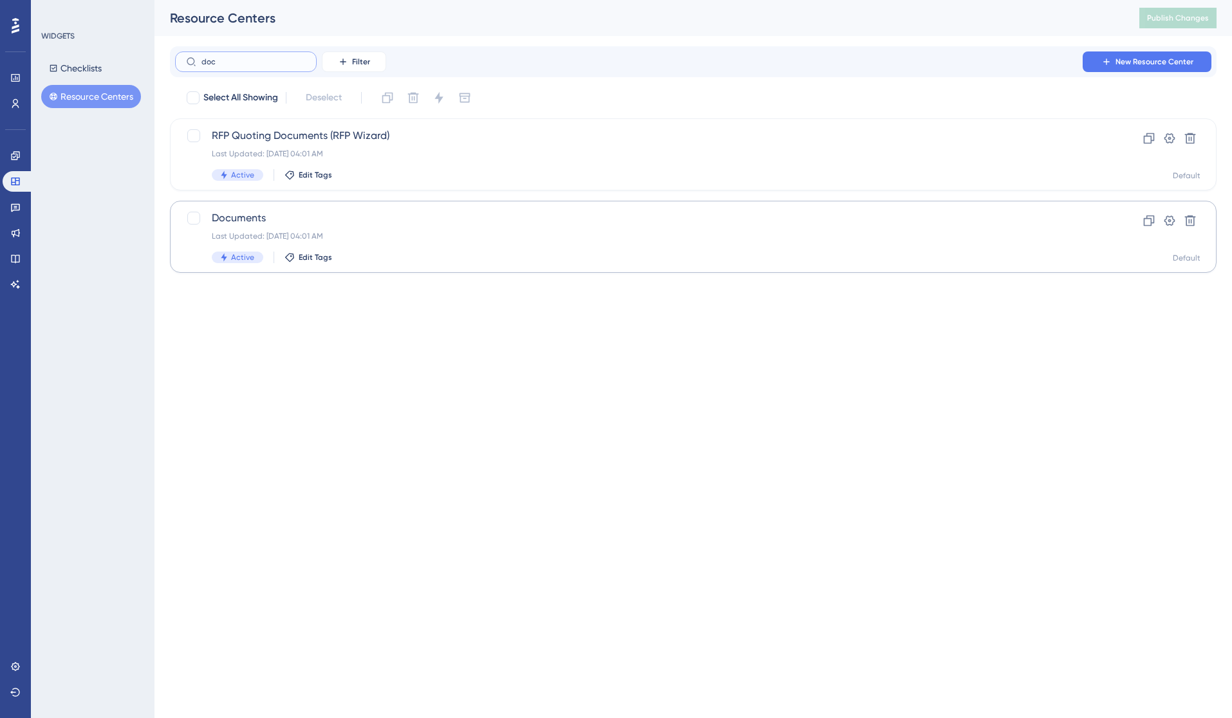
type input "doc"
click at [275, 224] on span "Documents" at bounding box center [642, 217] width 860 height 15
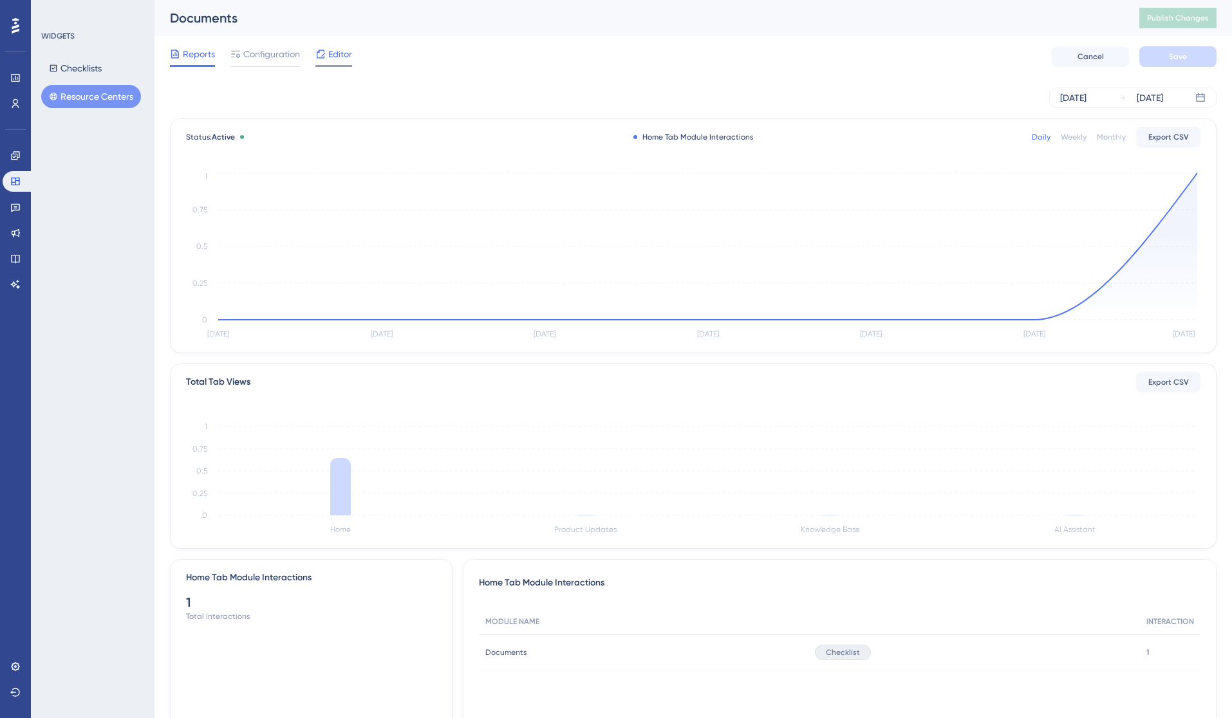
click at [342, 60] on span "Editor" at bounding box center [340, 53] width 24 height 15
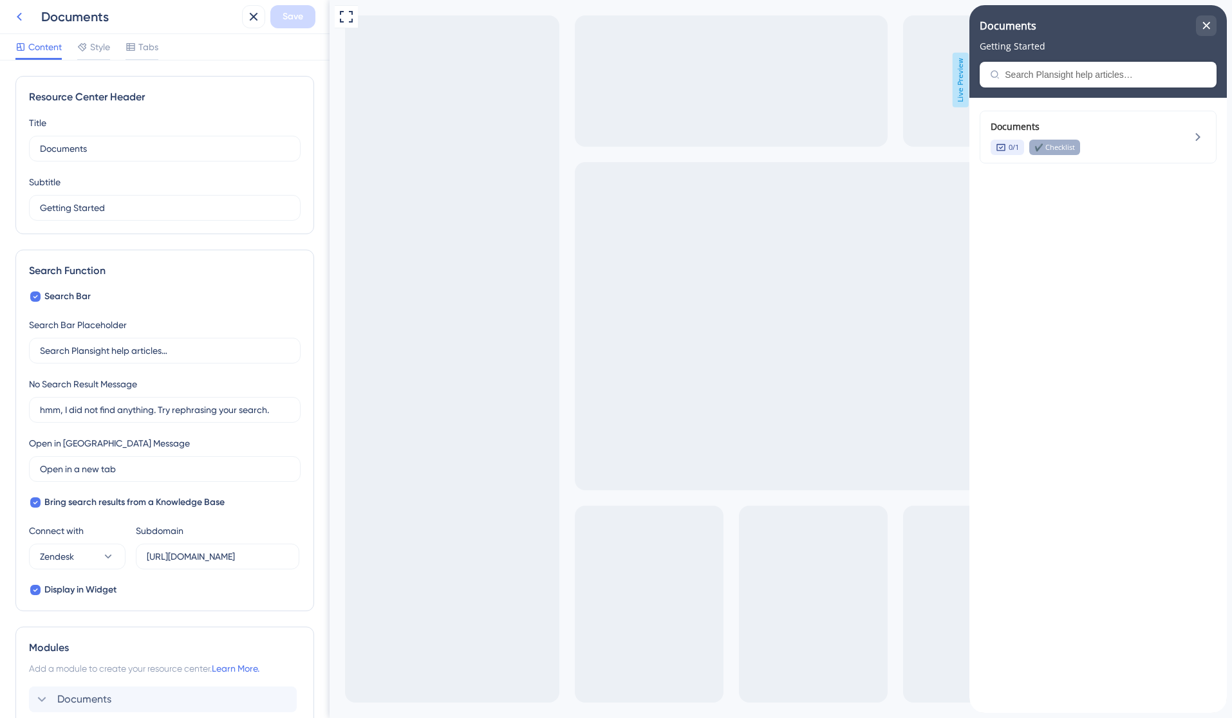
click at [16, 19] on icon at bounding box center [19, 16] width 15 height 15
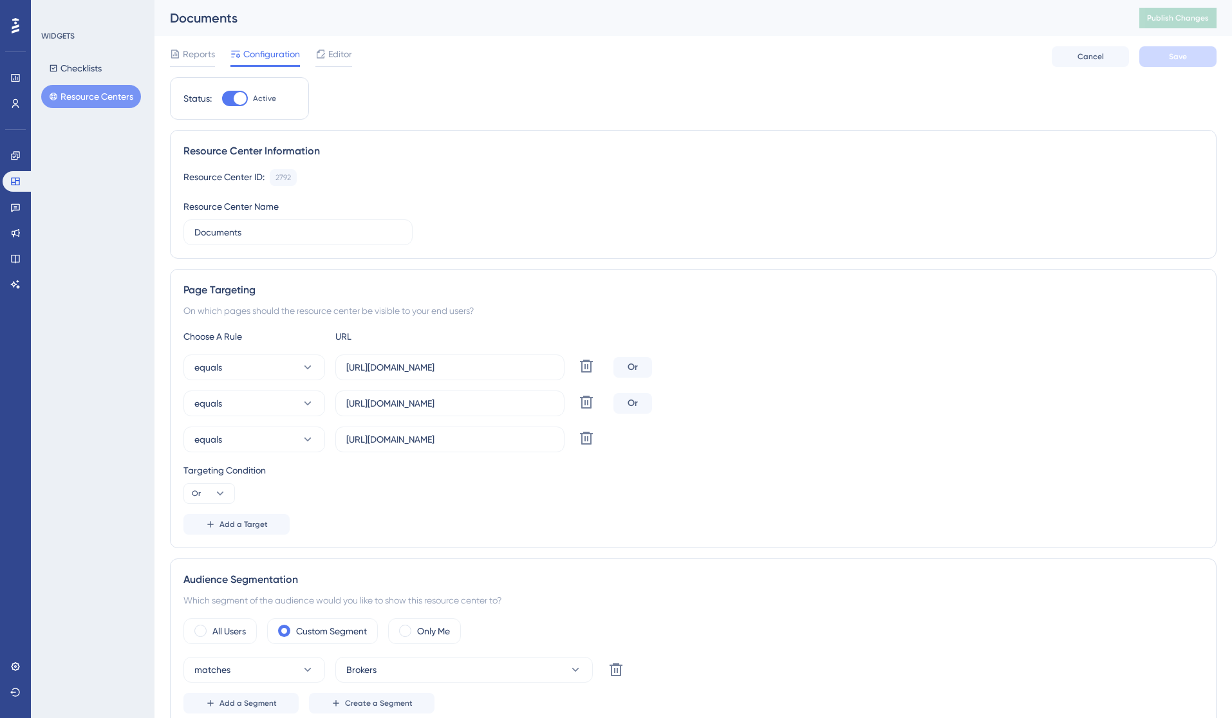
click at [261, 50] on span "Configuration" at bounding box center [271, 53] width 57 height 15
click at [234, 99] on div at bounding box center [240, 98] width 13 height 13
click at [222, 99] on input "Active" at bounding box center [221, 98] width 1 height 1
checkbox input "false"
click at [1161, 48] on button "Save" at bounding box center [1177, 56] width 77 height 21
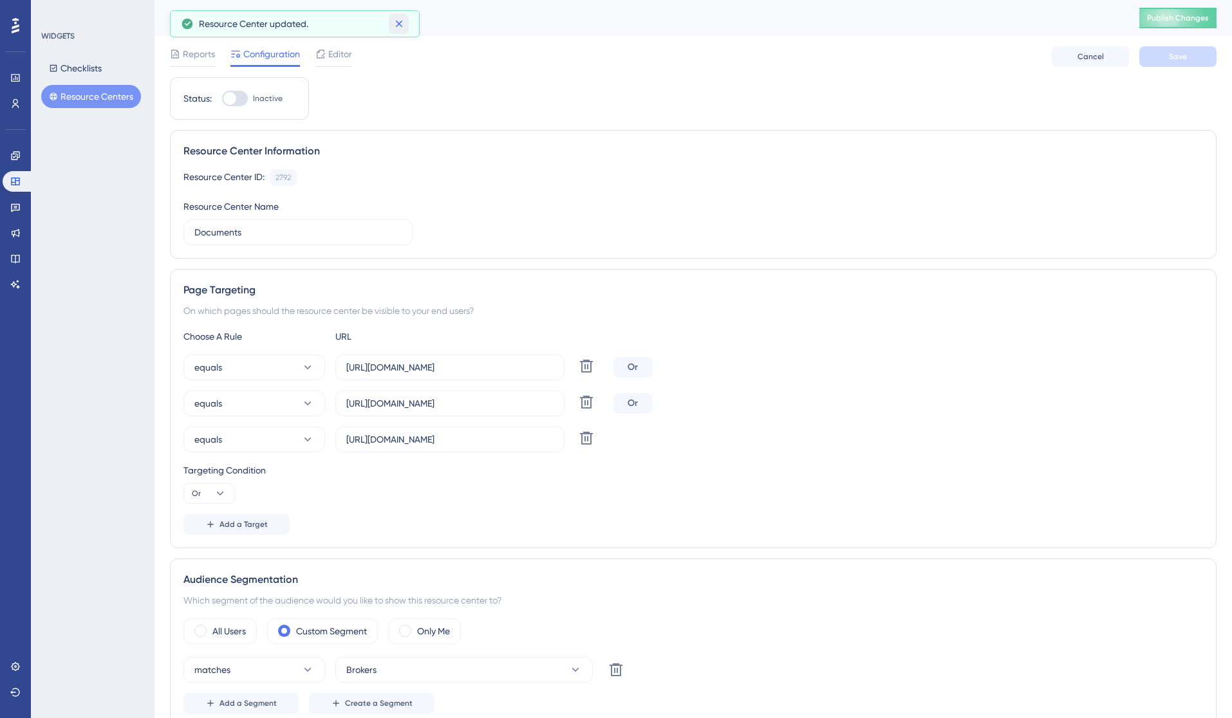
click at [403, 23] on icon at bounding box center [399, 23] width 13 height 13
click at [254, 22] on div "Documents" at bounding box center [638, 18] width 937 height 18
click at [200, 60] on span "Reports" at bounding box center [199, 53] width 32 height 15
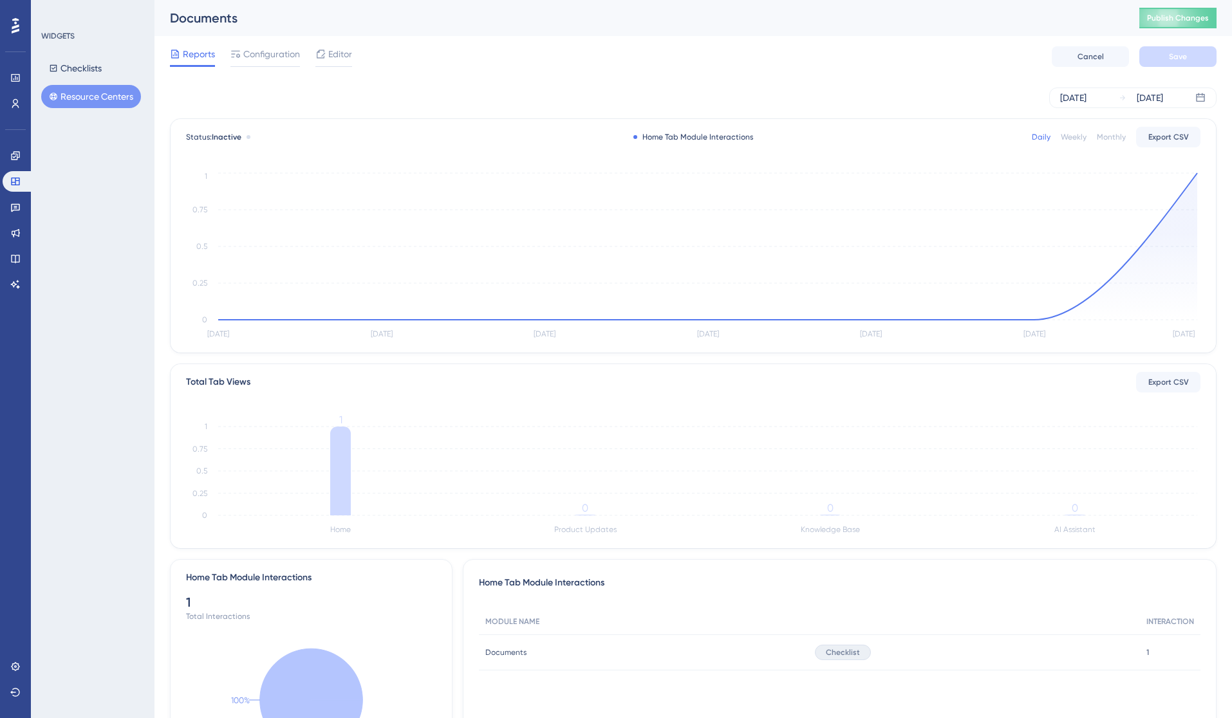
click at [102, 99] on button "Resource Centers" at bounding box center [91, 96] width 100 height 23
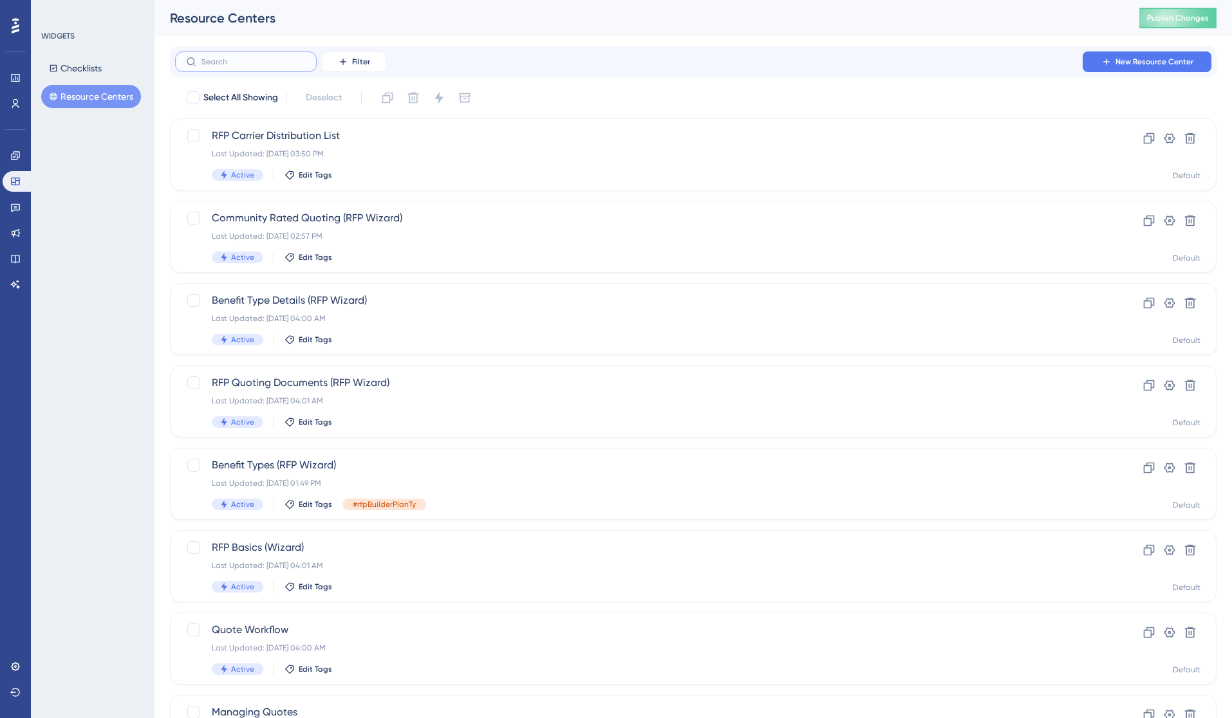
click at [270, 62] on input "text" at bounding box center [253, 61] width 104 height 9
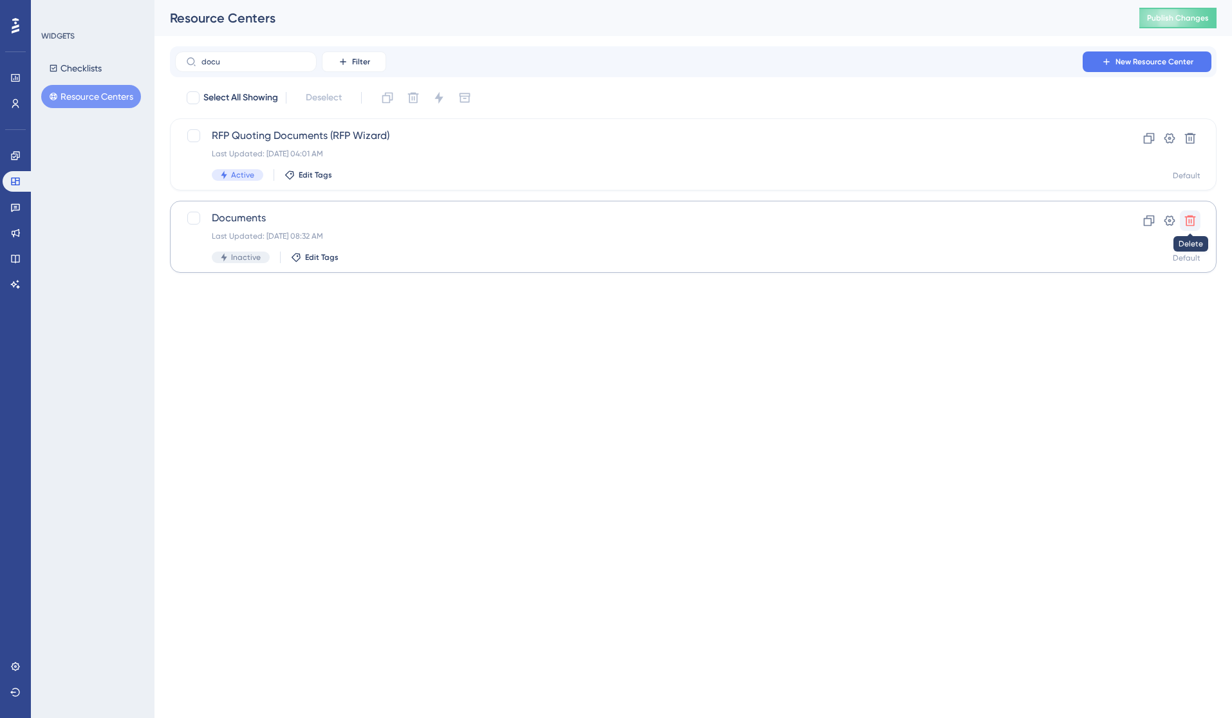
click at [1197, 223] on button at bounding box center [1190, 220] width 21 height 21
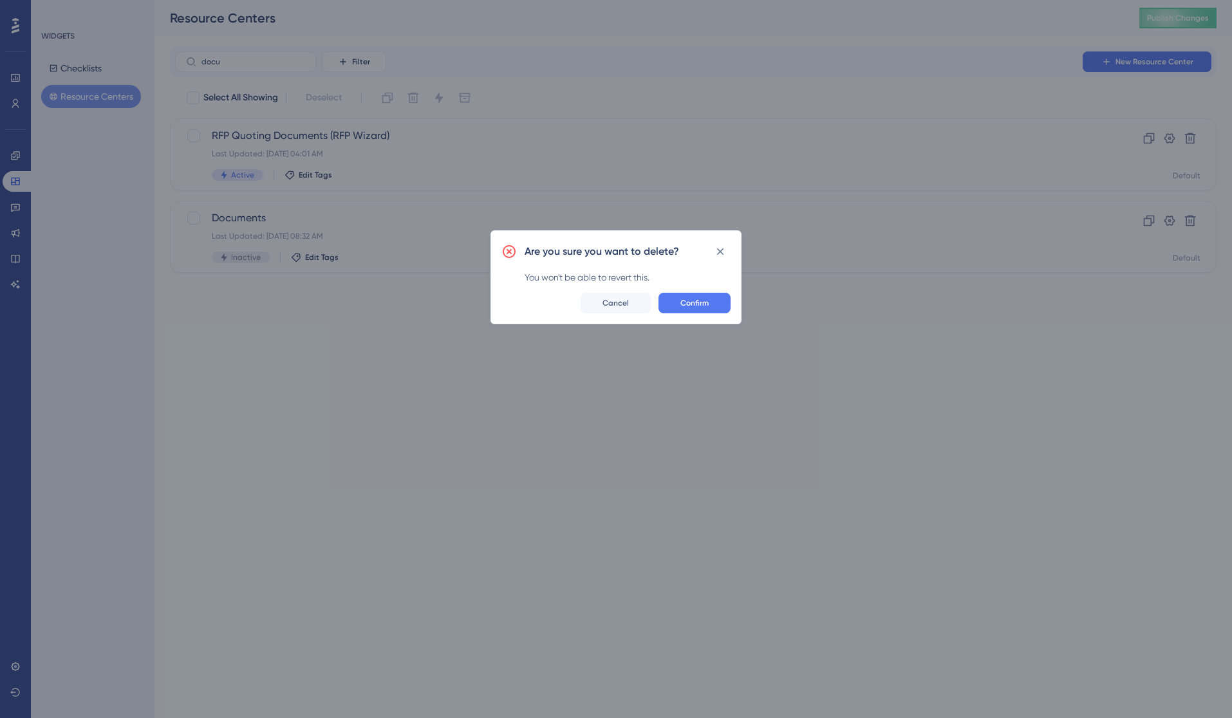
click at [701, 296] on button "Confirm" at bounding box center [694, 303] width 72 height 21
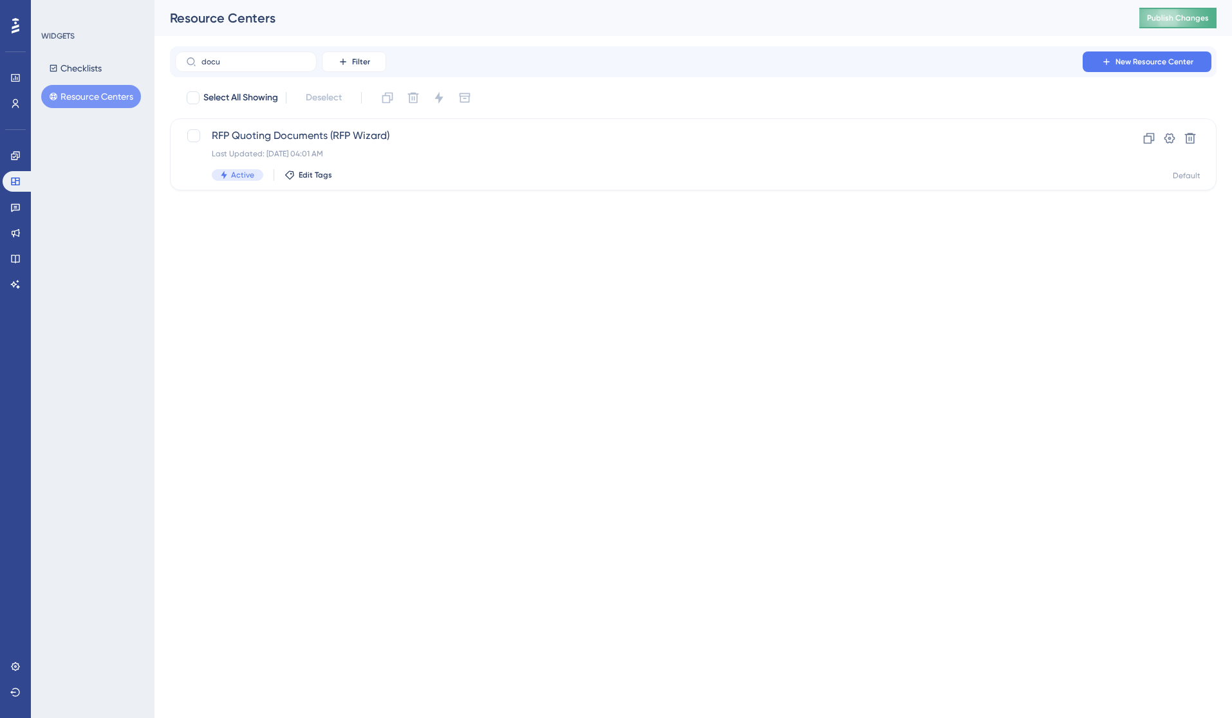
click at [1153, 24] on button "Publish Changes" at bounding box center [1177, 18] width 77 height 21
click at [82, 94] on button "Resource Centers" at bounding box center [91, 96] width 100 height 23
drag, startPoint x: 240, startPoint y: 61, endPoint x: 195, endPoint y: 58, distance: 45.1
click at [195, 58] on label "docu" at bounding box center [246, 61] width 142 height 21
type input "sett"
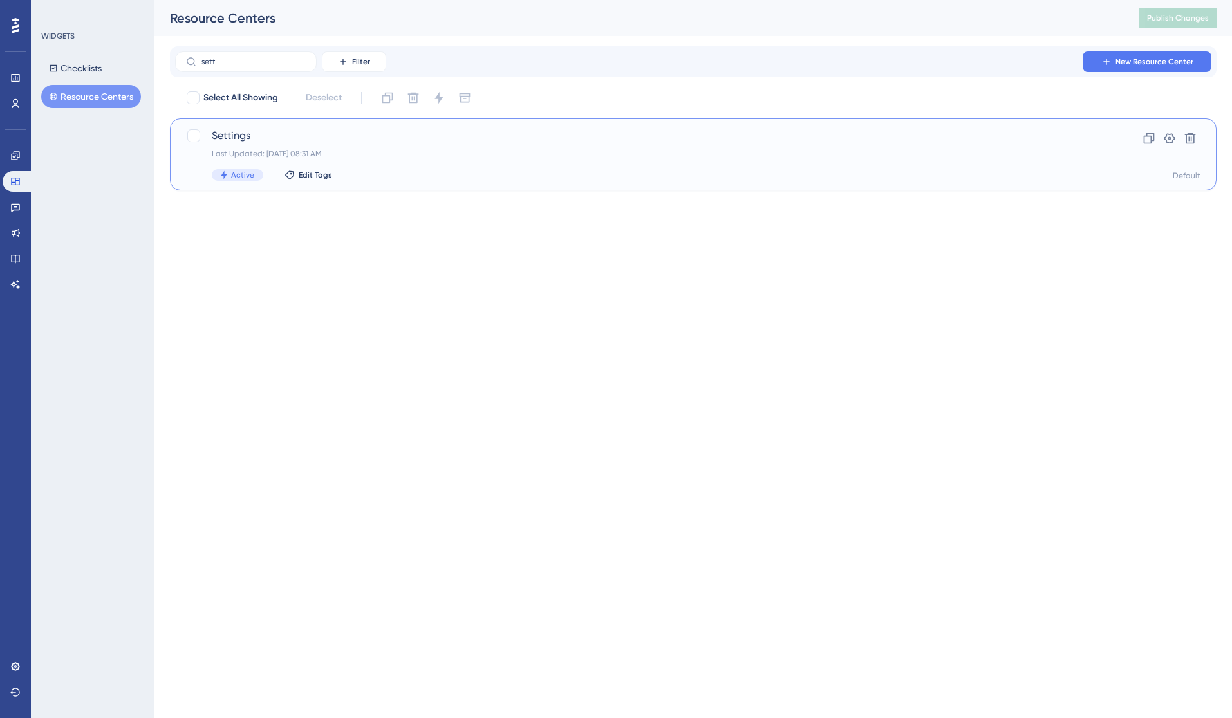
click at [300, 159] on div "Settings Last Updated: [DATE] 08:31 AM Active Edit Tags" at bounding box center [642, 154] width 860 height 53
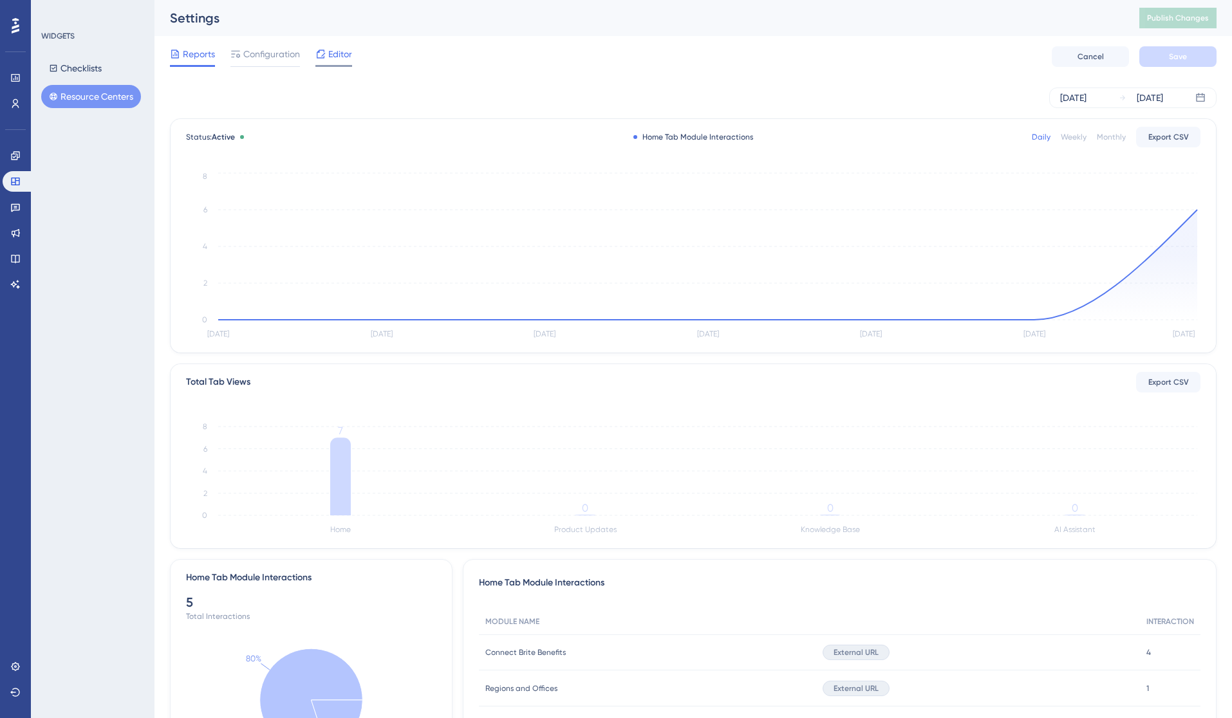
click at [326, 60] on div "Editor" at bounding box center [333, 53] width 37 height 15
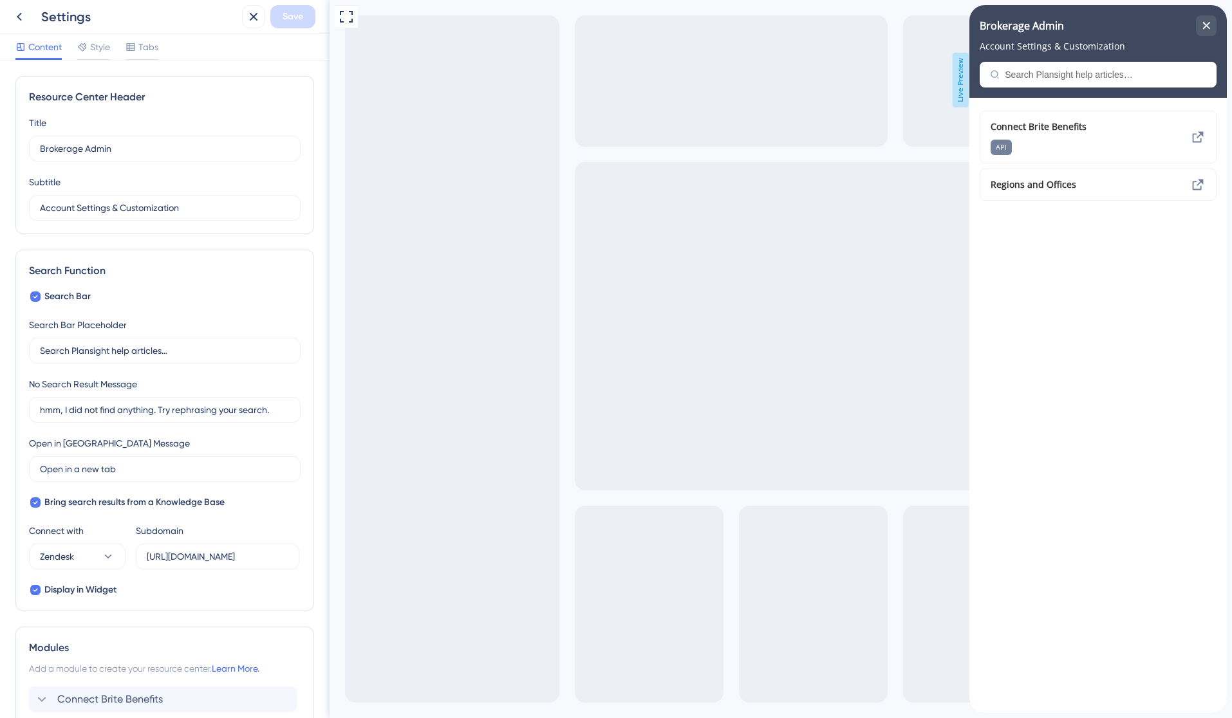
scroll to position [147, 0]
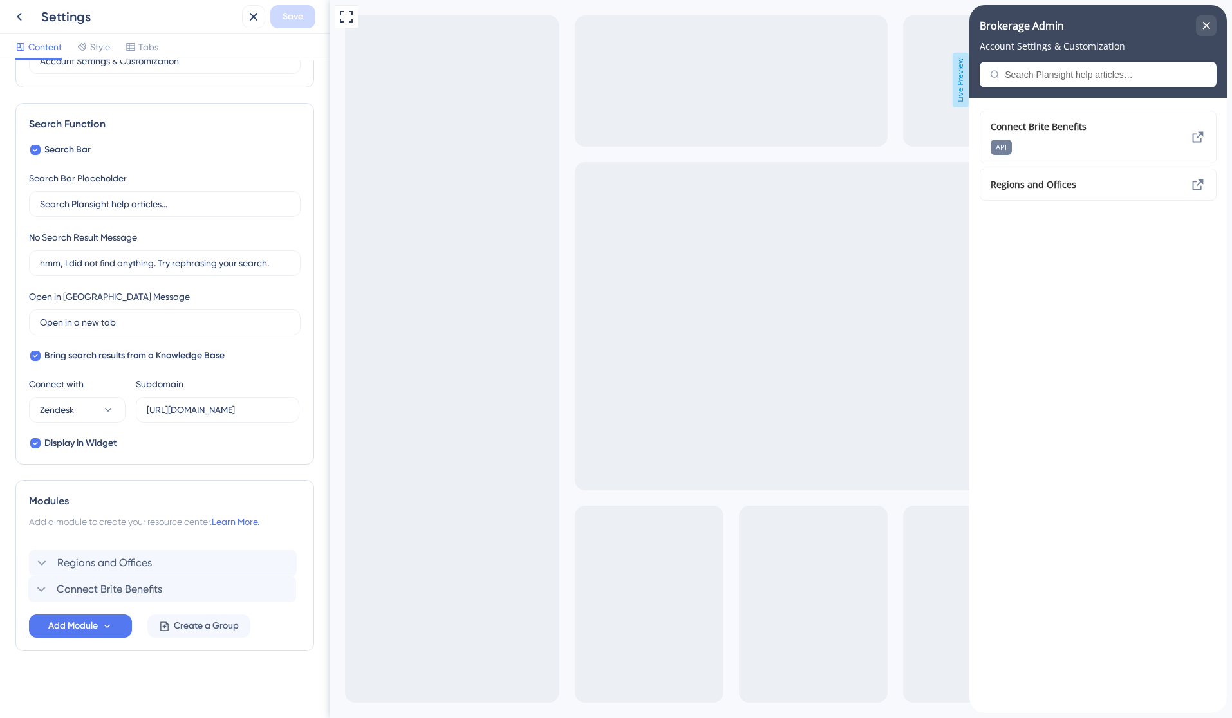
drag, startPoint x: 33, startPoint y: 553, endPoint x: 32, endPoint y: 593, distance: 40.6
click at [32, 593] on div "Connect Brite Benefits Regions and Offices" at bounding box center [165, 571] width 272 height 62
click at [298, 22] on span "Save" at bounding box center [293, 16] width 21 height 15
